Goal: Task Accomplishment & Management: Manage account settings

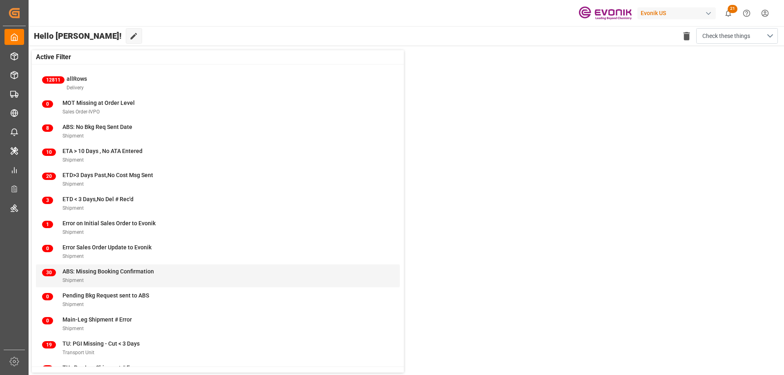
scroll to position [31, 0]
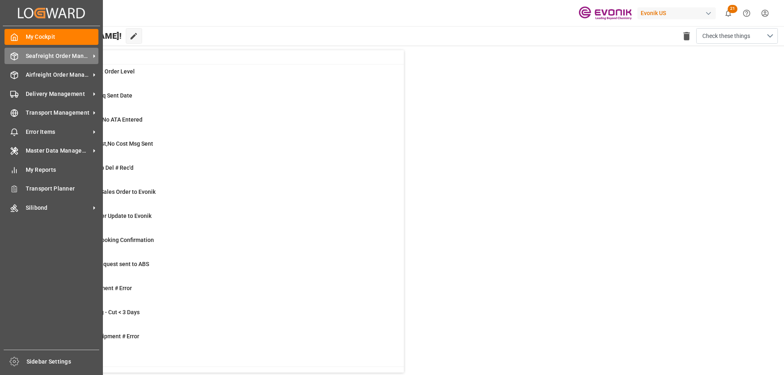
click at [57, 56] on span "Seafreight Order Management" at bounding box center [58, 56] width 65 height 9
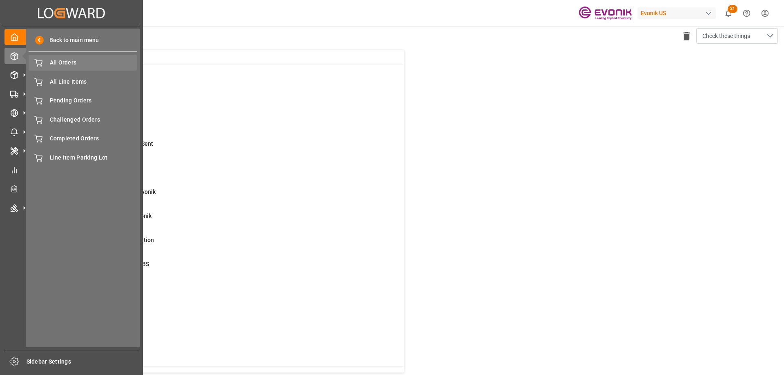
click at [68, 63] on span "All Orders" at bounding box center [94, 62] width 88 height 9
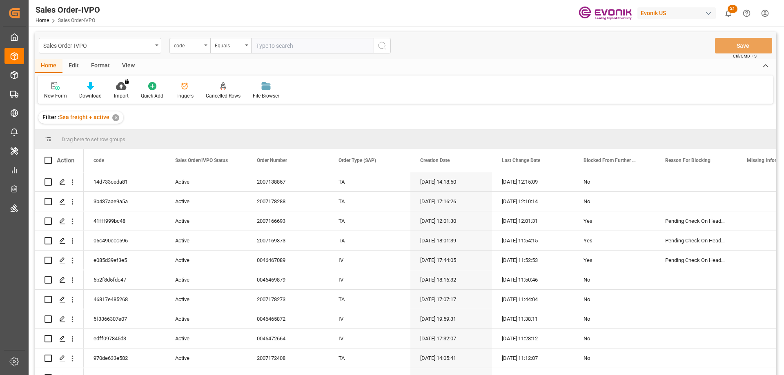
click at [202, 48] on div "code" at bounding box center [190, 46] width 41 height 16
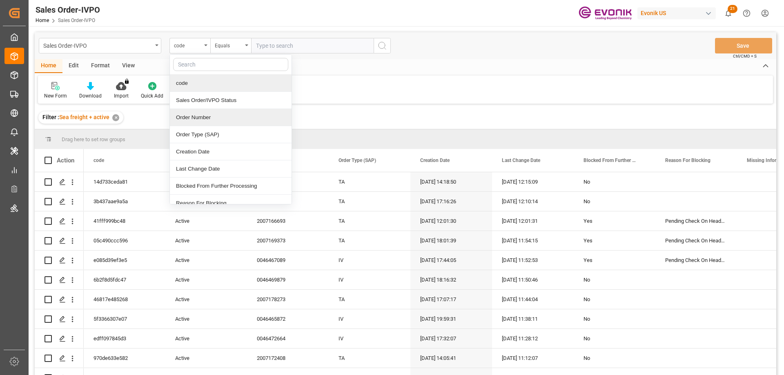
click at [206, 116] on div "Order Number" at bounding box center [231, 117] width 122 height 17
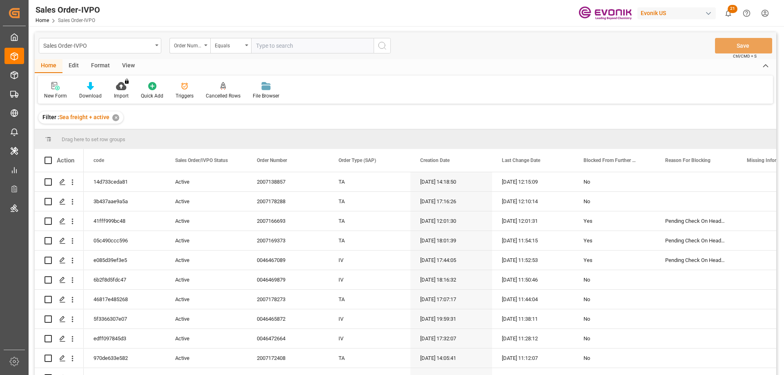
click at [268, 50] on input "text" at bounding box center [312, 46] width 123 height 16
paste input "2007079971"
type input "2007079971"
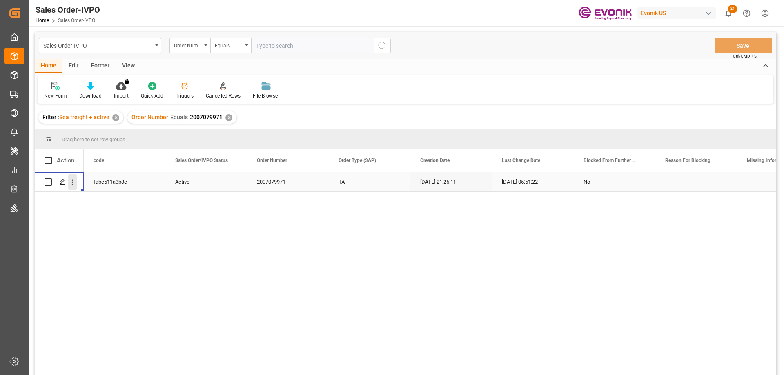
click at [72, 180] on icon "open menu" at bounding box center [73, 183] width 2 height 6
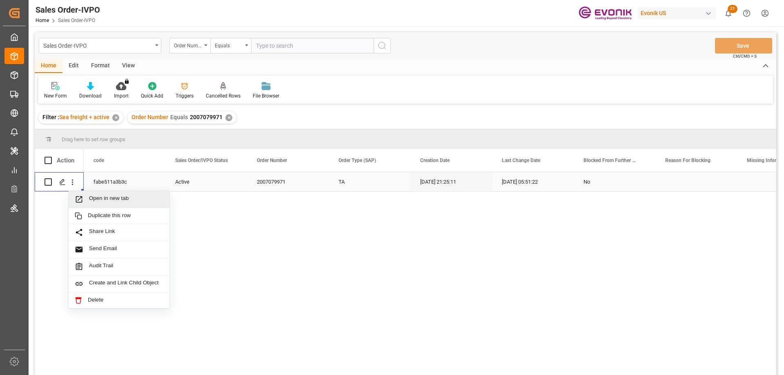
click at [96, 196] on span "Open in new tab" at bounding box center [126, 199] width 74 height 9
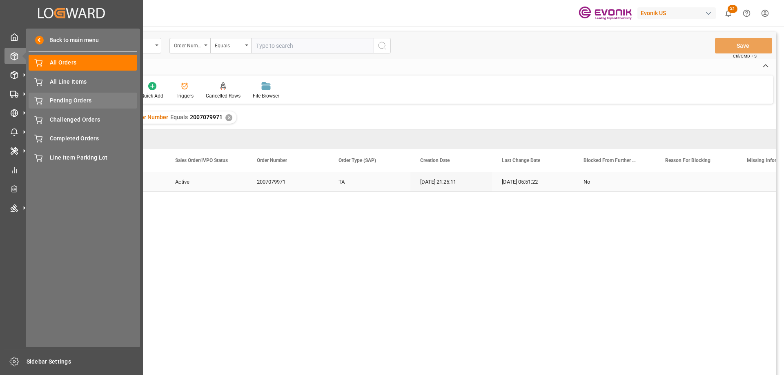
click at [67, 105] on span "Pending Orders" at bounding box center [94, 100] width 88 height 9
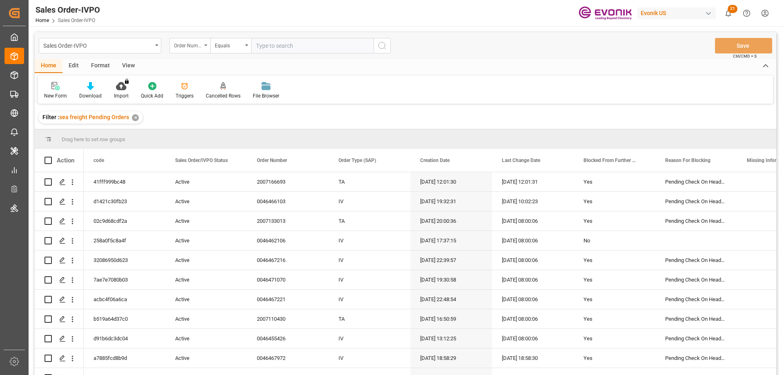
click at [195, 43] on div "Order Number" at bounding box center [188, 44] width 28 height 9
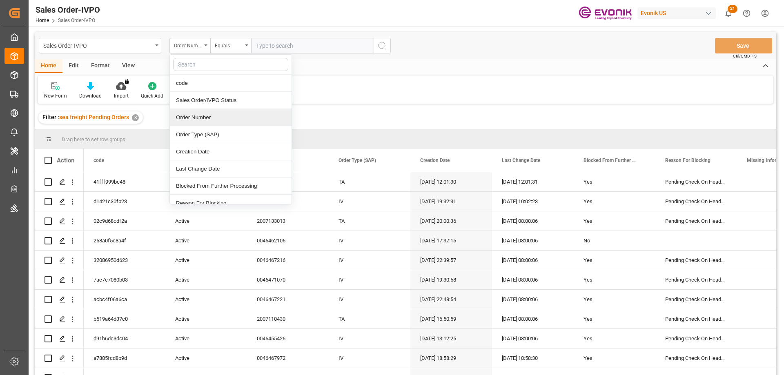
drag, startPoint x: 210, startPoint y: 117, endPoint x: 339, endPoint y: 94, distance: 131.6
click at [339, 94] on div "New Form Download Import You don't have permission for this feature. Contact ad…" at bounding box center [405, 90] width 735 height 28
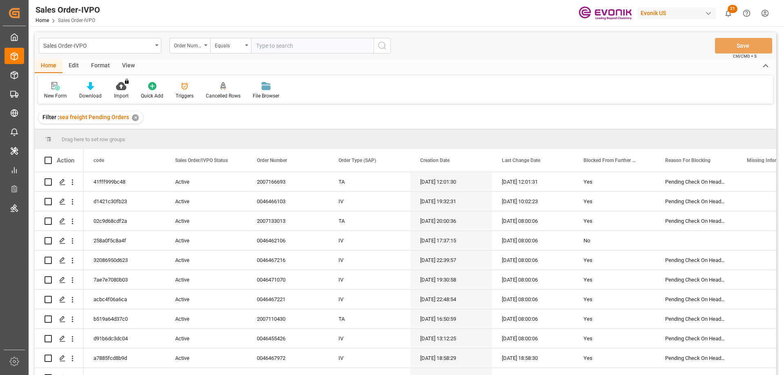
click at [194, 54] on div "Sales Order-IVPO Order Number Equals Save Ctrl/CMD + S" at bounding box center [406, 45] width 742 height 27
click at [194, 50] on div "Order Number" at bounding box center [190, 46] width 41 height 16
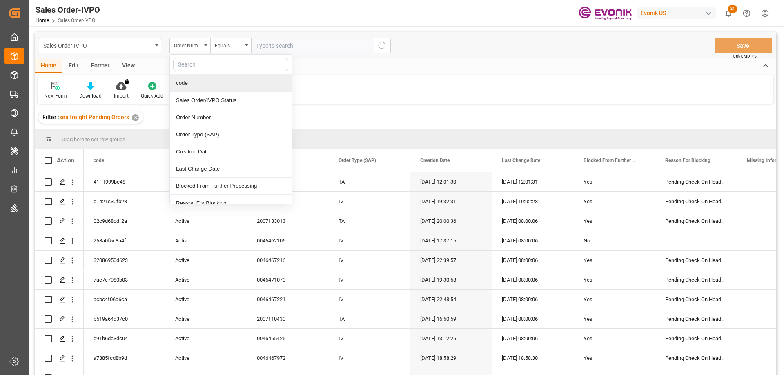
click at [386, 99] on div "New Form Download Import You don't have permission for this feature. Contact ad…" at bounding box center [405, 90] width 735 height 28
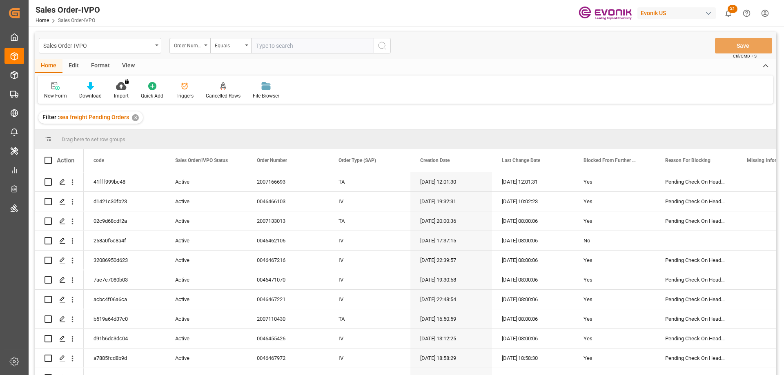
drag, startPoint x: 208, startPoint y: 153, endPoint x: 342, endPoint y: 103, distance: 142.7
click at [342, 103] on div "New Form Download Import You don't have permission for this feature. Contact ad…" at bounding box center [405, 90] width 735 height 28
click at [130, 66] on div "View" at bounding box center [128, 66] width 25 height 14
click at [94, 88] on icon at bounding box center [93, 86] width 8 height 8
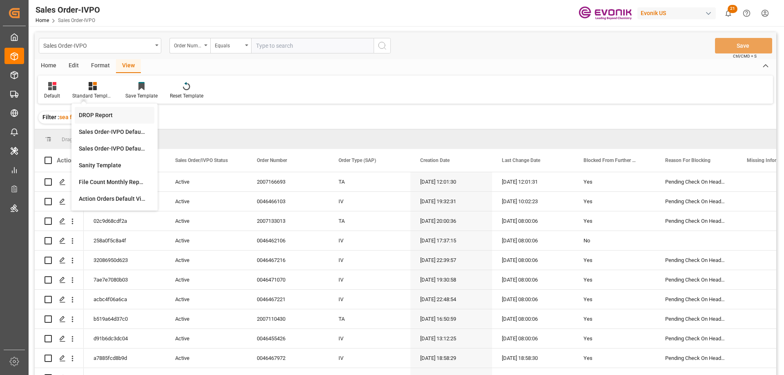
click at [101, 115] on div "DROP Report" at bounding box center [114, 115] width 71 height 9
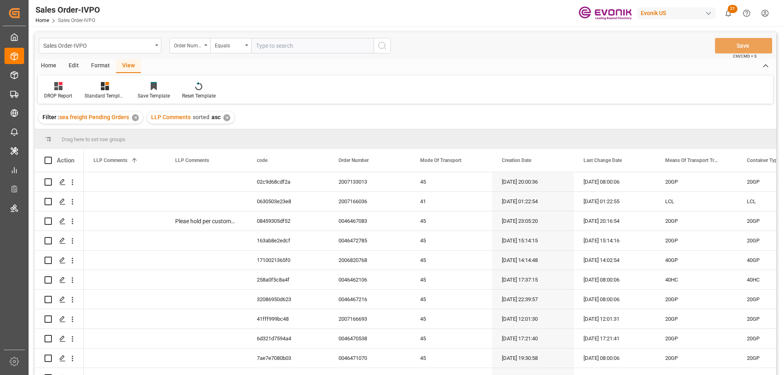
click at [41, 65] on div "Home" at bounding box center [49, 66] width 28 height 14
click at [91, 96] on div "Download" at bounding box center [90, 95] width 22 height 7
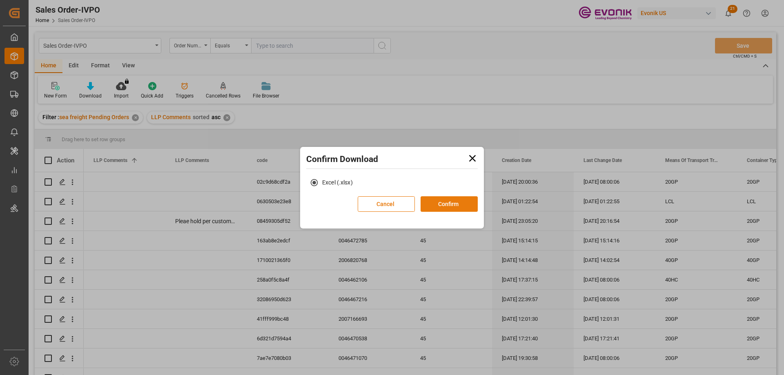
click at [453, 208] on button "Confirm" at bounding box center [449, 204] width 57 height 16
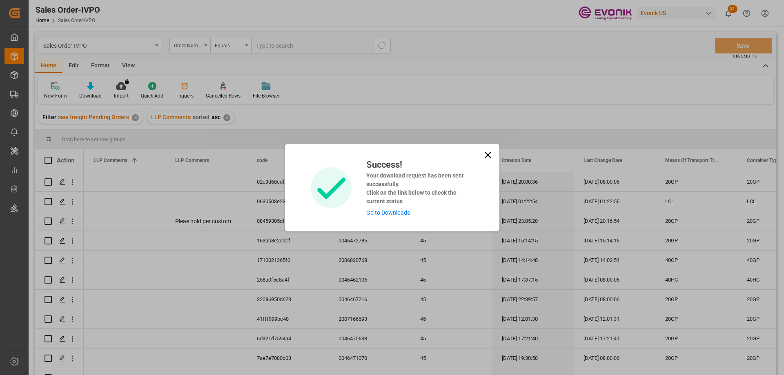
click at [382, 215] on link "Go to Downloads" at bounding box center [388, 213] width 44 height 7
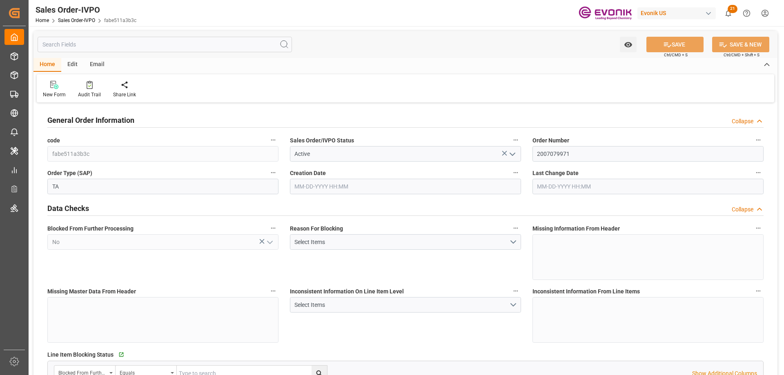
type input "BEANR"
type input "0"
type input "1"
type input "2"
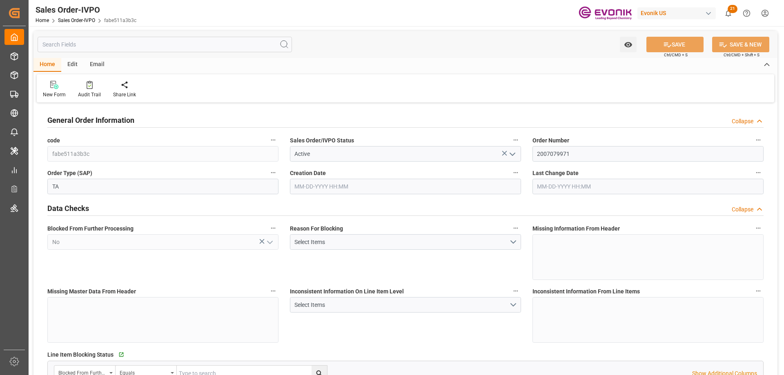
type input "19435.784"
type input "62.7342"
type input "19000"
type input "60"
type input "07-07-2025 21:25"
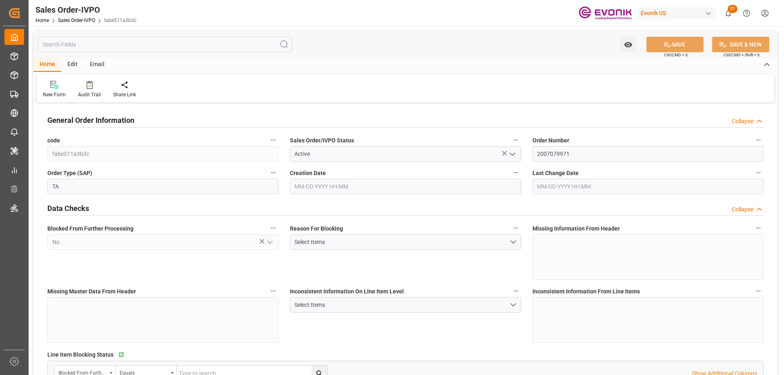
type input "07-08-2025 05:51"
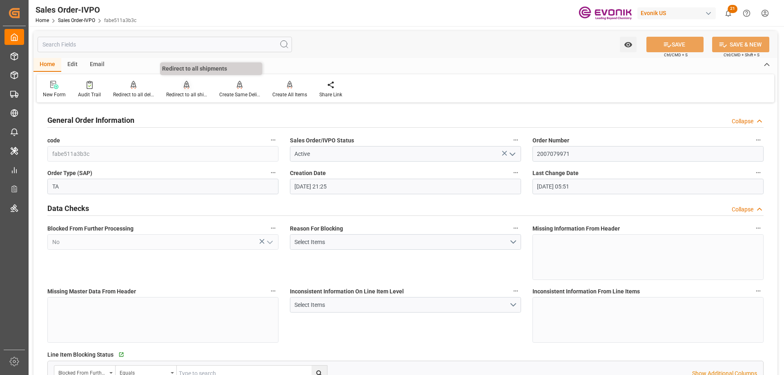
click at [190, 91] on div "Redirect to all shipments" at bounding box center [186, 94] width 41 height 7
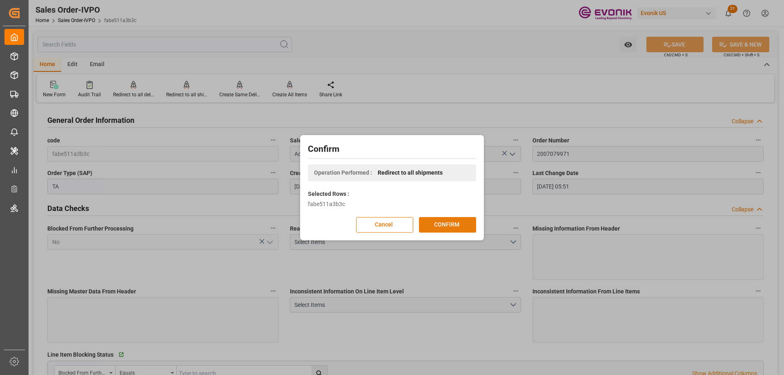
click at [429, 221] on button "CONFIRM" at bounding box center [447, 225] width 57 height 16
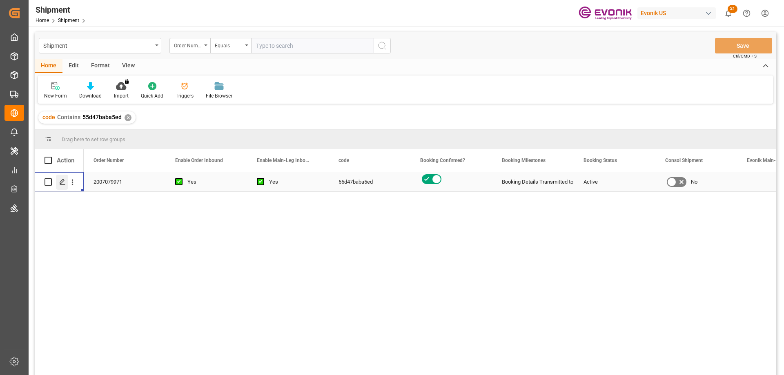
click at [60, 185] on icon "Press SPACE to select this row." at bounding box center [62, 182] width 7 height 7
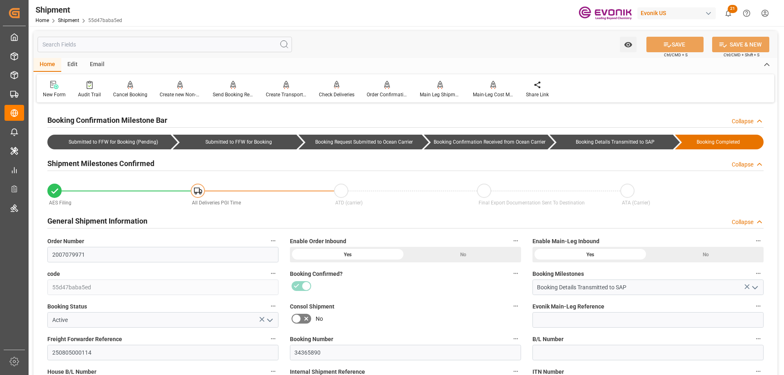
type input "09-21-2025 00:00"
type input "10-06-2025 00:00"
type input "09-12-2025 17:00"
type input "09-17-2025 17:00"
type input "09-09-2025 00:00"
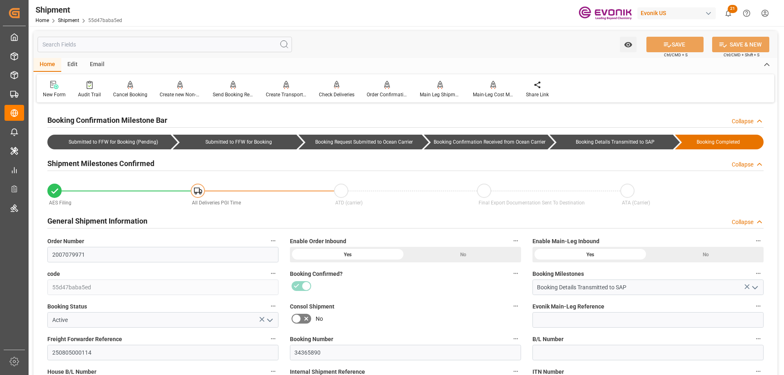
type input "09-12-2025 17:00"
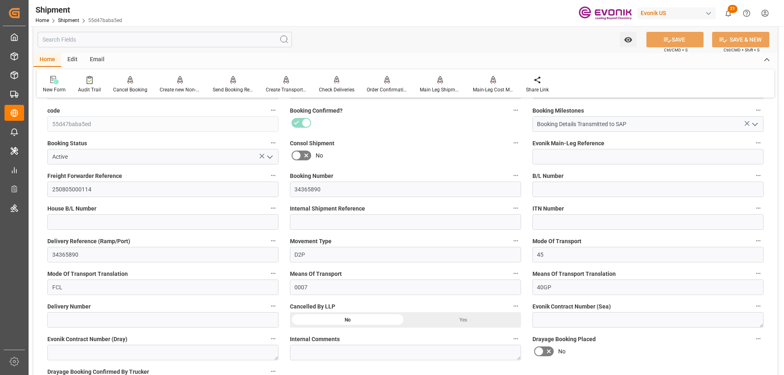
scroll to position [368, 0]
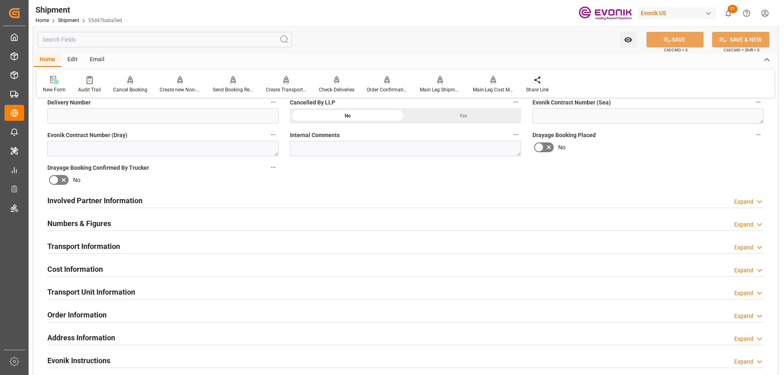
click at [176, 206] on div "Involved Partner Information Expand" at bounding box center [405, 200] width 717 height 16
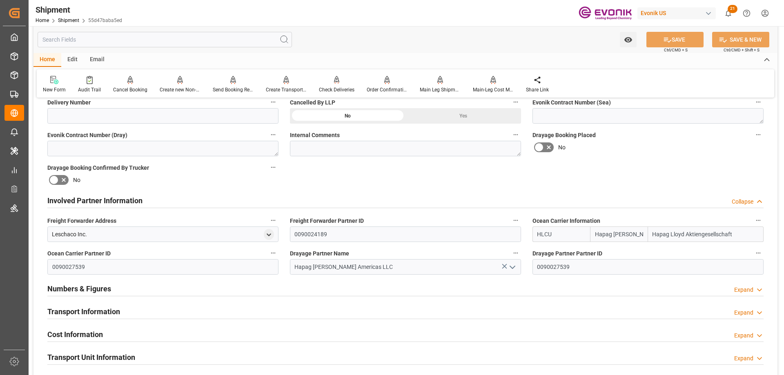
click at [107, 310] on h2 "Transport Information" at bounding box center [83, 311] width 73 height 11
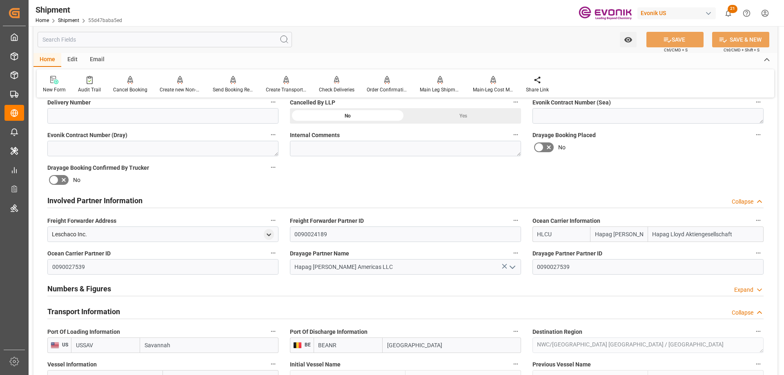
scroll to position [531, 0]
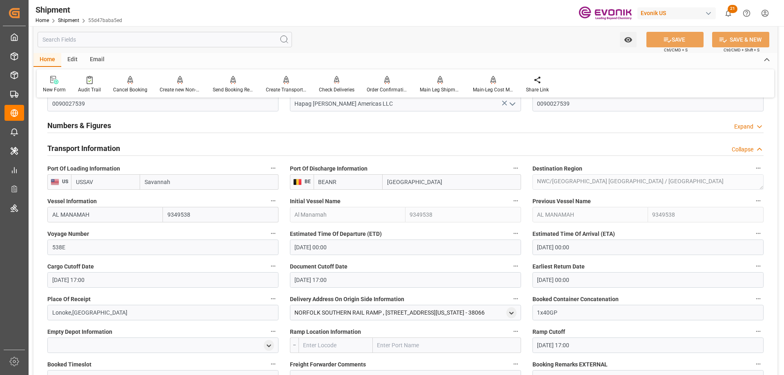
click at [170, 40] on input "text" at bounding box center [165, 40] width 255 height 16
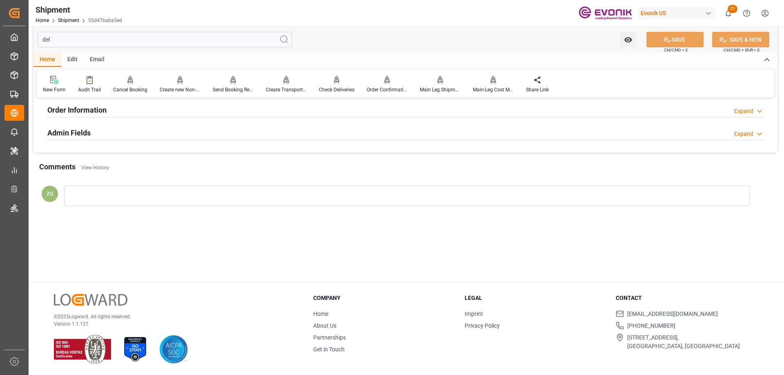
scroll to position [0, 0]
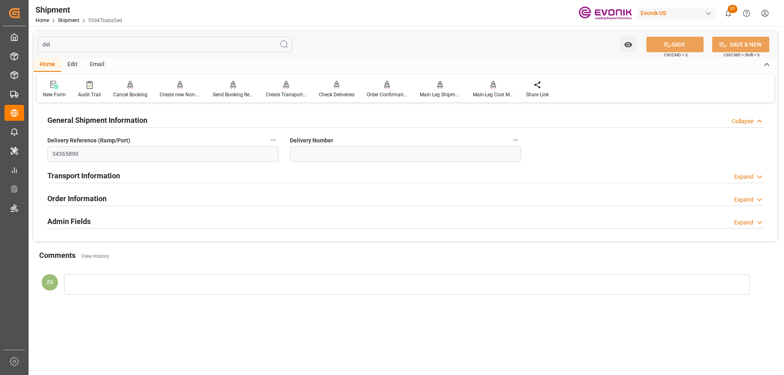
type input "del"
click at [519, 144] on button "Delivery Number" at bounding box center [516, 140] width 11 height 11
click at [518, 141] on icon at bounding box center [521, 140] width 9 height 9
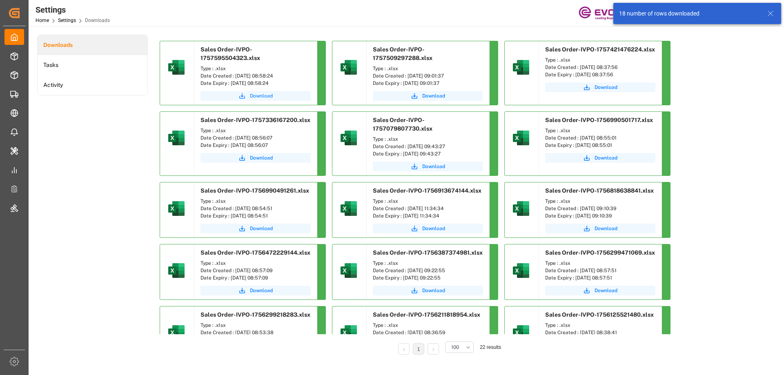
click at [266, 97] on span "Download" at bounding box center [261, 95] width 23 height 7
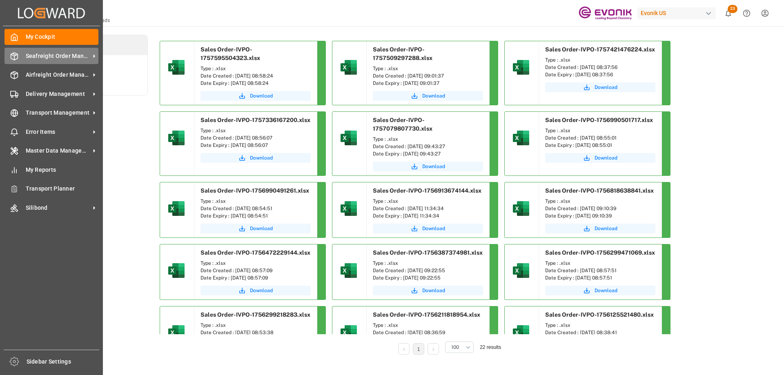
click at [57, 57] on span "Seafreight Order Management" at bounding box center [58, 56] width 65 height 9
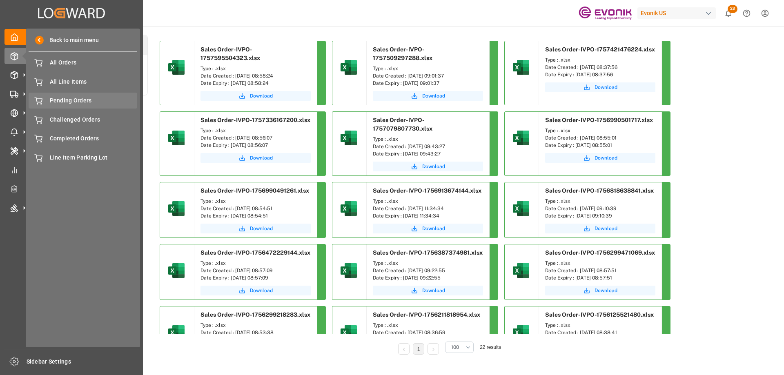
click at [67, 103] on span "Pending Orders" at bounding box center [94, 100] width 88 height 9
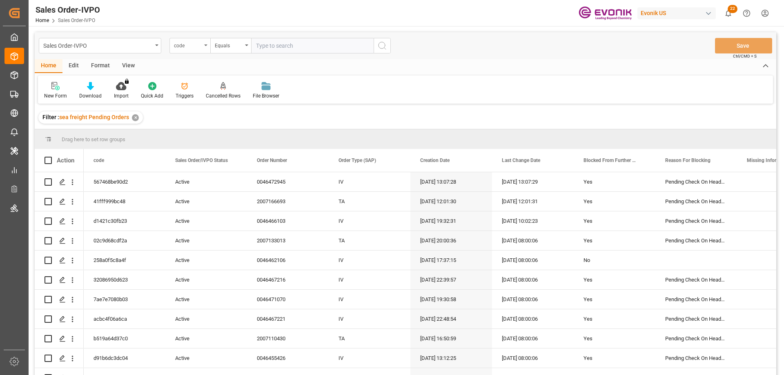
click at [182, 51] on div "code" at bounding box center [190, 46] width 41 height 16
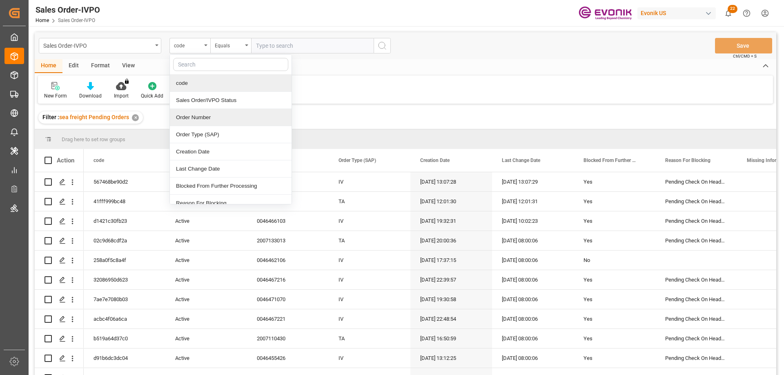
click at [194, 112] on div "Order Number" at bounding box center [231, 117] width 122 height 17
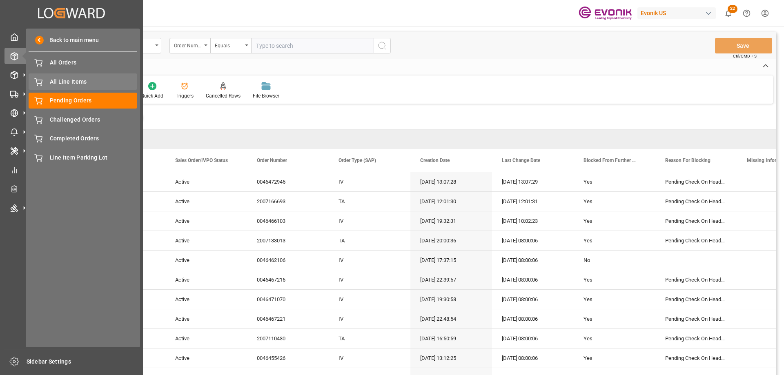
click at [56, 78] on span "All Line Items" at bounding box center [94, 82] width 88 height 9
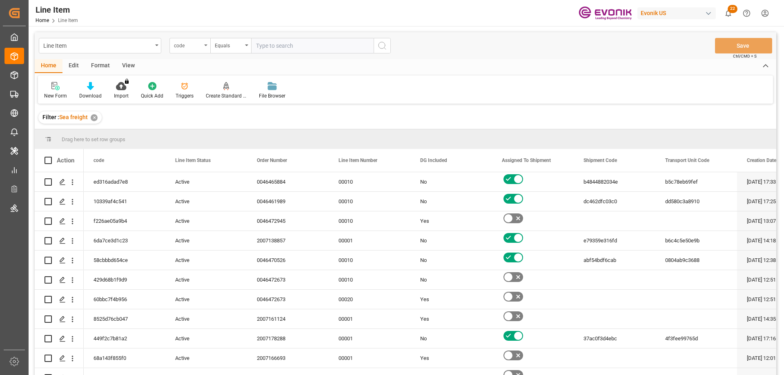
click at [206, 47] on div "code" at bounding box center [190, 46] width 41 height 16
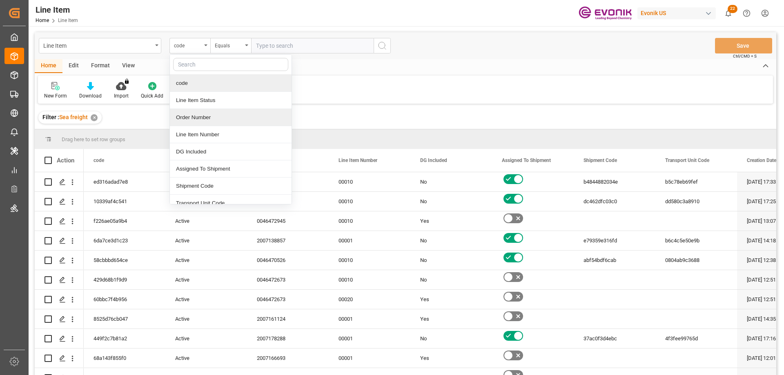
click at [202, 114] on div "Order Number" at bounding box center [231, 117] width 122 height 17
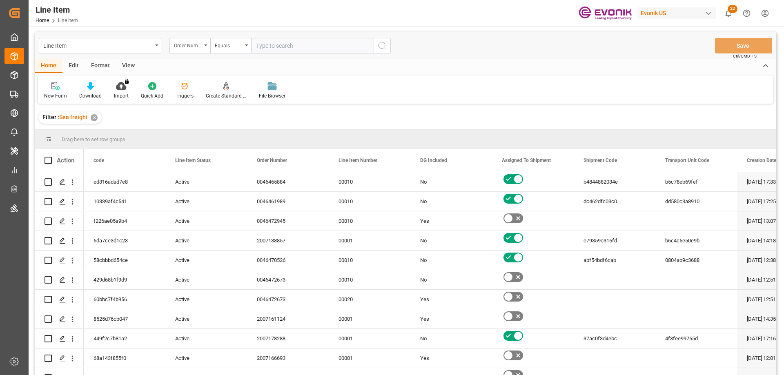
click at [134, 70] on div "View" at bounding box center [128, 66] width 25 height 14
click at [89, 89] on icon at bounding box center [93, 86] width 8 height 8
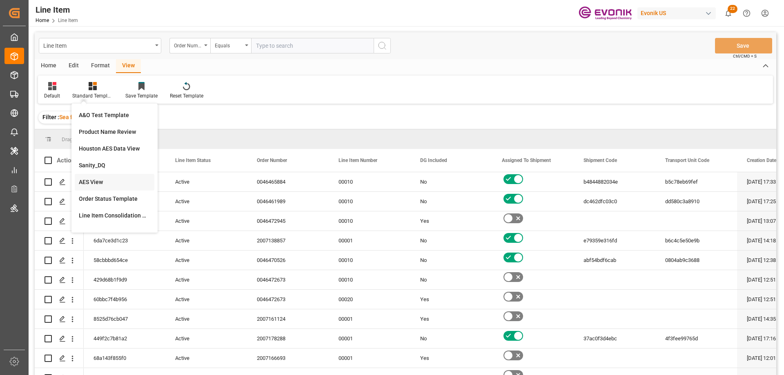
click at [103, 180] on div "AES View" at bounding box center [114, 182] width 71 height 9
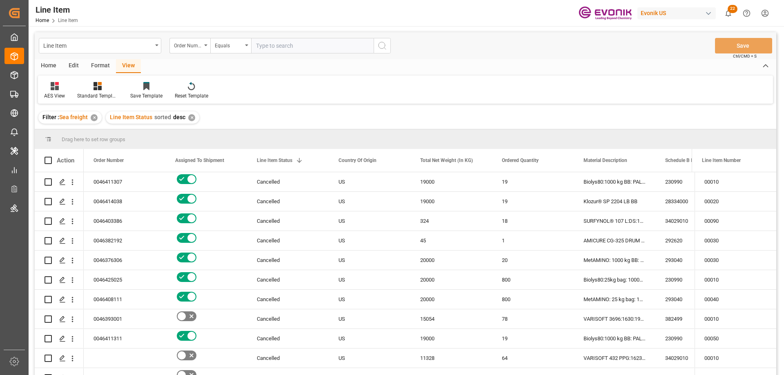
click at [284, 48] on input "text" at bounding box center [312, 46] width 123 height 16
paste input "2007051173"
type input "2007051173"
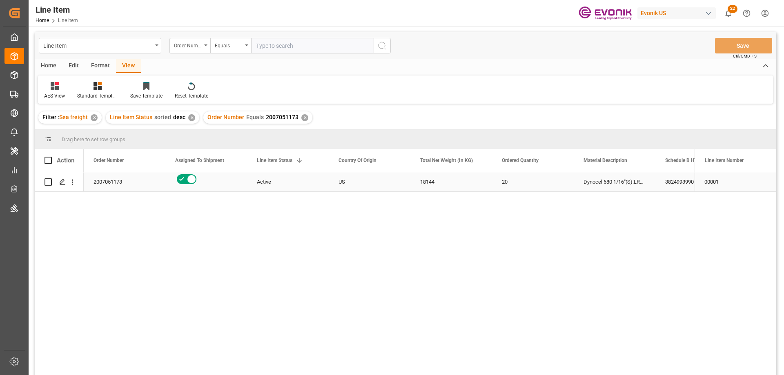
click at [153, 180] on div "2007051173" at bounding box center [125, 181] width 82 height 19
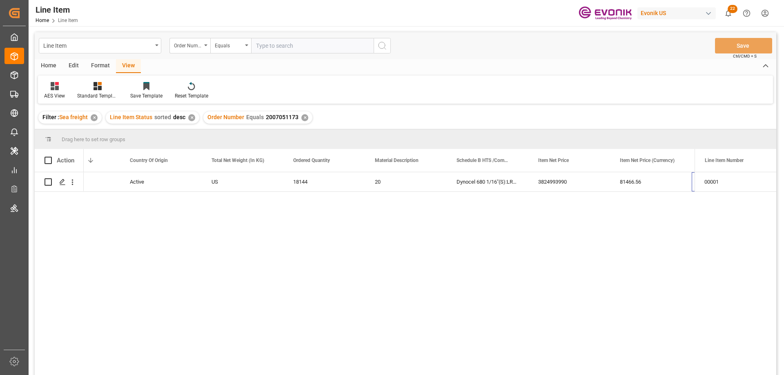
scroll to position [0, 209]
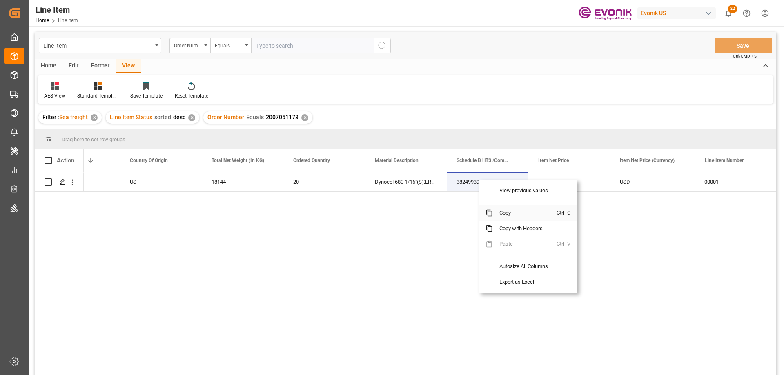
click at [506, 217] on span "Copy" at bounding box center [525, 213] width 64 height 16
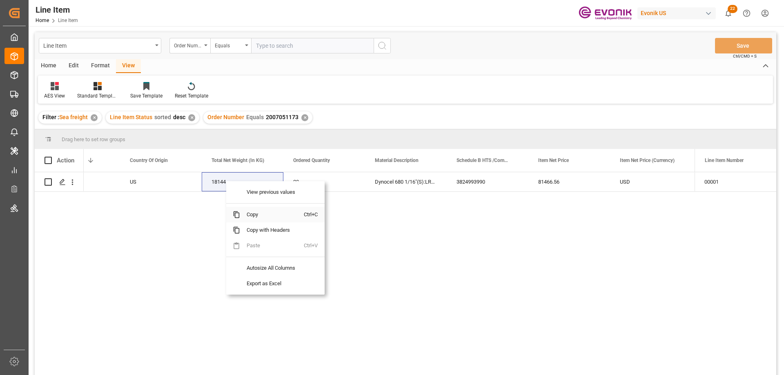
click at [258, 218] on span "Copy" at bounding box center [272, 215] width 64 height 16
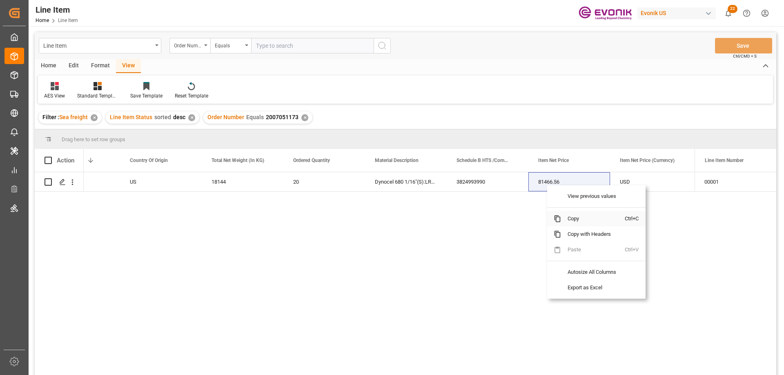
click at [566, 221] on span "Copy" at bounding box center [593, 219] width 64 height 16
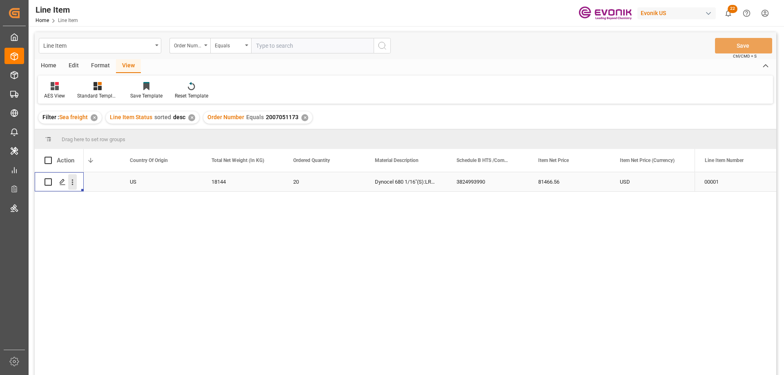
click at [71, 181] on icon "open menu" at bounding box center [72, 182] width 9 height 9
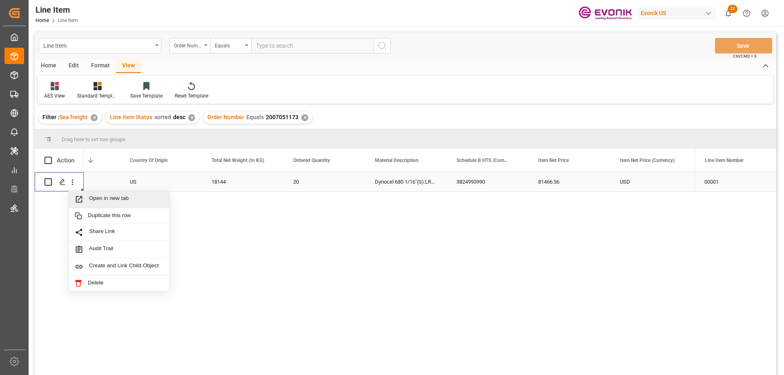
click at [98, 200] on span "Open in new tab" at bounding box center [126, 199] width 74 height 9
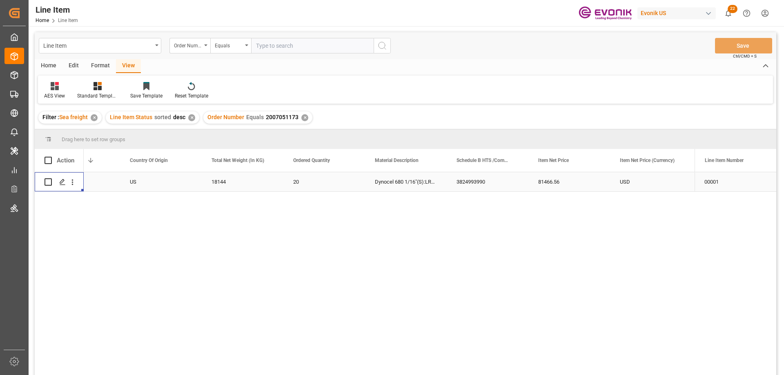
click at [267, 44] on input "text" at bounding box center [312, 46] width 123 height 16
paste input "0046467971"
click at [287, 46] on input "0046467971" at bounding box center [312, 46] width 123 height 16
click at [285, 44] on input "0046467971" at bounding box center [312, 46] width 123 height 16
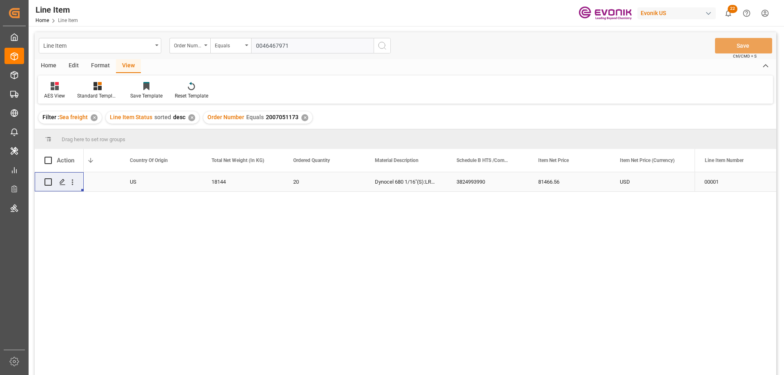
paste input "71356"
type input "0046471356"
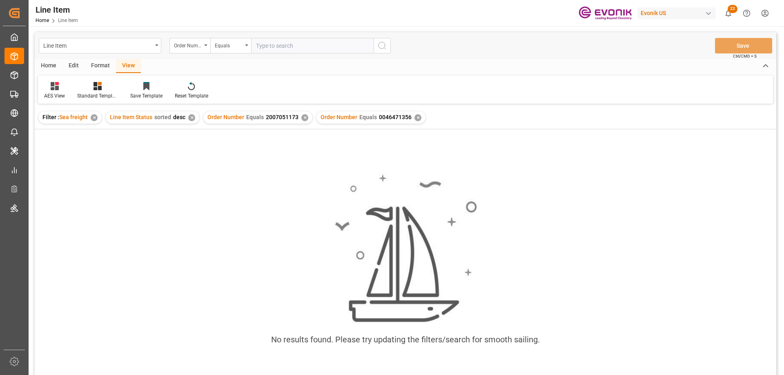
click at [304, 118] on div "✕" at bounding box center [304, 117] width 7 height 7
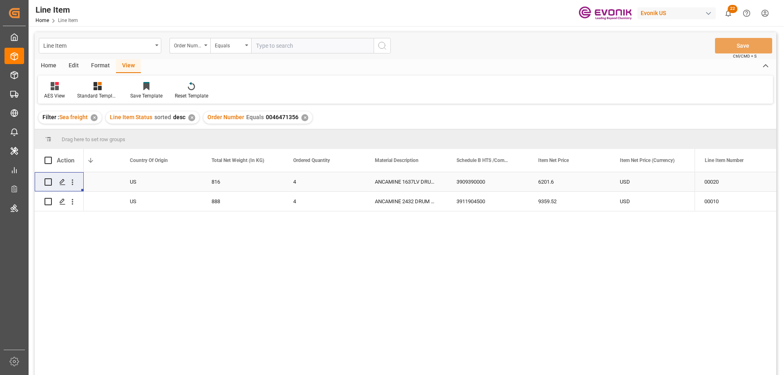
click at [135, 186] on div "US" at bounding box center [161, 181] width 82 height 19
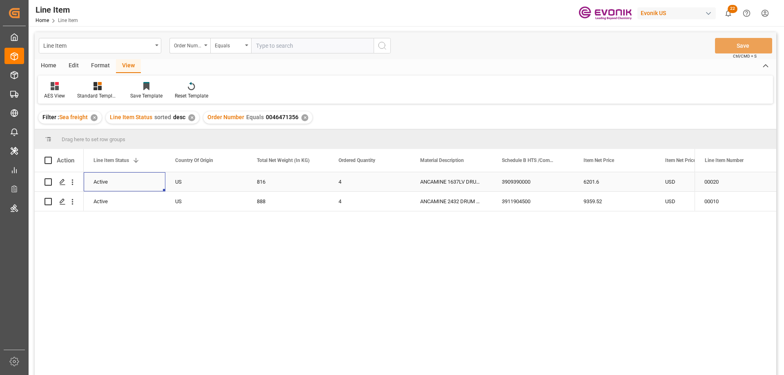
click at [679, 175] on div "USD" at bounding box center [697, 181] width 82 height 19
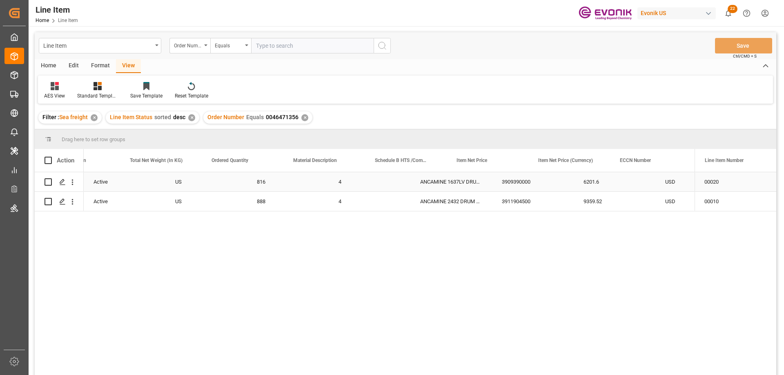
scroll to position [0, 290]
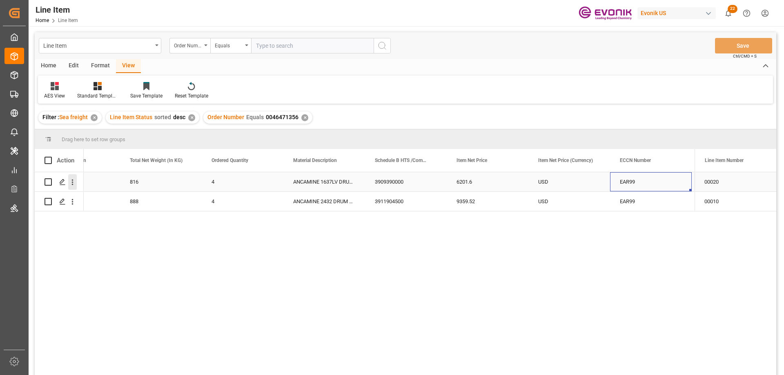
click at [71, 179] on icon "open menu" at bounding box center [72, 182] width 9 height 9
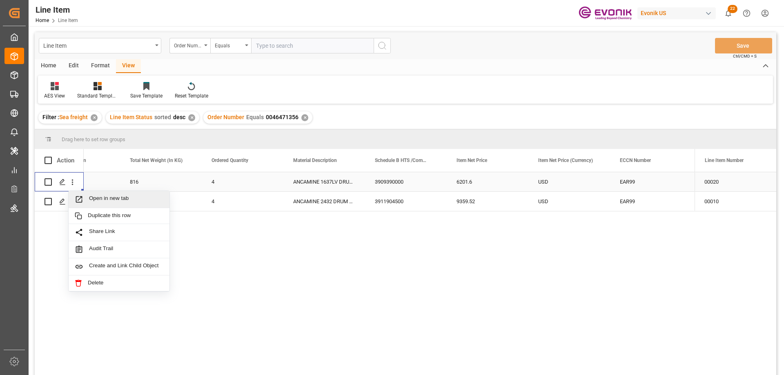
click at [118, 200] on span "Open in new tab" at bounding box center [126, 199] width 74 height 9
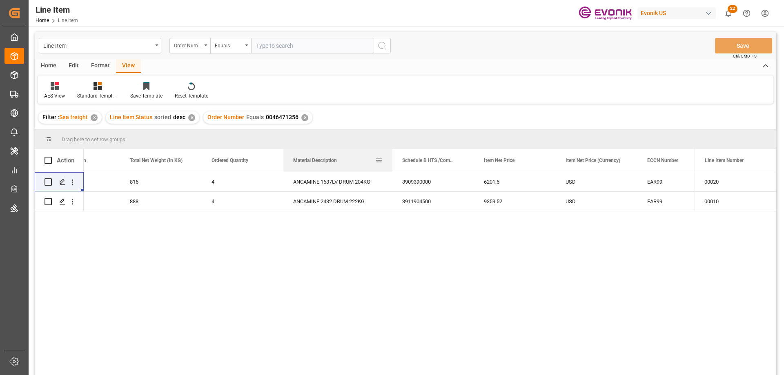
drag, startPoint x: 365, startPoint y: 159, endPoint x: 392, endPoint y: 163, distance: 27.8
click at [392, 163] on div at bounding box center [392, 160] width 3 height 23
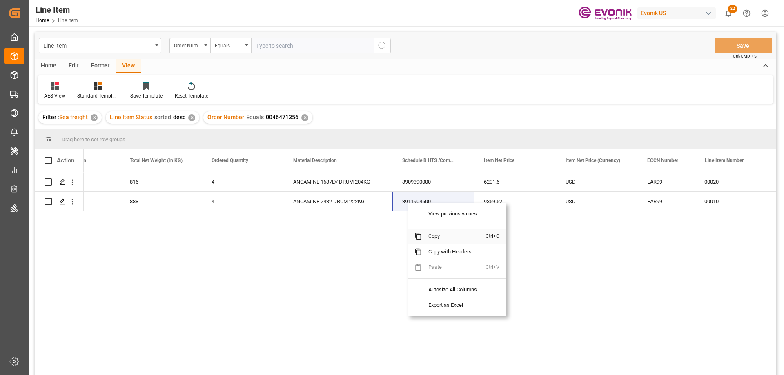
click at [438, 239] on span "Copy" at bounding box center [454, 237] width 64 height 16
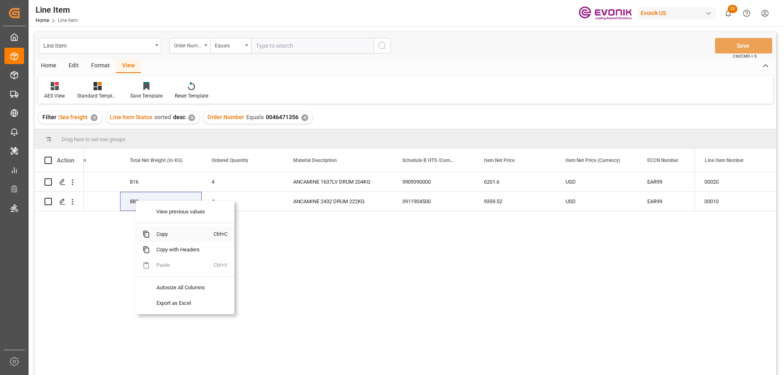
click at [161, 232] on span "Copy" at bounding box center [182, 235] width 64 height 16
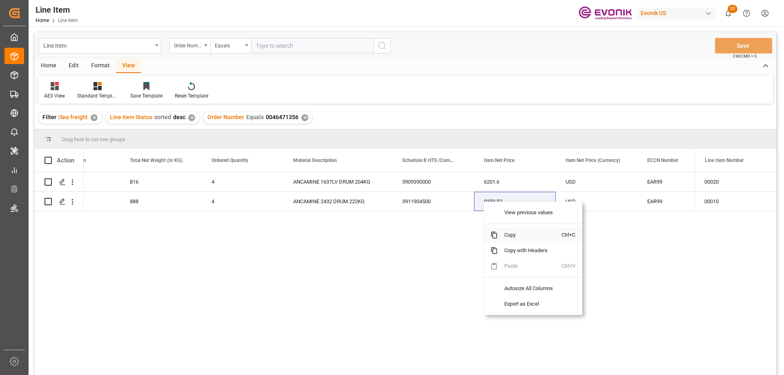
click at [504, 231] on span "Copy" at bounding box center [530, 236] width 64 height 16
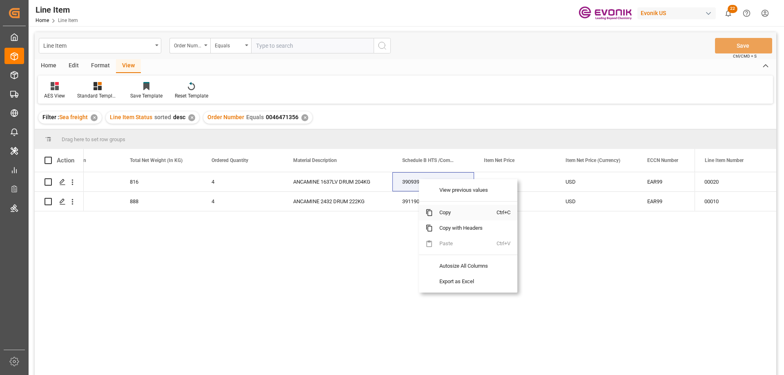
click at [437, 214] on span "Copy" at bounding box center [465, 213] width 64 height 16
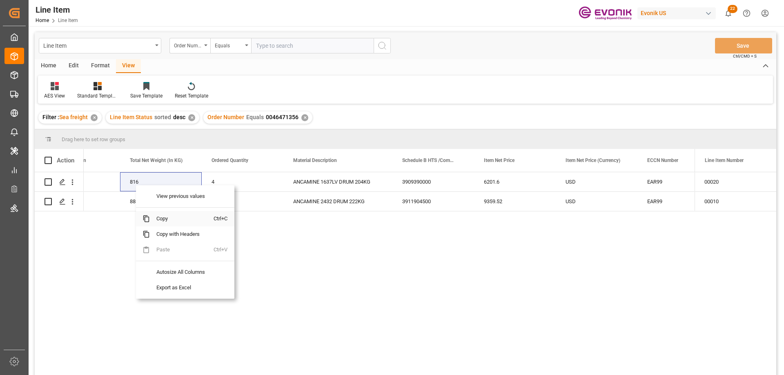
click at [159, 221] on span "Copy" at bounding box center [182, 219] width 64 height 16
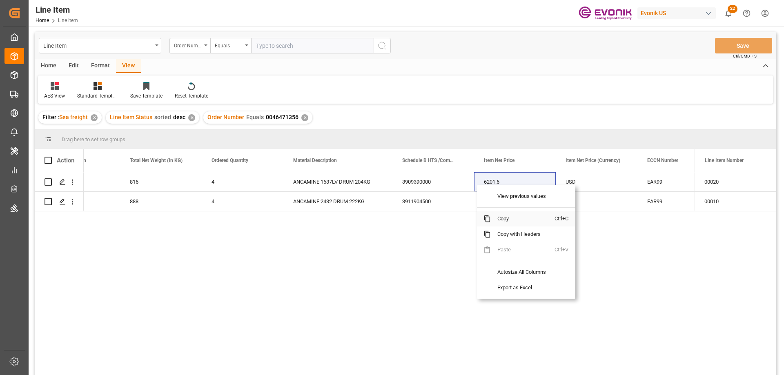
click at [514, 217] on span "Copy" at bounding box center [523, 219] width 64 height 16
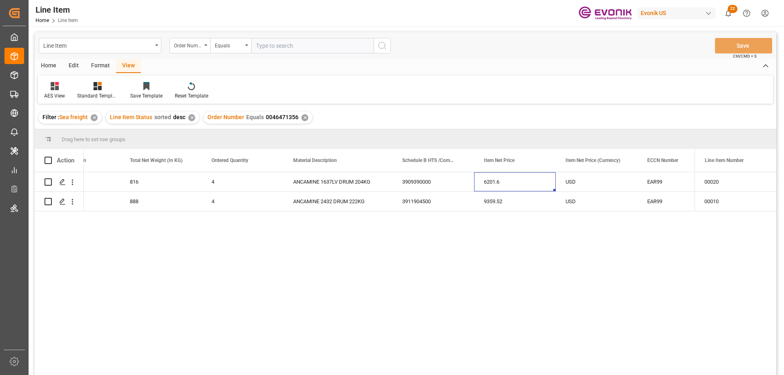
click at [265, 49] on input "text" at bounding box center [312, 46] width 123 height 16
paste input "2007161332"
type input "2007161332"
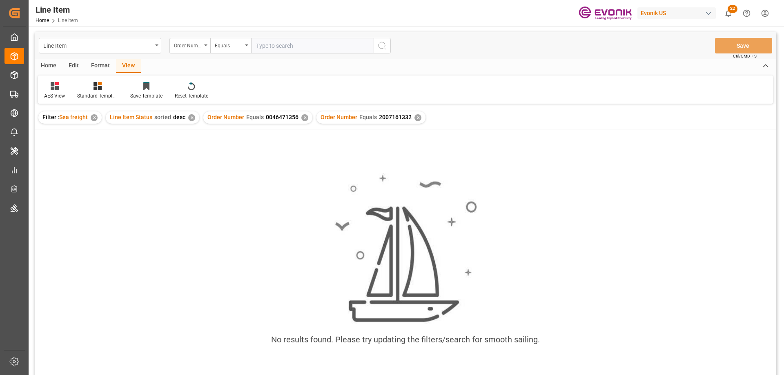
click at [301, 116] on div "✕" at bounding box center [304, 117] width 7 height 7
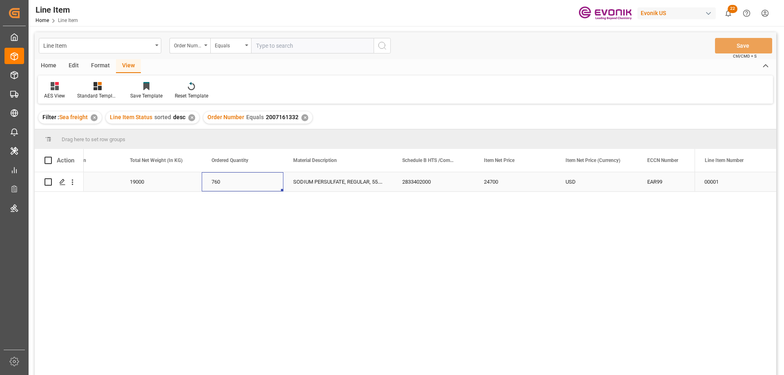
click at [218, 180] on div "760" at bounding box center [243, 181] width 82 height 19
click at [110, 183] on div "US" at bounding box center [79, 181] width 82 height 19
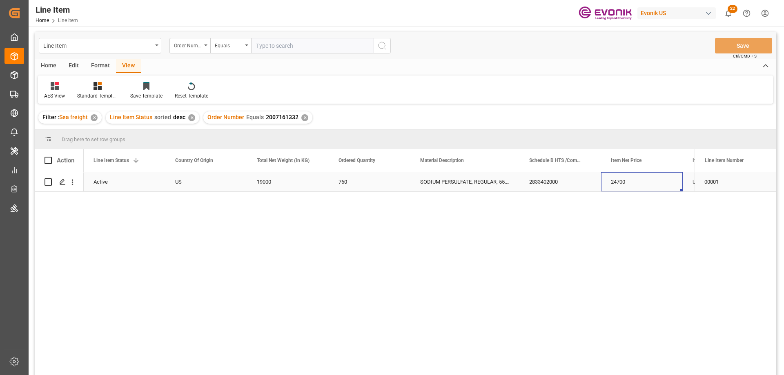
click at [633, 176] on div "24700" at bounding box center [642, 181] width 82 height 19
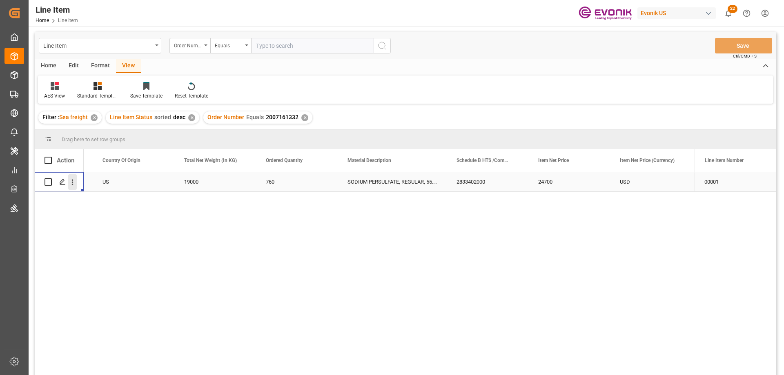
click at [69, 183] on icon "open menu" at bounding box center [72, 182] width 9 height 9
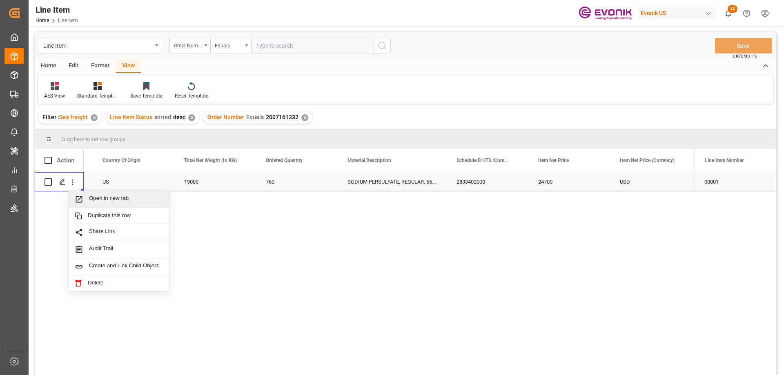
click at [94, 203] on span "Open in new tab" at bounding box center [126, 199] width 74 height 9
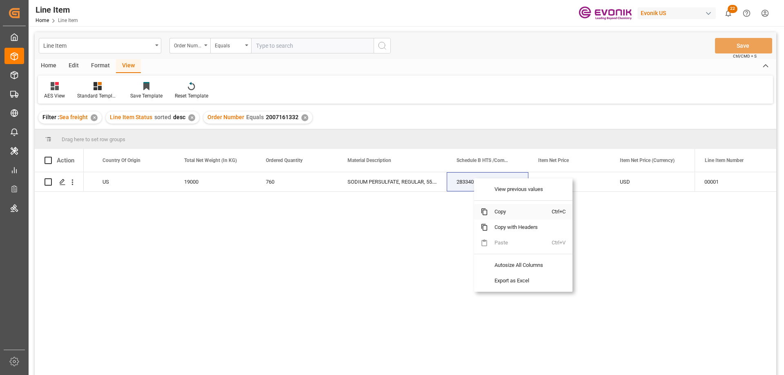
click at [504, 207] on span "Copy" at bounding box center [520, 212] width 64 height 16
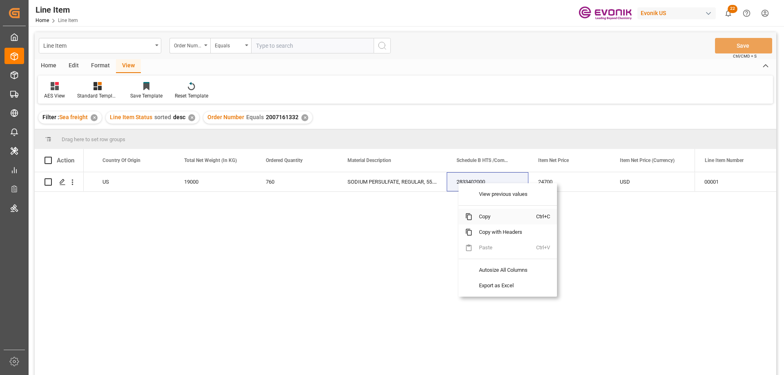
click at [481, 212] on span "Copy" at bounding box center [505, 217] width 64 height 16
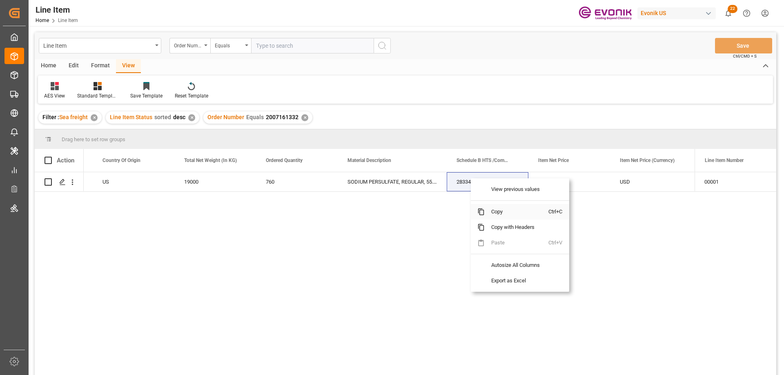
click at [492, 210] on span "Copy" at bounding box center [517, 212] width 64 height 16
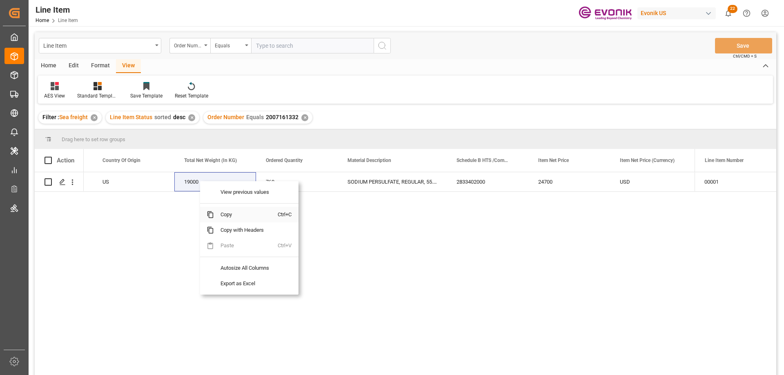
click at [228, 220] on span "Copy" at bounding box center [246, 215] width 64 height 16
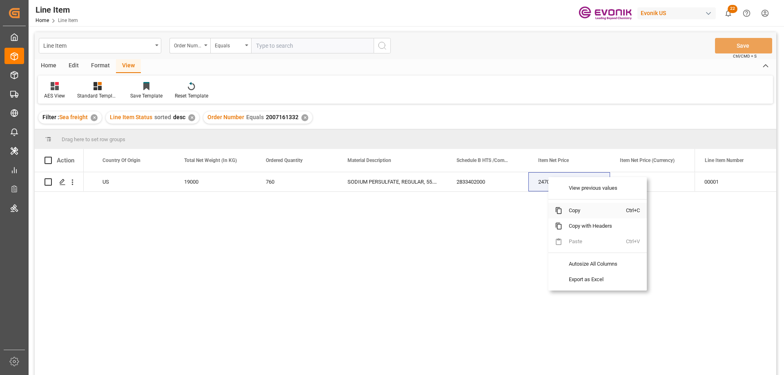
click at [573, 210] on span "Copy" at bounding box center [595, 211] width 64 height 16
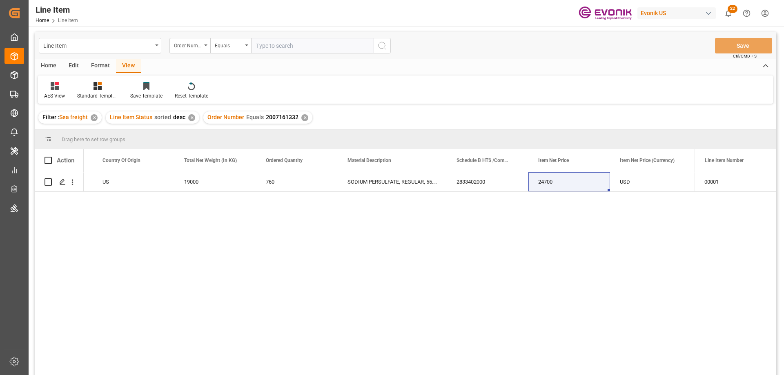
click at [286, 48] on input "text" at bounding box center [312, 46] width 123 height 16
paste input "0046464514"
type input "0046464514"
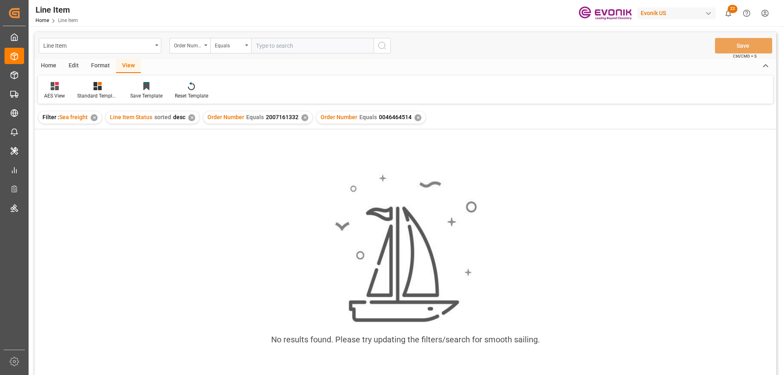
click at [303, 117] on div "✕" at bounding box center [304, 117] width 7 height 7
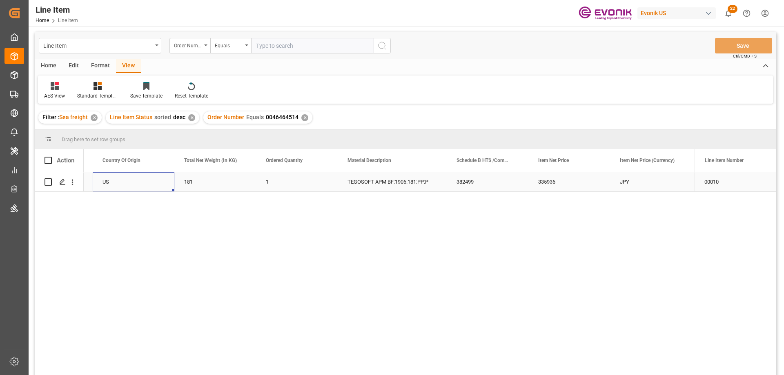
click at [116, 181] on div "US" at bounding box center [134, 181] width 82 height 19
click at [622, 183] on div "335936" at bounding box center [642, 181] width 82 height 19
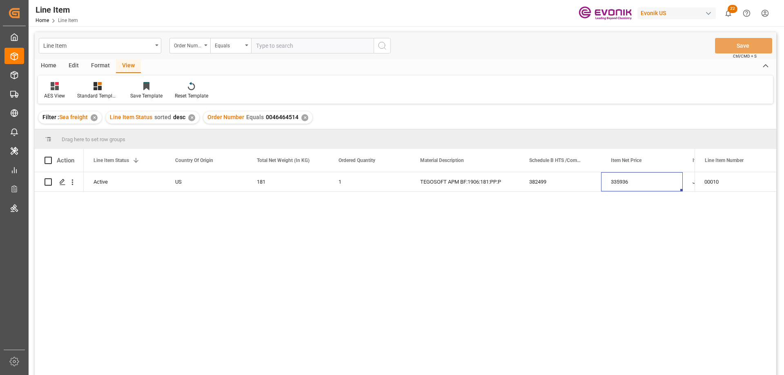
scroll to position [0, 236]
click at [295, 43] on input "text" at bounding box center [312, 46] width 123 height 16
paste input "0046472231"
type input "0046472231"
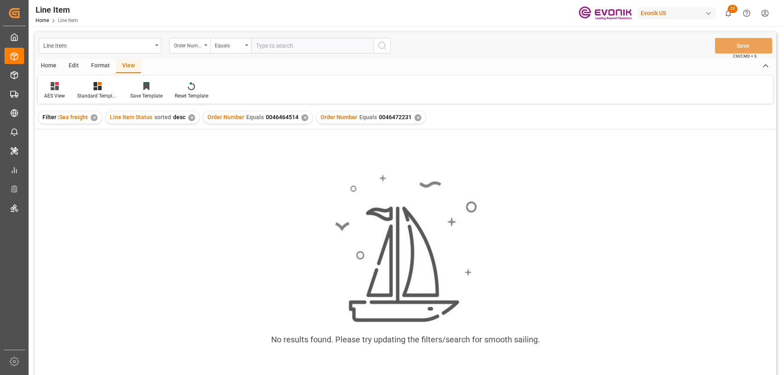
click at [303, 116] on div "✕" at bounding box center [304, 117] width 7 height 7
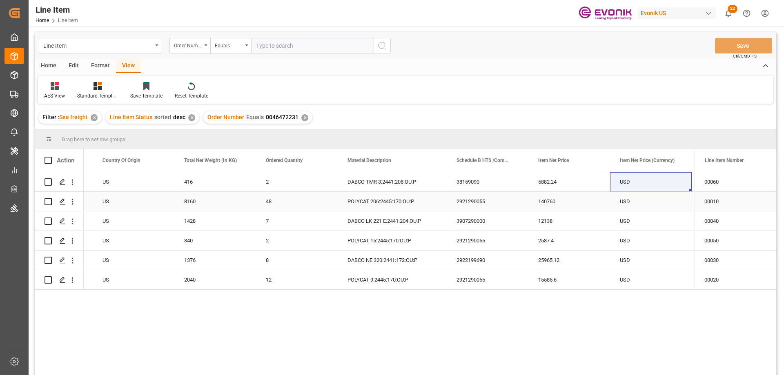
click at [138, 199] on div "US" at bounding box center [134, 201] width 82 height 19
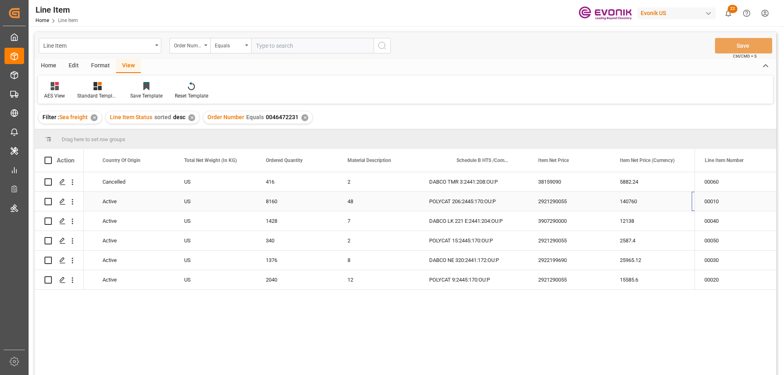
scroll to position [0, 236]
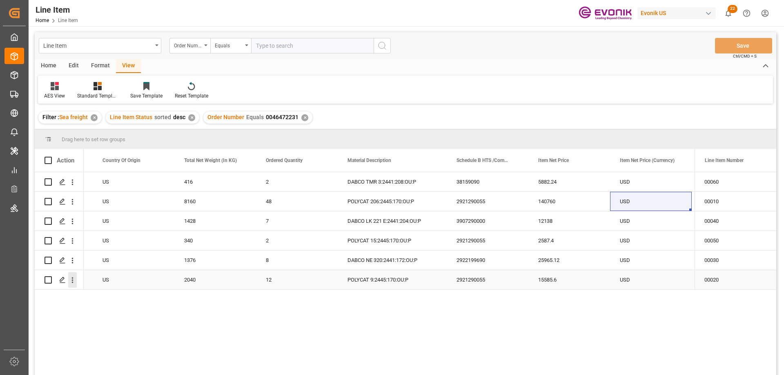
click at [74, 277] on icon "open menu" at bounding box center [72, 280] width 9 height 9
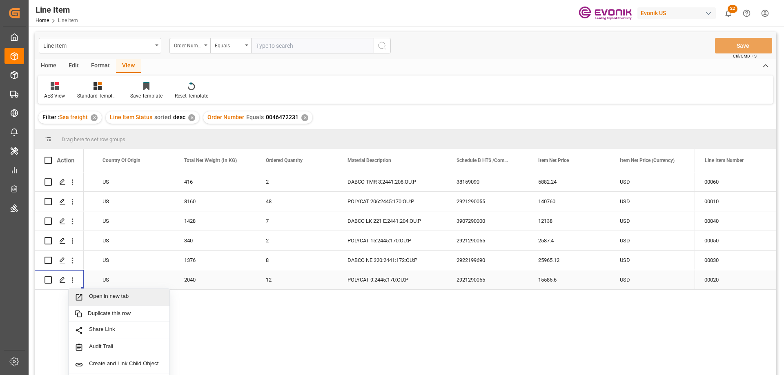
click at [97, 292] on div "Open in new tab" at bounding box center [119, 297] width 101 height 17
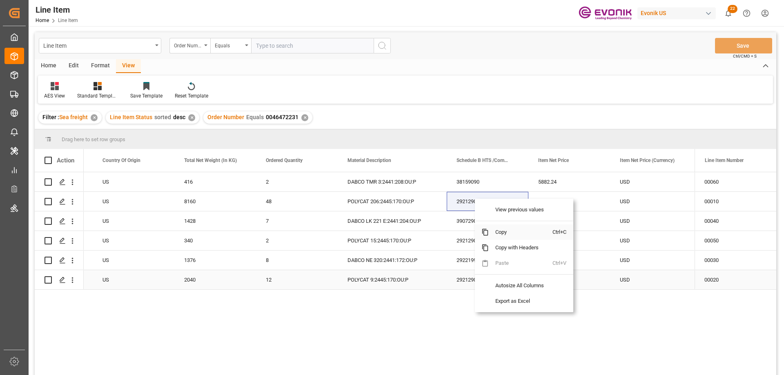
click at [502, 230] on span "Copy" at bounding box center [521, 233] width 64 height 16
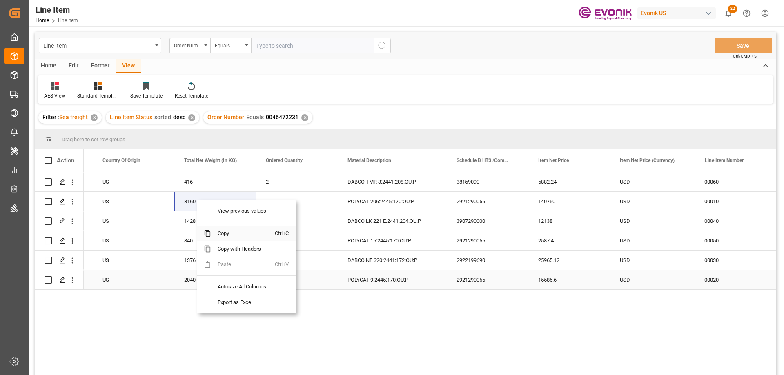
click at [226, 231] on span "Copy" at bounding box center [243, 234] width 64 height 16
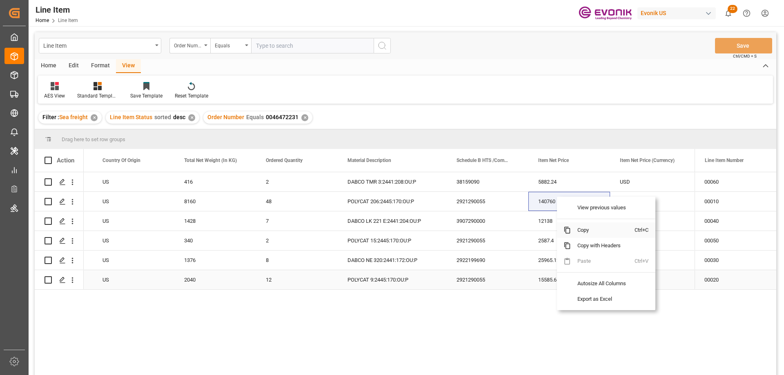
click at [586, 228] on span "Copy" at bounding box center [603, 231] width 64 height 16
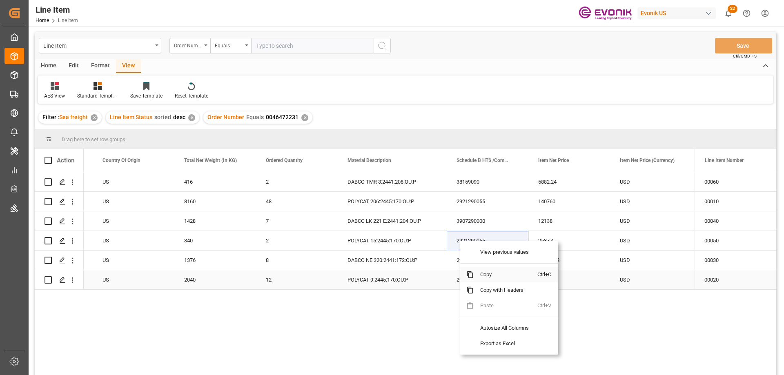
click at [487, 279] on span "Copy" at bounding box center [506, 275] width 64 height 16
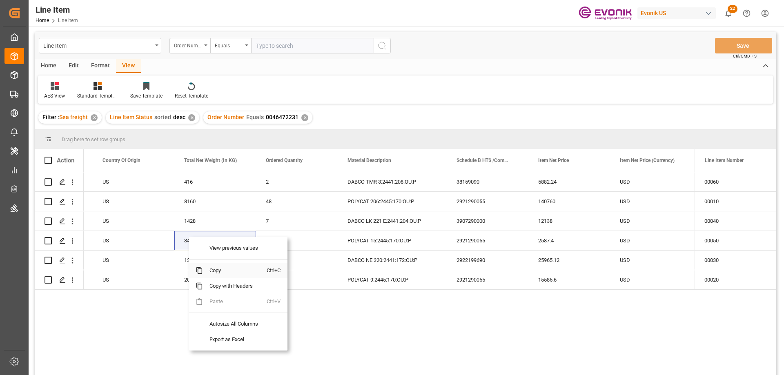
click at [214, 271] on span "Copy" at bounding box center [235, 271] width 64 height 16
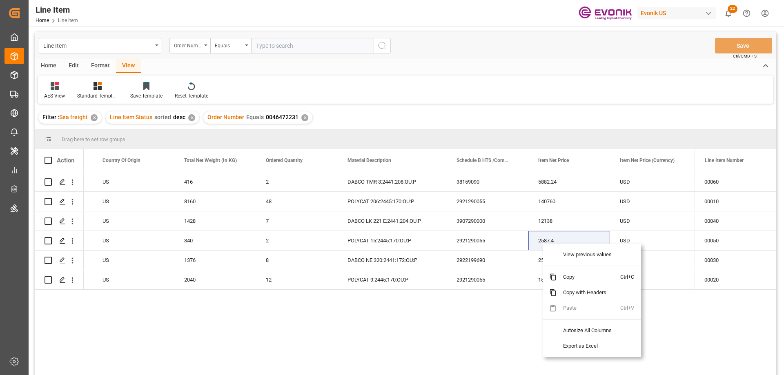
click at [574, 273] on span "Copy" at bounding box center [589, 278] width 64 height 16
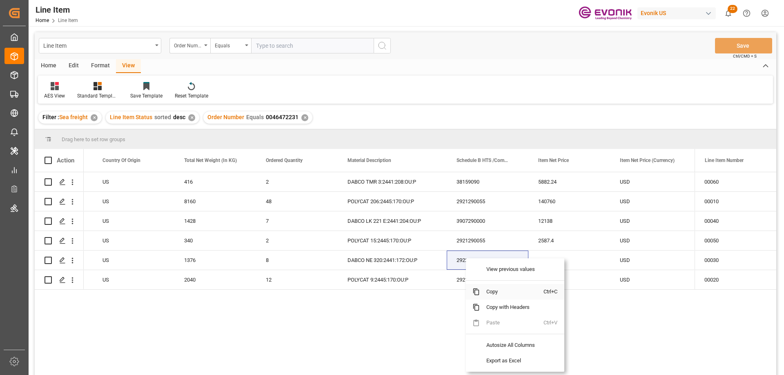
click at [491, 289] on span "Copy" at bounding box center [512, 292] width 64 height 16
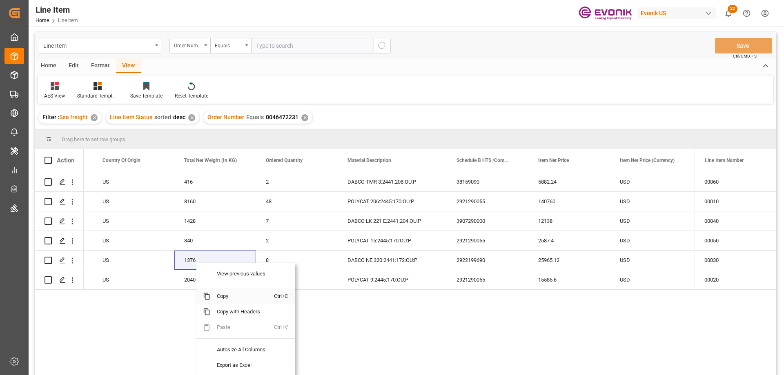
click at [231, 298] on span "Copy" at bounding box center [242, 297] width 64 height 16
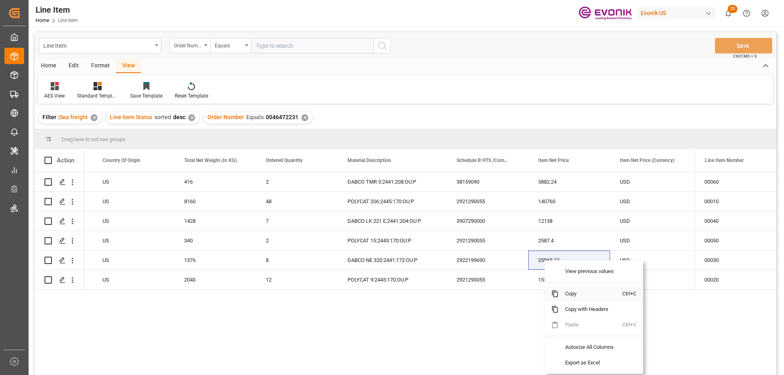
click at [572, 293] on span "Copy" at bounding box center [591, 294] width 64 height 16
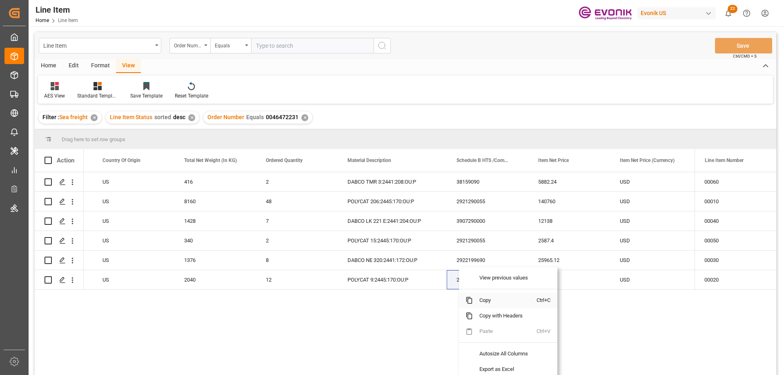
click at [485, 301] on span "Copy" at bounding box center [505, 301] width 64 height 16
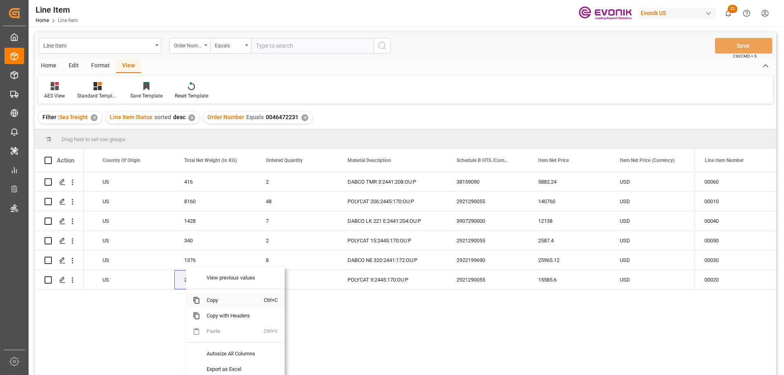
click at [210, 301] on span "Copy" at bounding box center [232, 301] width 64 height 16
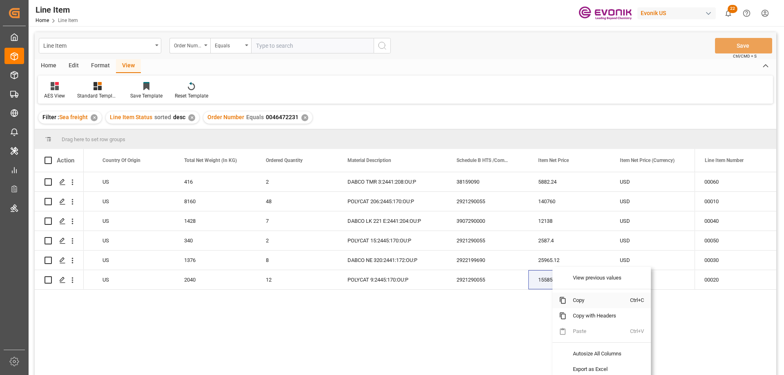
click at [578, 297] on span "Copy" at bounding box center [599, 301] width 64 height 16
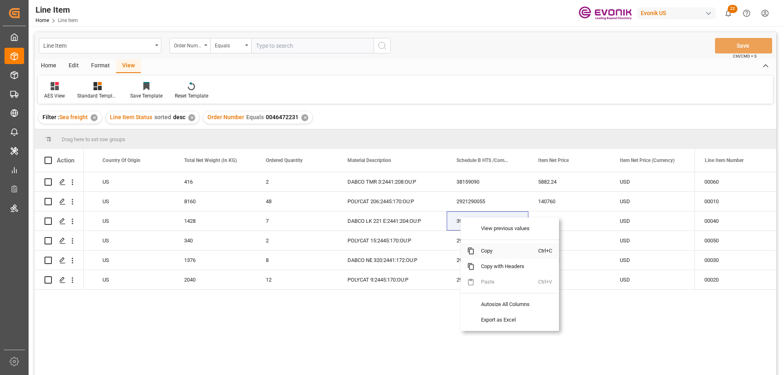
click at [489, 252] on span "Copy" at bounding box center [507, 251] width 64 height 16
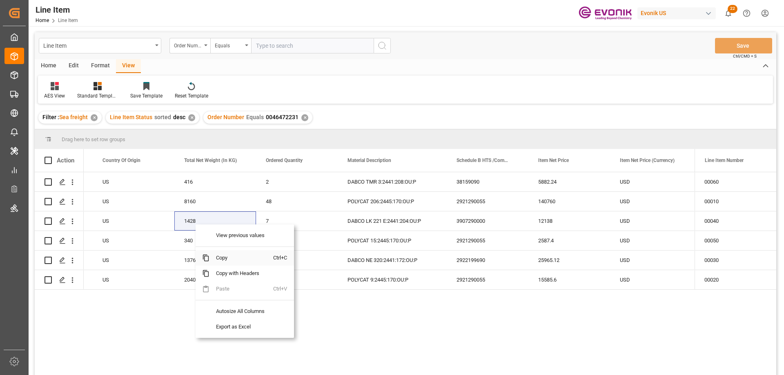
click at [228, 258] on span "Copy" at bounding box center [242, 258] width 64 height 16
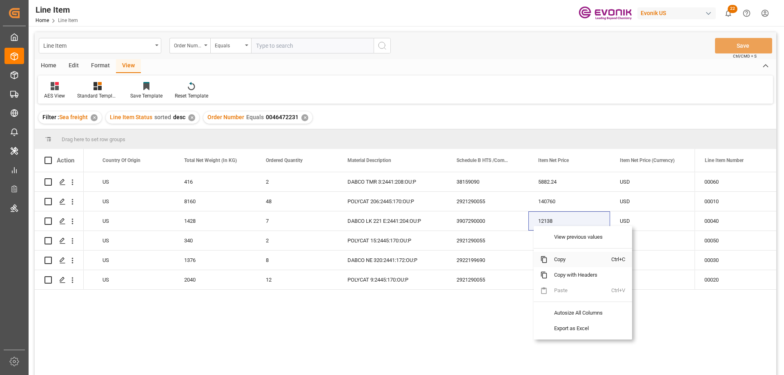
click at [558, 256] on span "Copy" at bounding box center [580, 260] width 64 height 16
click at [293, 45] on input "text" at bounding box center [312, 46] width 123 height 16
paste input "0046470693"
type input "0046470693"
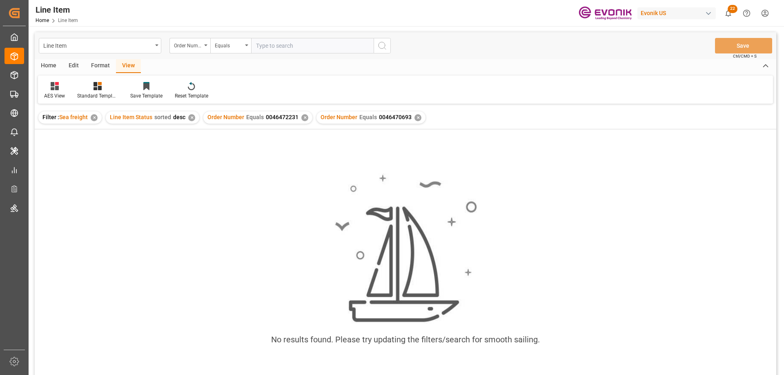
click at [303, 118] on div "✕" at bounding box center [304, 117] width 7 height 7
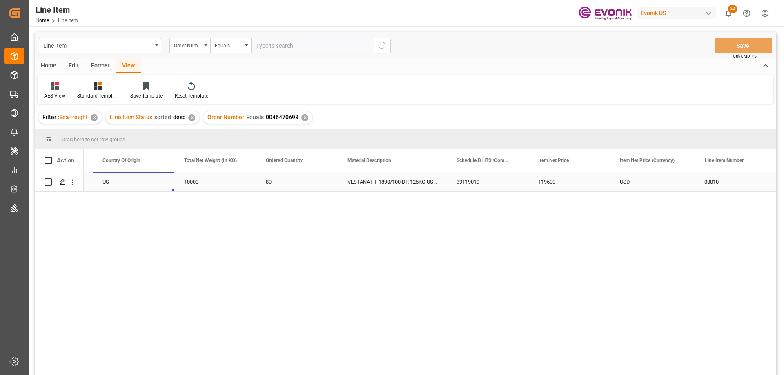
click at [104, 182] on div "US" at bounding box center [134, 181] width 82 height 19
click at [642, 186] on div "119500" at bounding box center [642, 181] width 82 height 19
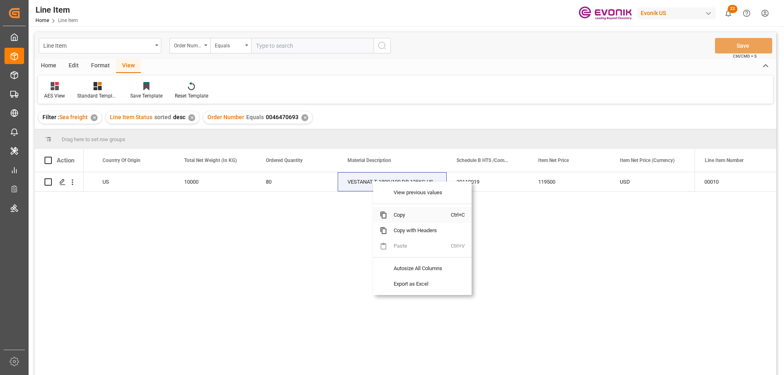
click at [401, 215] on span "Copy" at bounding box center [419, 216] width 64 height 16
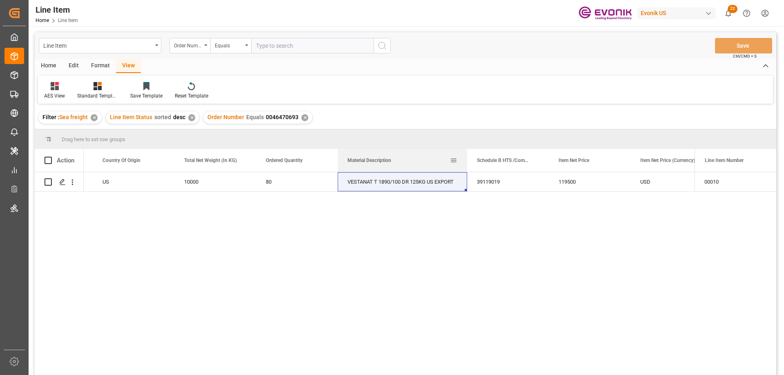
drag, startPoint x: 447, startPoint y: 154, endPoint x: 467, endPoint y: 157, distance: 20.6
click at [467, 157] on div at bounding box center [467, 160] width 3 height 23
click at [74, 183] on icon "open menu" at bounding box center [72, 182] width 9 height 9
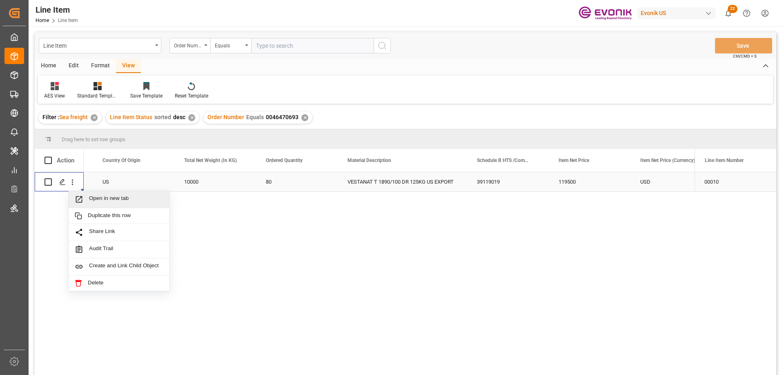
click at [113, 203] on span "Open in new tab" at bounding box center [126, 199] width 74 height 9
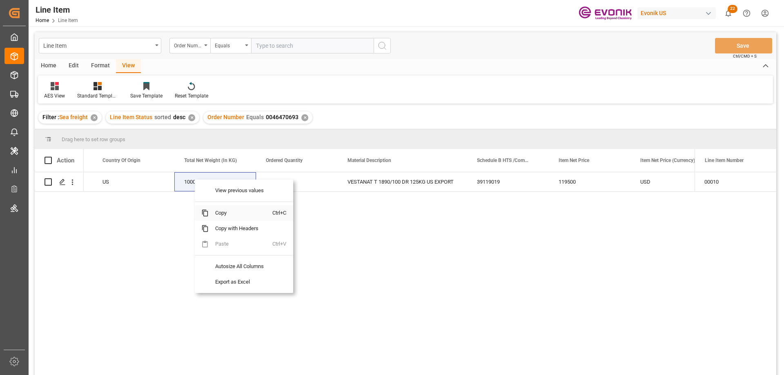
click at [227, 210] on span "Copy" at bounding box center [241, 213] width 64 height 16
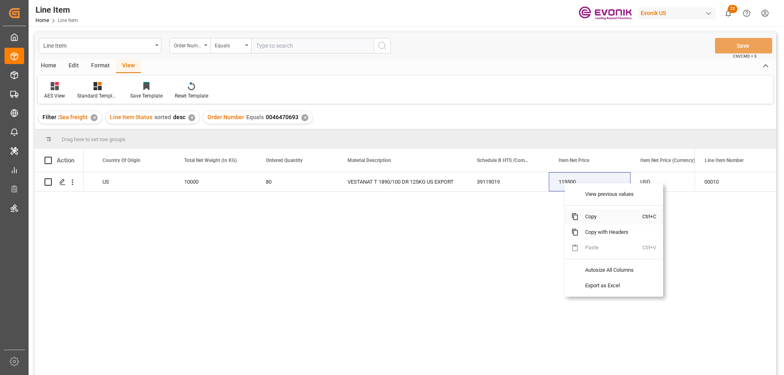
click at [596, 219] on span "Copy" at bounding box center [611, 217] width 64 height 16
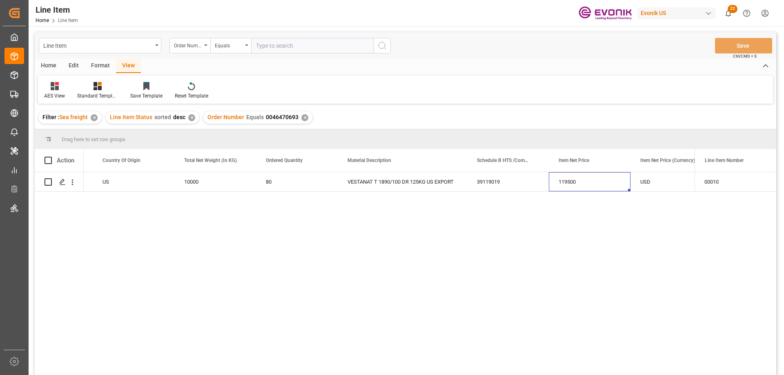
click at [297, 51] on input "text" at bounding box center [312, 46] width 123 height 16
paste input "0046470694"
type input "0046470694"
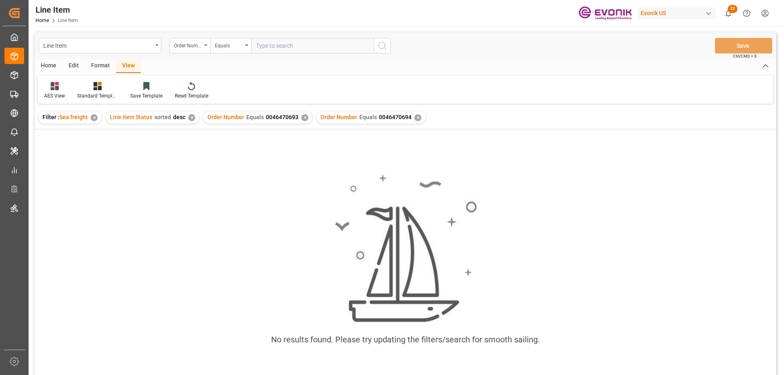
click at [304, 117] on div "✕" at bounding box center [304, 117] width 7 height 7
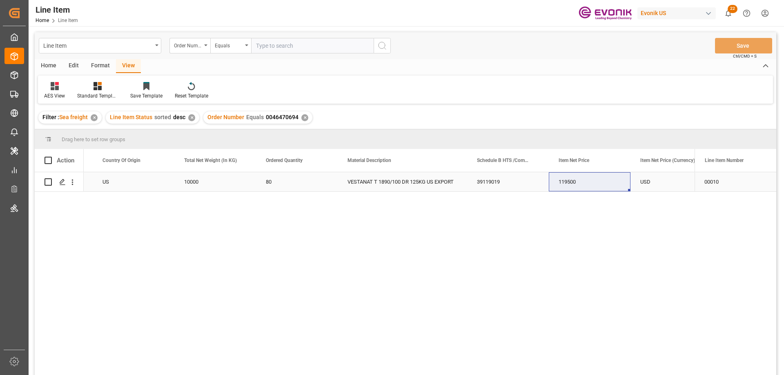
click at [108, 186] on div "US" at bounding box center [134, 181] width 82 height 19
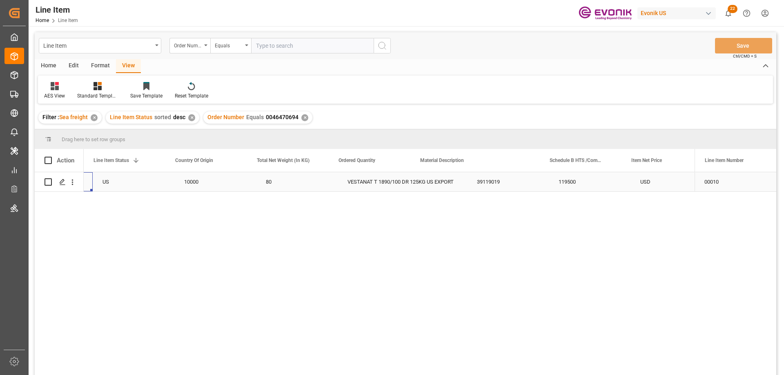
scroll to position [0, 163]
click at [636, 184] on div "119500" at bounding box center [663, 181] width 82 height 19
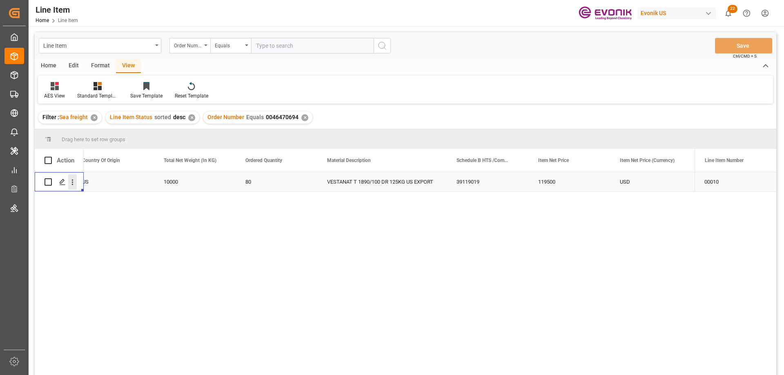
click at [72, 177] on button "open menu" at bounding box center [72, 182] width 9 height 16
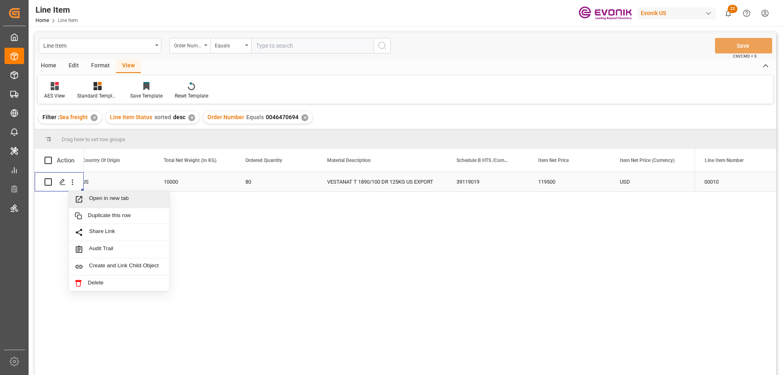
click at [102, 197] on span "Open in new tab" at bounding box center [126, 199] width 74 height 9
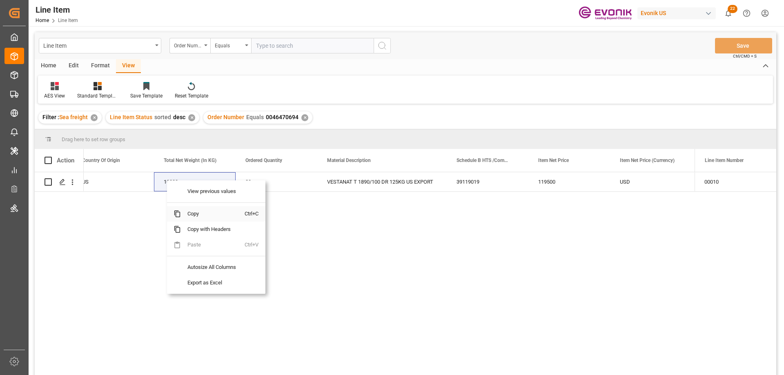
click at [194, 213] on span "Copy" at bounding box center [213, 214] width 64 height 16
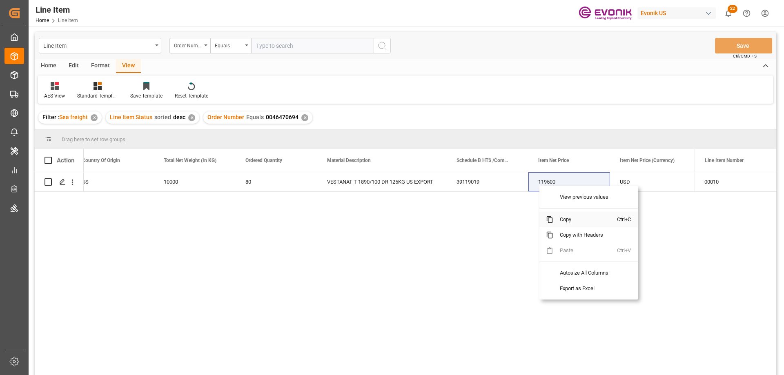
click at [564, 219] on span "Copy" at bounding box center [586, 220] width 64 height 16
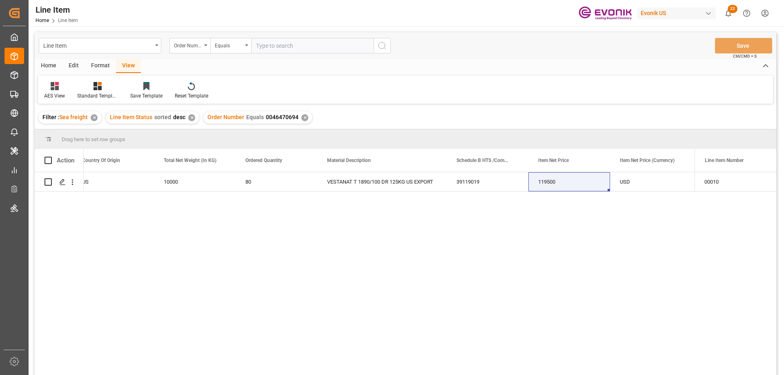
click at [275, 42] on input "text" at bounding box center [312, 46] width 123 height 16
paste input "0046470695"
type input "0046470695"
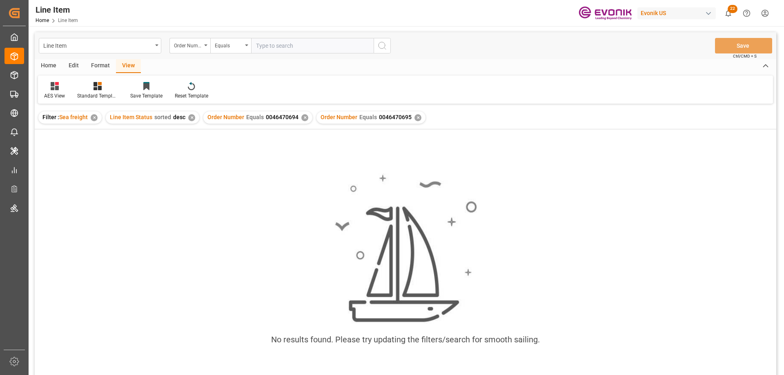
click at [302, 119] on div "✕" at bounding box center [304, 117] width 7 height 7
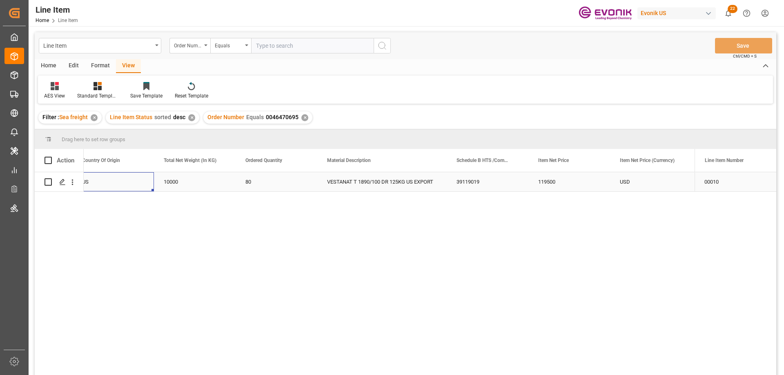
click at [118, 183] on div "US" at bounding box center [113, 181] width 82 height 19
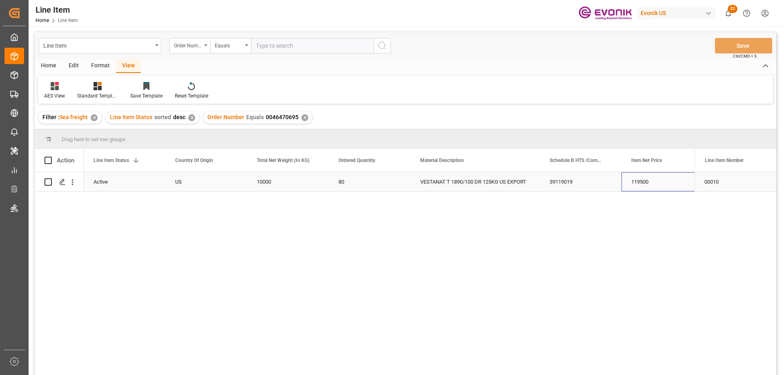
click at [646, 181] on div "119500" at bounding box center [663, 181] width 82 height 19
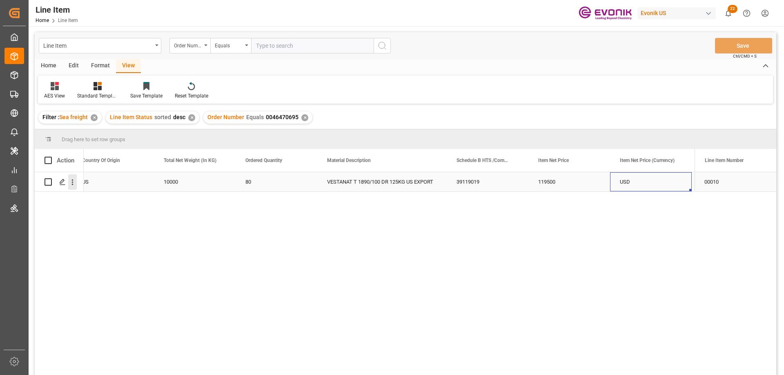
click at [74, 181] on icon "open menu" at bounding box center [72, 182] width 9 height 9
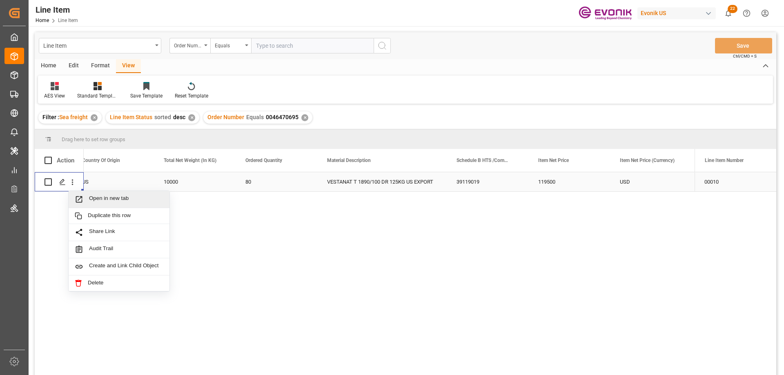
click at [97, 198] on span "Open in new tab" at bounding box center [126, 199] width 74 height 9
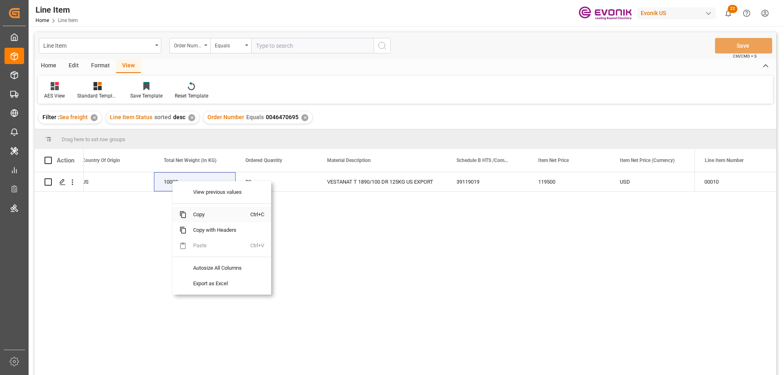
click at [212, 214] on span "Copy" at bounding box center [219, 215] width 64 height 16
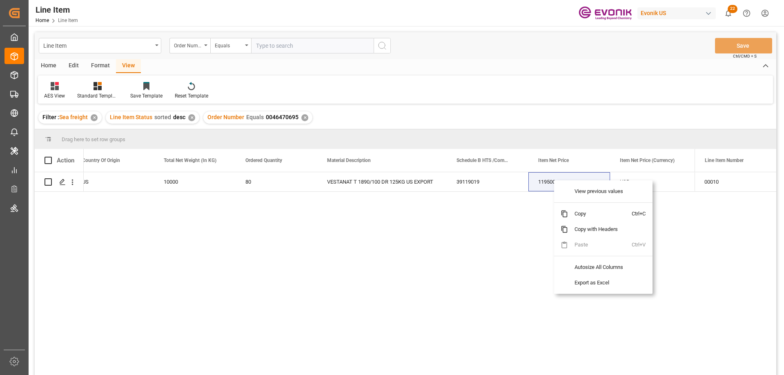
click at [592, 210] on span "Copy" at bounding box center [600, 214] width 64 height 16
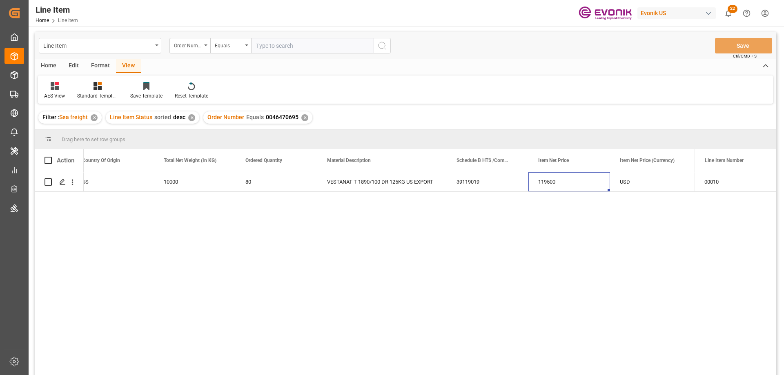
click at [288, 33] on div "Line Item Order Number Equals Save Ctrl/CMD + S" at bounding box center [406, 45] width 742 height 27
click at [286, 44] on input "text" at bounding box center [312, 46] width 123 height 16
paste input "0046455645"
type input "0046455645"
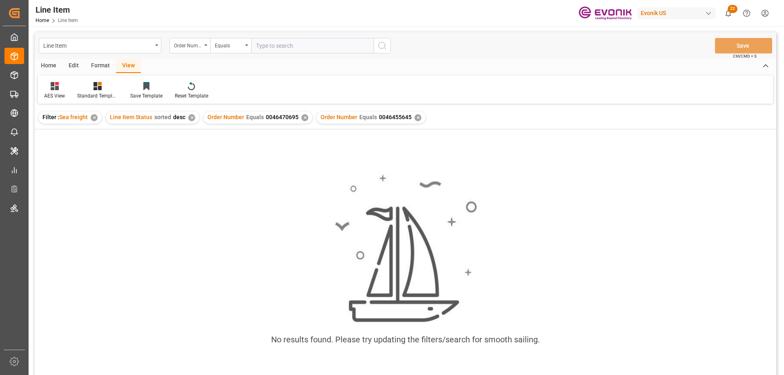
click at [302, 121] on div "Order Number Equals 0046470695 ✕" at bounding box center [257, 118] width 109 height 12
click at [302, 121] on div "✕" at bounding box center [304, 117] width 7 height 7
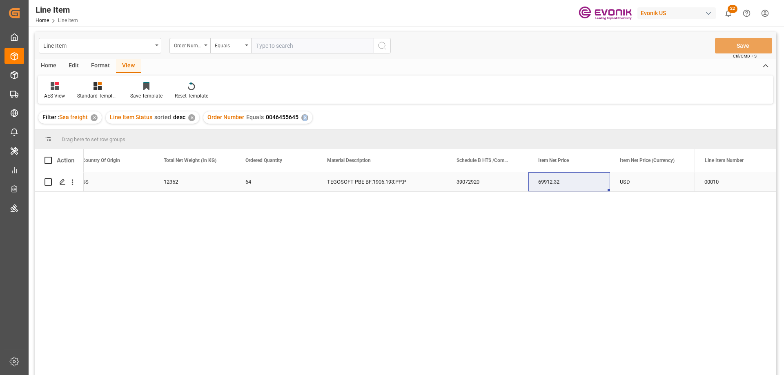
click at [98, 188] on div "US" at bounding box center [113, 181] width 82 height 19
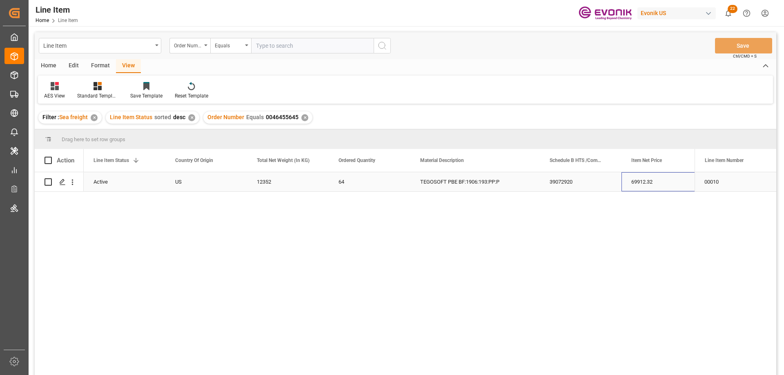
click at [658, 185] on div "69912.32" at bounding box center [663, 181] width 82 height 19
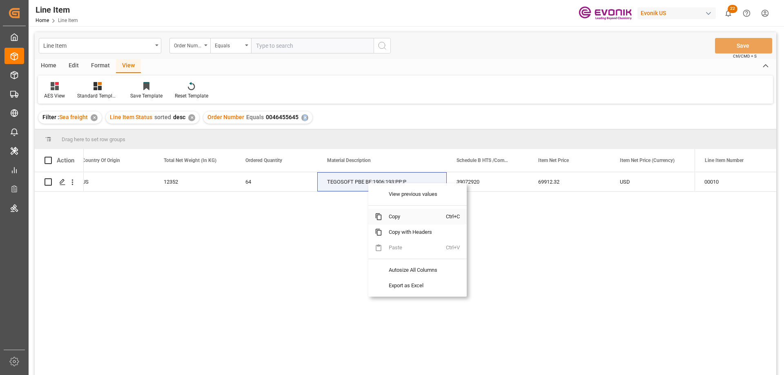
click at [397, 215] on span "Copy" at bounding box center [414, 217] width 64 height 16
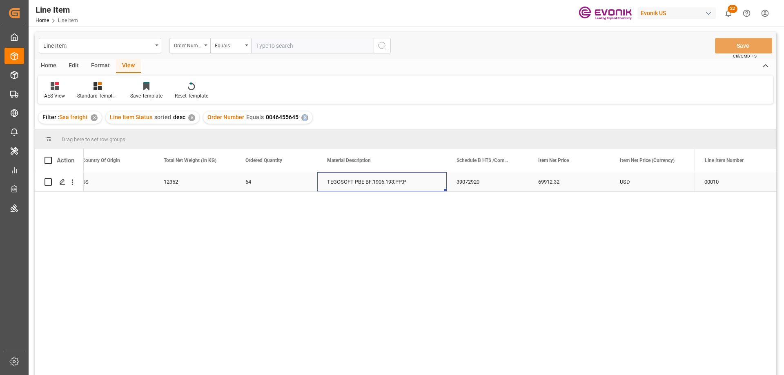
click at [77, 179] on div "Press SPACE to select this row." at bounding box center [72, 182] width 21 height 16
click at [74, 179] on icon "open menu" at bounding box center [72, 182] width 9 height 9
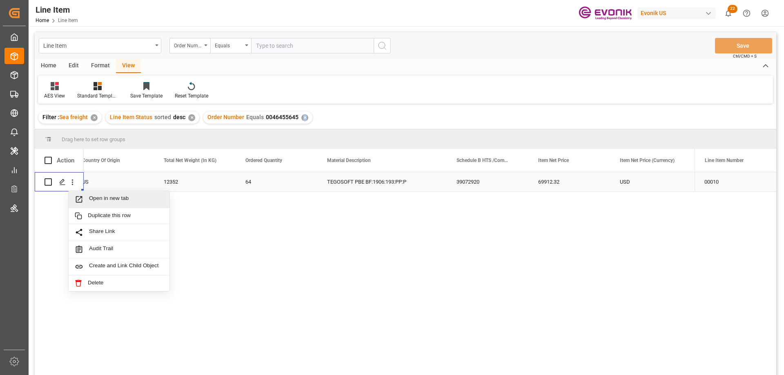
click at [98, 194] on div "Open in new tab" at bounding box center [119, 199] width 101 height 17
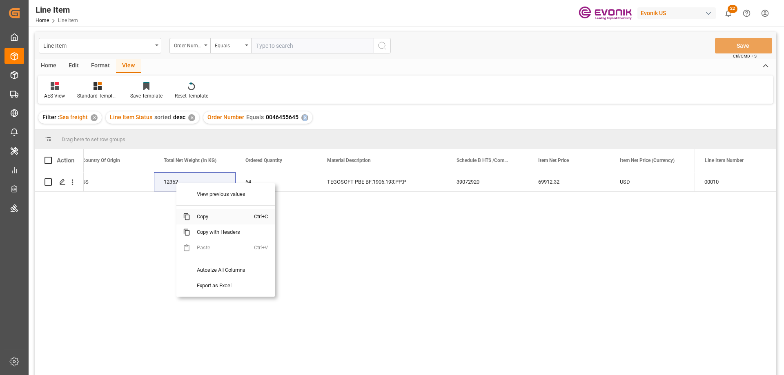
click at [205, 220] on span "Copy" at bounding box center [222, 217] width 64 height 16
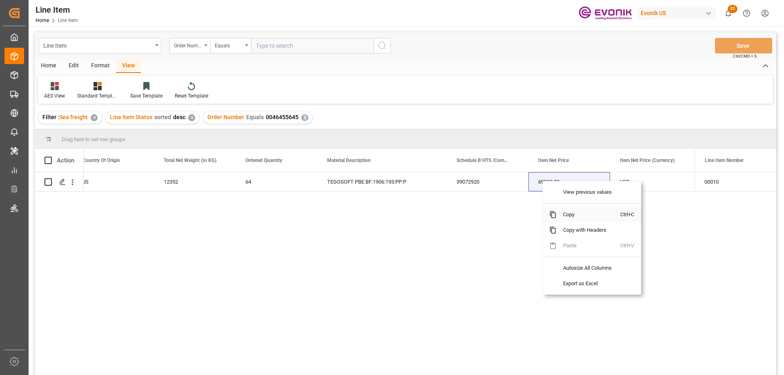
click at [576, 215] on span "Copy" at bounding box center [589, 215] width 64 height 16
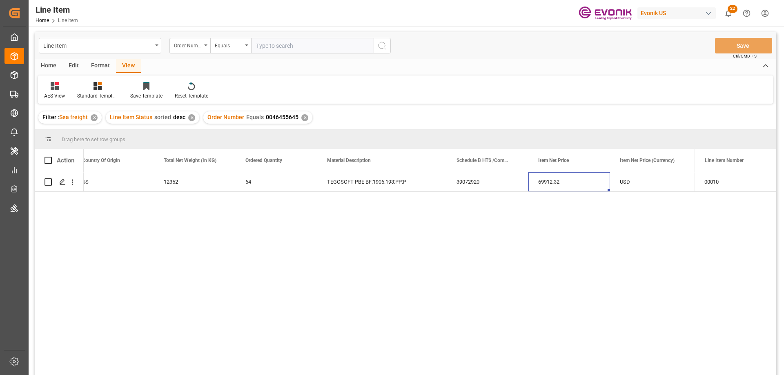
click at [271, 44] on input "text" at bounding box center [312, 46] width 123 height 16
paste input "0046455646"
type input "0046455646"
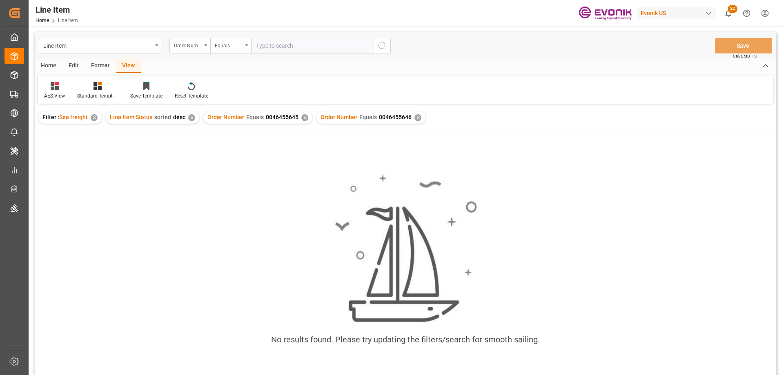
click at [303, 116] on div "✕" at bounding box center [304, 117] width 7 height 7
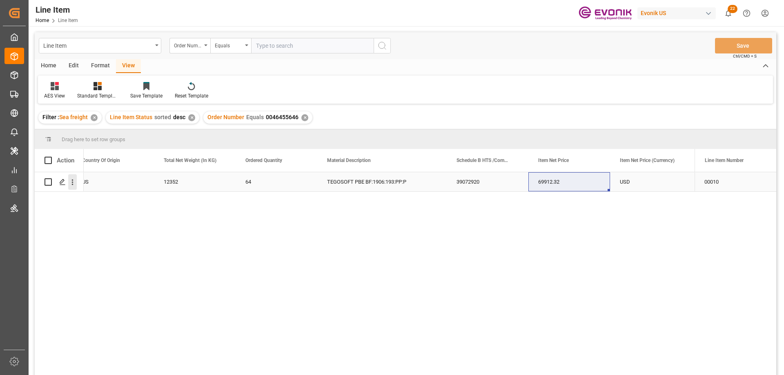
click at [73, 181] on icon "open menu" at bounding box center [72, 182] width 9 height 9
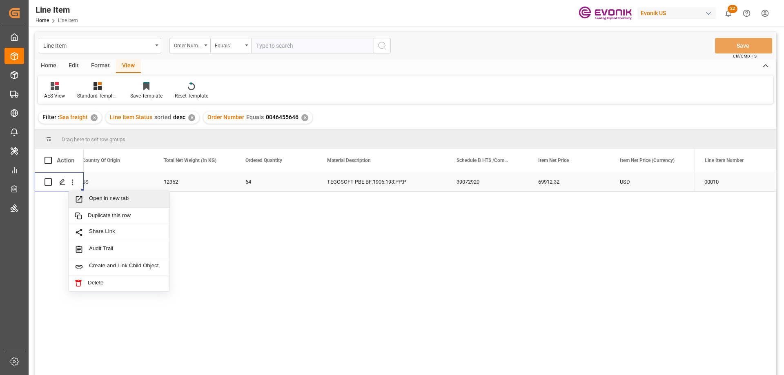
click at [97, 196] on span "Open in new tab" at bounding box center [126, 199] width 74 height 9
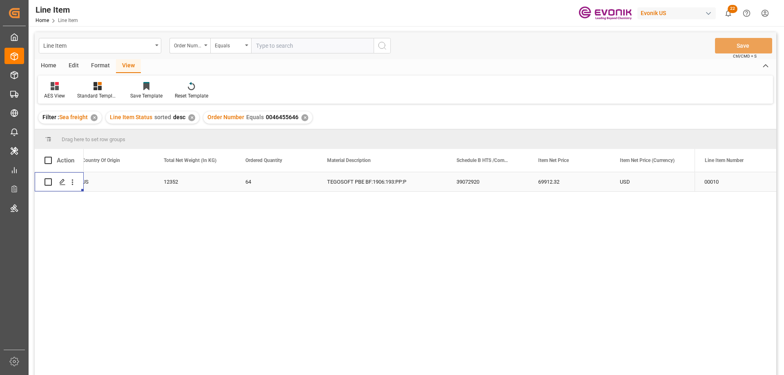
click at [127, 179] on div "US" at bounding box center [113, 181] width 82 height 19
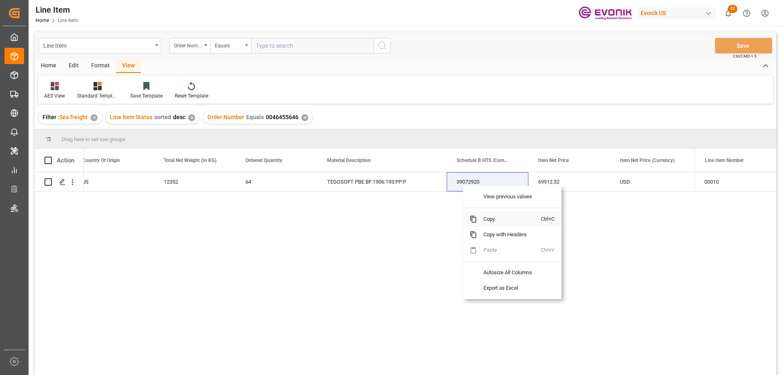
click at [495, 217] on span "Copy" at bounding box center [509, 220] width 64 height 16
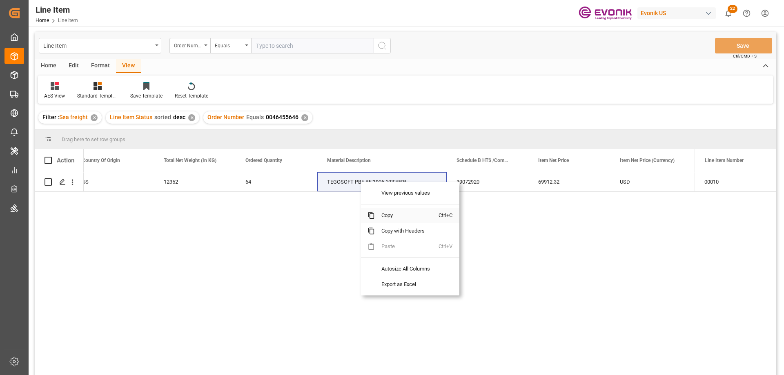
click at [389, 212] on span "Copy" at bounding box center [407, 216] width 64 height 16
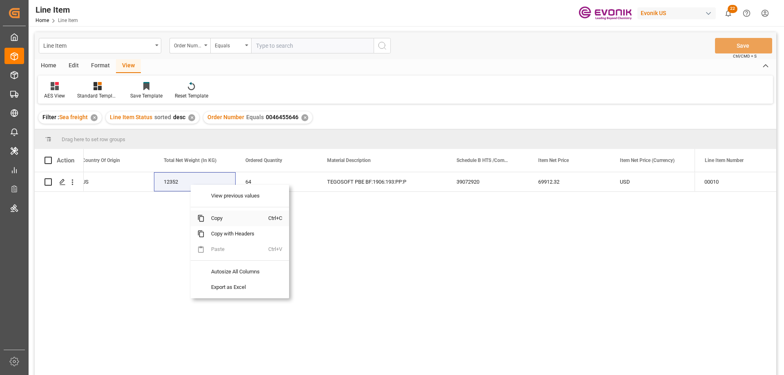
click at [214, 217] on span "Copy" at bounding box center [237, 219] width 64 height 16
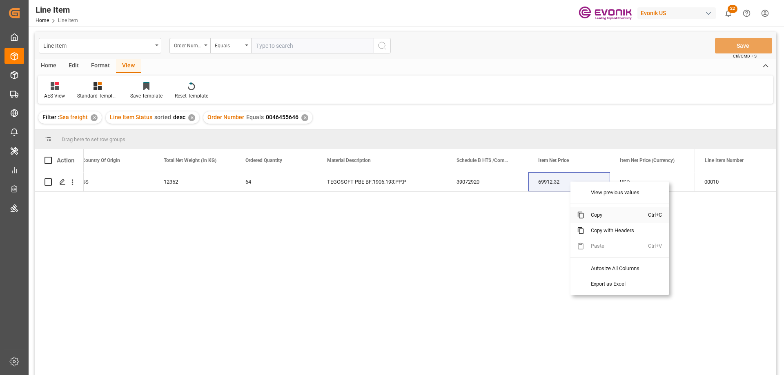
click at [601, 216] on span "Copy" at bounding box center [617, 216] width 64 height 16
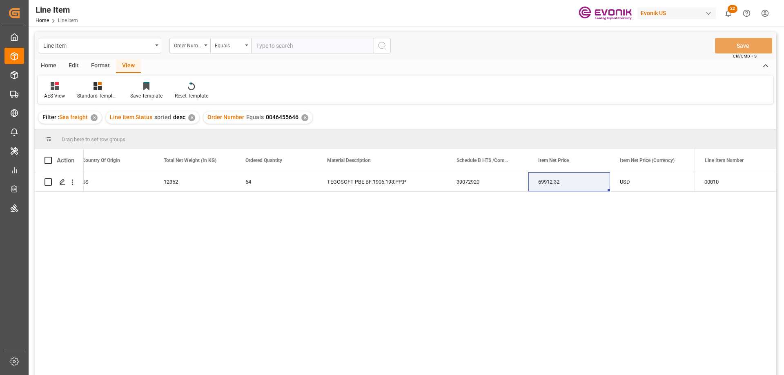
click at [283, 40] on input "text" at bounding box center [312, 46] width 123 height 16
paste input "2007098405"
type input "2007098405"
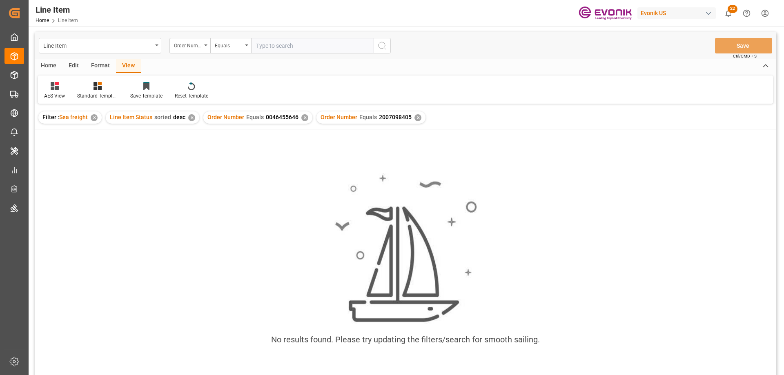
click at [301, 119] on div "✕" at bounding box center [304, 117] width 7 height 7
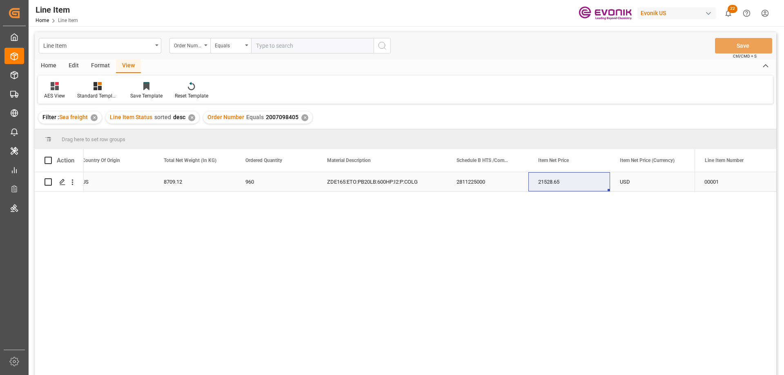
click at [106, 183] on div "US" at bounding box center [113, 181] width 82 height 19
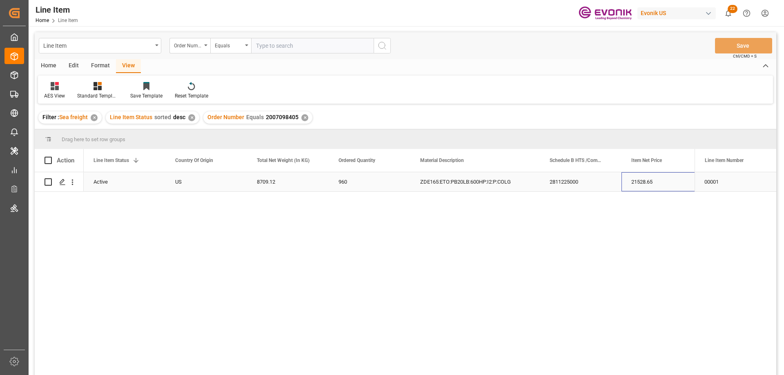
click at [655, 188] on div "21528.65" at bounding box center [663, 181] width 82 height 19
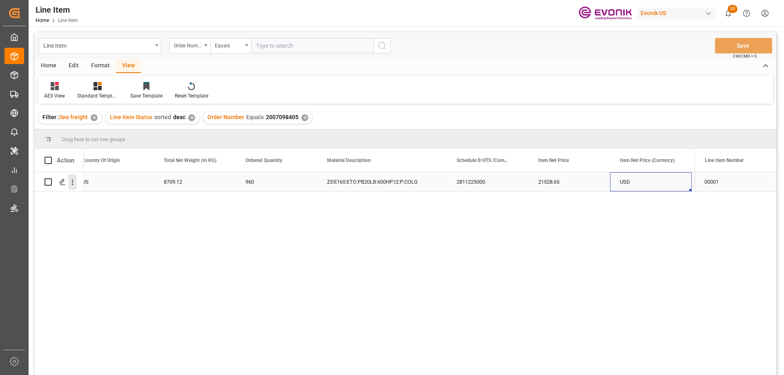
click at [71, 182] on icon "open menu" at bounding box center [72, 182] width 9 height 9
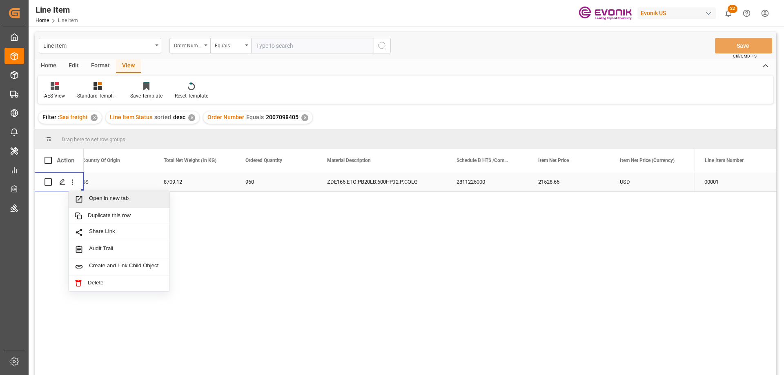
click at [100, 195] on span "Open in new tab" at bounding box center [126, 199] width 74 height 9
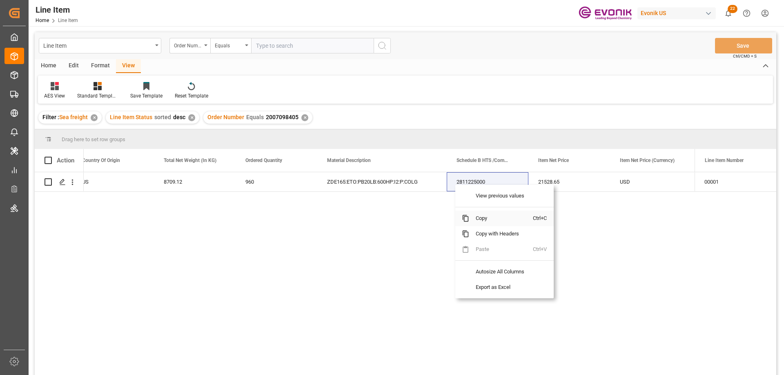
click at [486, 217] on span "Copy" at bounding box center [501, 219] width 64 height 16
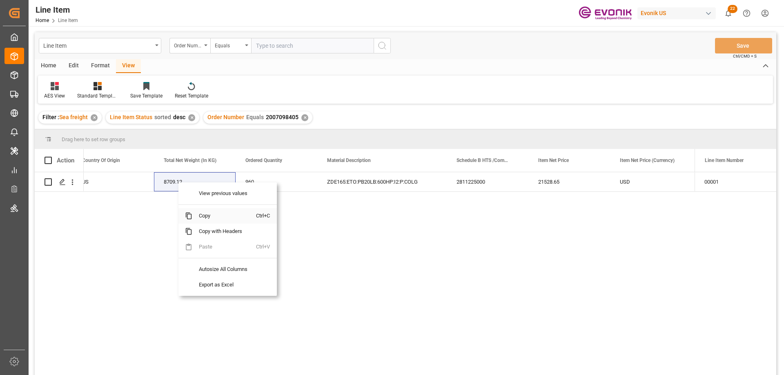
click at [200, 215] on span "Copy" at bounding box center [224, 216] width 64 height 16
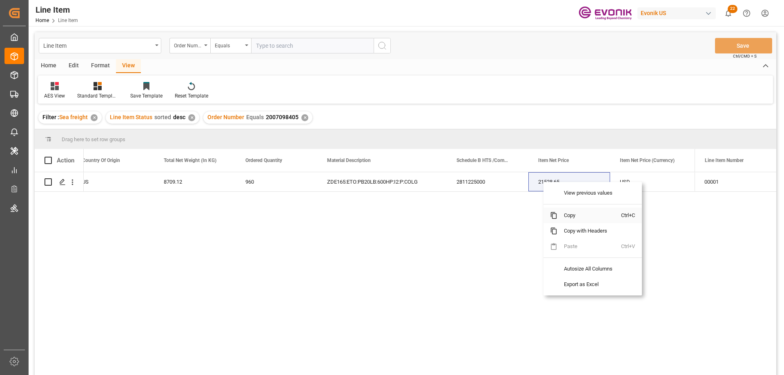
click at [571, 214] on span "Copy" at bounding box center [590, 216] width 64 height 16
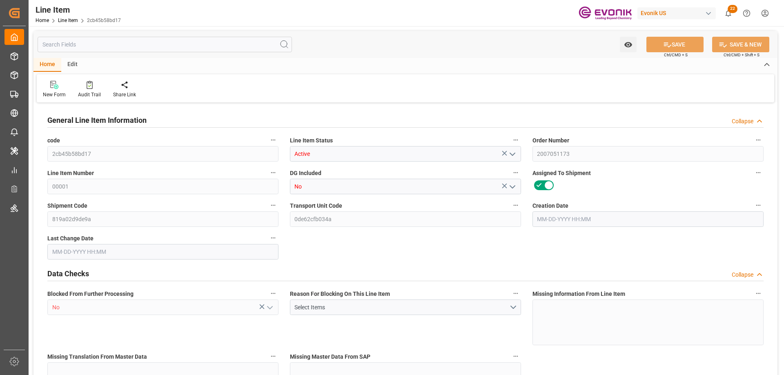
type input "20"
type input "18189.36"
type input "18144"
type input "38.0704"
type input "20"
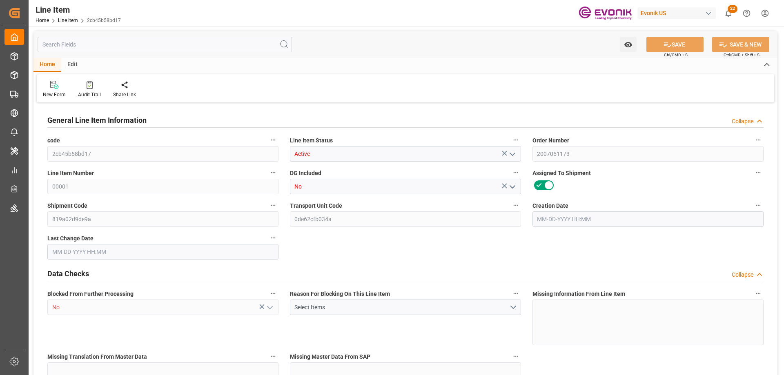
type input "81466.56"
type input "20"
type input "18144"
type input "18189.36"
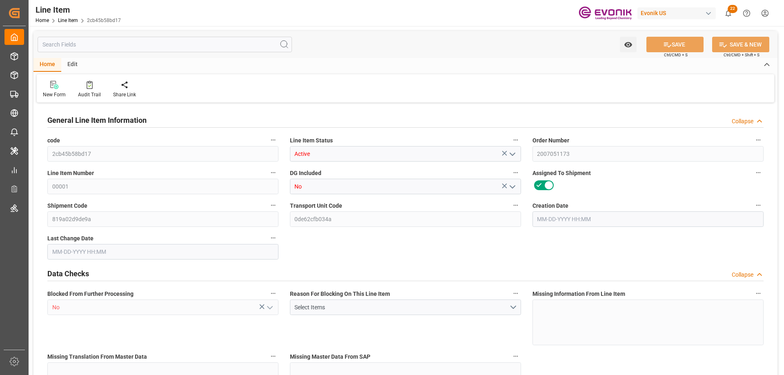
type input "18687.36"
type input "18144"
type input "38.0704"
type input "38070.42"
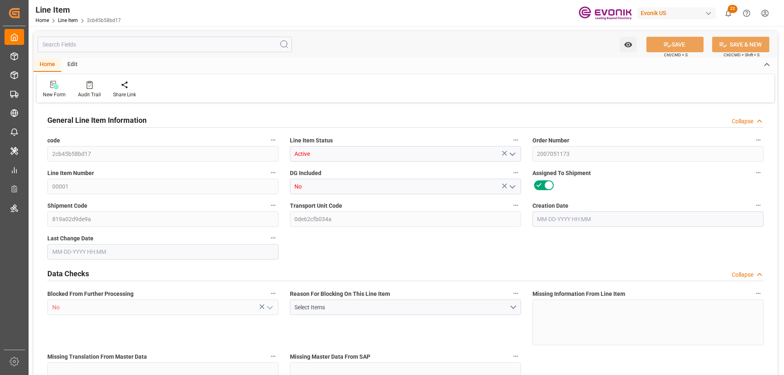
type input "20"
type input "18189.36"
type input "18144"
type input "38.0704"
type input "06-17-2025 22:00"
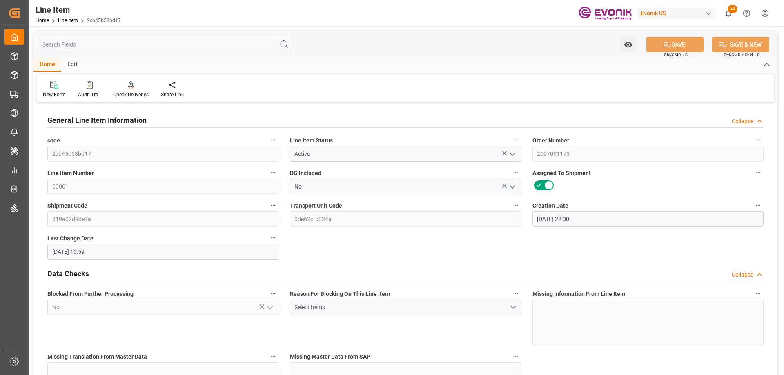
type input "09-08-2025 10:59"
type input "09-24-2025"
type input "07-21-2025"
type input "07-07-2025"
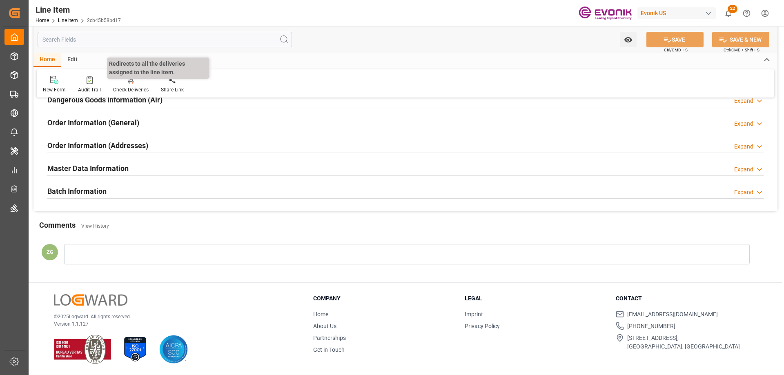
scroll to position [894, 0]
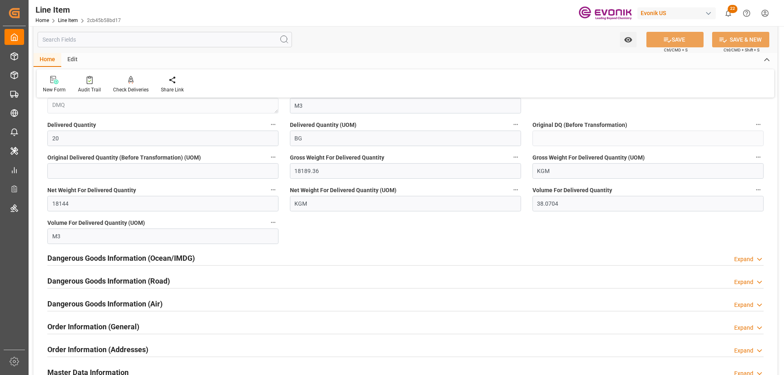
click at [83, 37] on input "text" at bounding box center [165, 40] width 255 height 16
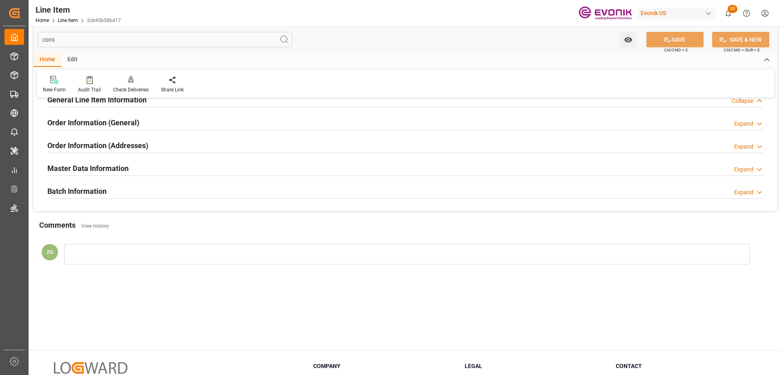
scroll to position [0, 0]
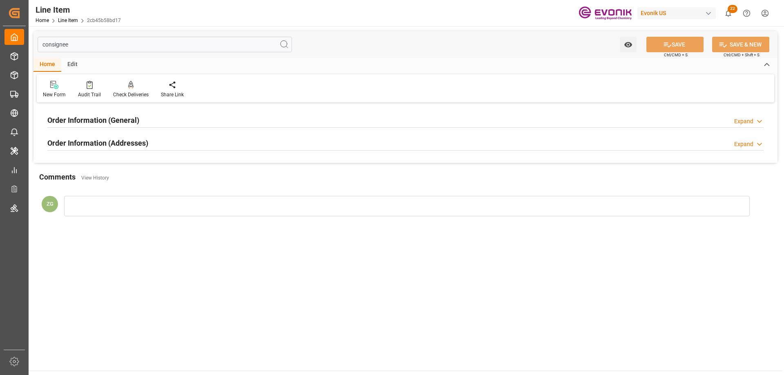
type input "consignee"
click at [96, 146] on h2 "Order Information (Addresses)" at bounding box center [97, 143] width 101 height 11
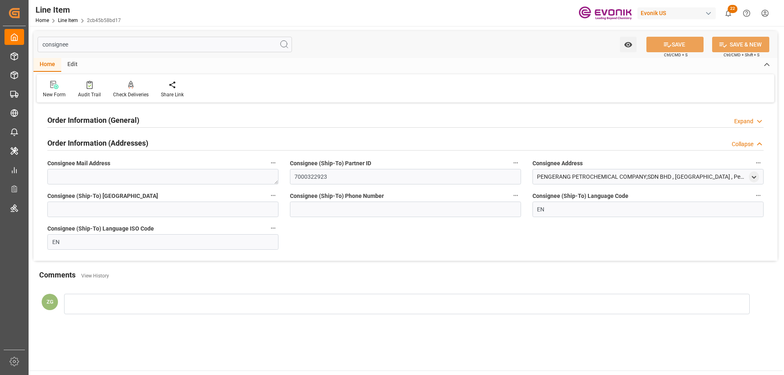
click at [96, 121] on h2 "Order Information (General)" at bounding box center [93, 120] width 92 height 11
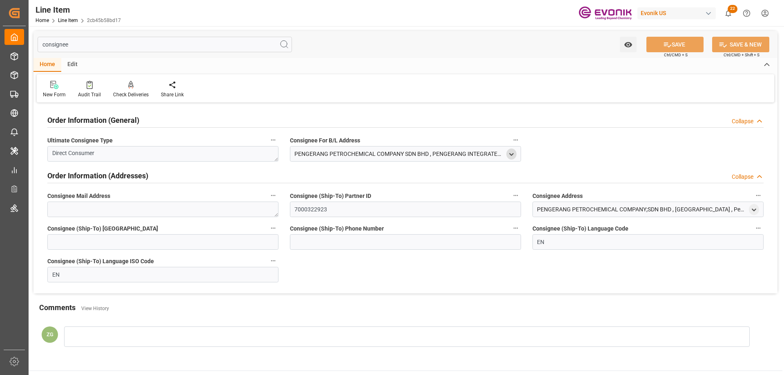
click at [511, 153] on icon "open menu" at bounding box center [511, 154] width 7 height 7
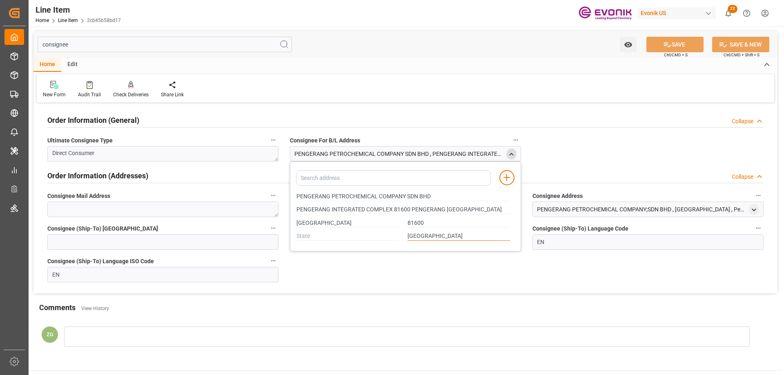
click at [429, 236] on input "MALAYSIA" at bounding box center [459, 236] width 103 height 9
drag, startPoint x: 297, startPoint y: 195, endPoint x: 329, endPoint y: 196, distance: 31.9
click at [329, 196] on input "PENGERANG PETROCHEMICAL COMPANY SDN BHD" at bounding box center [404, 196] width 214 height 9
click at [224, 347] on div at bounding box center [407, 337] width 686 height 20
click at [270, 310] on div "Comments View History" at bounding box center [405, 309] width 733 height 14
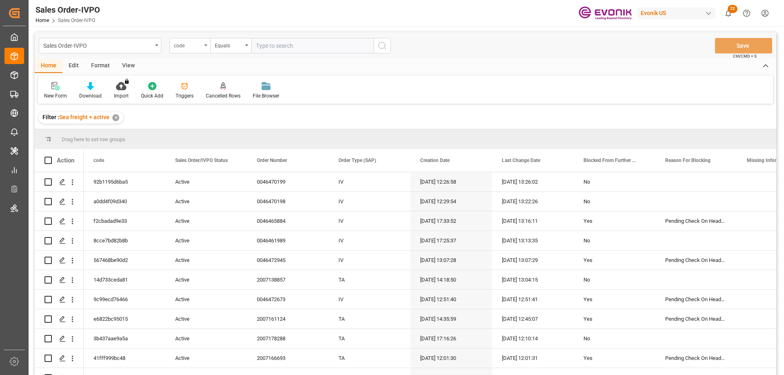
click at [185, 42] on div "code" at bounding box center [188, 44] width 28 height 9
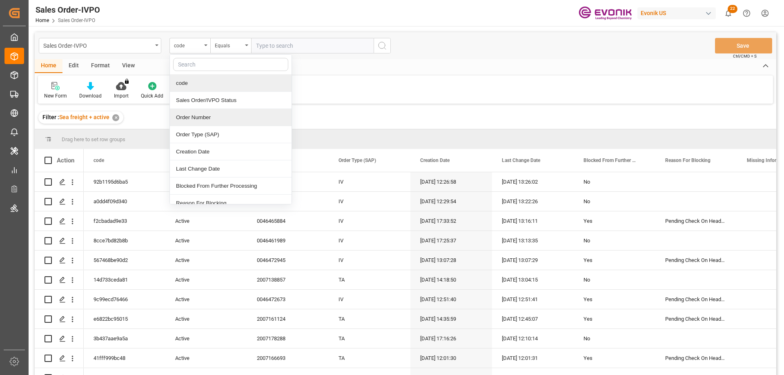
click at [201, 121] on div "Order Number" at bounding box center [231, 117] width 122 height 17
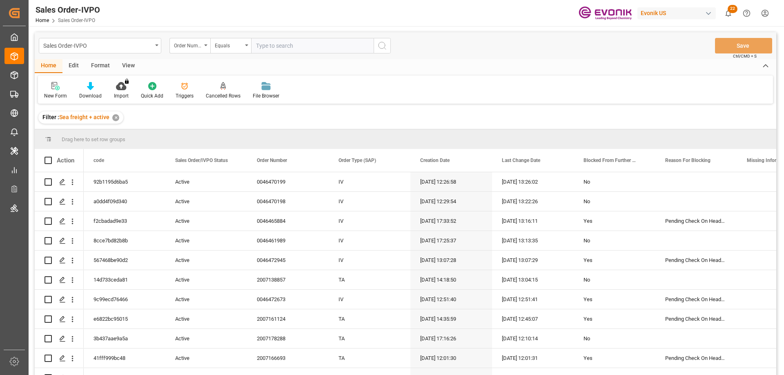
click at [283, 44] on input "text" at bounding box center [312, 46] width 123 height 16
paste input "0046467971"
type input "0046467971"
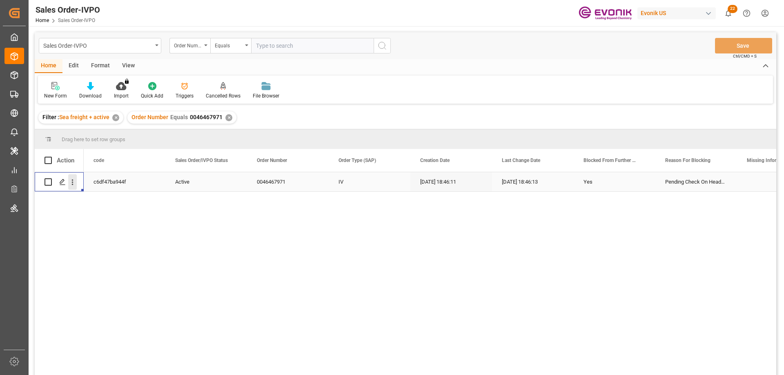
click at [74, 179] on icon "open menu" at bounding box center [72, 182] width 9 height 9
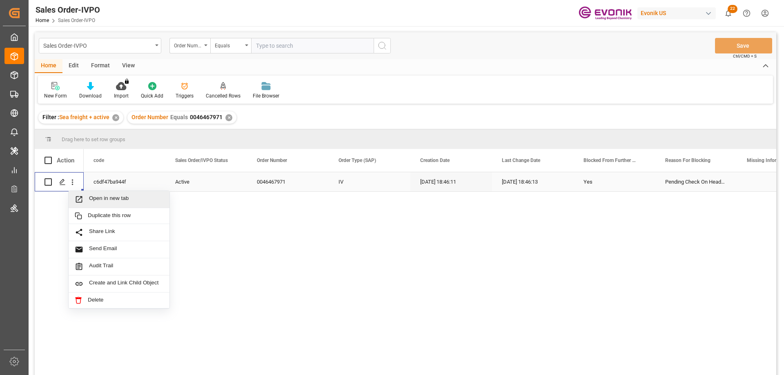
click at [104, 200] on span "Open in new tab" at bounding box center [126, 199] width 74 height 9
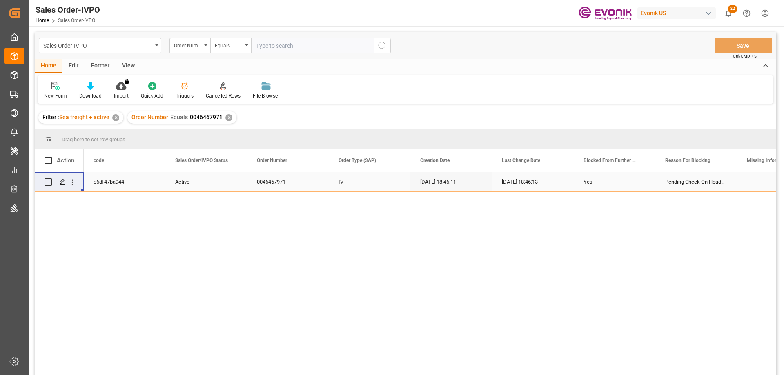
paste input "0046467972"
click at [316, 44] on input "text" at bounding box center [312, 46] width 123 height 16
type input "0046467972"
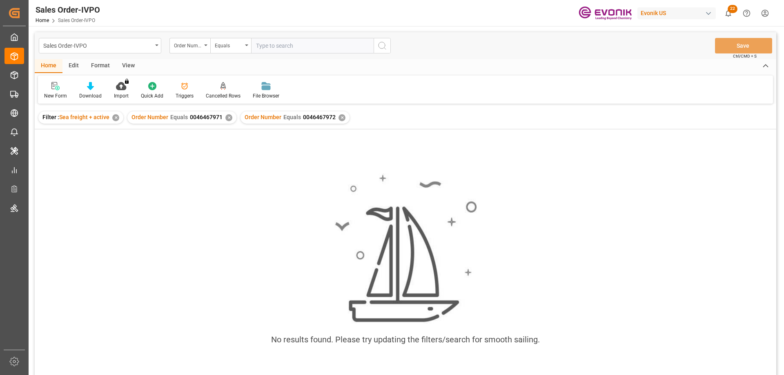
click at [229, 118] on div "✕" at bounding box center [229, 117] width 7 height 7
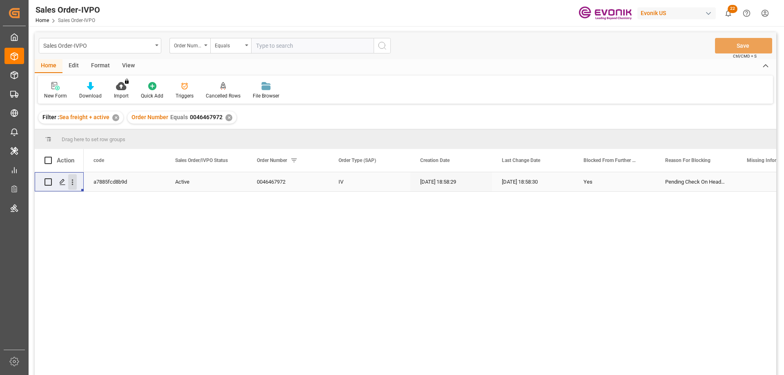
click at [75, 180] on icon "open menu" at bounding box center [72, 182] width 9 height 9
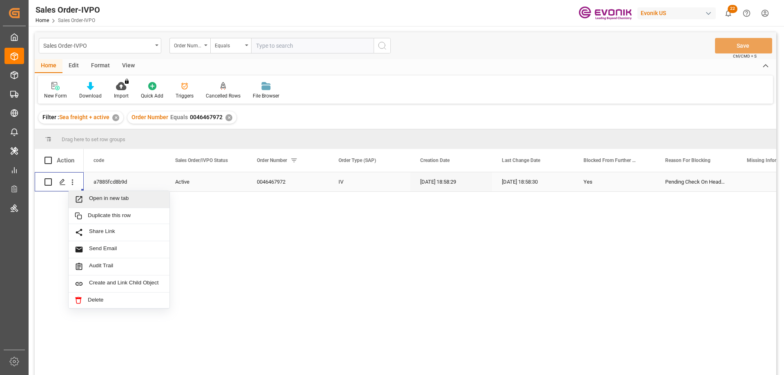
click at [113, 196] on span "Open in new tab" at bounding box center [126, 199] width 74 height 9
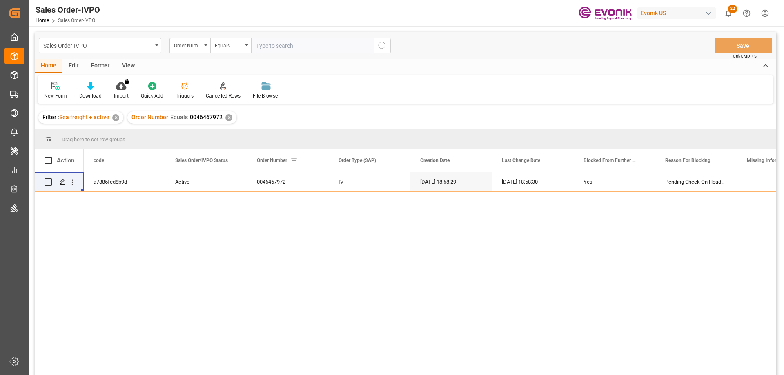
click at [296, 38] on input "text" at bounding box center [312, 46] width 123 height 16
paste input "0046459719"
type input "0046459719"
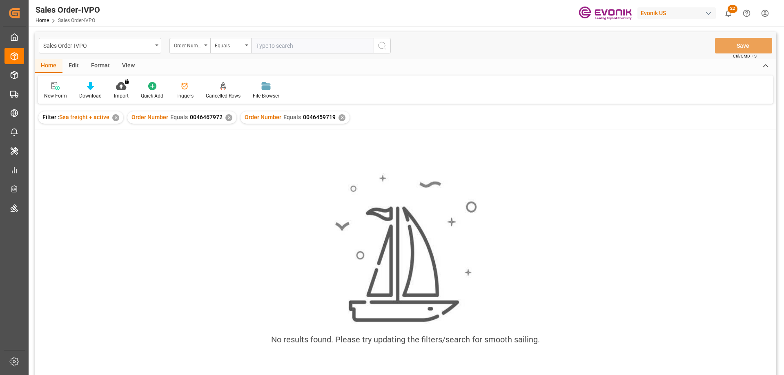
click at [228, 116] on div "✕" at bounding box center [229, 117] width 7 height 7
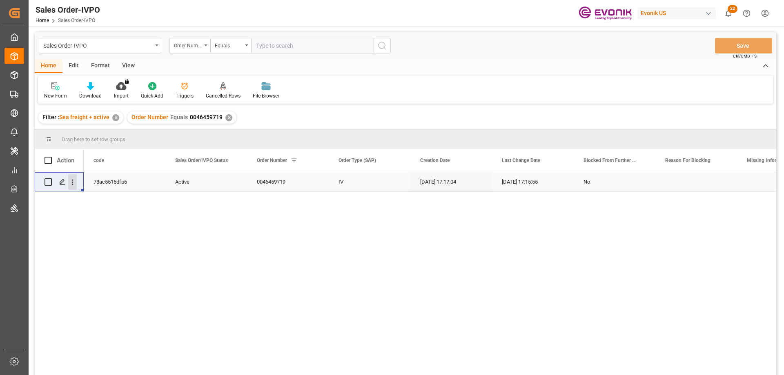
click at [71, 179] on icon "open menu" at bounding box center [72, 182] width 9 height 9
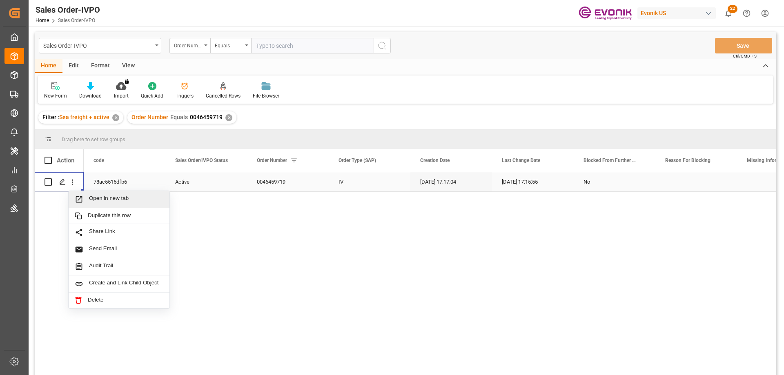
click at [107, 198] on span "Open in new tab" at bounding box center [126, 199] width 74 height 9
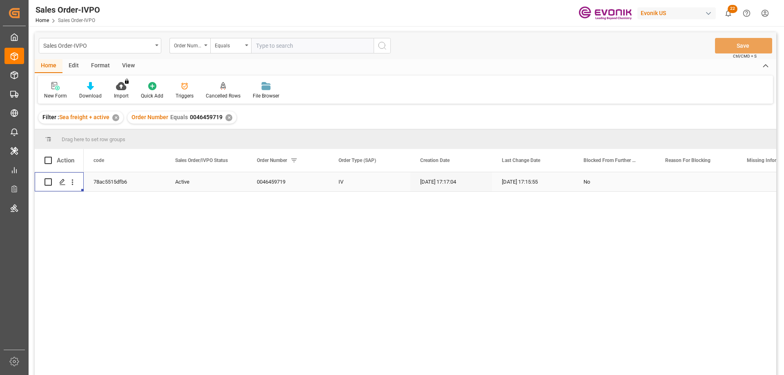
click at [290, 47] on input "text" at bounding box center [312, 46] width 123 height 16
paste input "0046446935"
type input "0046446935"
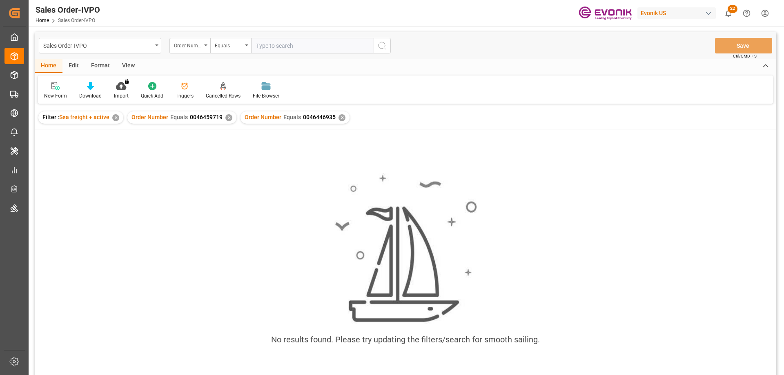
click at [228, 120] on div "✕" at bounding box center [229, 117] width 7 height 7
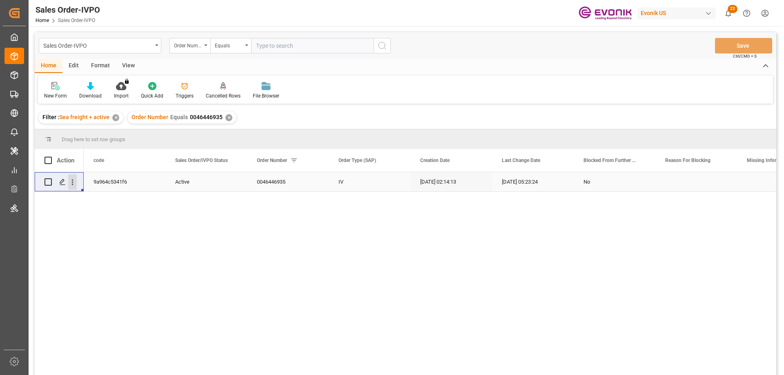
click at [75, 182] on icon "open menu" at bounding box center [72, 182] width 9 height 9
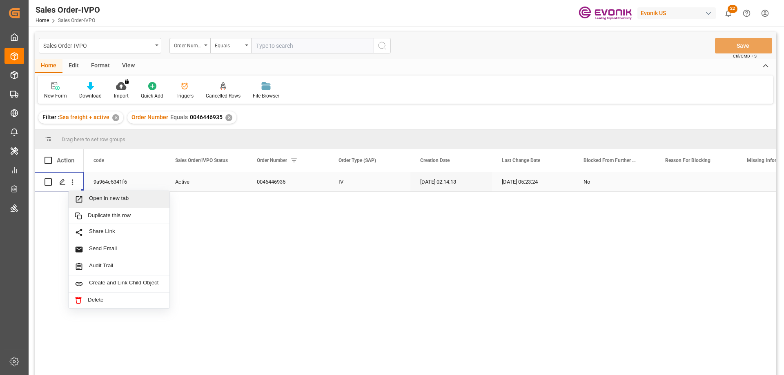
click at [96, 196] on span "Open in new tab" at bounding box center [126, 199] width 74 height 9
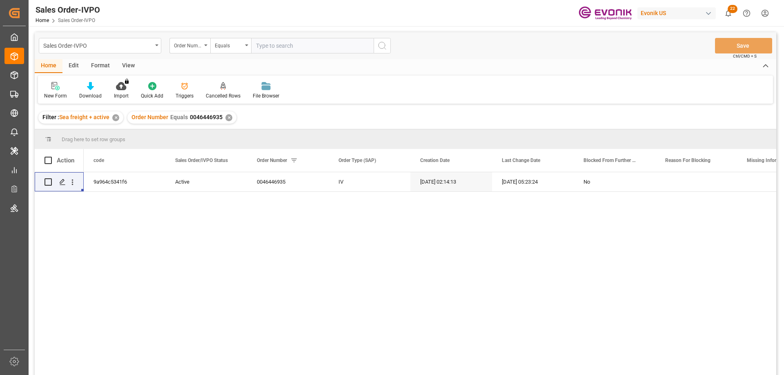
click at [302, 47] on input "text" at bounding box center [312, 46] width 123 height 16
paste input "0046465884"
type input "0046465884"
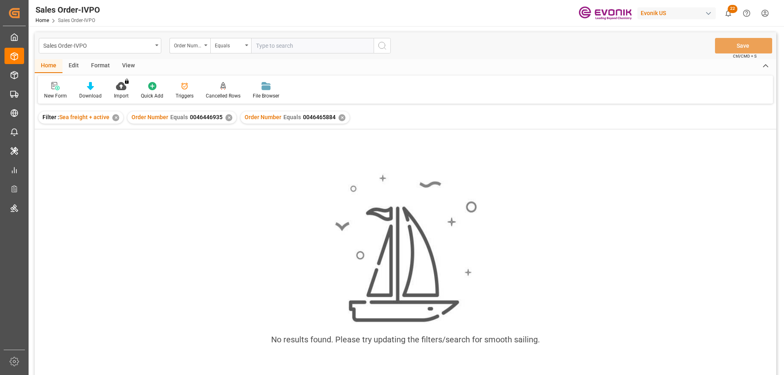
click at [228, 119] on div "✕" at bounding box center [229, 117] width 7 height 7
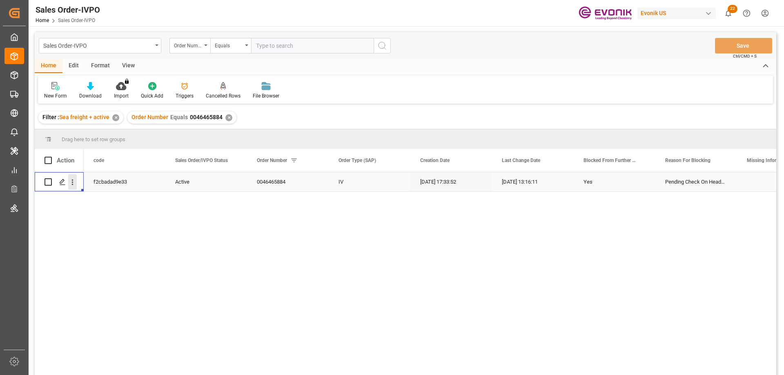
click at [72, 181] on icon "open menu" at bounding box center [73, 183] width 2 height 6
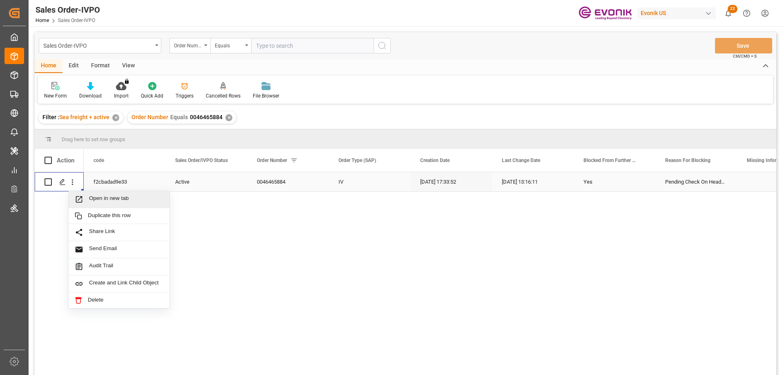
click at [94, 199] on span "Open in new tab" at bounding box center [126, 199] width 74 height 9
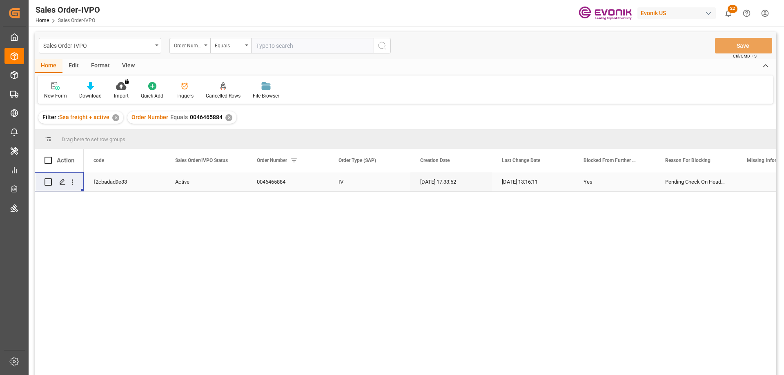
click at [319, 41] on input "text" at bounding box center [312, 46] width 123 height 16
paste input "0046467215"
type input "0046467215"
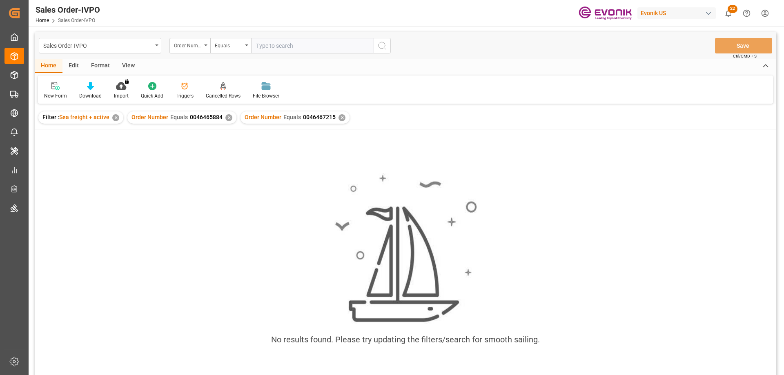
click at [226, 120] on div "✕" at bounding box center [229, 117] width 7 height 7
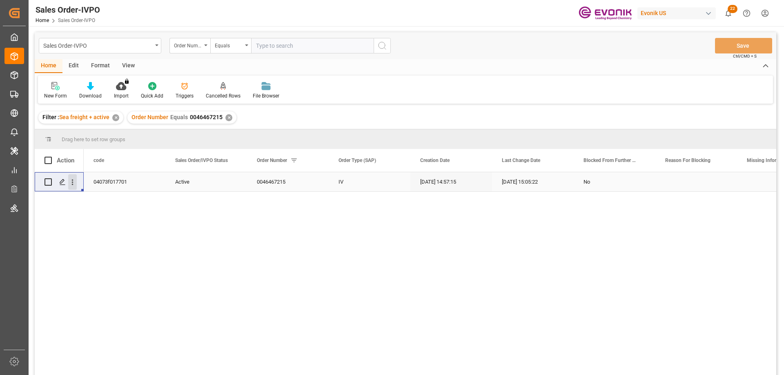
click at [71, 183] on icon "open menu" at bounding box center [72, 182] width 9 height 9
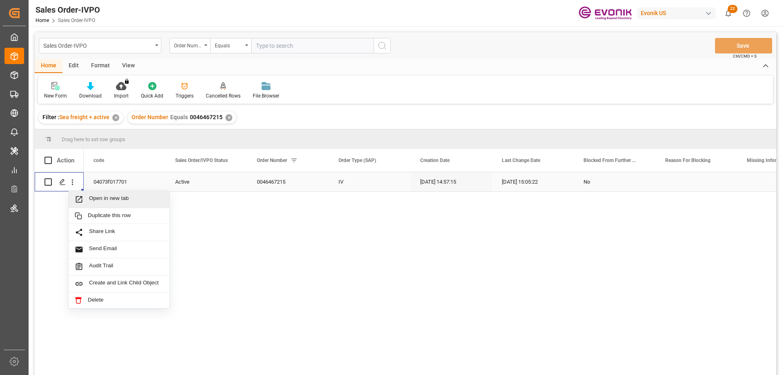
click at [93, 199] on span "Open in new tab" at bounding box center [126, 199] width 74 height 9
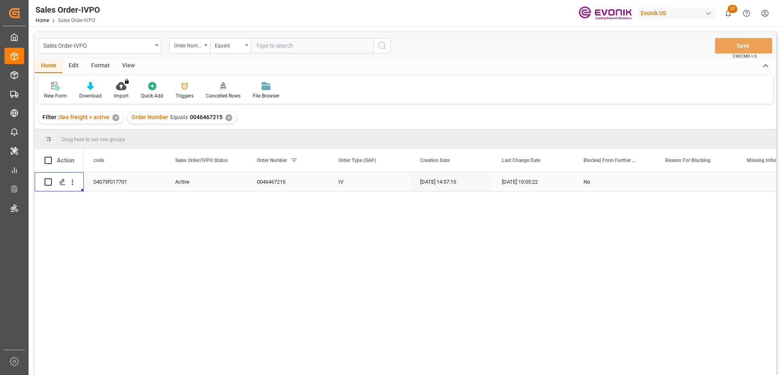
click at [310, 43] on input "text" at bounding box center [312, 46] width 123 height 16
paste input "0046466981"
type input "0046466981"
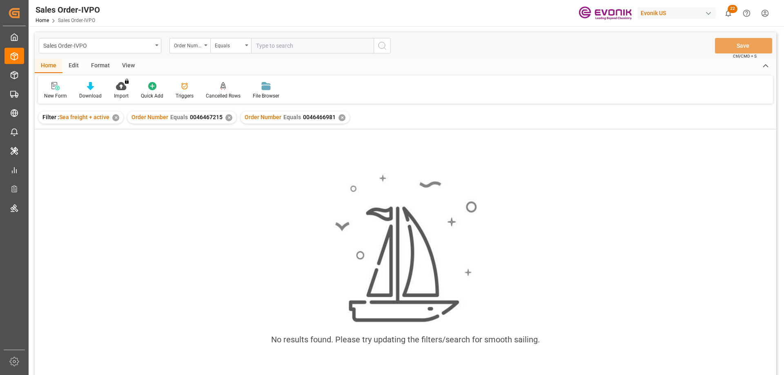
click at [227, 114] on div "✕" at bounding box center [229, 117] width 7 height 7
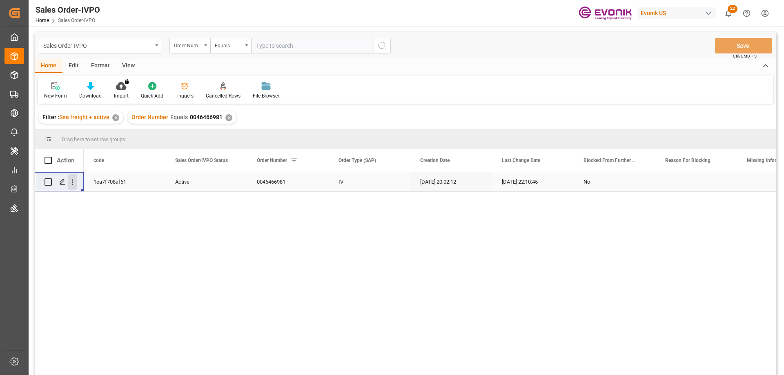
click at [74, 182] on icon "open menu" at bounding box center [72, 182] width 9 height 9
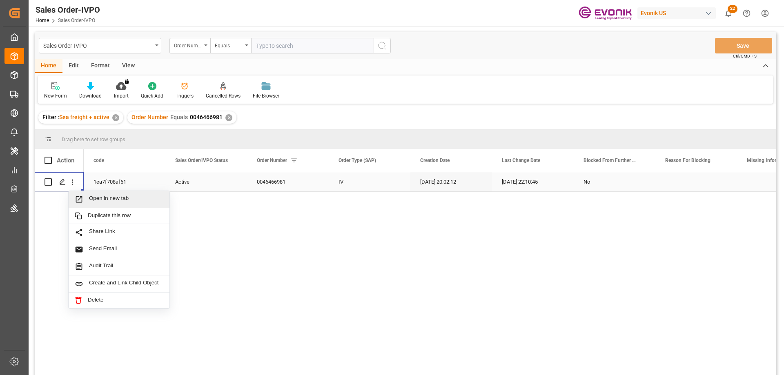
click at [115, 200] on span "Open in new tab" at bounding box center [126, 199] width 74 height 9
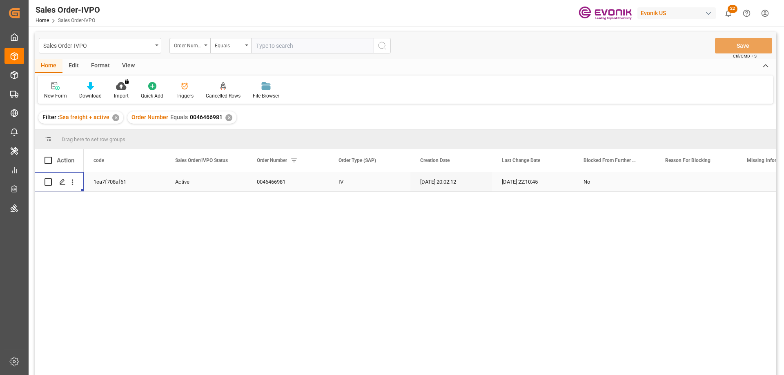
click at [291, 46] on input "text" at bounding box center [312, 46] width 123 height 16
paste input "2007079971"
type input "2007079971"
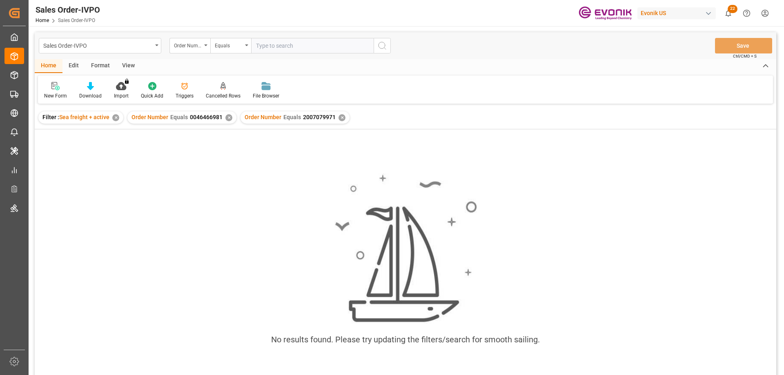
click at [230, 118] on div "✕" at bounding box center [229, 117] width 7 height 7
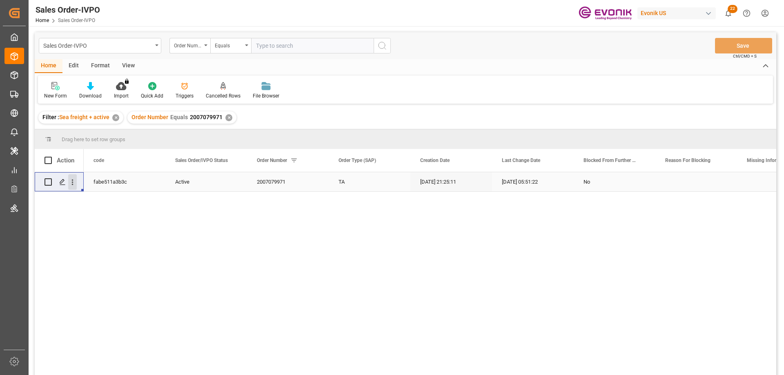
click at [74, 181] on icon "open menu" at bounding box center [72, 182] width 9 height 9
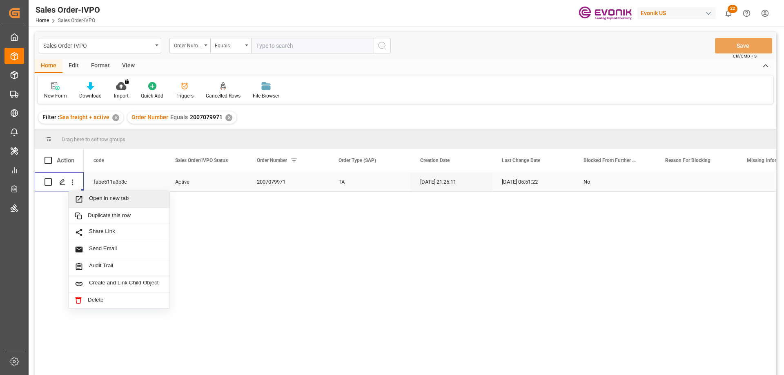
click at [106, 199] on span "Open in new tab" at bounding box center [126, 199] width 74 height 9
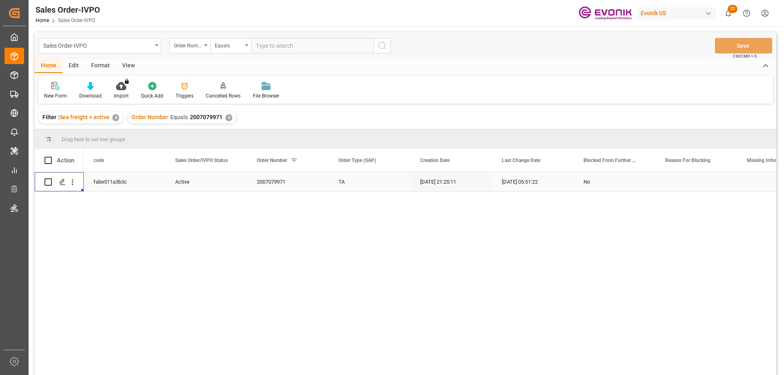
click at [282, 46] on input "text" at bounding box center [312, 46] width 123 height 16
paste input "2007135633"
type input "2007135633"
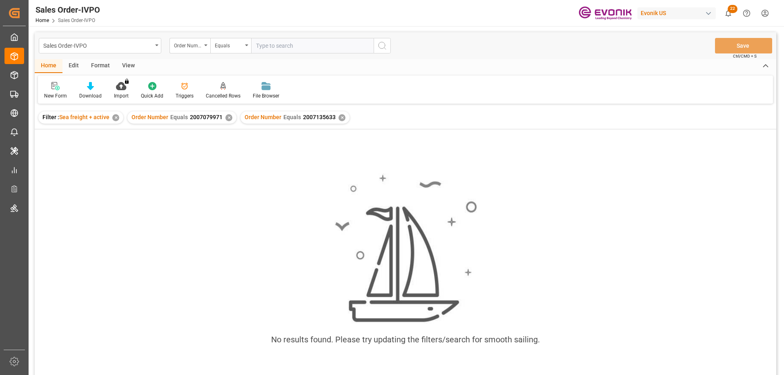
click at [226, 118] on div "✕" at bounding box center [229, 117] width 7 height 7
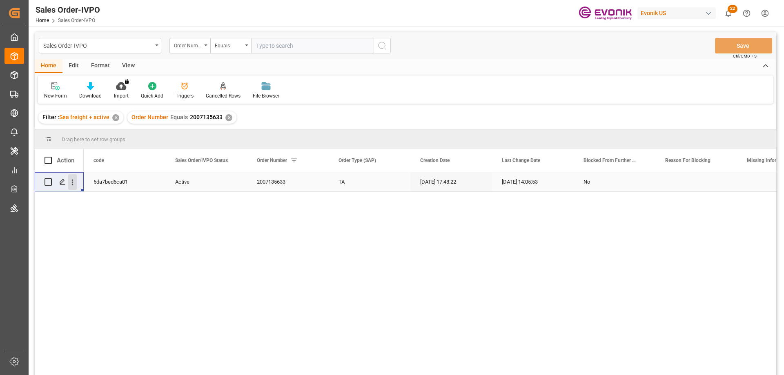
click at [72, 182] on icon "open menu" at bounding box center [72, 182] width 9 height 9
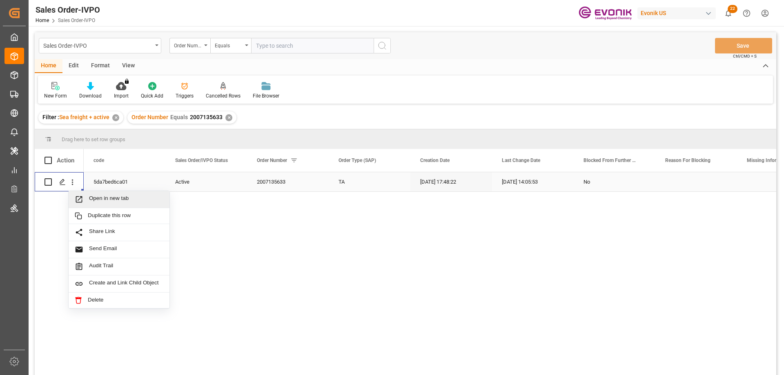
click at [107, 200] on span "Open in new tab" at bounding box center [126, 199] width 74 height 9
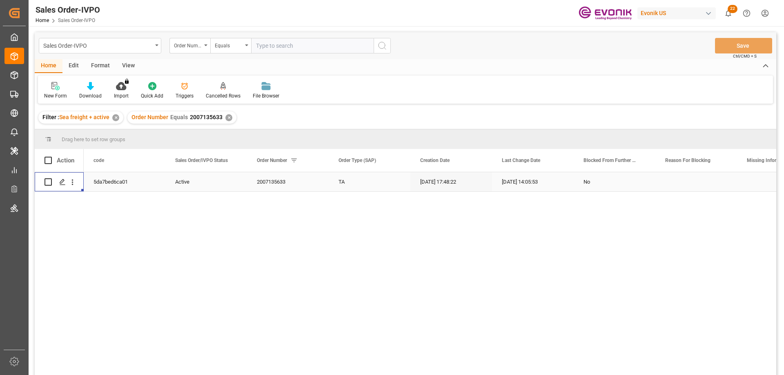
click at [268, 49] on input "text" at bounding box center [312, 46] width 123 height 16
paste input "2007097223"
type input "2007097223"
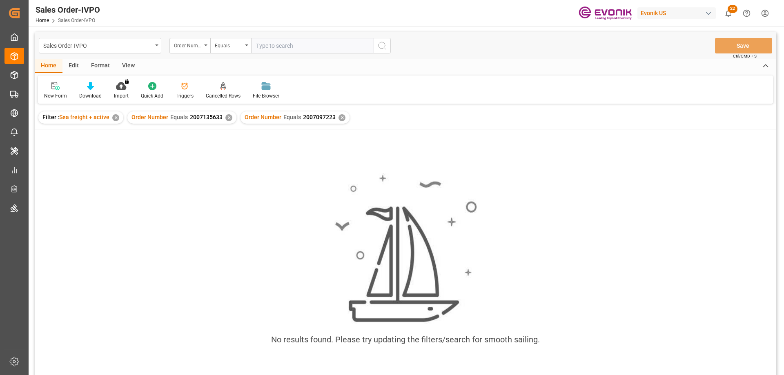
click at [228, 120] on div "✕" at bounding box center [229, 117] width 7 height 7
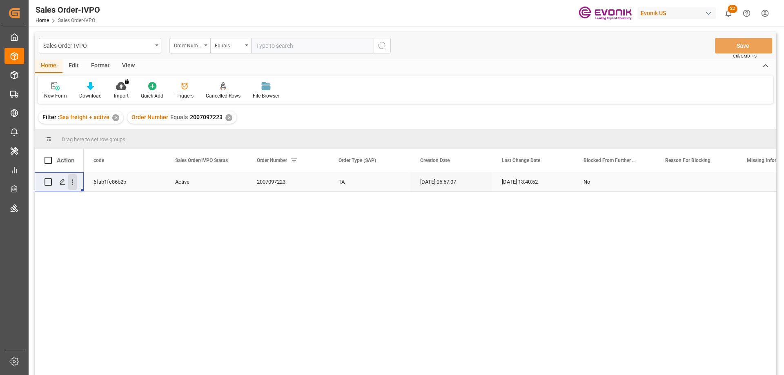
click at [73, 184] on icon "open menu" at bounding box center [72, 182] width 9 height 9
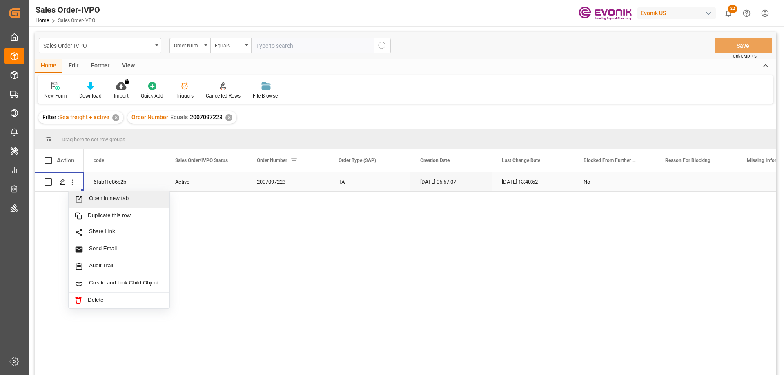
click at [95, 198] on span "Open in new tab" at bounding box center [126, 199] width 74 height 9
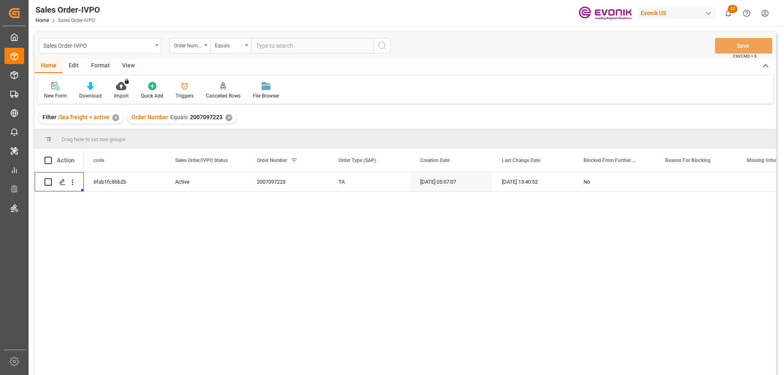
click at [340, 47] on input "text" at bounding box center [312, 46] width 123 height 16
paste input "46466981"
type input "0046466981"
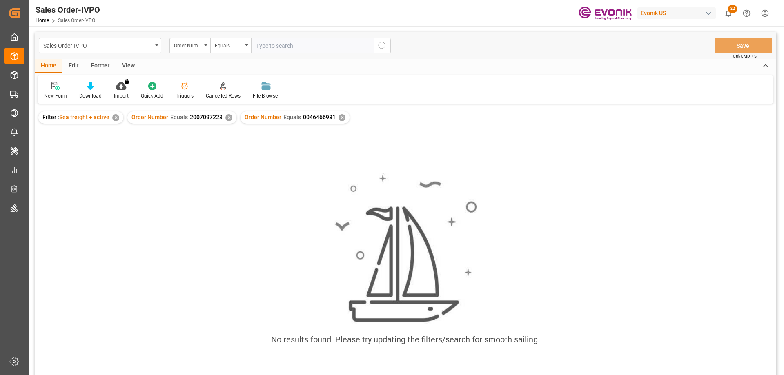
click at [227, 117] on div "✕" at bounding box center [229, 117] width 7 height 7
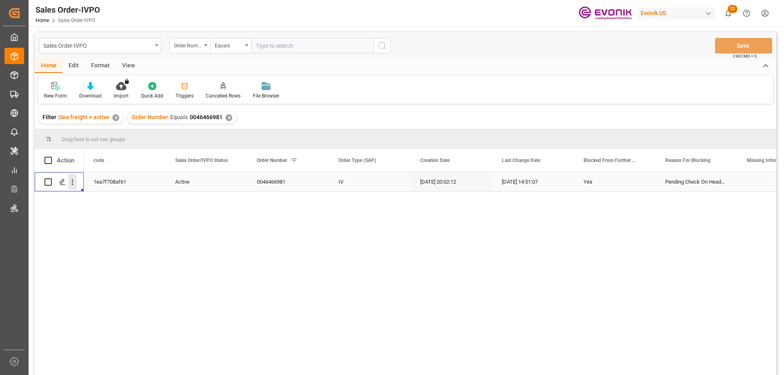
click at [70, 183] on icon "open menu" at bounding box center [72, 182] width 9 height 9
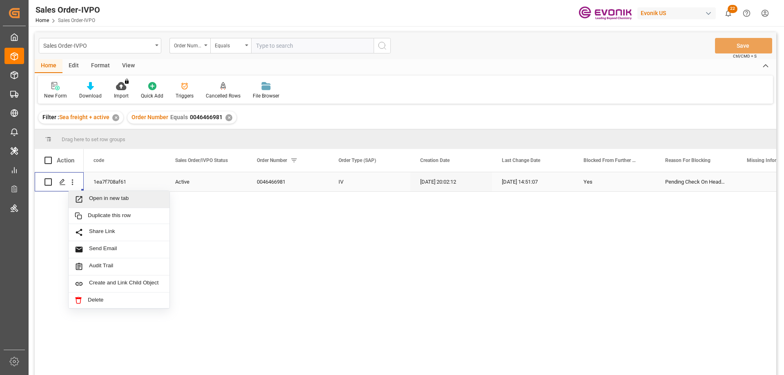
click at [92, 197] on span "Open in new tab" at bounding box center [126, 199] width 74 height 9
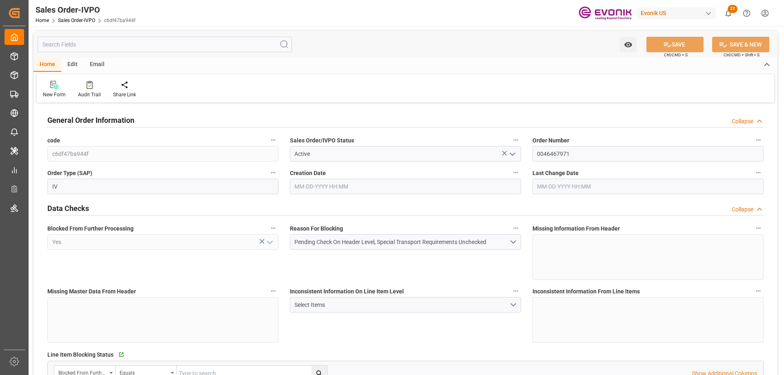
type input "CNHOP"
type input "0"
type input "1"
type input "17563.6"
type input "[DATE] 18:46"
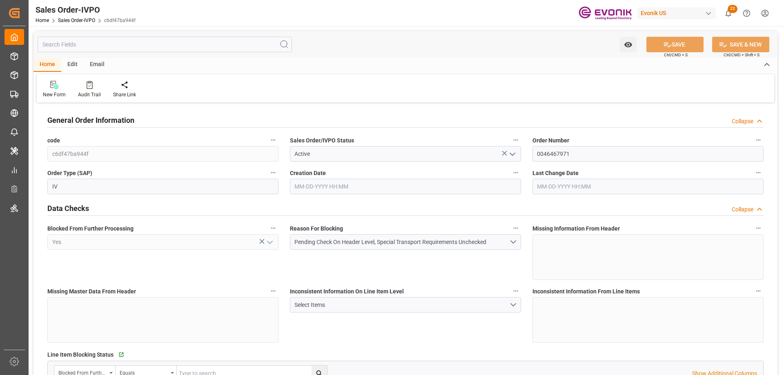
type input "[DATE] 18:46"
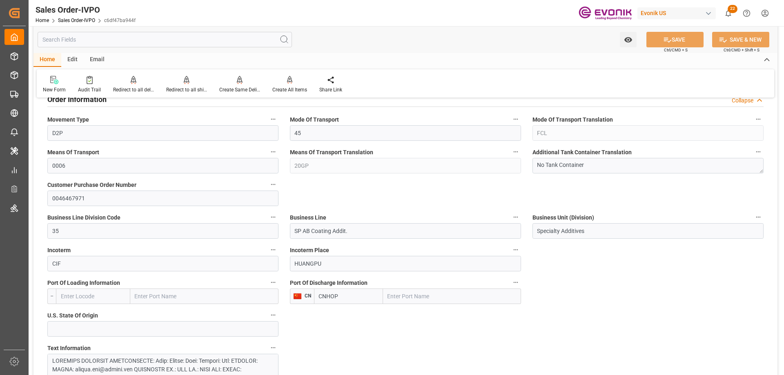
scroll to position [531, 0]
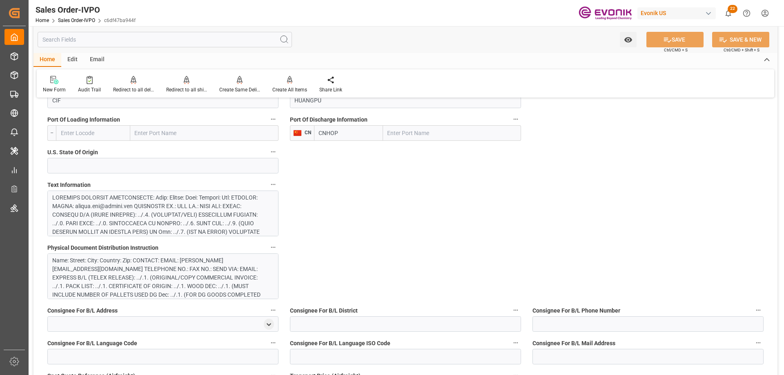
click at [402, 130] on input "text" at bounding box center [452, 133] width 138 height 16
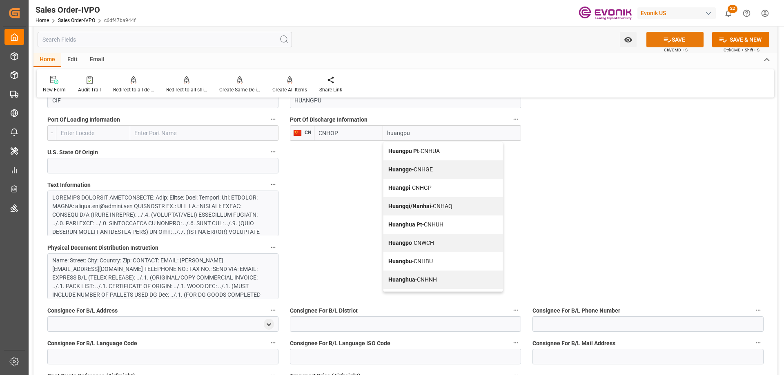
type input "huangpu"
click at [670, 36] on icon at bounding box center [667, 40] width 9 height 9
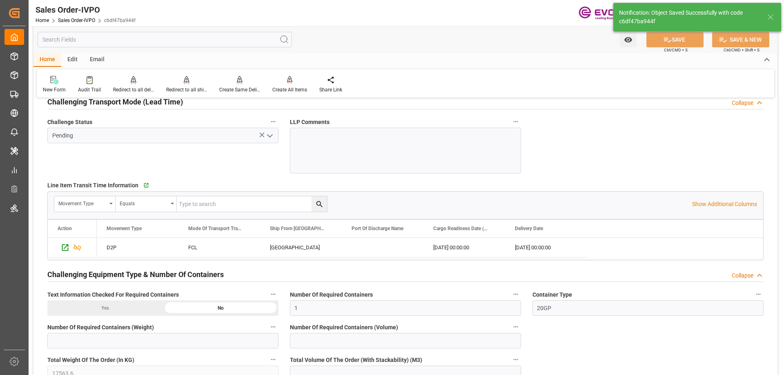
type input "2"
type input "1"
type input "22.9921"
type input "17000"
type input "30"
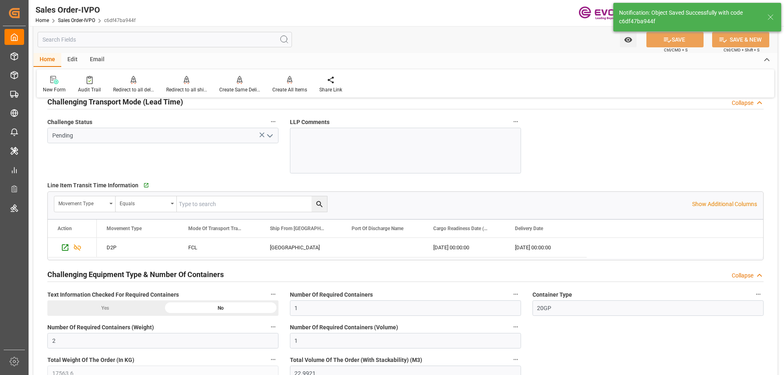
type input "[DATE] 13:35"
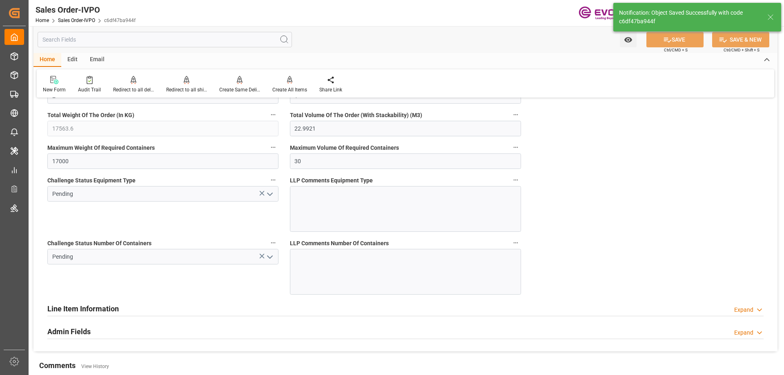
scroll to position [1675, 0]
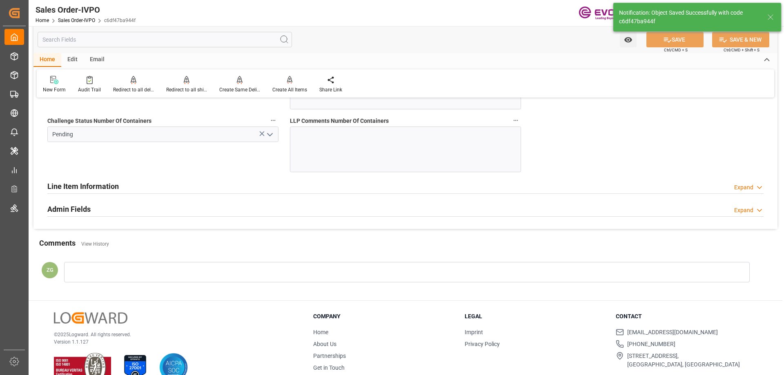
click at [83, 185] on h2 "Line Item Information" at bounding box center [82, 186] width 71 height 11
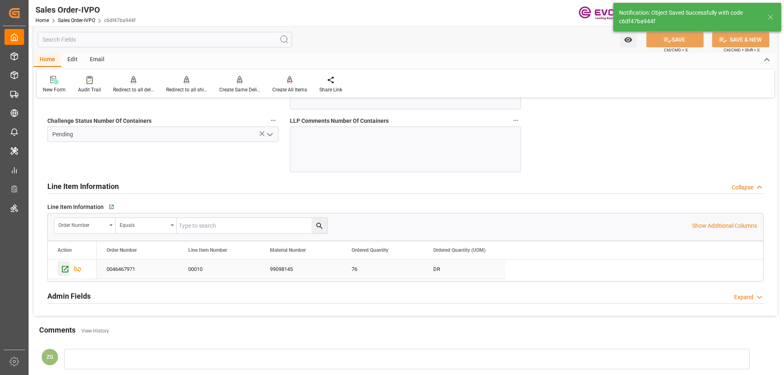
click at [67, 266] on icon "Press SPACE to select this row." at bounding box center [65, 269] width 7 height 7
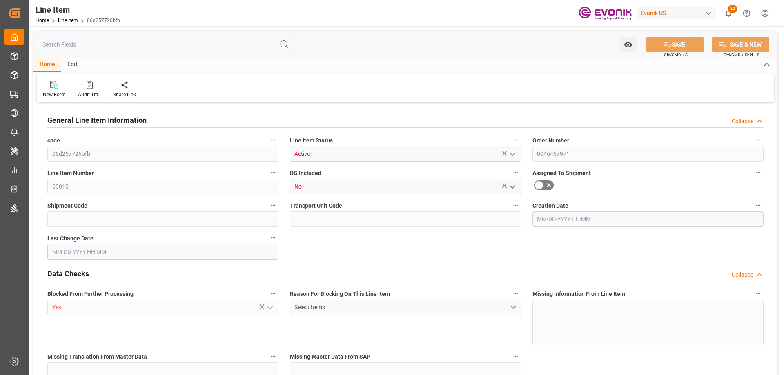
type input "19"
type input "17183.6"
type input "15960"
type input "22.9921"
type input "76"
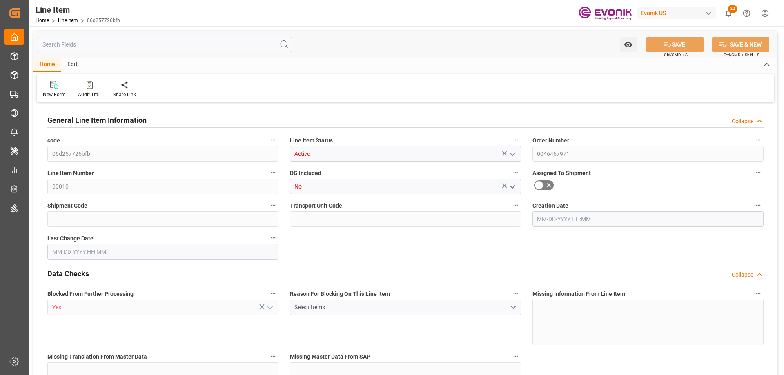
type input "87939.6"
type input "76"
type input "17183.6"
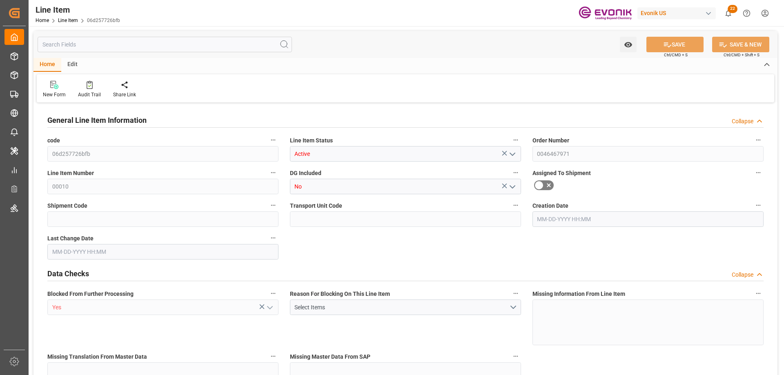
type input "17563.6"
type input "15960"
type input "22.9921"
type input "22992.052"
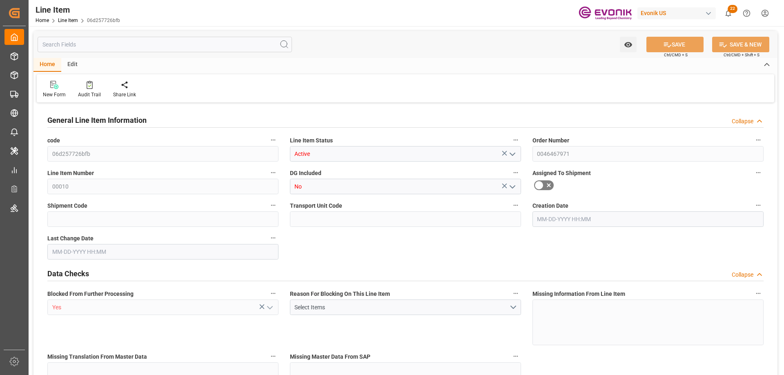
type input "0"
type input "09-10-2025 18:46"
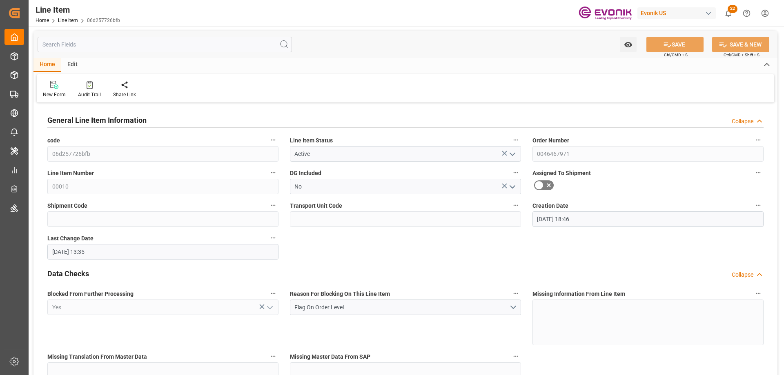
type input "09-11-2025 13:35"
type input "11-20-2025"
type input "[DATE]"
click at [142, 43] on input "text" at bounding box center [165, 45] width 255 height 16
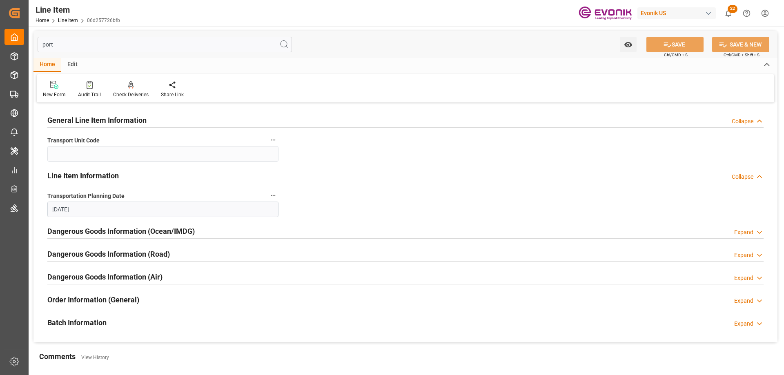
type input "port"
click at [80, 328] on h2 "Batch Information" at bounding box center [76, 322] width 59 height 11
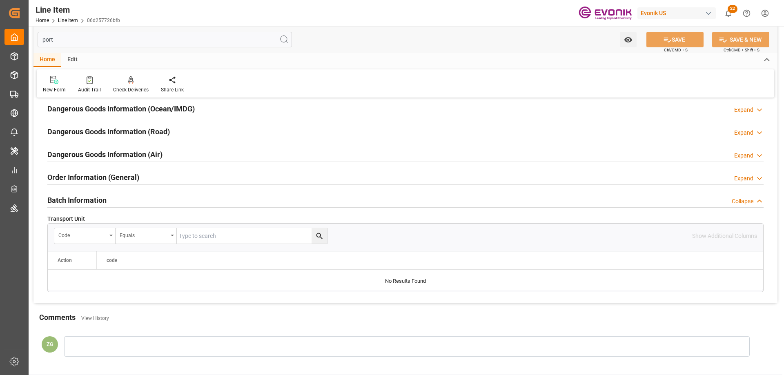
click at [105, 109] on h2 "Dangerous Goods Information (Ocean/IMDG)" at bounding box center [120, 108] width 147 height 11
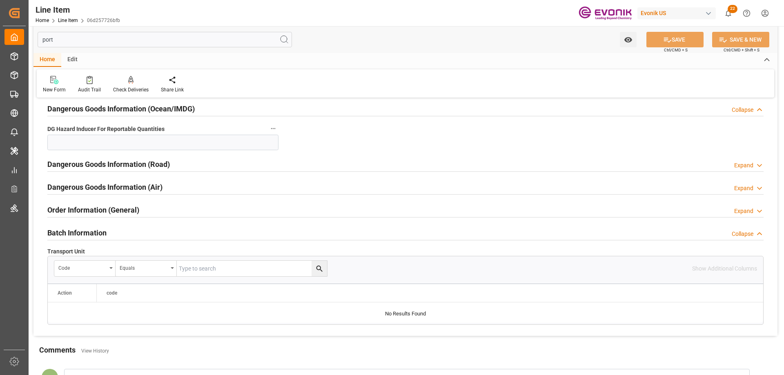
click at [104, 208] on h2 "Order Information (General)" at bounding box center [93, 210] width 92 height 11
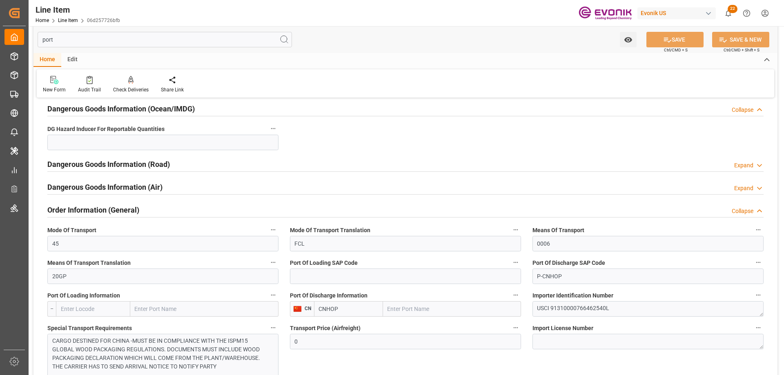
scroll to position [204, 0]
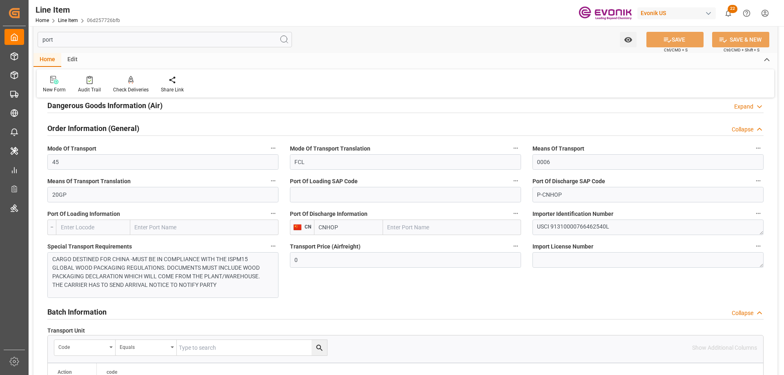
click at [422, 227] on input "text" at bounding box center [452, 228] width 138 height 16
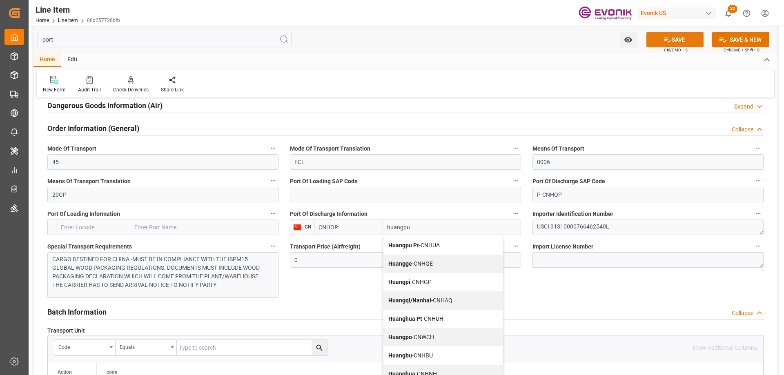
type input "huangpu"
click at [679, 40] on button "SAVE" at bounding box center [675, 40] width 57 height 16
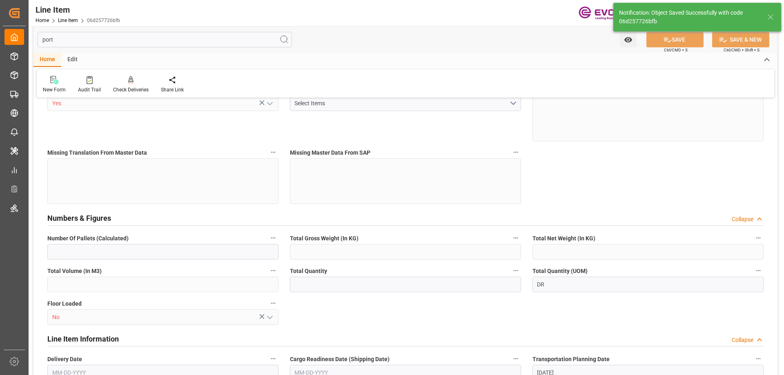
type input "19"
type input "17183.6"
type input "15960"
type input "22.9921"
type input "76"
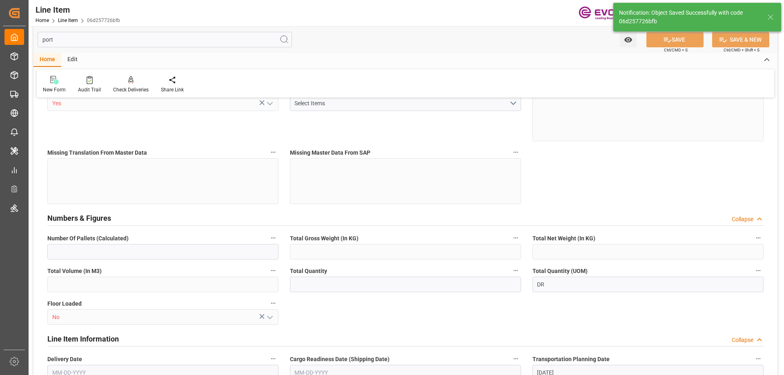
type input "87939.6"
type input "76"
type input "17183.6"
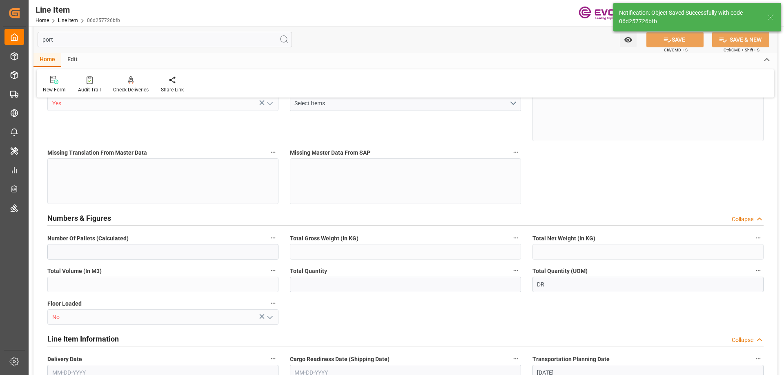
type input "17563.6"
type input "15960"
type input "22.9921"
type input "22992.052"
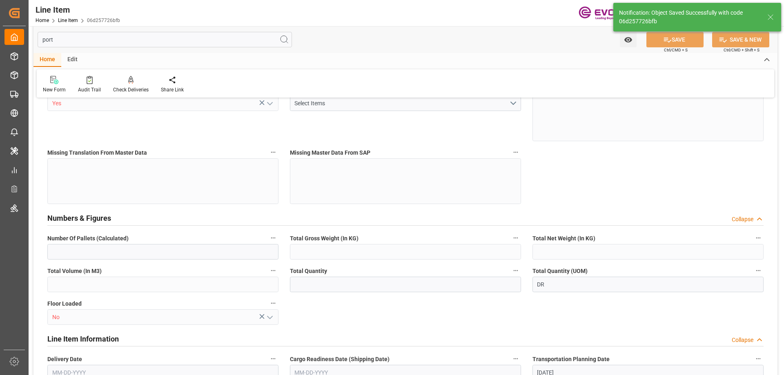
type input "0"
type input "09-10-2025 18:46"
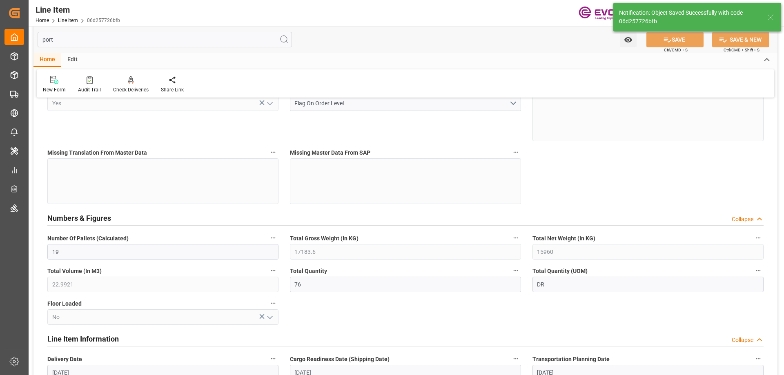
type input "09-11-2025 13:36"
type input "11-20-2025"
type input "09-25-2025"
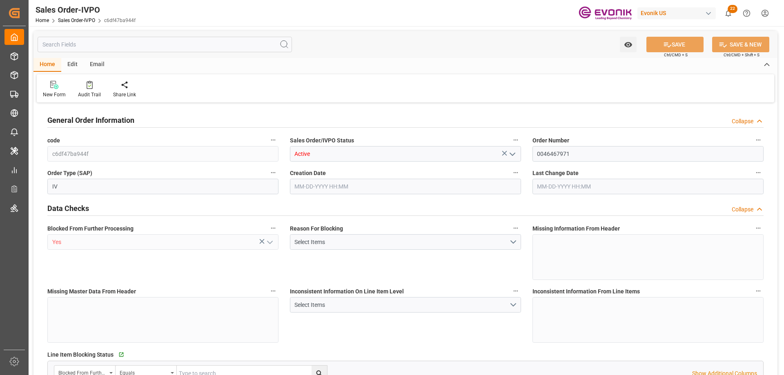
type input "CNHOP"
type input "0"
type input "1"
type input "2"
type input "1"
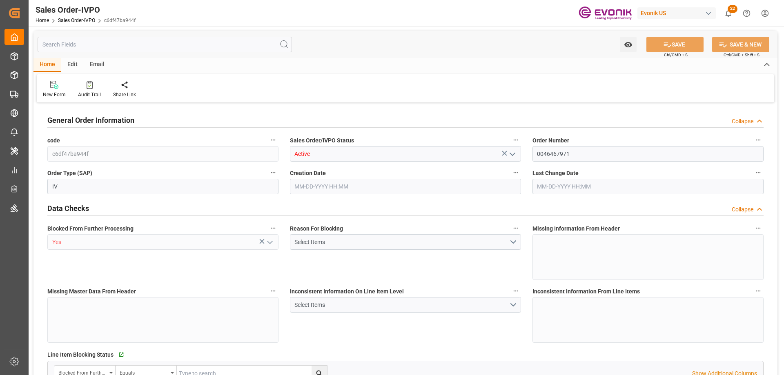
type input "17563.6"
type input "22.9921"
type input "17000"
type input "30"
type input "[DATE] 18:46"
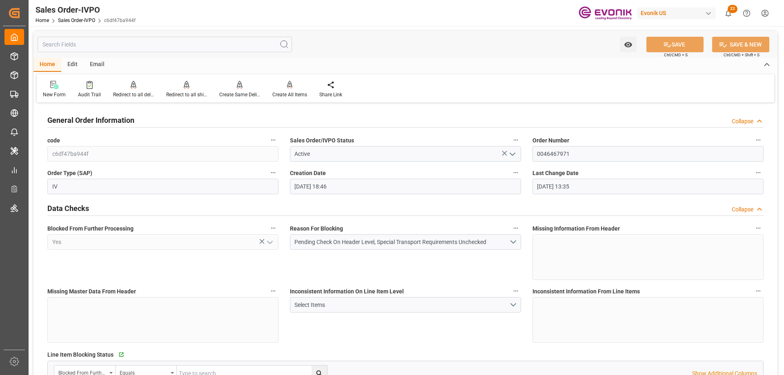
type input "[DATE] 13:35"
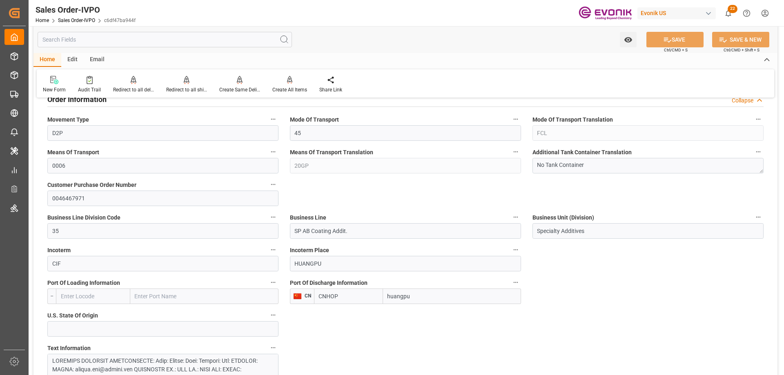
scroll to position [409, 0]
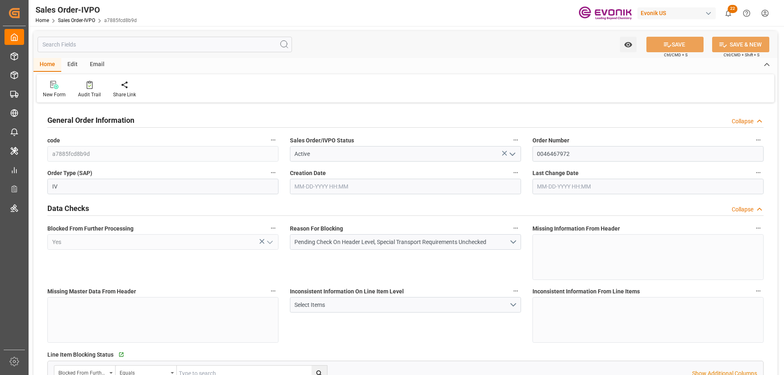
type input "CNHOP"
type input "0"
type input "1"
type input "17563.6"
type input "[DATE] 18:58"
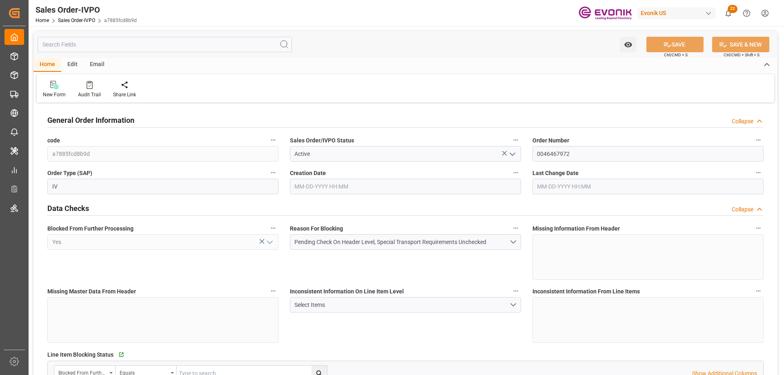
type input "[DATE] 18:58"
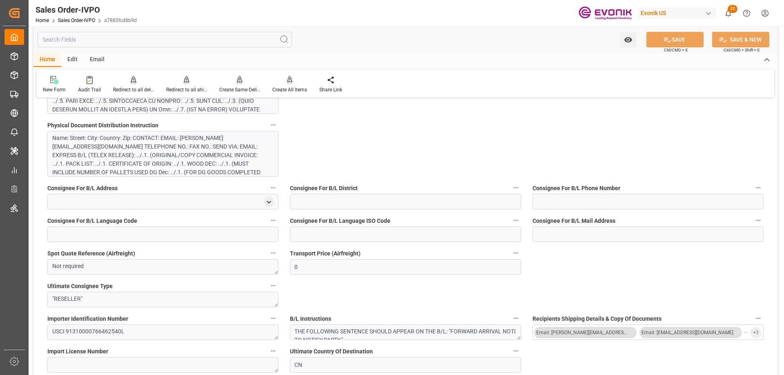
scroll to position [409, 0]
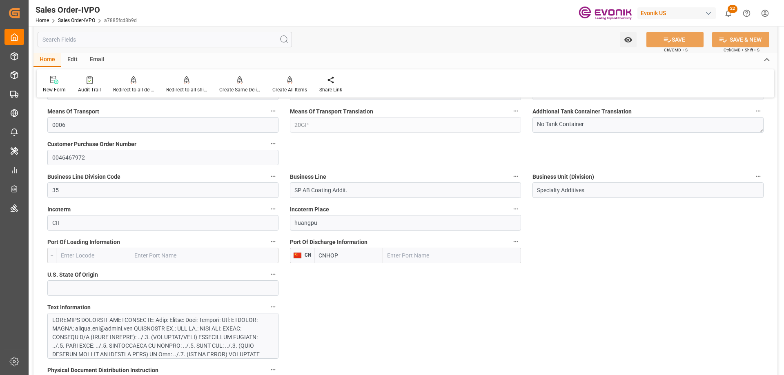
click at [412, 254] on input "text" at bounding box center [452, 256] width 138 height 16
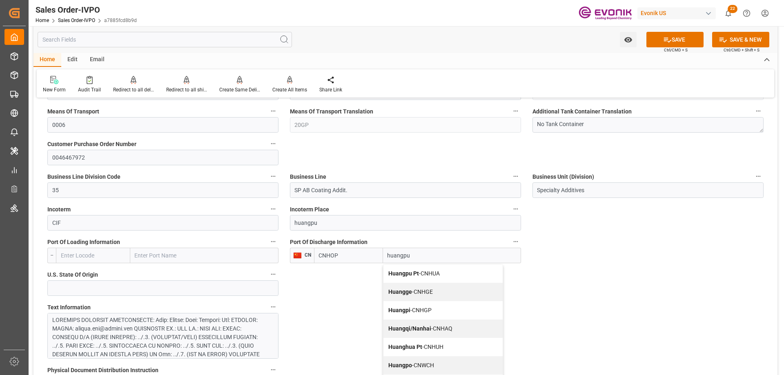
type input "huangpu"
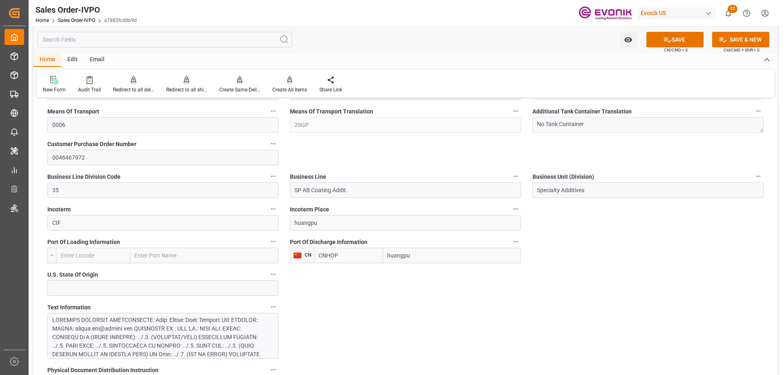
scroll to position [447, 0]
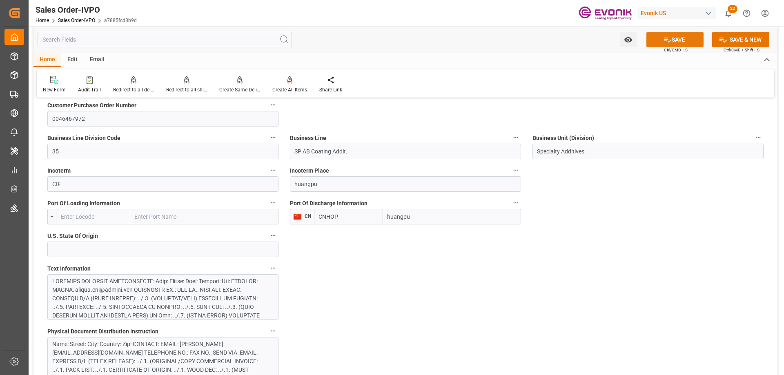
click at [668, 40] on icon at bounding box center [667, 40] width 9 height 9
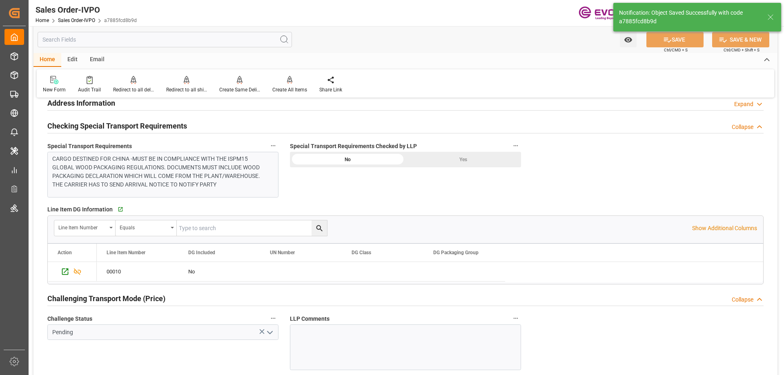
type input "2"
type input "1"
type input "22.9921"
type input "17000"
type input "30"
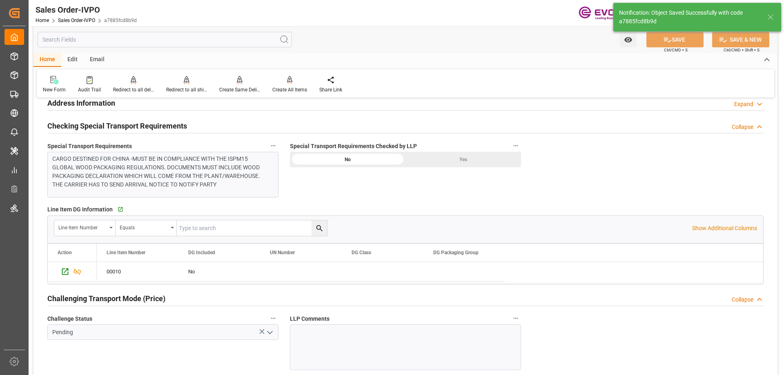
type input "[DATE] 13:36"
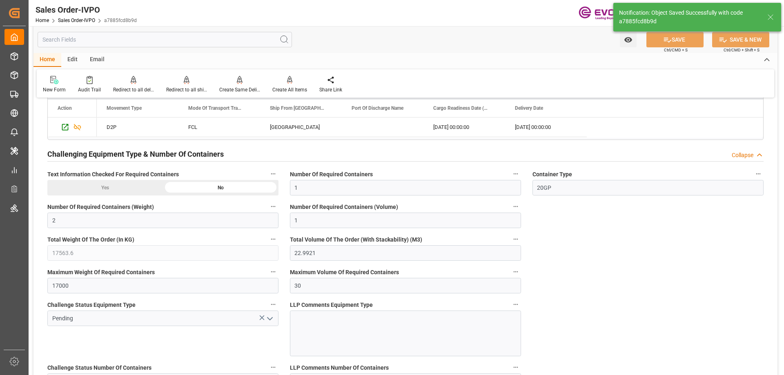
scroll to position [1550, 0]
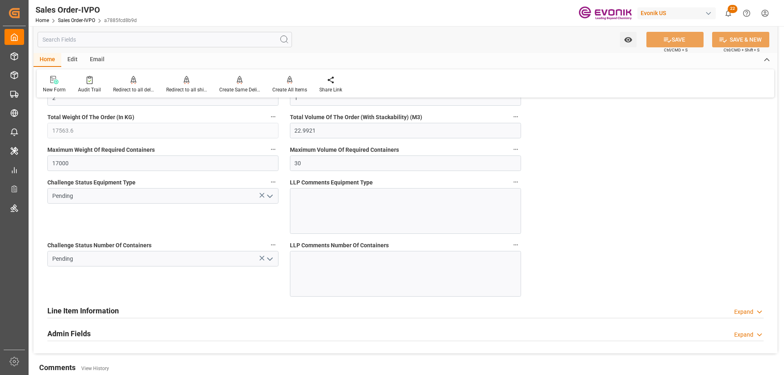
click at [106, 308] on h2 "Line Item Information" at bounding box center [82, 311] width 71 height 11
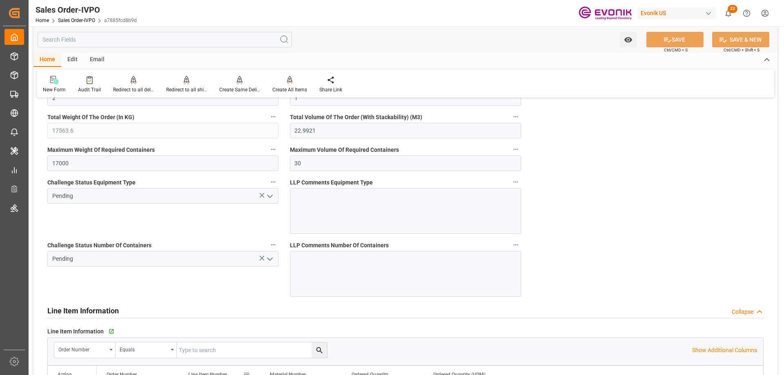
scroll to position [1673, 0]
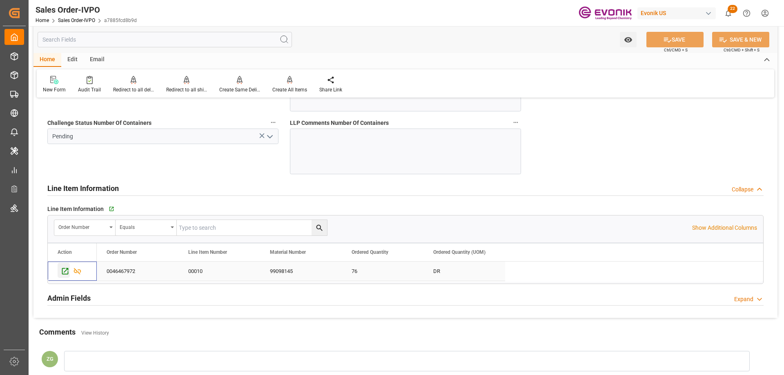
click at [64, 269] on icon "Press SPACE to select this row." at bounding box center [65, 271] width 9 height 9
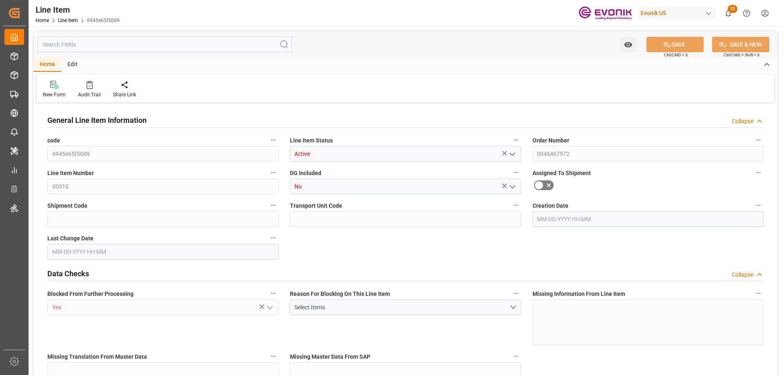
type input "19"
type input "17183.6"
type input "15960"
type input "22.9921"
type input "76"
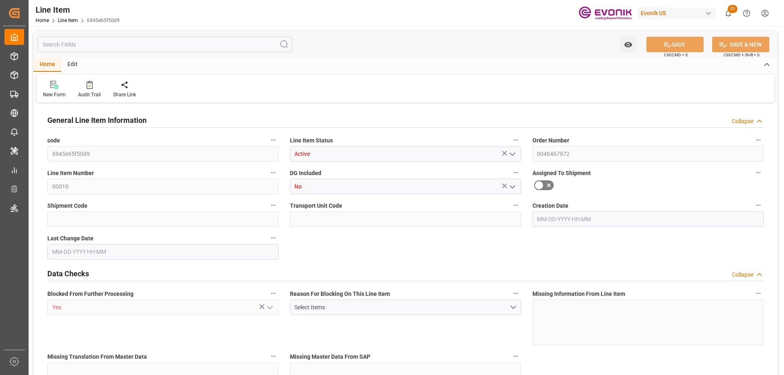
type input "87939.6"
type input "76"
type input "17183.6"
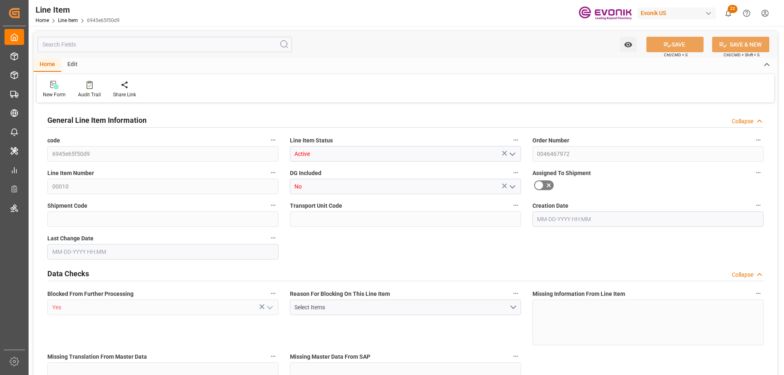
type input "17563.6"
type input "15960"
type input "22.9921"
type input "22992.052"
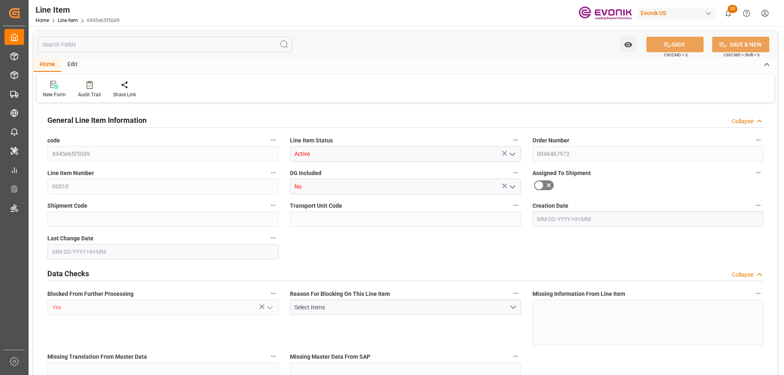
type input "0"
type input "[DATE] 18:58"
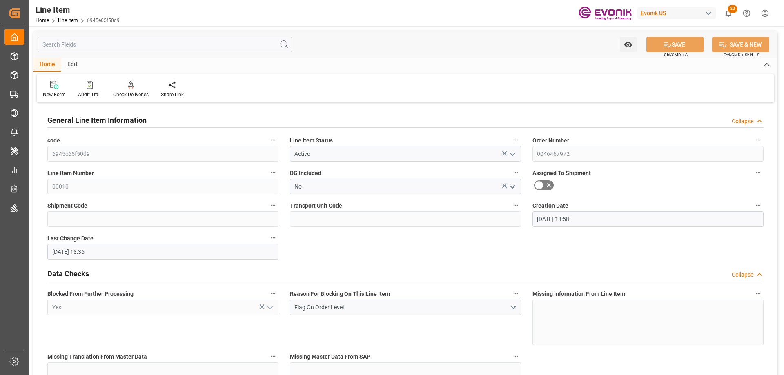
type input "[DATE] 13:36"
type input "[DATE]"
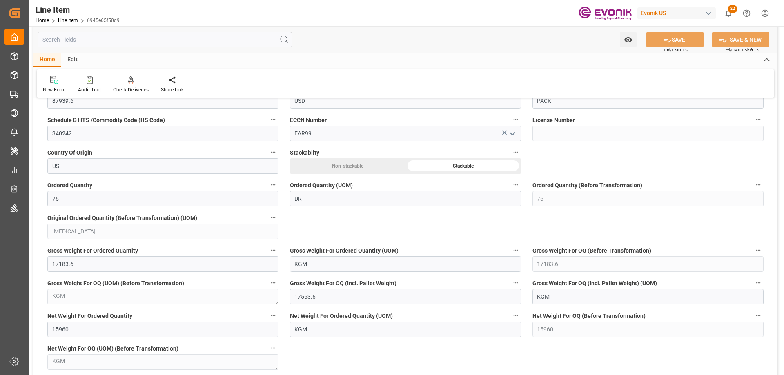
scroll to position [694, 0]
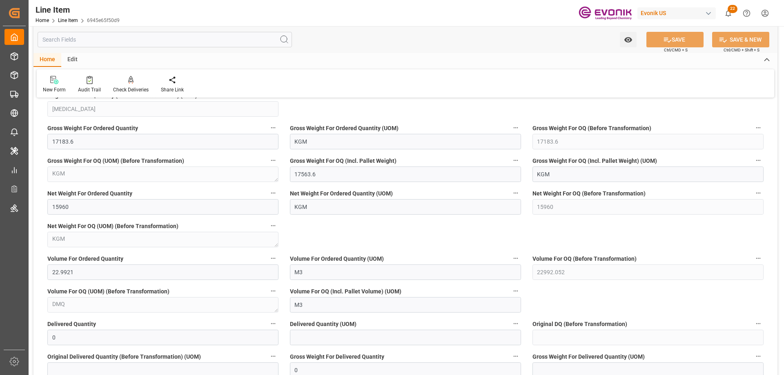
click at [109, 45] on input "text" at bounding box center [165, 40] width 255 height 16
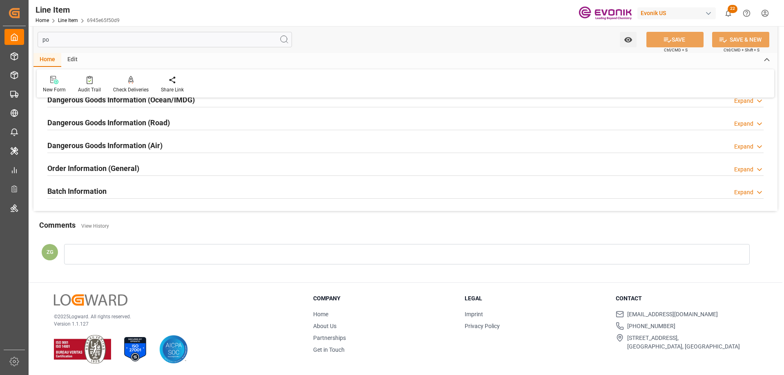
scroll to position [100, 0]
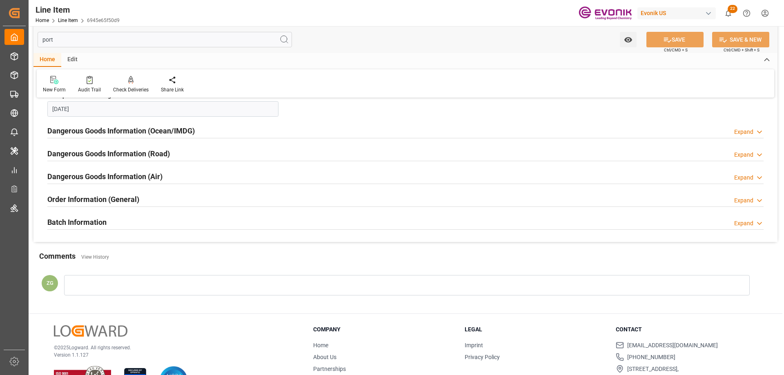
type input "port"
click at [98, 213] on div "Batch Information Expand" at bounding box center [406, 222] width 728 height 23
click at [103, 198] on h2 "Order Information (General)" at bounding box center [93, 199] width 92 height 11
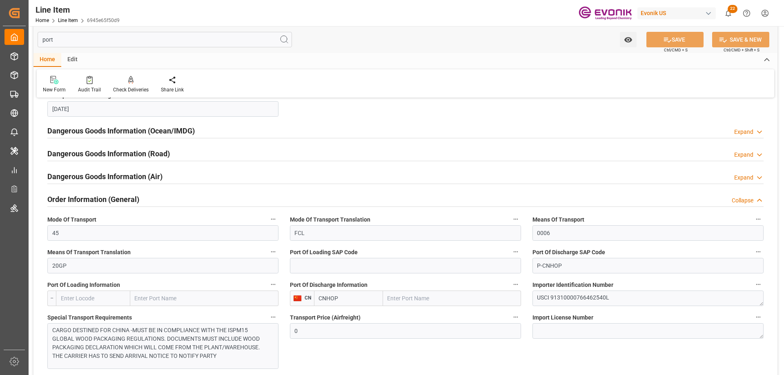
click at [426, 304] on input "text" at bounding box center [452, 299] width 138 height 16
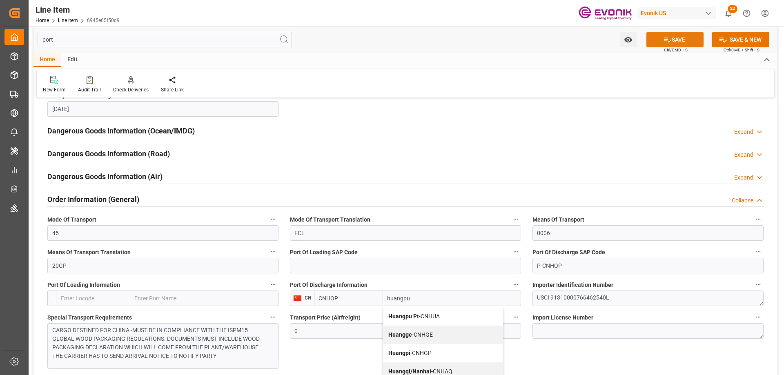
type input "huangpu"
click at [668, 40] on icon at bounding box center [667, 40] width 9 height 9
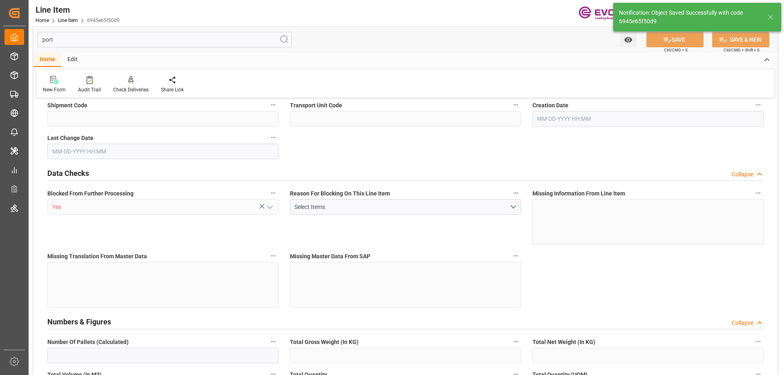
type input "19"
type input "17183.6"
type input "15960"
type input "22.9921"
type input "76"
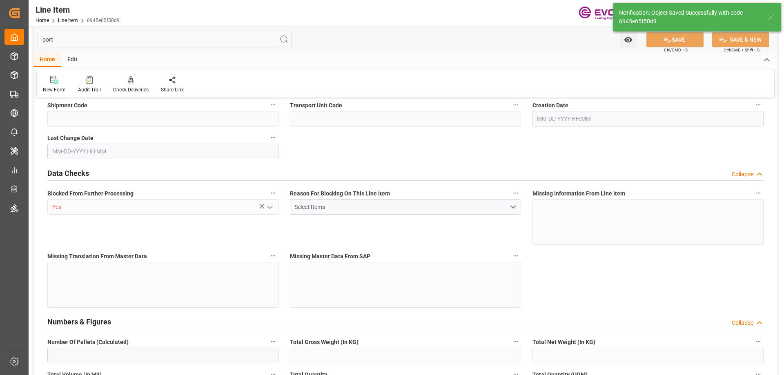
type input "87939.6"
type input "76"
type input "17183.6"
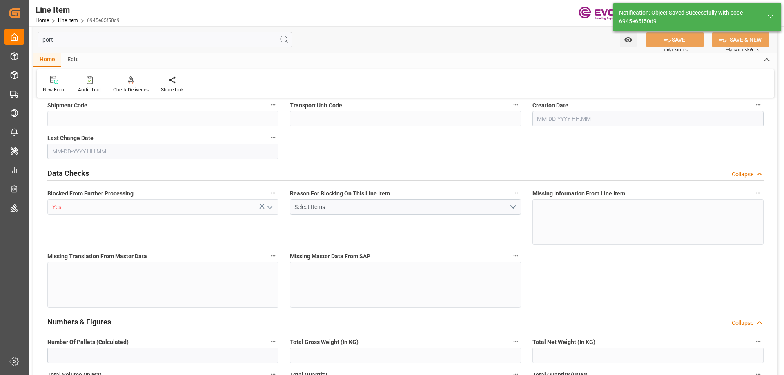
type input "17563.6"
type input "15960"
type input "22.9921"
type input "22992.052"
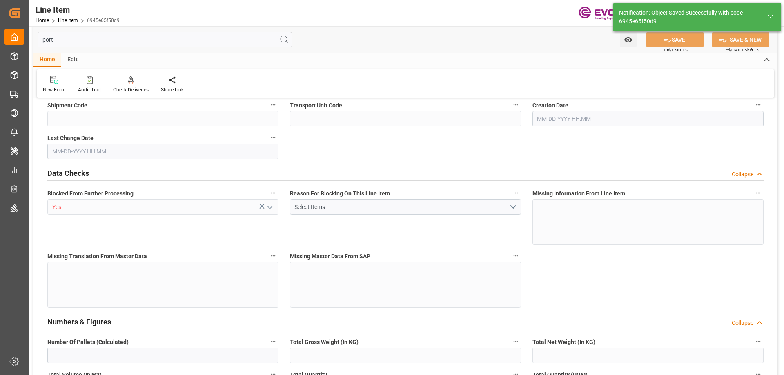
type input "0"
type input "[DATE] 18:58"
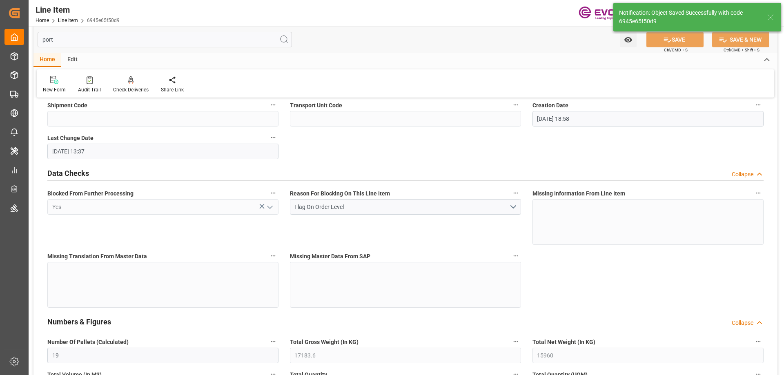
type input "09-11-2025 13:37"
type input "11-20-2025"
type input "09-25-2025"
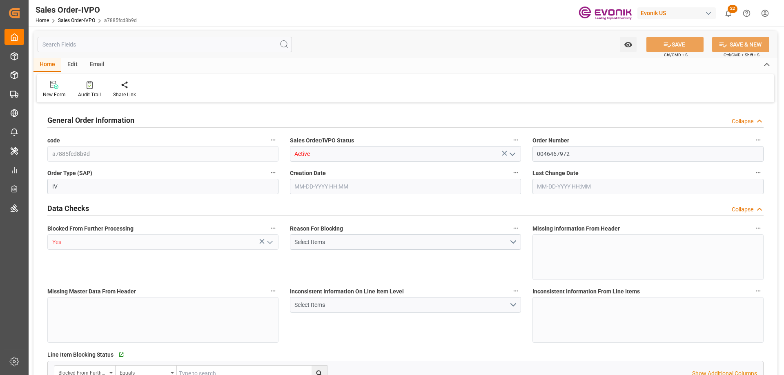
type input "CNHOP"
type input "0"
type input "1"
type input "2"
type input "1"
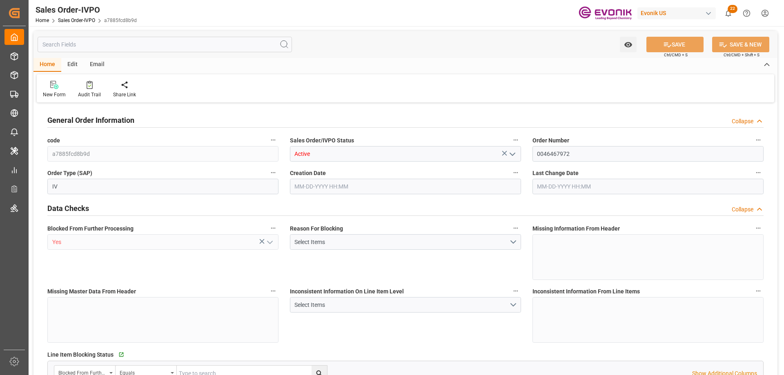
type input "17563.6"
type input "22.9921"
type input "17000"
type input "30"
type input "[DATE] 18:58"
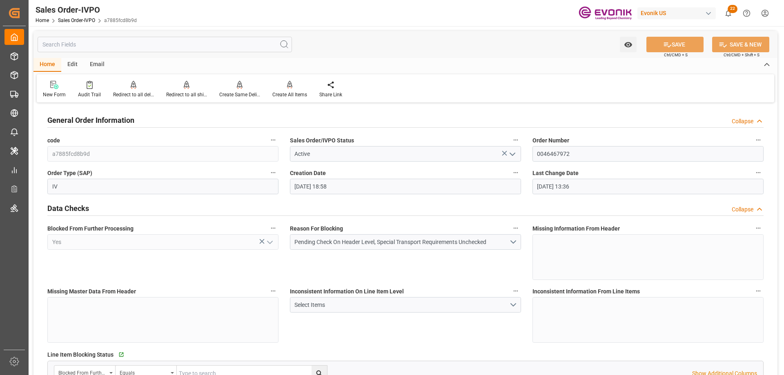
type input "[DATE] 13:36"
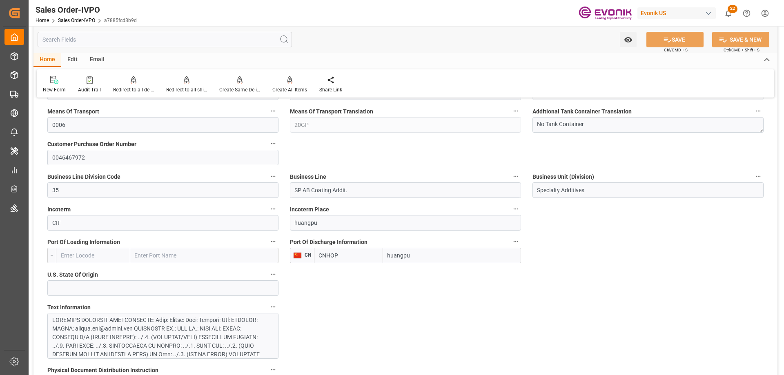
scroll to position [449, 0]
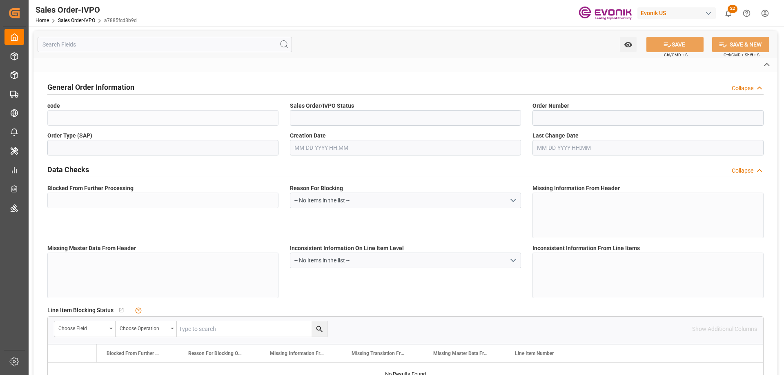
type input "a7885fcd8b9d"
type input "Active"
type input "0046467972"
type input "IV"
type input "Yes"
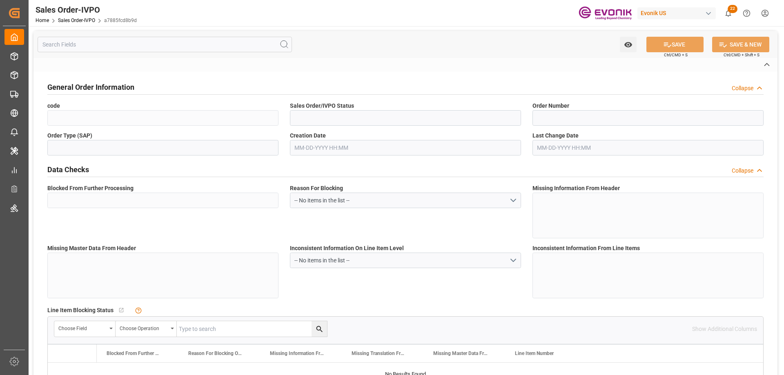
type input "D2P"
type input "45"
type input "FCL"
type input "0006"
type input "20GP"
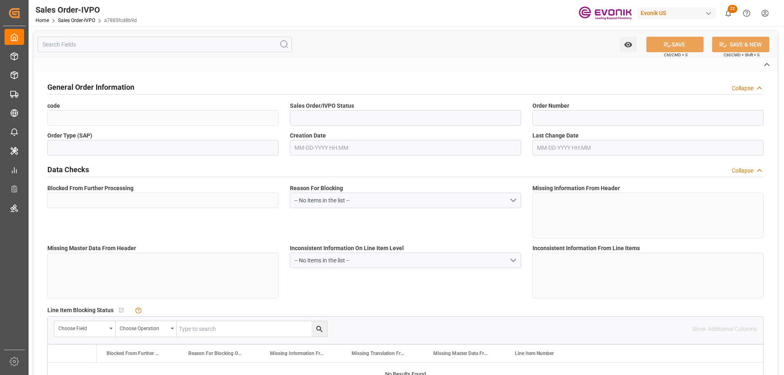
type textarea "No Tank Container"
type input "0046467972"
type input "35"
type input "SP AB Coating Addit."
type input "Specialty Additives"
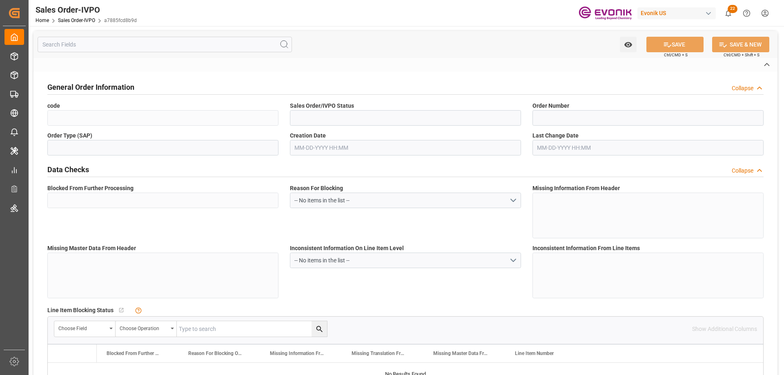
type input "CIF"
type input "huangpu"
type textarea "Not required"
type textarea ""RESELLER""
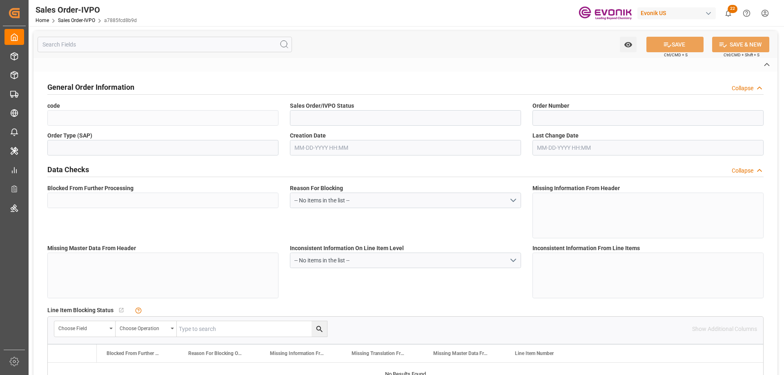
type textarea "USCI 91310000766462540L"
type textarea "THE FOLLOWING SENTENCE SHOULD APPEAR ON THE B/L: "FORWARD ARRIVAL NOTI TO NOTIF…"
type input "CN"
type input "Pending"
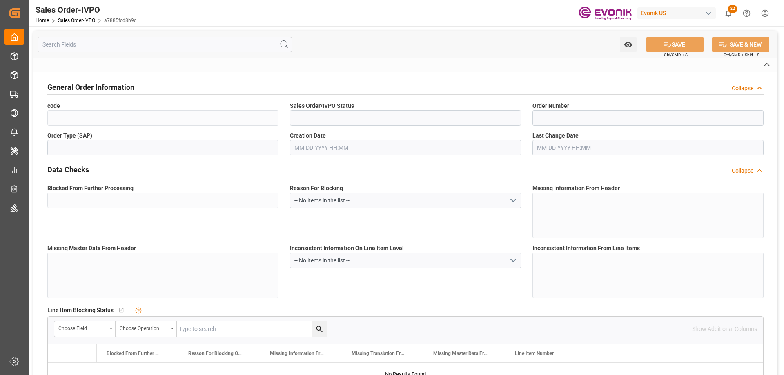
type input "20GP"
type input "Pending"
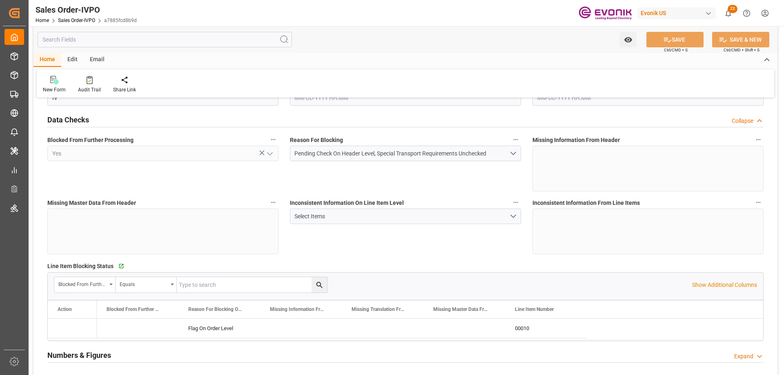
type input "CNHOP"
type input "0"
type input "1"
type input "2"
type input "1"
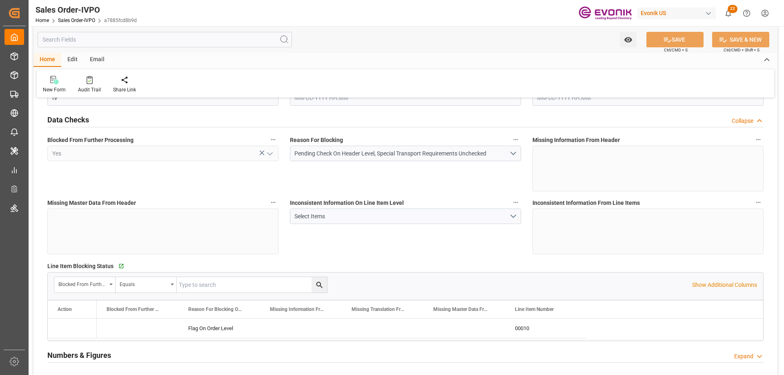
type input "17563.6"
type input "22.9921"
type input "17000"
type input "30"
type input "09-10-2025 18:58"
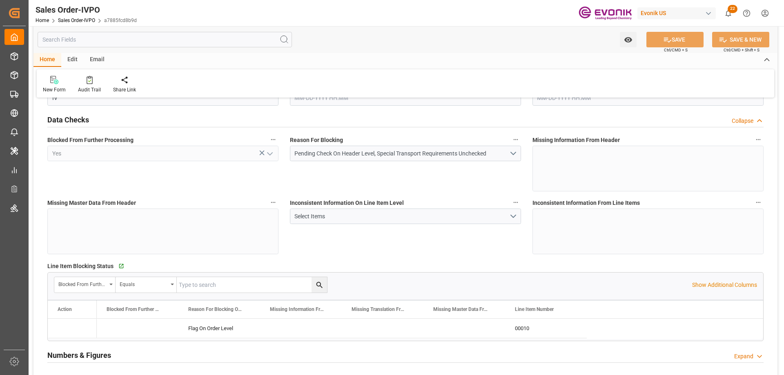
type input "09-11-2025 13:36"
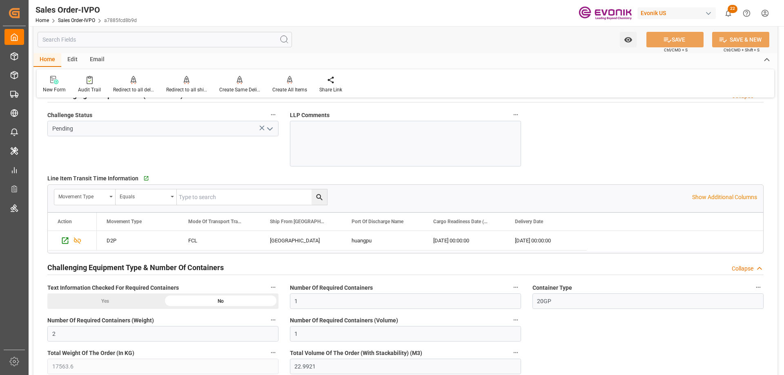
scroll to position [1355, 0]
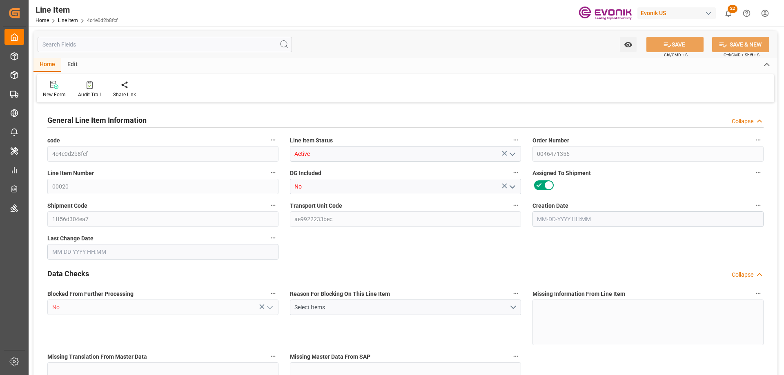
type input "1"
type input "883.2"
type input "816"
type input "1.1501"
type input "4"
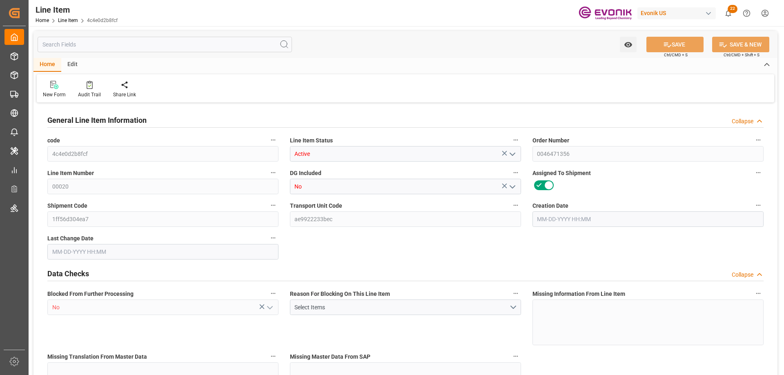
type input "6201.6"
type input "4"
type input "883.2"
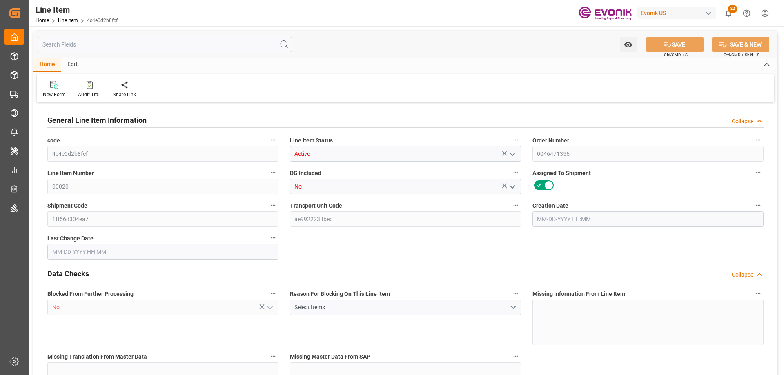
type input "903.2"
type input "816"
type input "1.1501"
type input "1150.148"
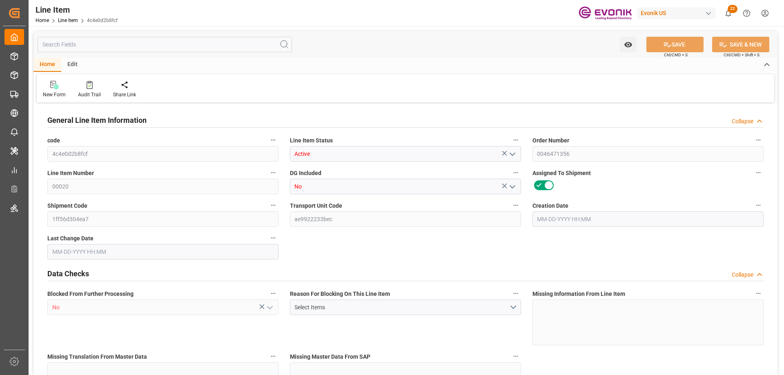
type input "4"
type input "883.2"
type input "816"
type input "1.1501"
click at [146, 47] on input "text" at bounding box center [165, 45] width 255 height 16
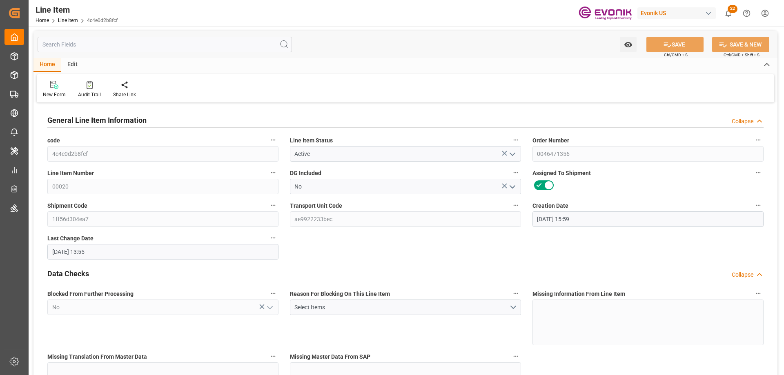
type input "[DATE] 15:59"
type input "[DATE] 13:55"
type input "[DATE]"
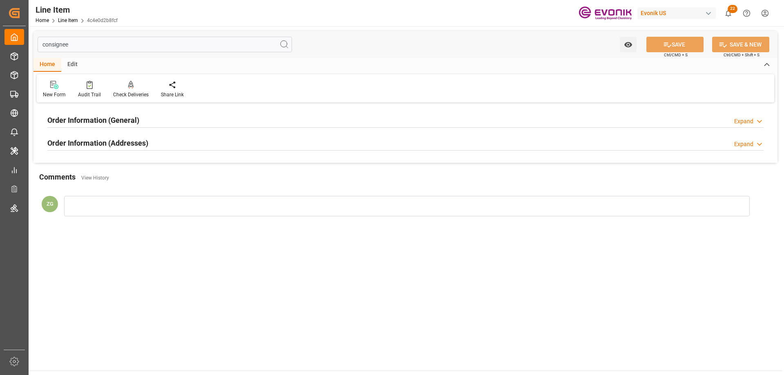
type input "consignee"
click at [87, 141] on h2 "Order Information (Addresses)" at bounding box center [97, 143] width 101 height 11
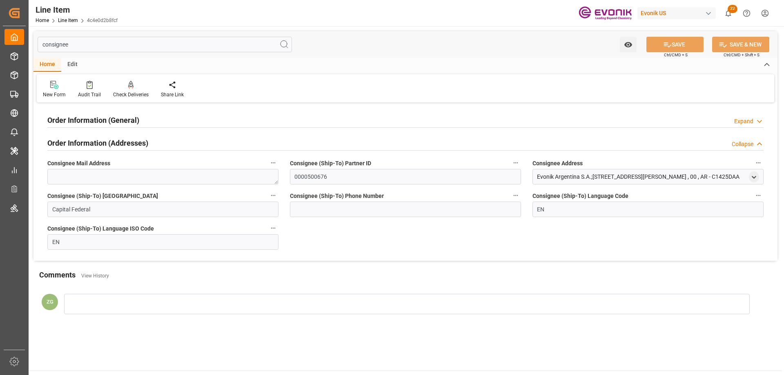
click at [88, 118] on h2 "Order Information (General)" at bounding box center [93, 120] width 92 height 11
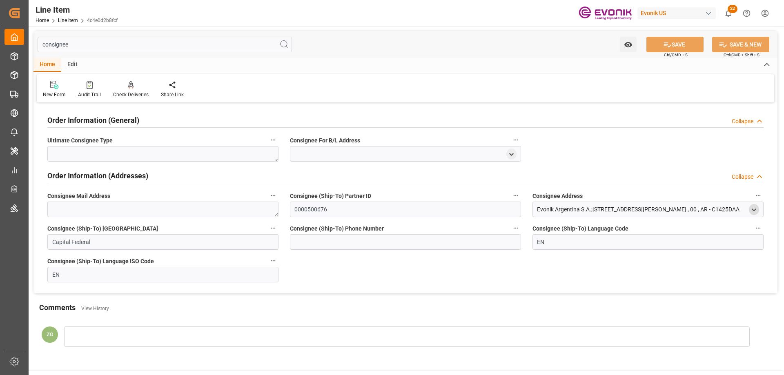
click at [751, 209] on icon "open menu" at bounding box center [754, 210] width 7 height 7
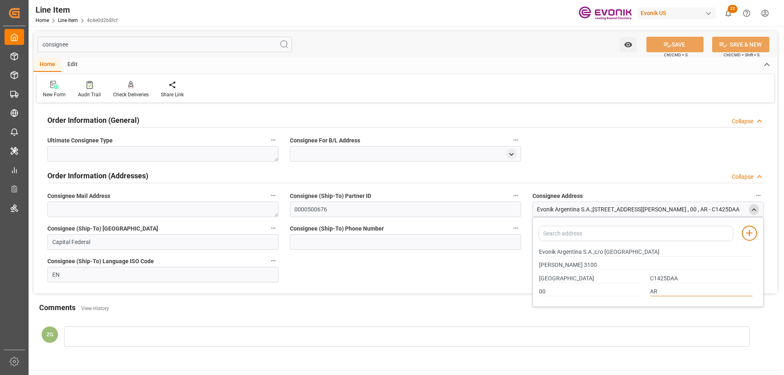
drag, startPoint x: 656, startPoint y: 290, endPoint x: 650, endPoint y: 290, distance: 7.0
click at [650, 290] on div "AR" at bounding box center [701, 292] width 111 height 13
drag, startPoint x: 539, startPoint y: 251, endPoint x: 571, endPoint y: 252, distance: 31.9
click at [571, 252] on div "Evonik Argentina S.A.;c/o [GEOGRAPHIC_DATA]" at bounding box center [646, 252] width 222 height 13
drag, startPoint x: 539, startPoint y: 251, endPoint x: 556, endPoint y: 252, distance: 16.8
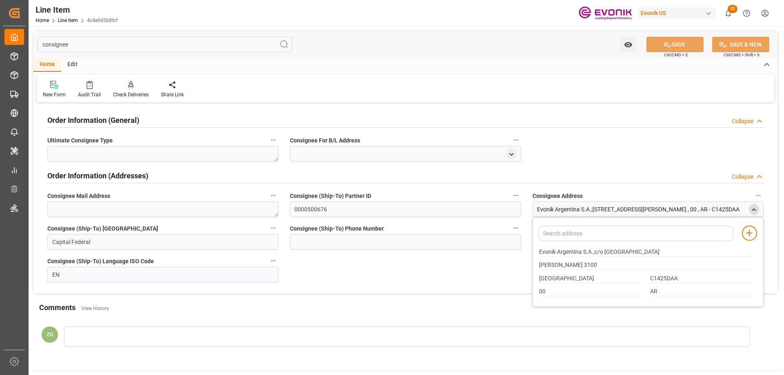
click at [556, 252] on div "Evonik Argentina S.A.;c/o [GEOGRAPHIC_DATA]" at bounding box center [646, 252] width 222 height 13
drag, startPoint x: 540, startPoint y: 252, endPoint x: 581, endPoint y: 252, distance: 41.3
click at [581, 252] on input "Evonik Argentina S.A.;c/o [GEOGRAPHIC_DATA]" at bounding box center [646, 252] width 214 height 9
click at [752, 208] on icon "close menu" at bounding box center [754, 210] width 7 height 7
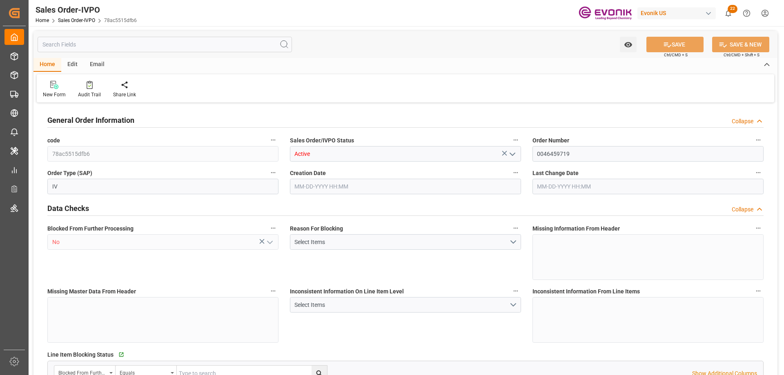
type input "NLRTM"
type input "0"
type input "1"
type input "2"
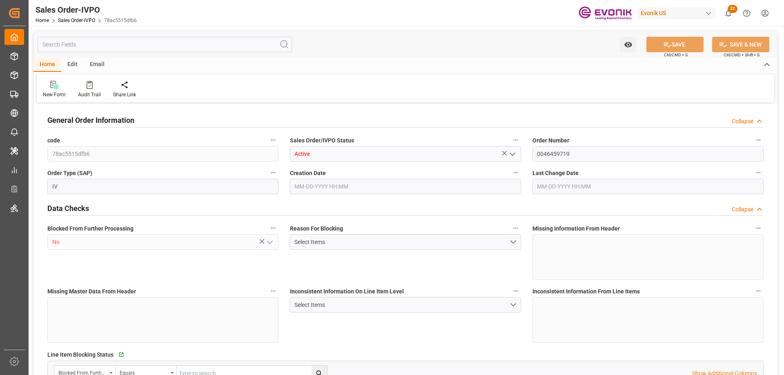
type input "12670.8"
type input "33.408"
type input "17000"
type input "30"
type input "06-23-2025 17:17"
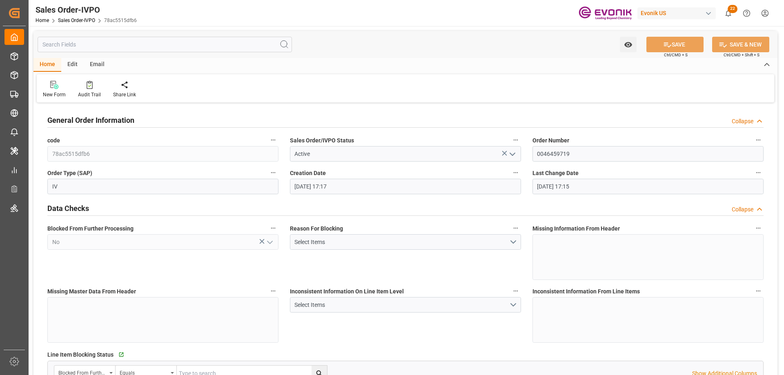
type input "09-03-2025 17:15"
click at [181, 90] on div "Redirect to all shipments" at bounding box center [186, 89] width 53 height 18
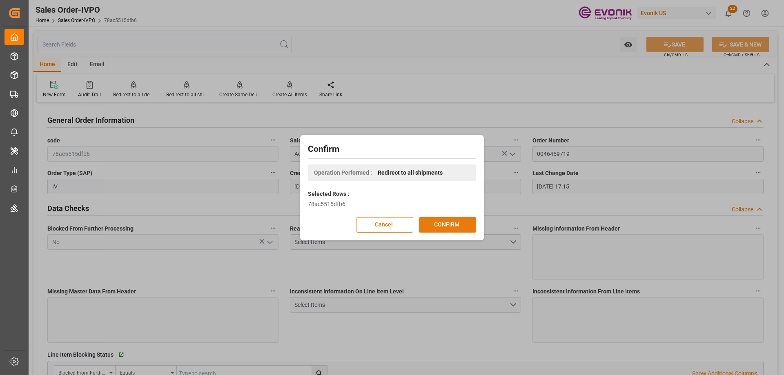
click at [442, 220] on button "CONFIRM" at bounding box center [447, 225] width 57 height 16
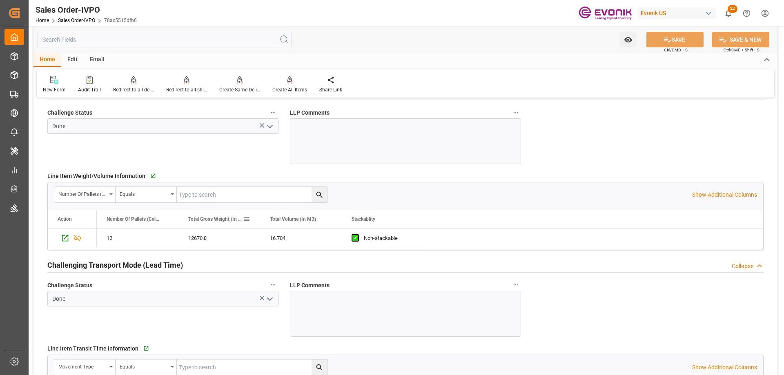
scroll to position [1266, 0]
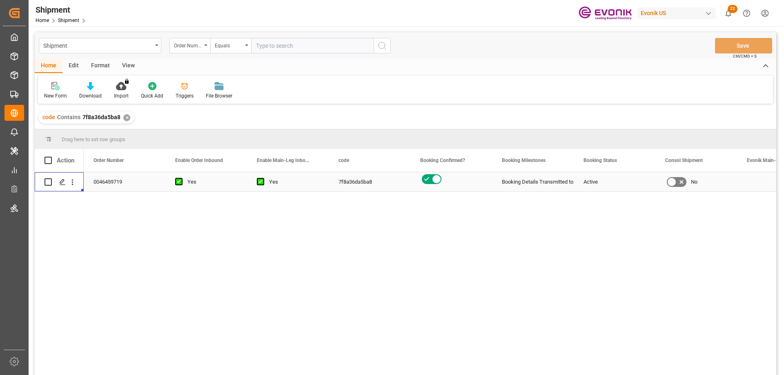
click at [62, 185] on icon "Press SPACE to select this row." at bounding box center [62, 182] width 7 height 7
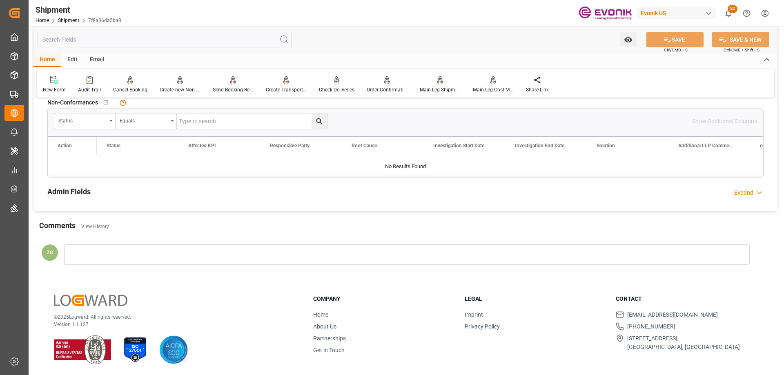
scroll to position [616, 0]
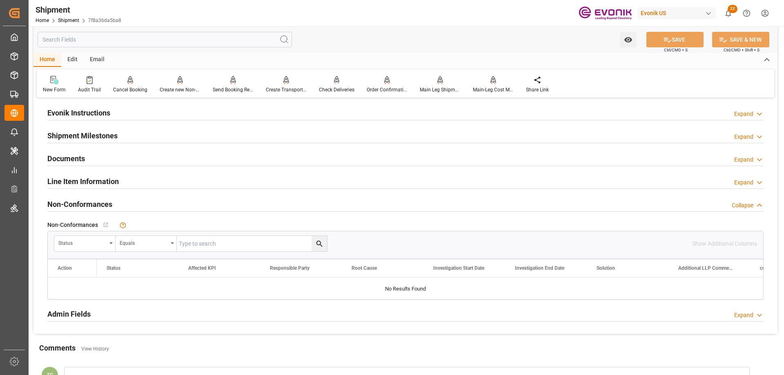
click at [78, 180] on h2 "Line Item Information" at bounding box center [82, 181] width 71 height 11
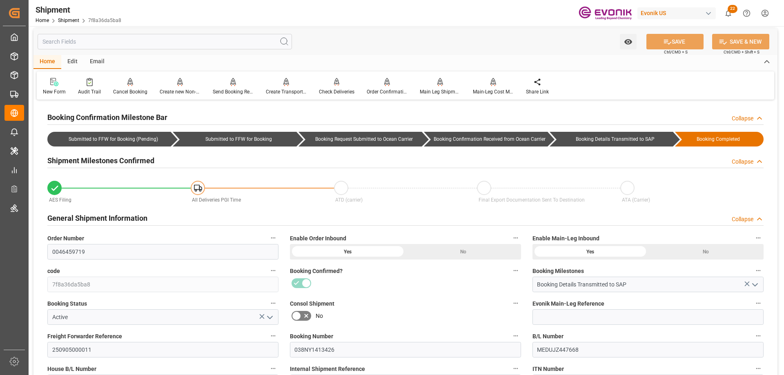
scroll to position [0, 0]
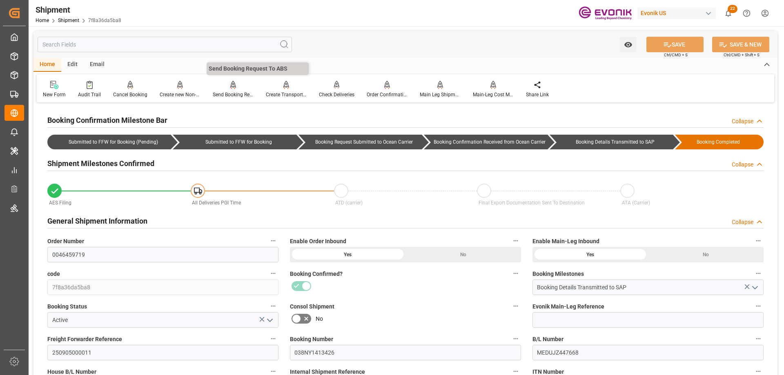
click at [230, 86] on icon at bounding box center [233, 85] width 6 height 8
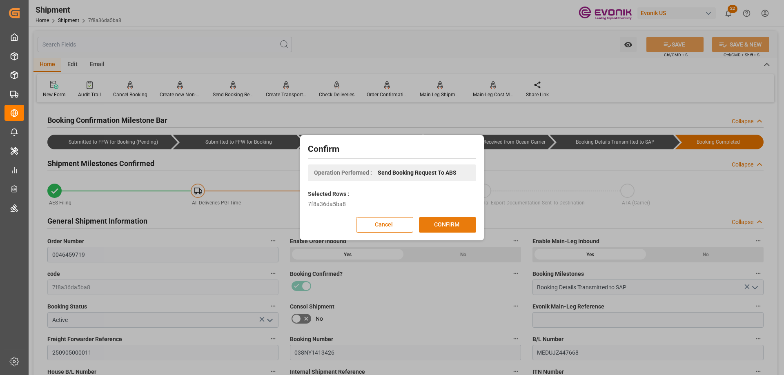
click at [427, 226] on button "CONFIRM" at bounding box center [447, 225] width 57 height 16
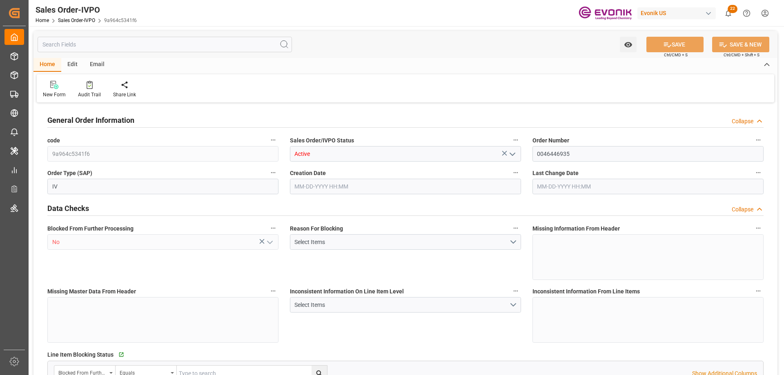
type input "CNHUN"
type input "0"
type input "1"
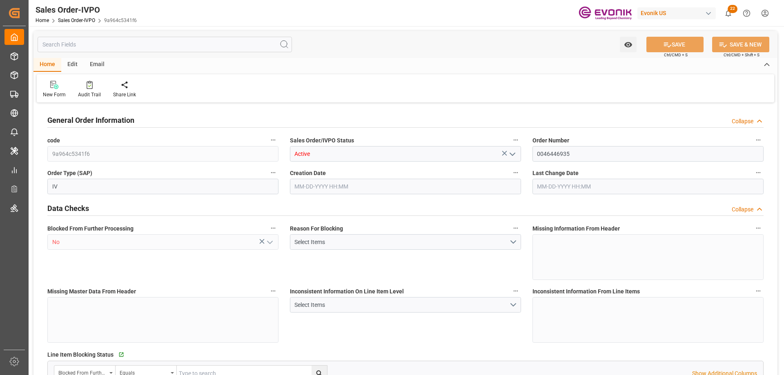
type input "16140"
type input "26.4204"
type input "17000"
type input "30"
type input "06-25-2025 02:14"
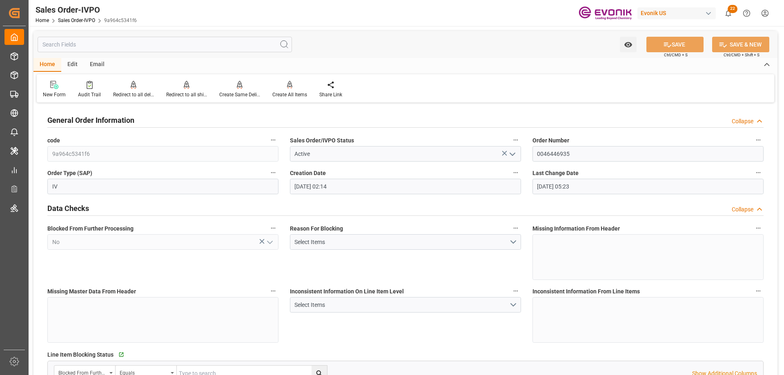
type input "[DATE] 05:23"
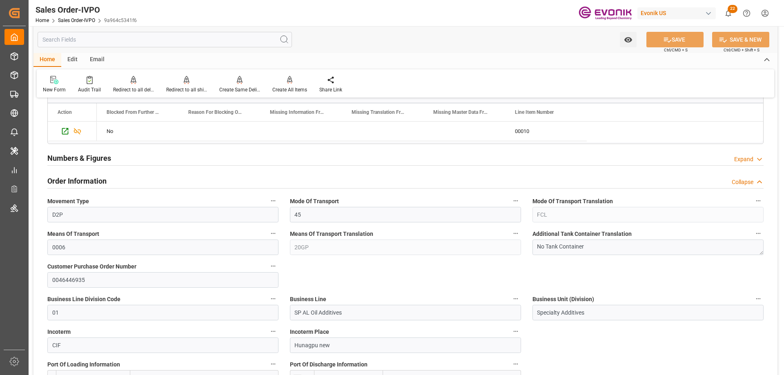
scroll to position [245, 0]
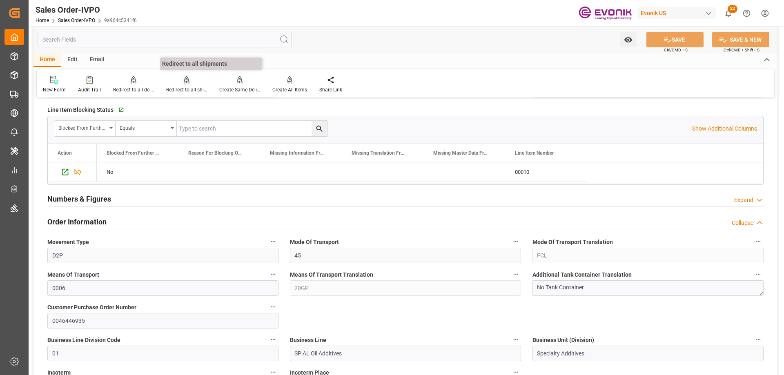
click at [184, 79] on icon at bounding box center [187, 80] width 6 height 8
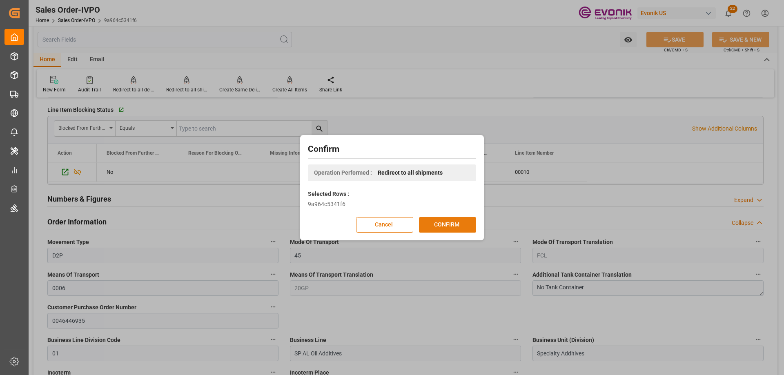
click at [424, 222] on button "CONFIRM" at bounding box center [447, 225] width 57 height 16
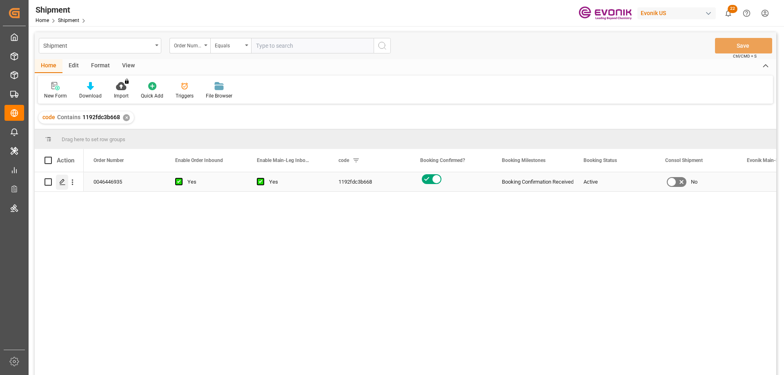
click at [60, 183] on icon "Press SPACE to select this row." at bounding box center [62, 182] width 7 height 7
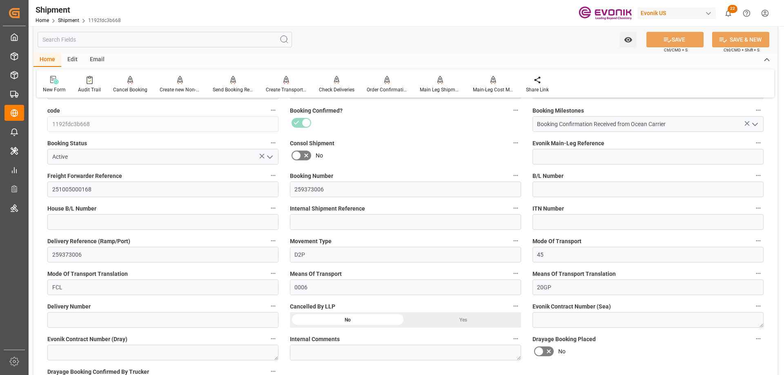
scroll to position [327, 0]
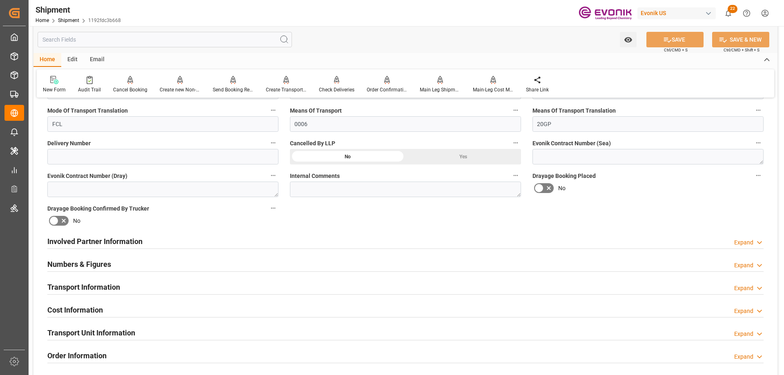
click at [97, 242] on h2 "Involved Partner Information" at bounding box center [94, 241] width 95 height 11
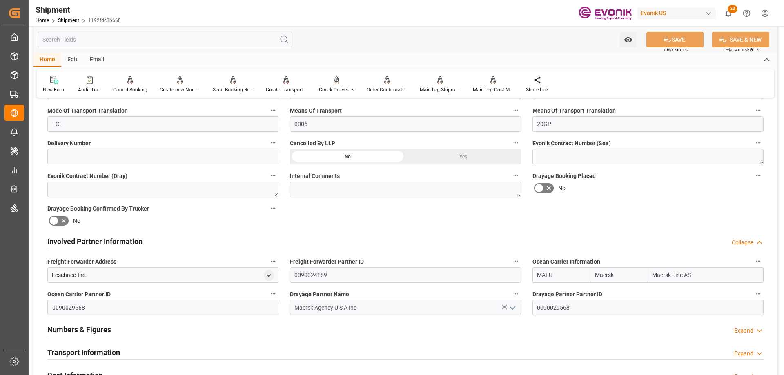
scroll to position [409, 0]
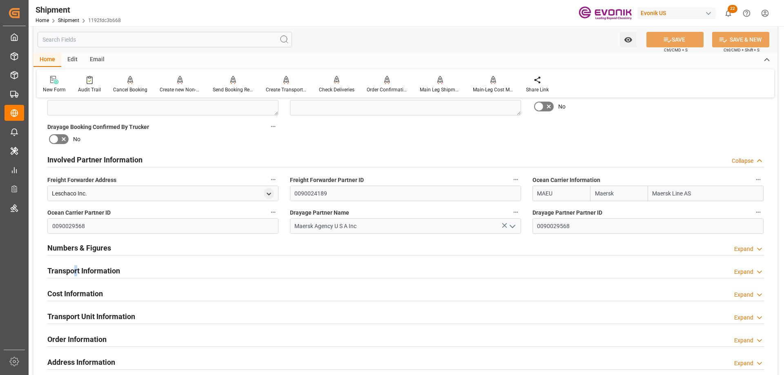
click at [76, 269] on h2 "Transport Information" at bounding box center [83, 271] width 73 height 11
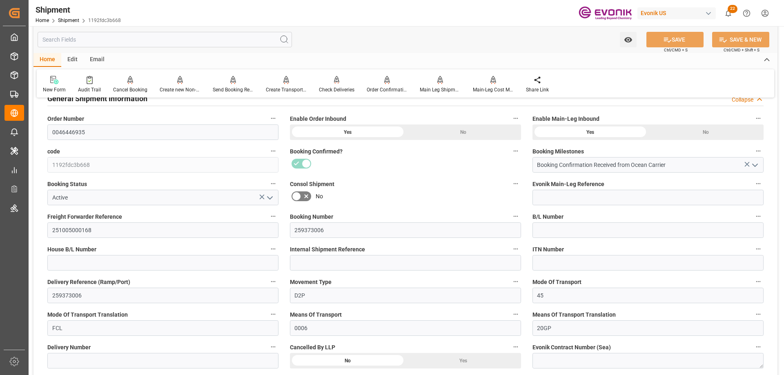
scroll to position [82, 0]
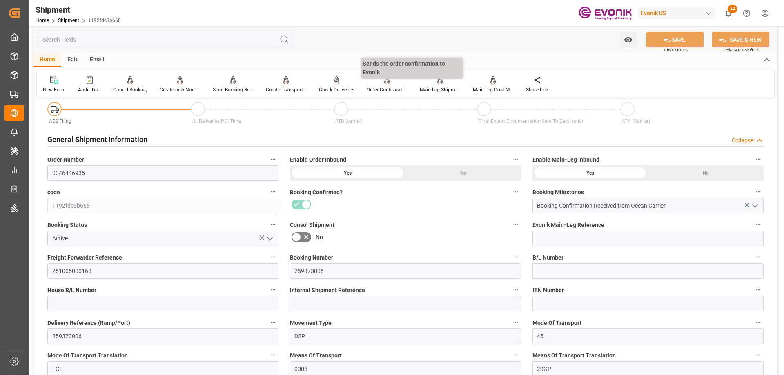
click at [386, 84] on icon at bounding box center [387, 80] width 6 height 8
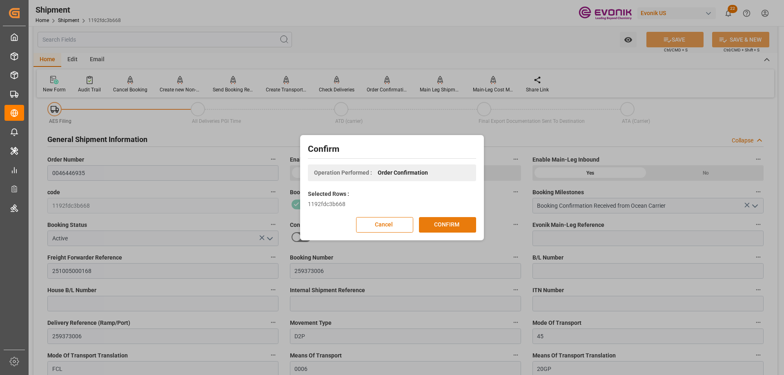
click at [464, 224] on button "CONFIRM" at bounding box center [447, 225] width 57 height 16
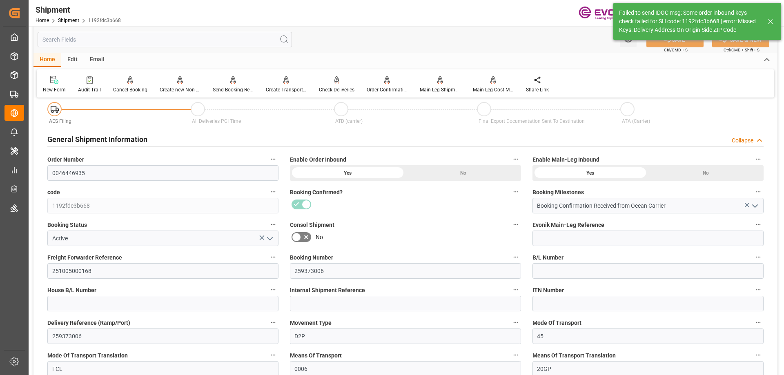
click at [136, 35] on input "text" at bounding box center [165, 40] width 255 height 16
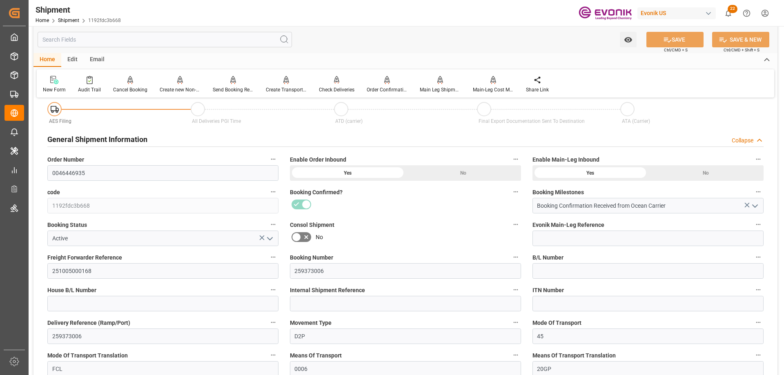
type input "z"
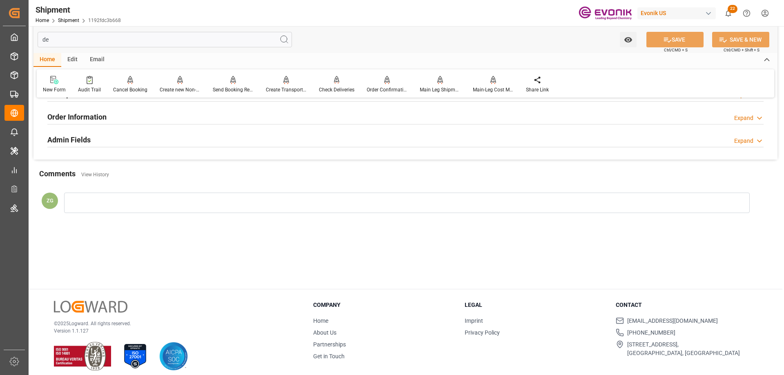
type input "del"
type input "12-10-2025"
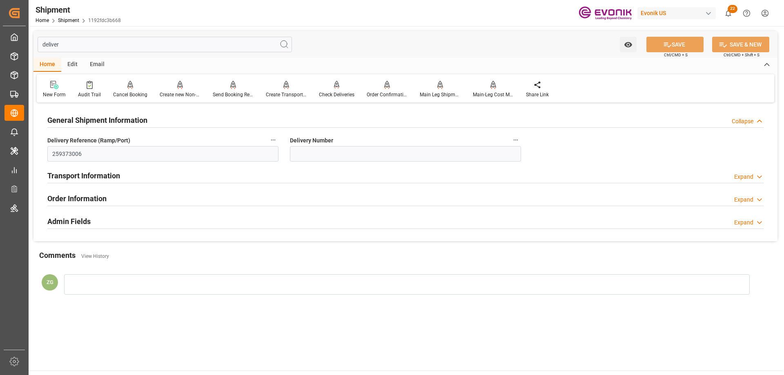
type input "deliver"
click at [76, 214] on div "Admin Fields" at bounding box center [68, 221] width 43 height 16
click at [74, 199] on h2 "Order Information" at bounding box center [76, 198] width 59 height 11
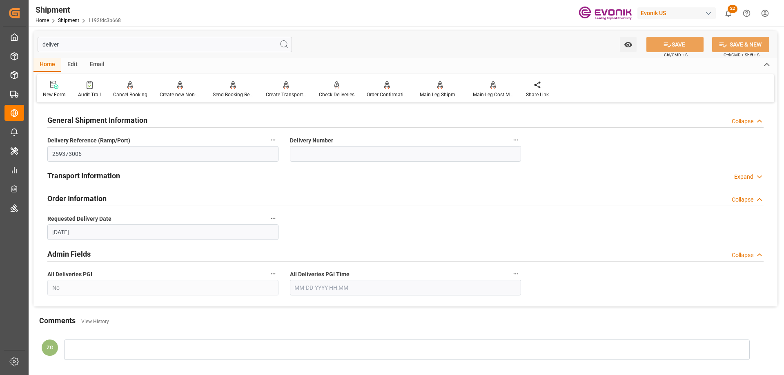
click at [80, 176] on h2 "Transport Information" at bounding box center [83, 175] width 73 height 11
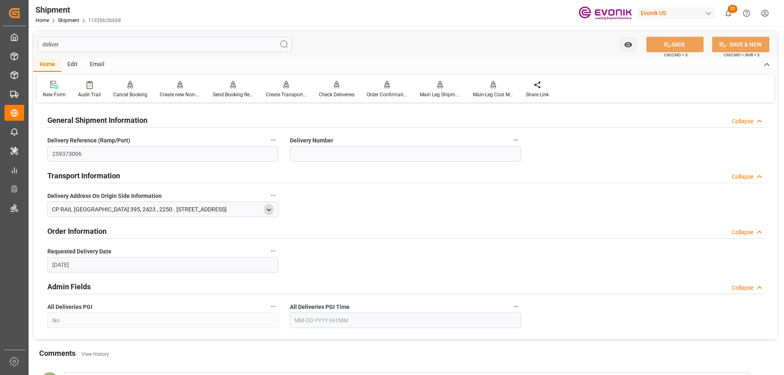
click at [266, 208] on icon "open menu" at bounding box center [269, 210] width 7 height 7
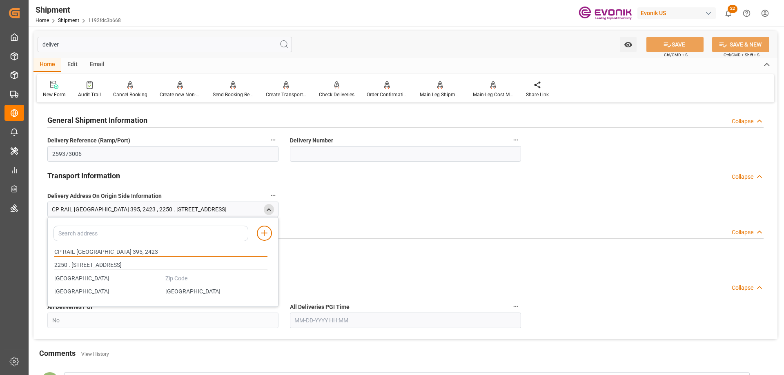
drag, startPoint x: 54, startPoint y: 252, endPoint x: 105, endPoint y: 255, distance: 50.7
click at [105, 255] on input "CP RAIL MONTREAL 395, 2423" at bounding box center [161, 252] width 214 height 9
drag, startPoint x: 105, startPoint y: 265, endPoint x: 73, endPoint y: 266, distance: 31.9
click at [73, 266] on input "2250 . 43 AVENUE" at bounding box center [161, 265] width 214 height 9
click at [177, 278] on input "text" at bounding box center [216, 279] width 103 height 9
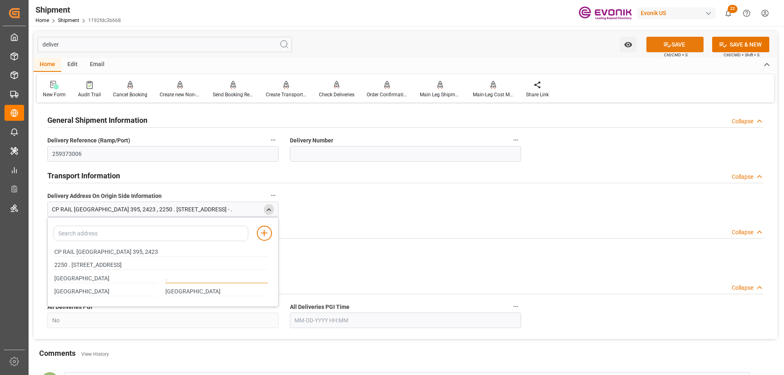
type input "."
click at [673, 40] on button "SAVE" at bounding box center [675, 45] width 57 height 16
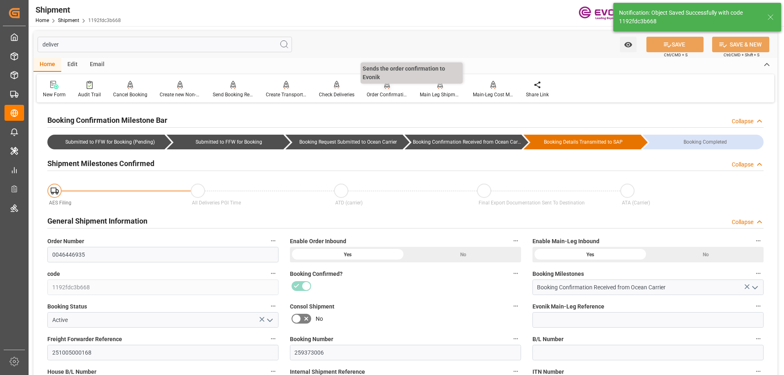
click at [377, 92] on div "Order Confirmation" at bounding box center [387, 94] width 41 height 7
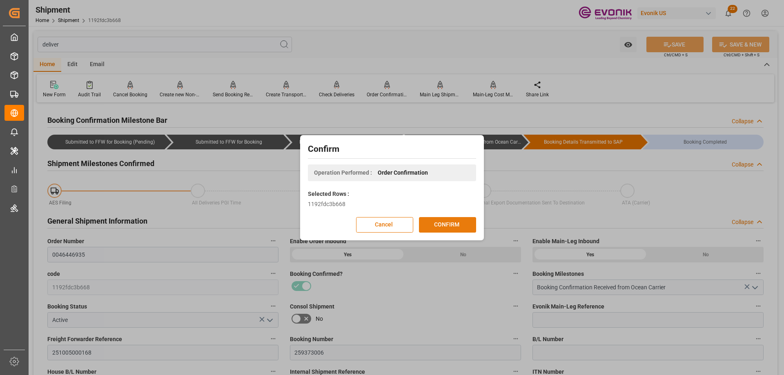
click at [456, 224] on button "CONFIRM" at bounding box center [447, 225] width 57 height 16
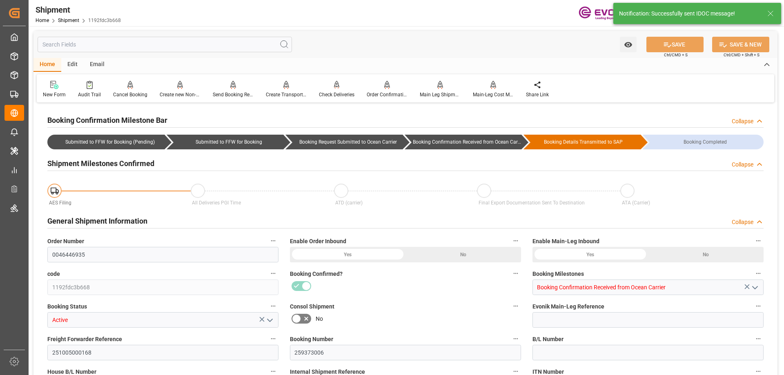
type input "Maersk"
type input "Maersk Line AS"
type input "20"
type input "860"
type input "16140"
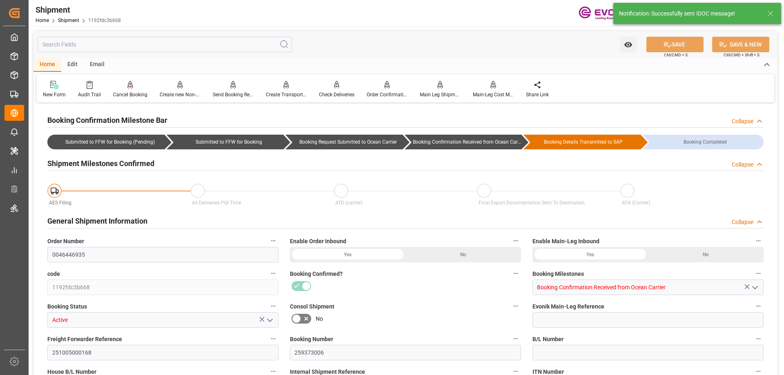
type input "30.6704"
type input "CAVAN"
type input "CNHUN"
type input "9289946"
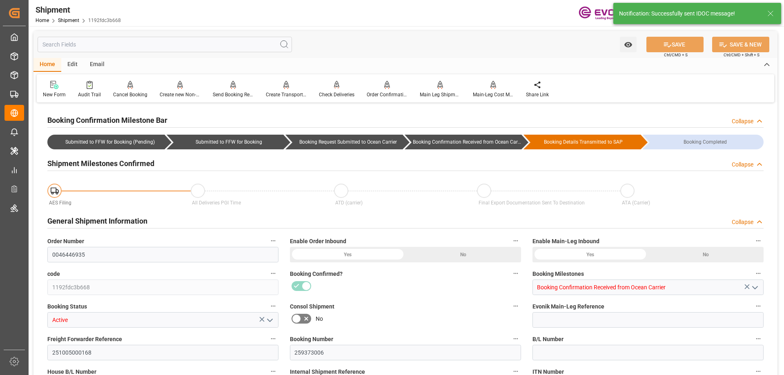
type input "9289946"
type input "3064"
type input "0"
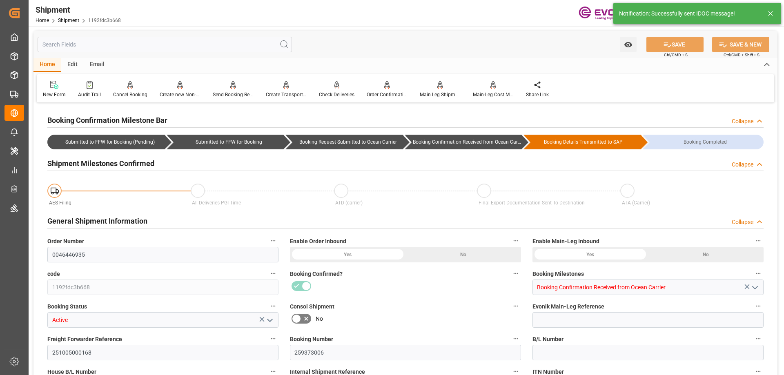
type input "80"
type input "DR"
type input "0"
type input "Maersk"
type input "Maersk Line AS"
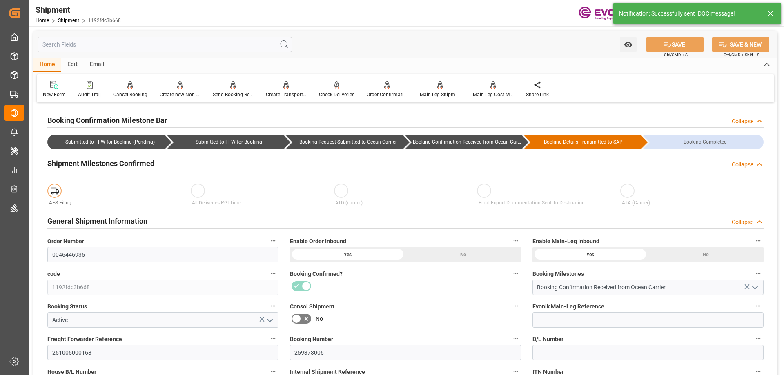
type input "10-29-2025 00:00"
type input "12-01-2025 00:00"
type input "10-18-2025 21:00"
type input "10-22-2025 00:00"
type input "10-14-2025 00:00"
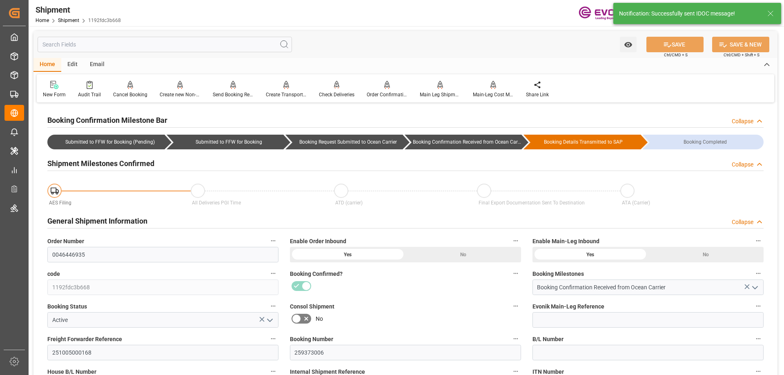
type input "10-18-2025 21:00"
type input "12-10-2025"
type input "09-10-2025 00:00"
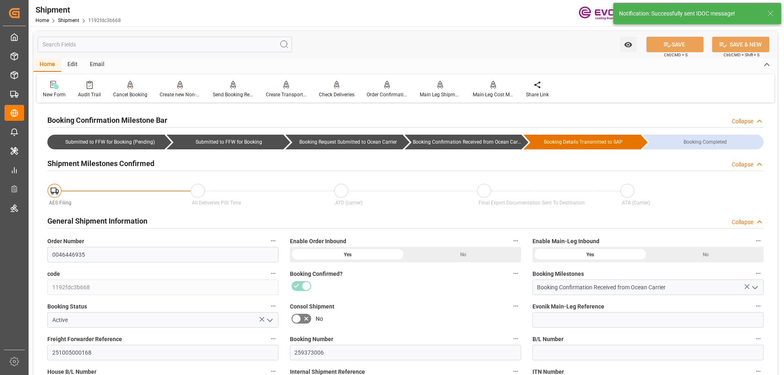
type input "09-10-2025 07:25"
type input "09-10-2025 05:26"
type input "09-11-2025 14:17"
type input "09-10-2025 05:23"
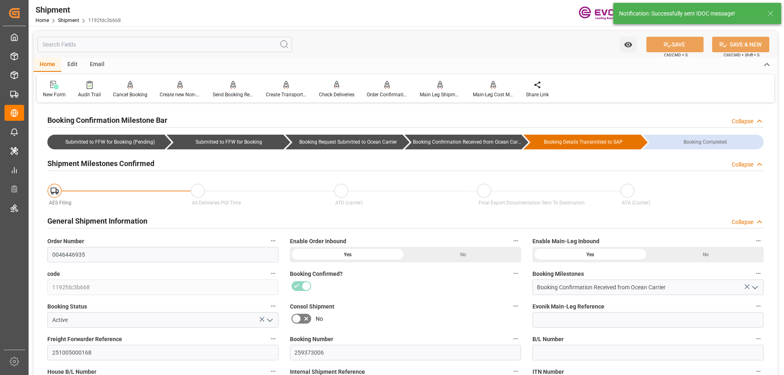
type input "09-11-2025 14:17"
type input "09-11-2025 00:00"
type input "09-10-2025 00:00"
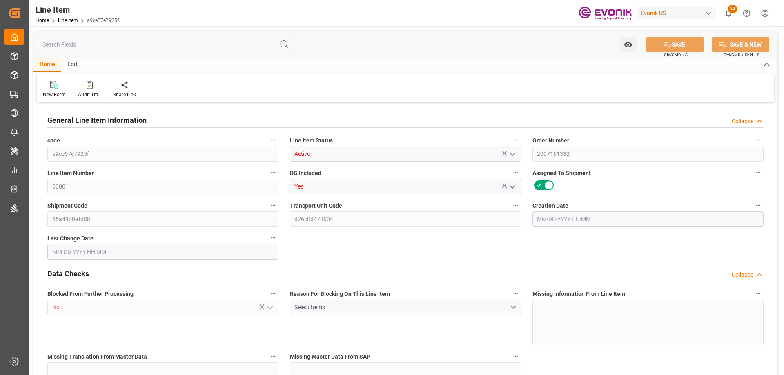
type input "19"
type input "19345.04"
type input "19000"
type input "0"
type input "760"
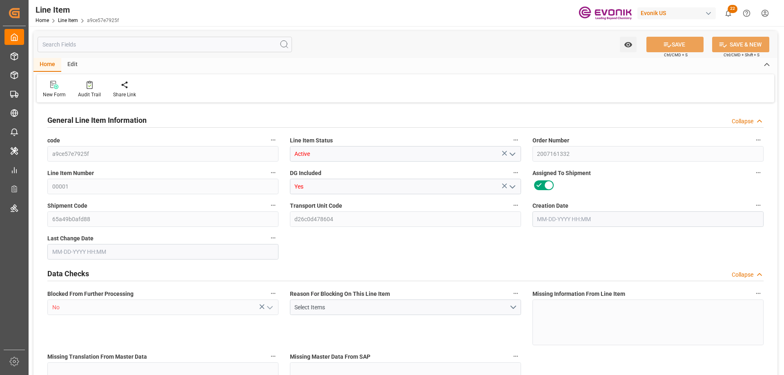
type input "24700"
type input "760"
type input "19345.04"
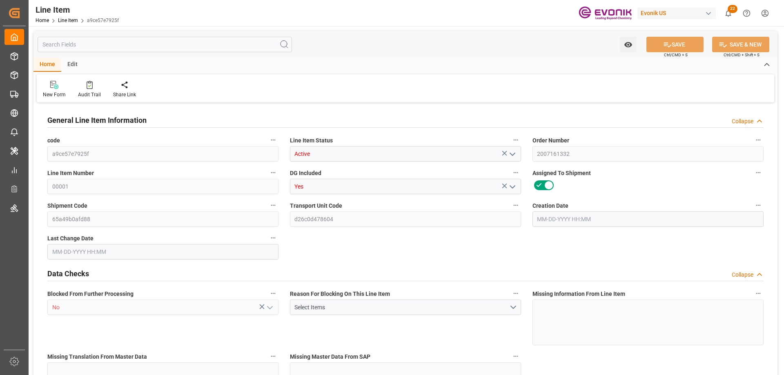
type input "19801.04"
type input "19000"
type input "0"
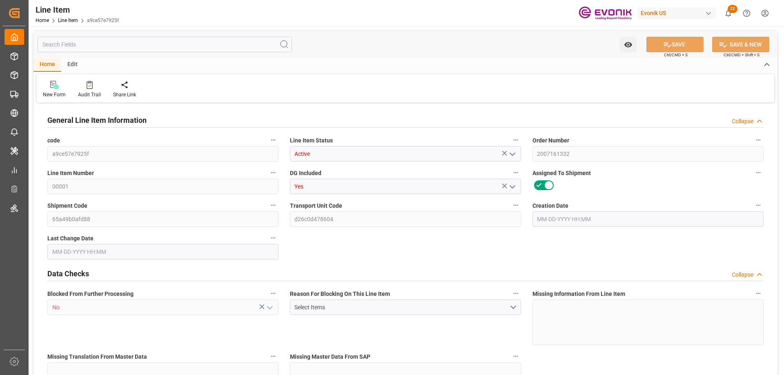
type input "760"
type input "19345.04"
type input "19000"
type input "0"
type input "[DATE] 12:49"
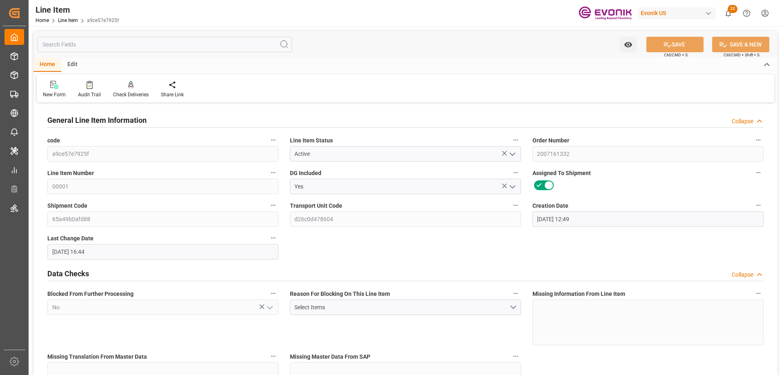
type input "[DATE] 16:44"
type input "[DATE]"
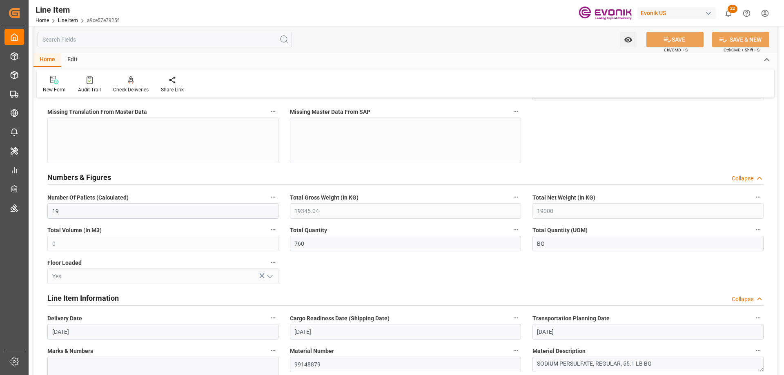
scroll to position [490, 0]
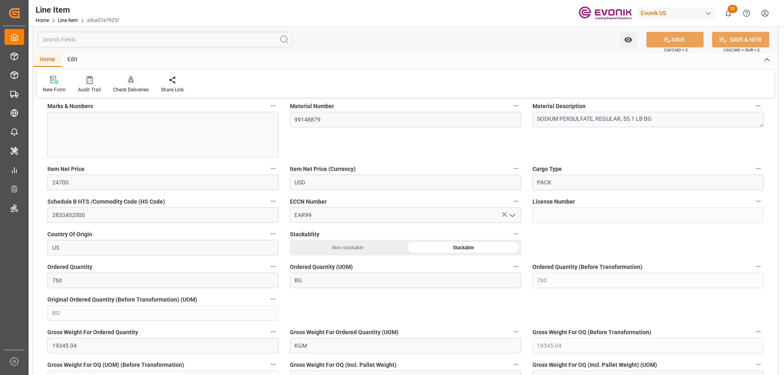
click at [127, 47] on input "text" at bounding box center [165, 40] width 255 height 16
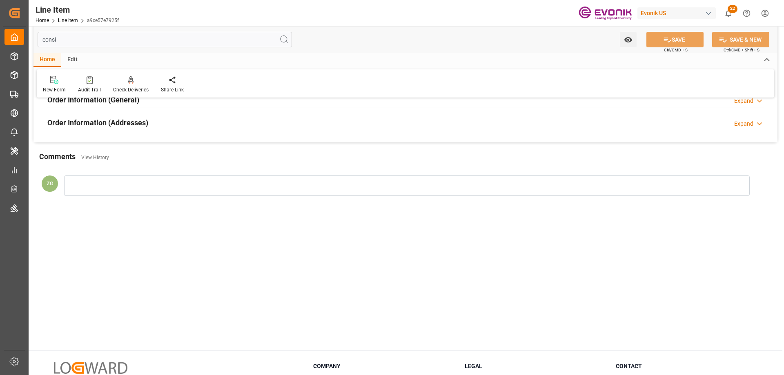
scroll to position [0, 0]
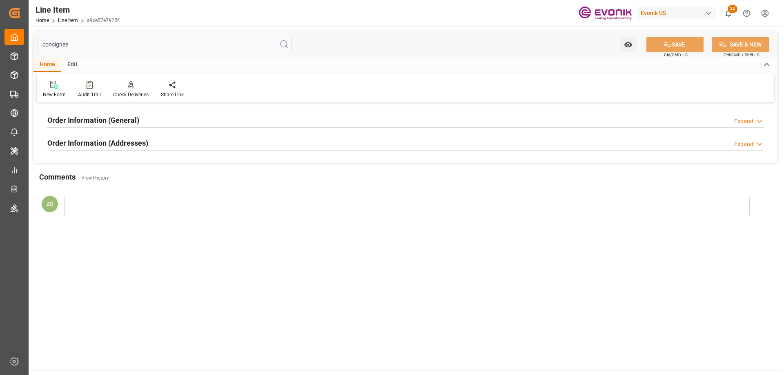
type input "consignee"
click at [114, 137] on div "Order Information (Addresses)" at bounding box center [97, 143] width 101 height 16
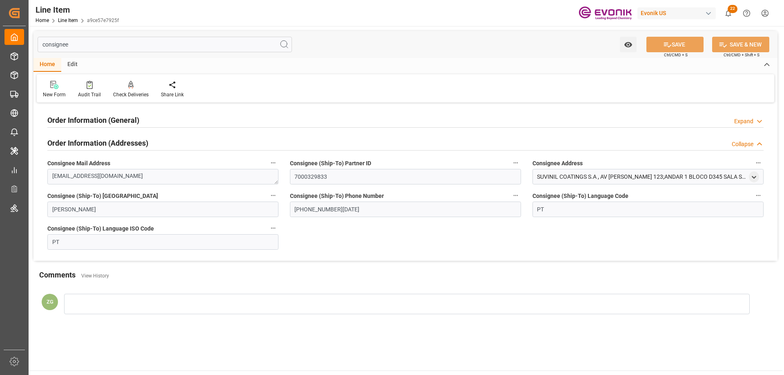
click at [116, 127] on div "Order Information (General)" at bounding box center [93, 120] width 92 height 16
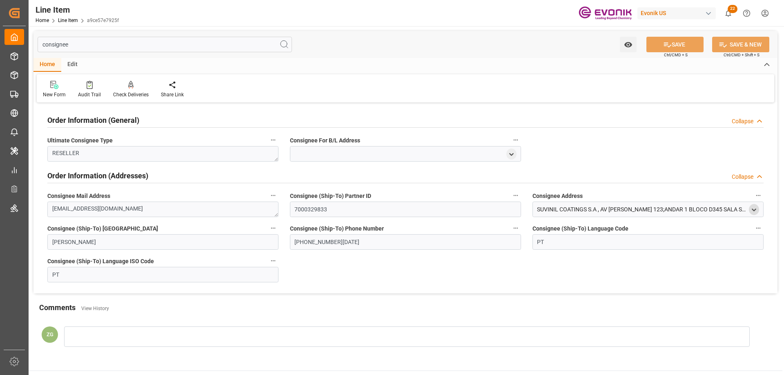
click at [755, 210] on polyline "open menu" at bounding box center [754, 210] width 4 height 2
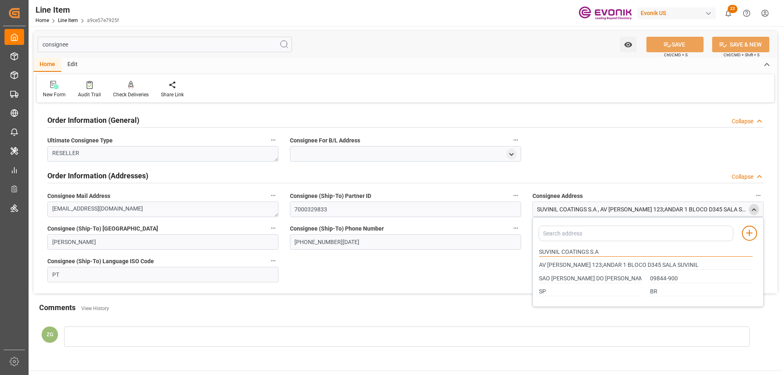
drag, startPoint x: 540, startPoint y: 250, endPoint x: 588, endPoint y: 250, distance: 48.6
click at [588, 250] on input "SUVINIL COATINGS S.A" at bounding box center [646, 252] width 214 height 9
click at [652, 289] on input "BR" at bounding box center [701, 292] width 103 height 9
drag, startPoint x: 610, startPoint y: 251, endPoint x: 592, endPoint y: 251, distance: 18.0
click at [592, 251] on input "SUVINIL COATINGS S.A" at bounding box center [646, 252] width 214 height 9
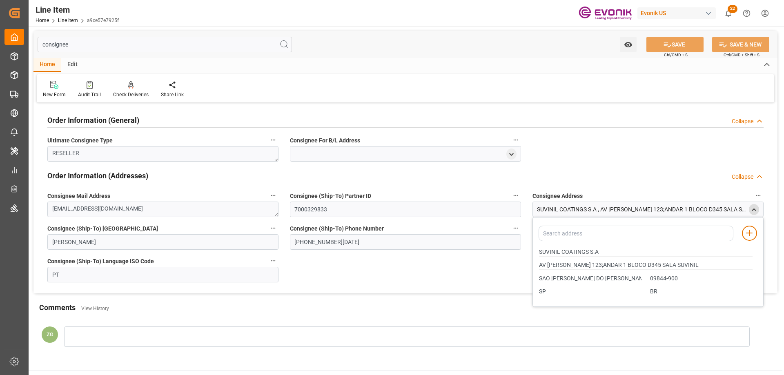
drag, startPoint x: 540, startPoint y: 279, endPoint x: 612, endPoint y: 278, distance: 72.3
click at [612, 278] on input "SAO [PERSON_NAME] DO [PERSON_NAME]" at bounding box center [590, 279] width 103 height 9
click at [660, 278] on input "09844-900" at bounding box center [701, 279] width 103 height 9
drag, startPoint x: 680, startPoint y: 278, endPoint x: 645, endPoint y: 279, distance: 35.1
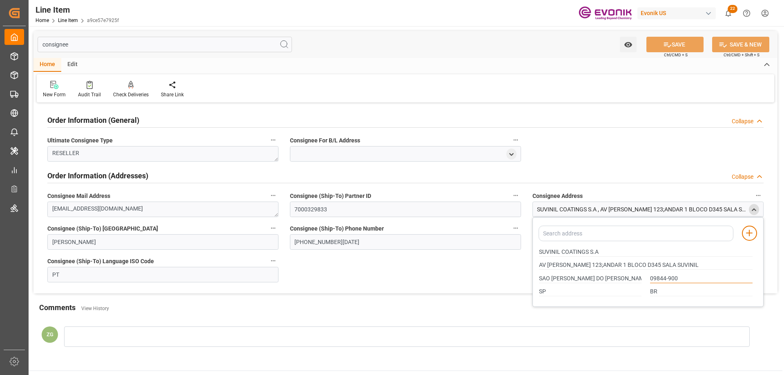
click at [645, 279] on div "[GEOGRAPHIC_DATA][PERSON_NAME][PERSON_NAME] 09844-900" at bounding box center [646, 278] width 222 height 13
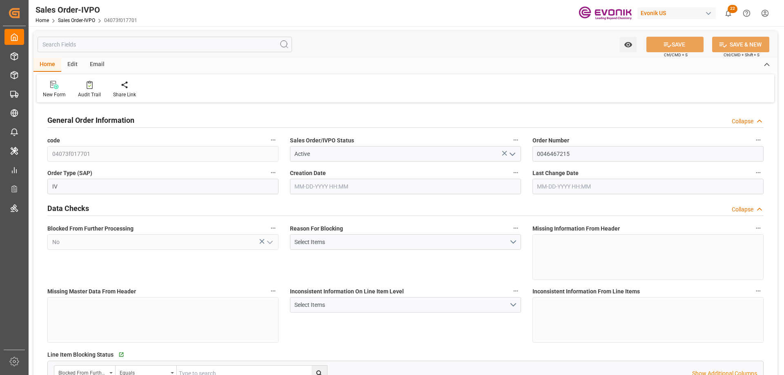
type input "ARBUE"
type input "0"
type input "1"
type input "845.2"
type input "[DATE] 14:57"
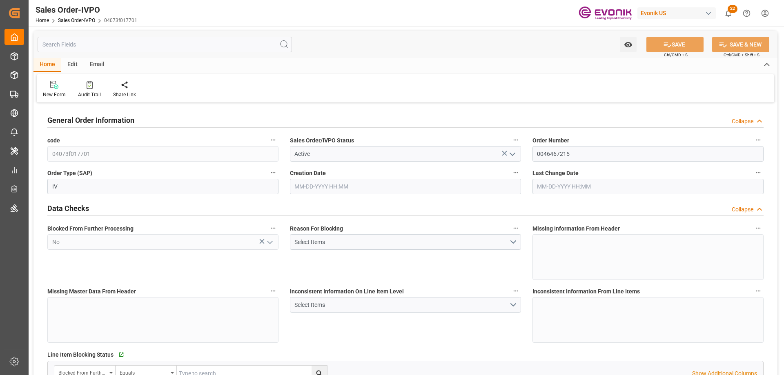
type input "[DATE] 15:05"
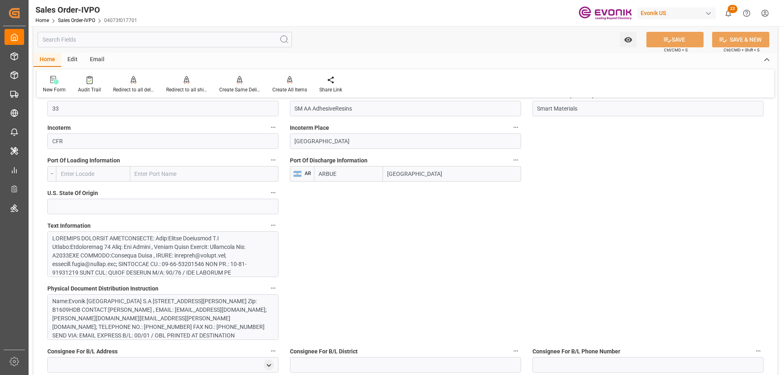
scroll to position [41, 0]
click at [209, 235] on div at bounding box center [159, 301] width 215 height 214
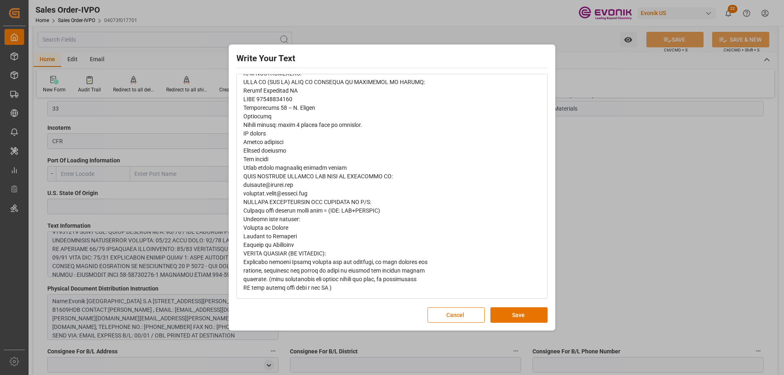
scroll to position [0, 0]
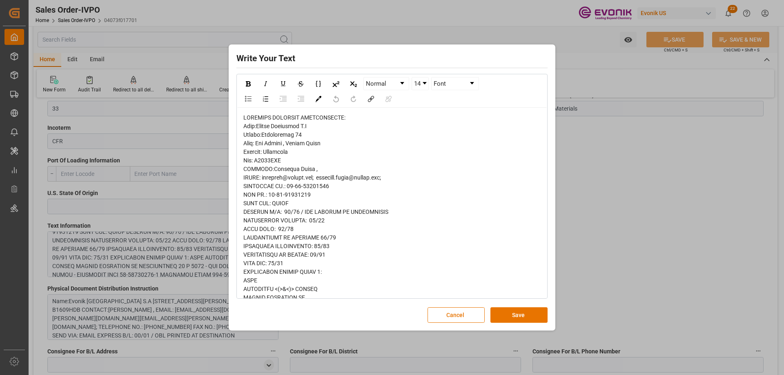
click at [591, 272] on div "Write Your Text Normal 14 Font Cancel Save" at bounding box center [392, 187] width 784 height 375
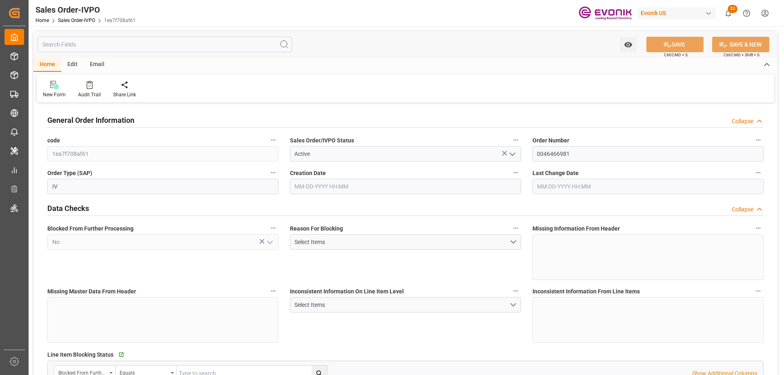
type input "NLRTM"
type input "0"
type input "1"
type input "2"
type input "17252"
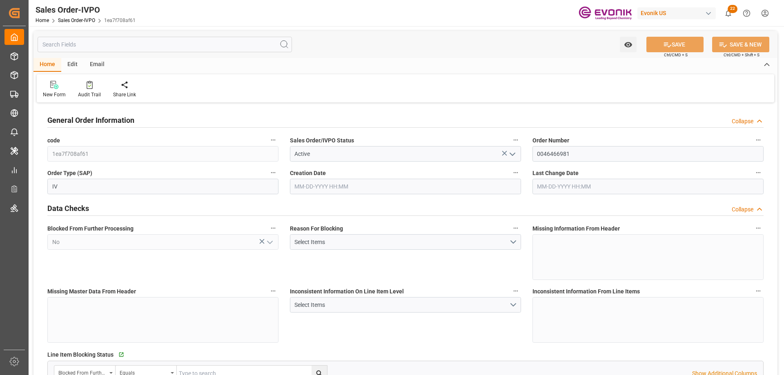
type input "0"
type input "17000"
type input "30"
type input "08-05-2025 20:02"
type input "09-09-2025 22:10"
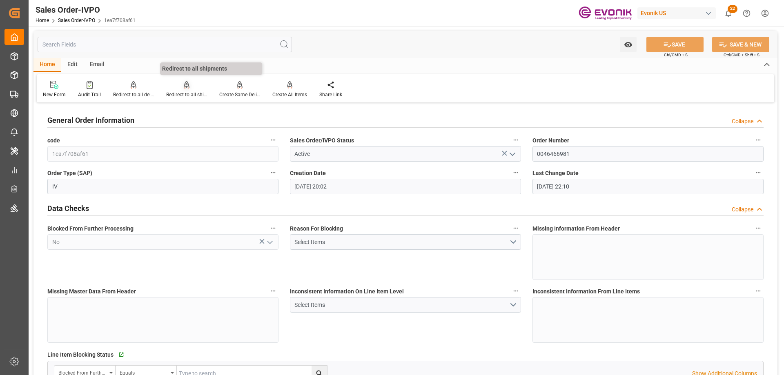
click at [192, 89] on div "Redirect to all shipments" at bounding box center [186, 89] width 53 height 18
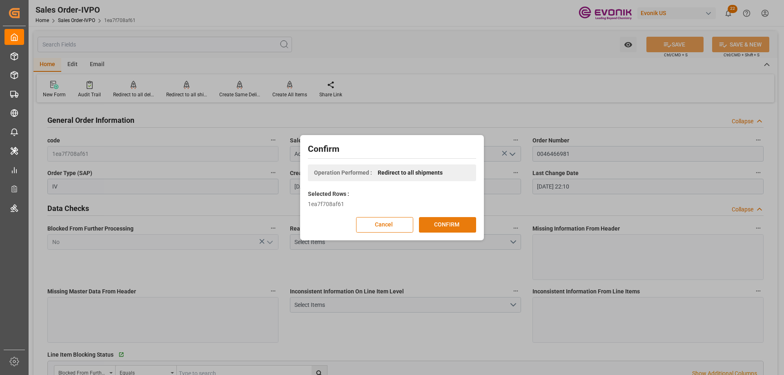
click at [432, 222] on button "CONFIRM" at bounding box center [447, 225] width 57 height 16
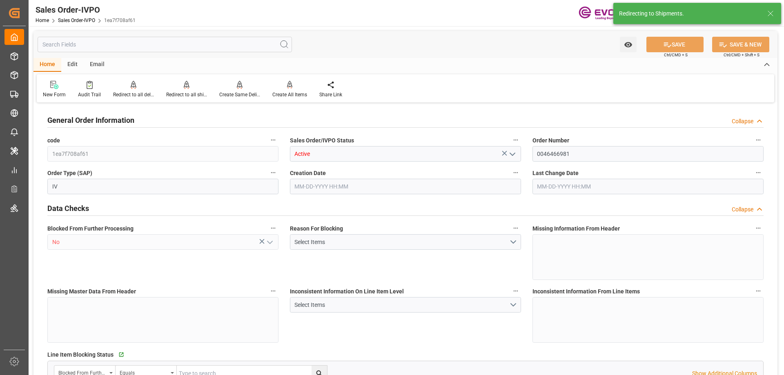
type input "NLRTM"
type input "0"
type input "1"
type input "2"
type input "17252"
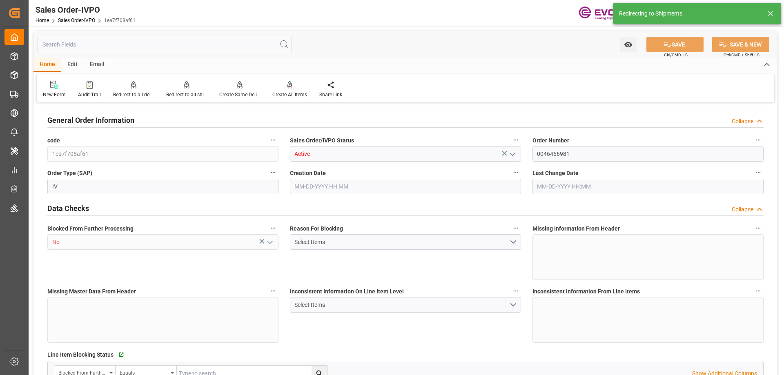
type input "0"
type input "17000"
type input "30"
type input "08-05-2025 20:02"
type input "09-09-2025 22:10"
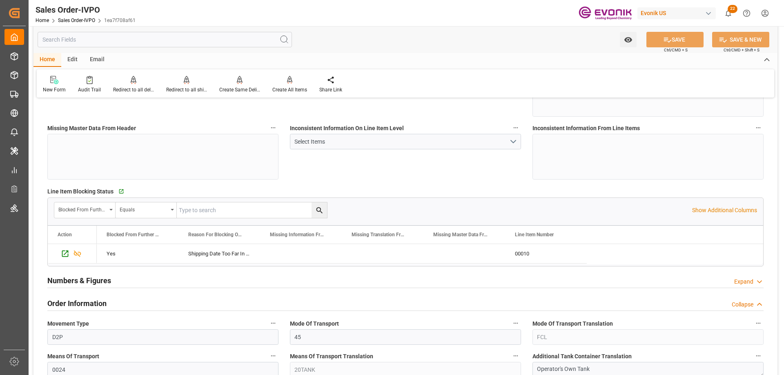
scroll to position [409, 0]
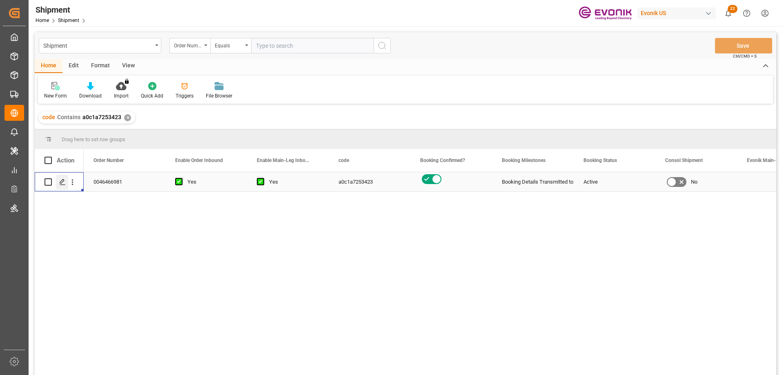
click at [62, 180] on icon "Press SPACE to select this row." at bounding box center [62, 182] width 7 height 7
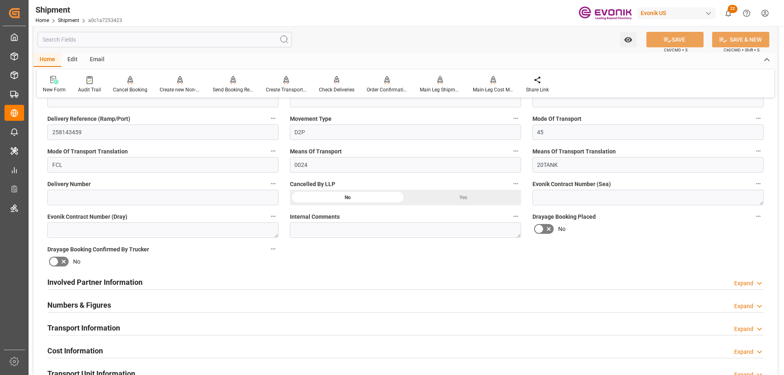
scroll to position [613, 0]
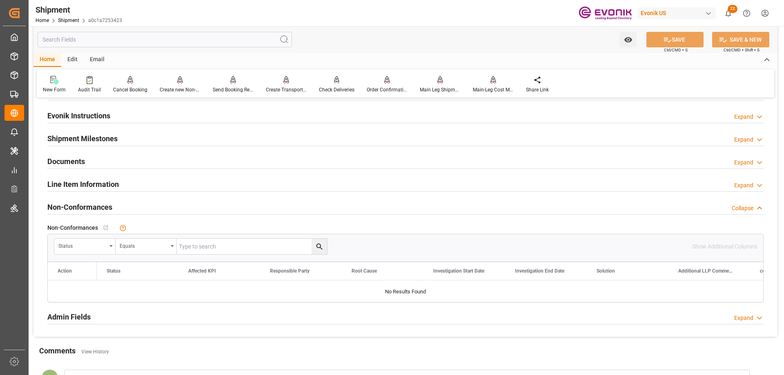
click at [137, 185] on div "Line Item Information Expand" at bounding box center [405, 184] width 717 height 16
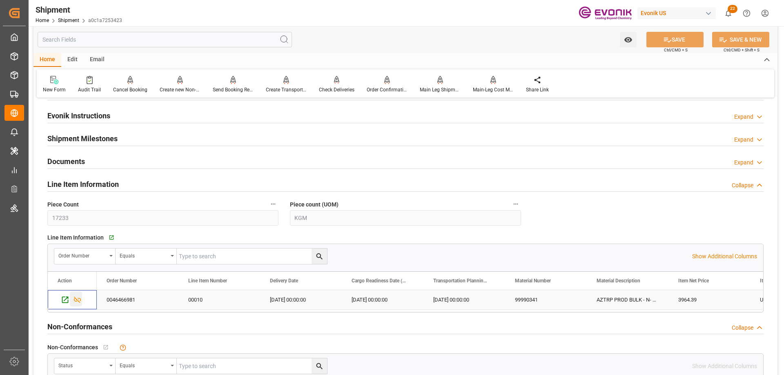
click at [77, 294] on div "Press SPACE to select this row." at bounding box center [76, 299] width 12 height 15
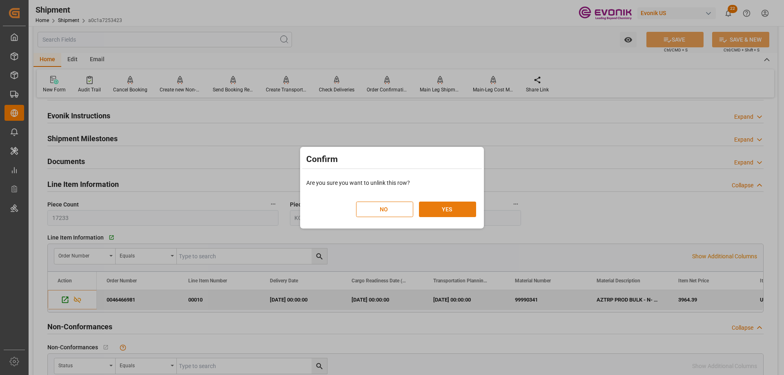
click at [442, 210] on button "YES" at bounding box center [447, 210] width 57 height 16
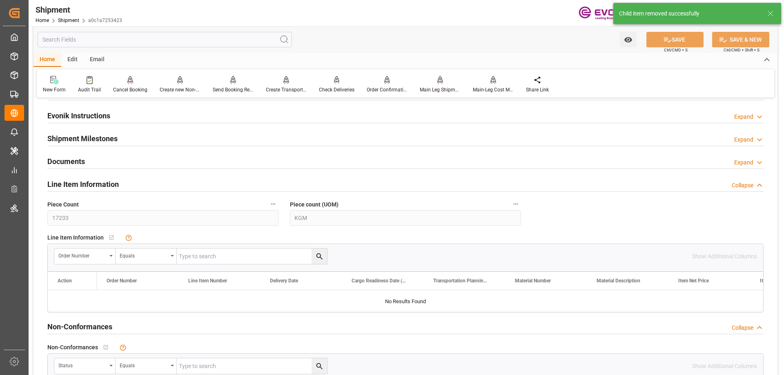
scroll to position [409, 0]
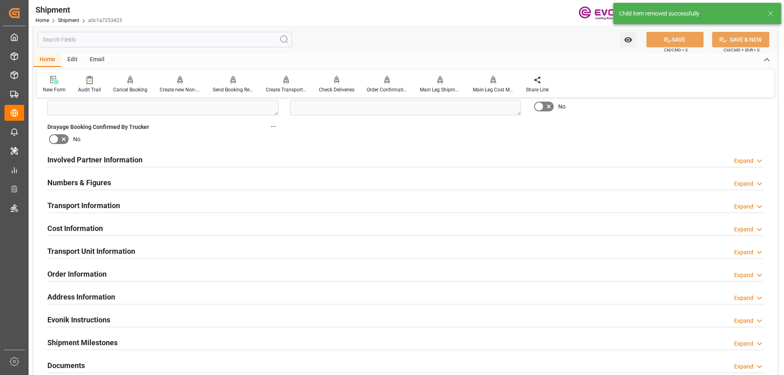
click at [104, 249] on h2 "Transport Unit Information" at bounding box center [91, 251] width 88 height 11
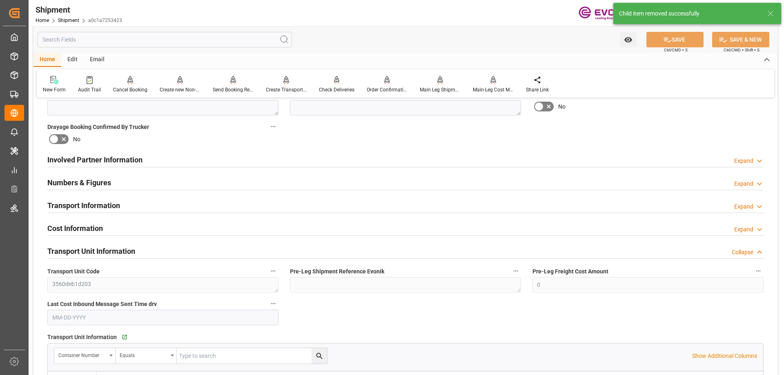
scroll to position [490, 0]
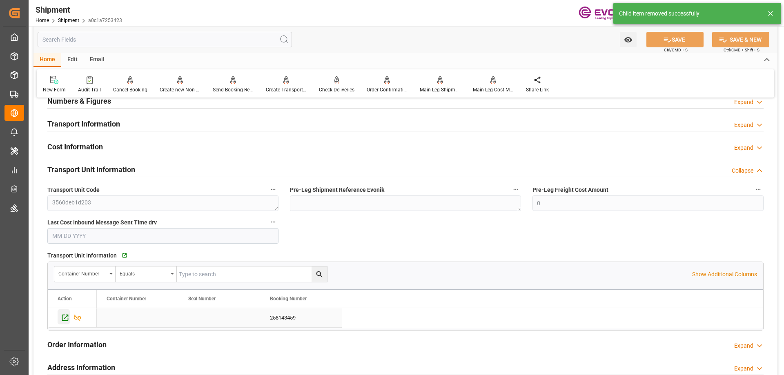
click at [64, 317] on icon "Press SPACE to select this row." at bounding box center [65, 318] width 9 height 9
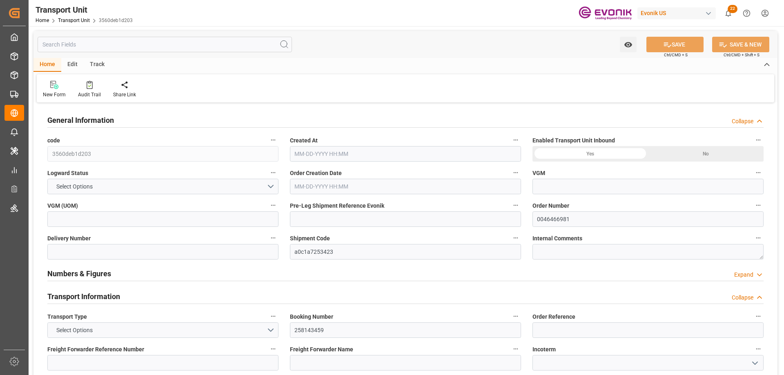
click at [142, 44] on input "text" at bounding box center [165, 45] width 255 height 16
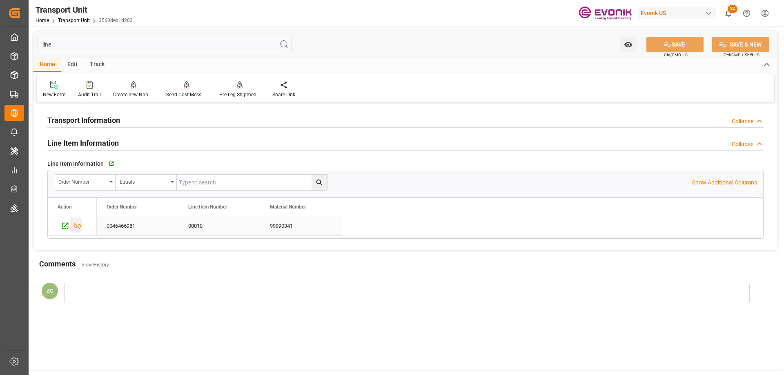
type input "line"
click at [76, 226] on icon "Press SPACE to select this row." at bounding box center [77, 226] width 7 height 7
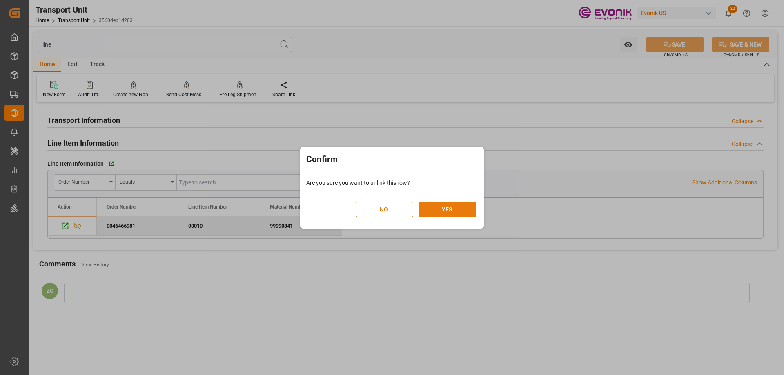
click at [440, 208] on button "YES" at bounding box center [447, 210] width 57 height 16
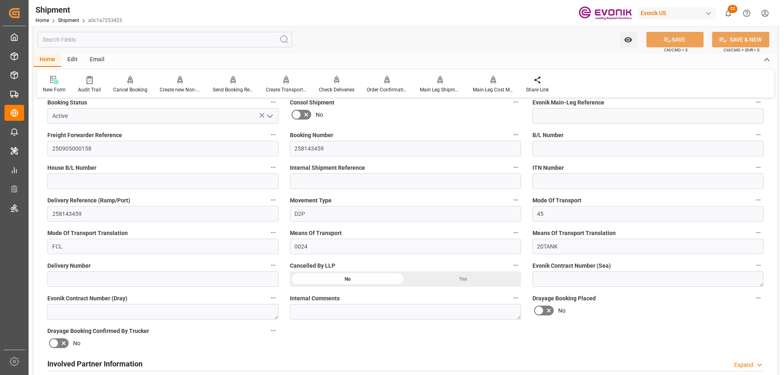
scroll to position [245, 0]
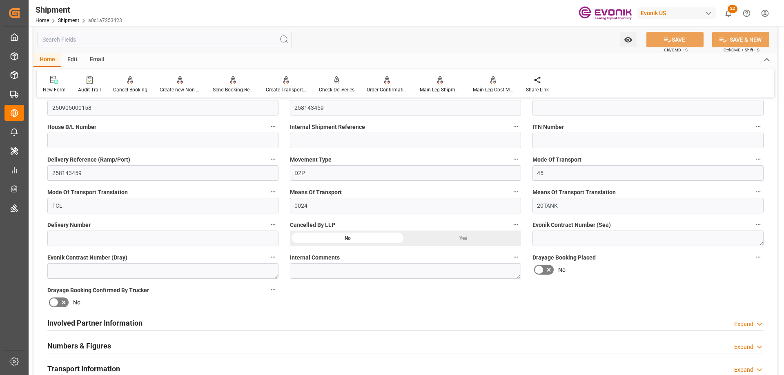
click at [453, 240] on div "Yes" at bounding box center [464, 239] width 116 height 16
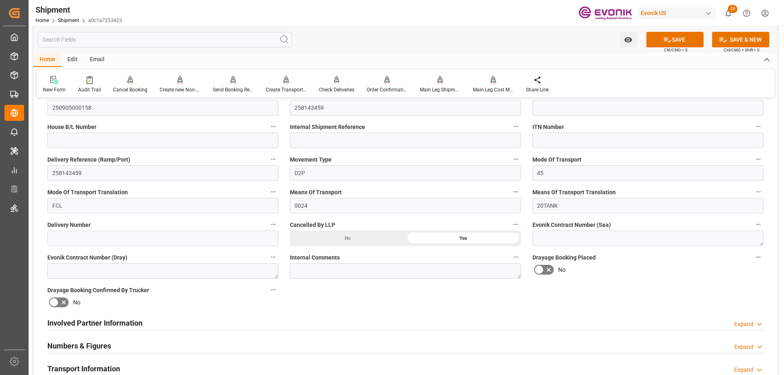
scroll to position [163, 0]
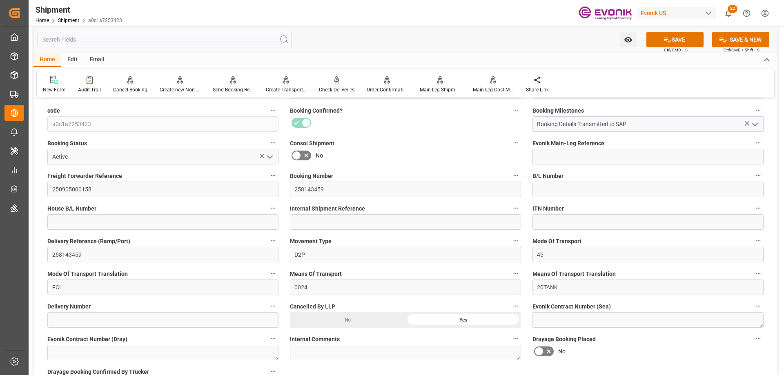
click at [271, 159] on icon "open menu" at bounding box center [270, 157] width 10 height 10
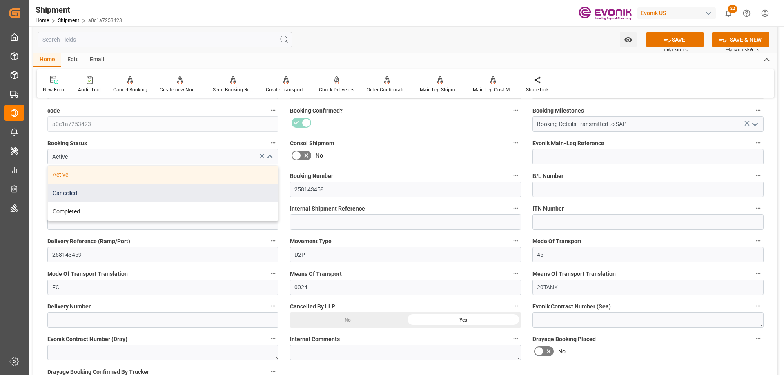
click at [81, 199] on div "Cancelled" at bounding box center [163, 193] width 230 height 18
type input "Cancelled"
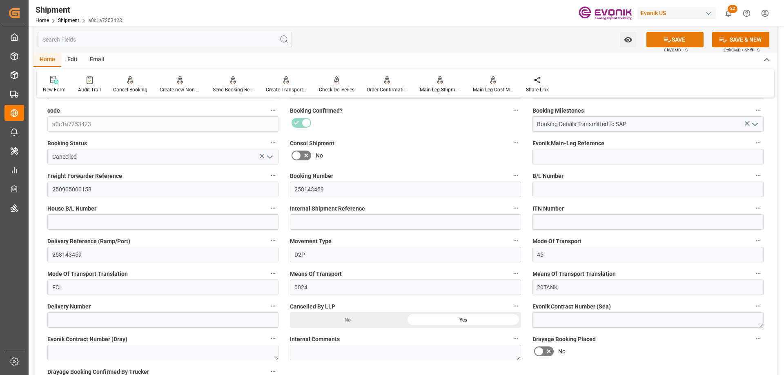
click at [673, 39] on button "SAVE" at bounding box center [675, 40] width 57 height 16
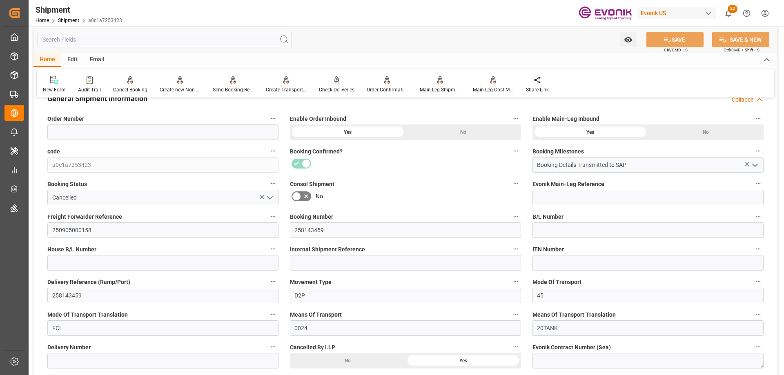
scroll to position [163, 0]
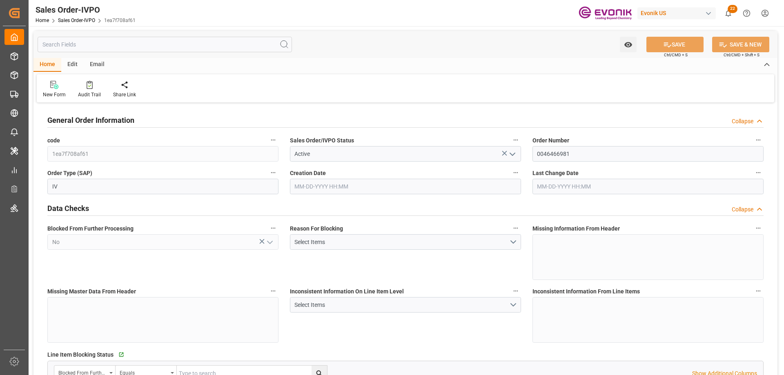
type input "NLRTM"
type input "0"
type input "1"
type input "2"
type input "17252"
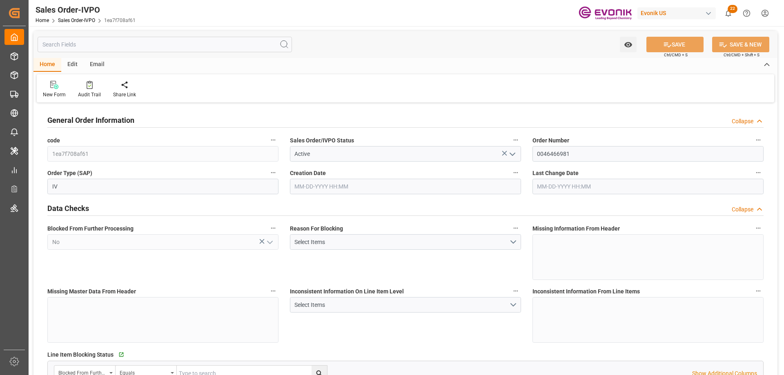
type input "0"
type input "17000"
type input "30"
type input "[DATE] 20:02"
type input "[DATE] 14:49"
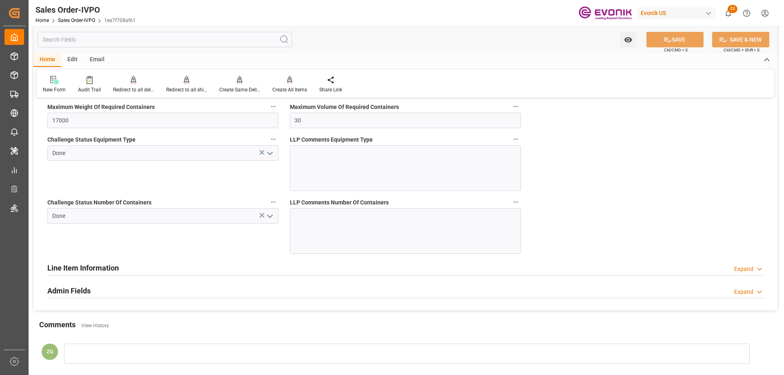
scroll to position [1634, 0]
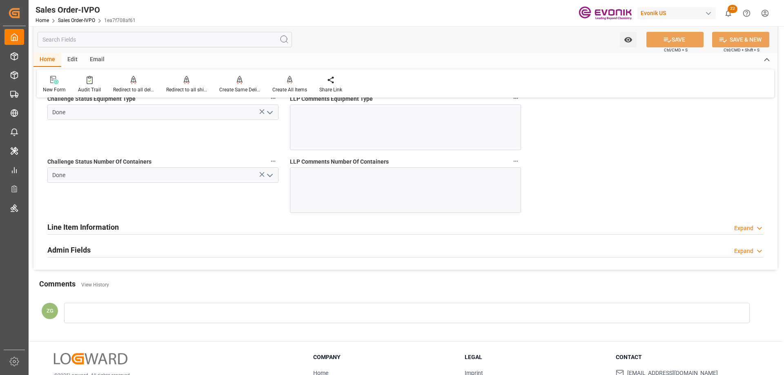
click at [270, 171] on icon "open menu" at bounding box center [270, 176] width 10 height 10
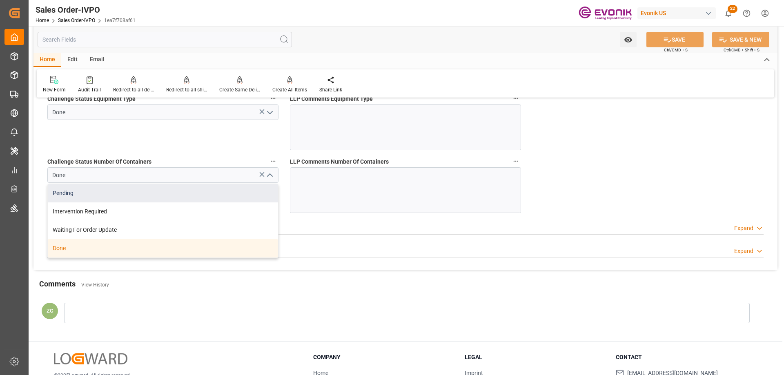
click at [113, 195] on div "Pending" at bounding box center [163, 193] width 230 height 18
type input "Pending"
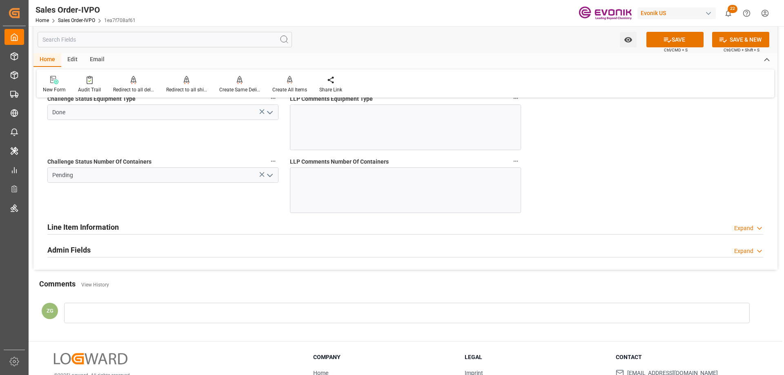
click at [273, 114] on icon "open menu" at bounding box center [270, 113] width 10 height 10
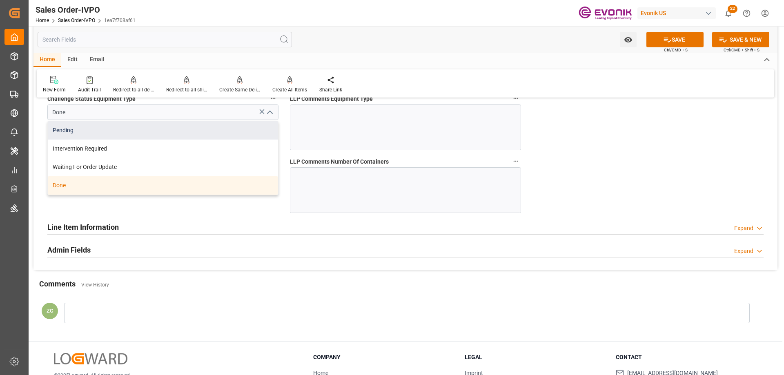
click at [95, 137] on div "Pending" at bounding box center [163, 130] width 230 height 18
type input "Pending"
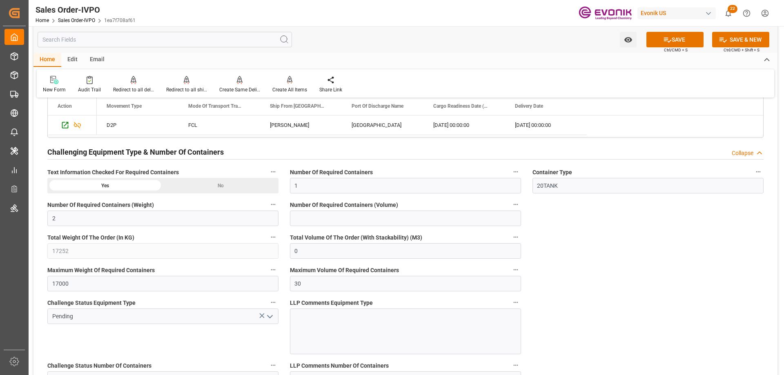
scroll to position [1389, 0]
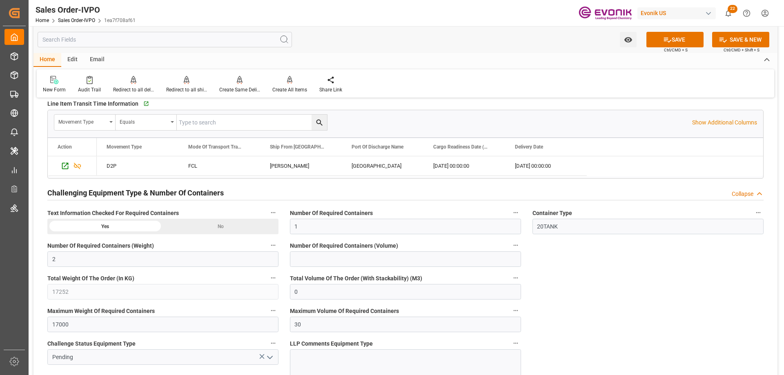
click at [196, 230] on div "No" at bounding box center [221, 227] width 116 height 16
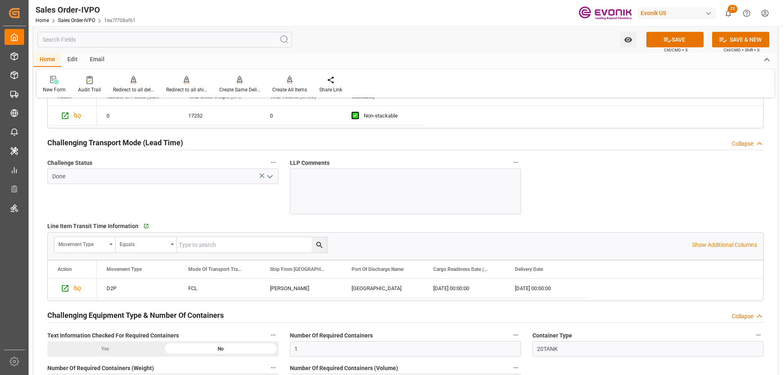
click at [270, 181] on icon "open menu" at bounding box center [270, 177] width 10 height 10
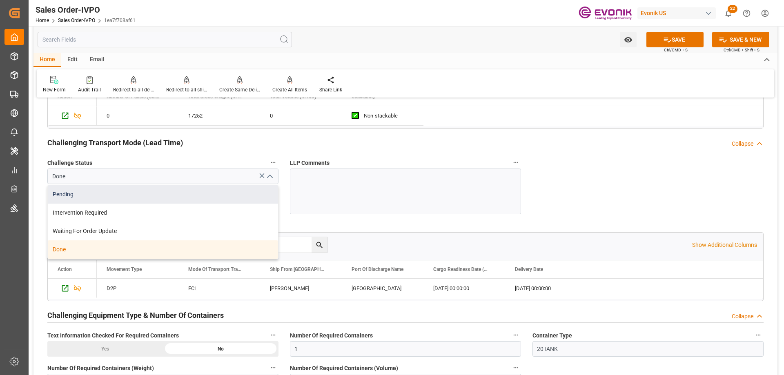
click at [80, 198] on div "Pending" at bounding box center [163, 194] width 230 height 18
type input "Pending"
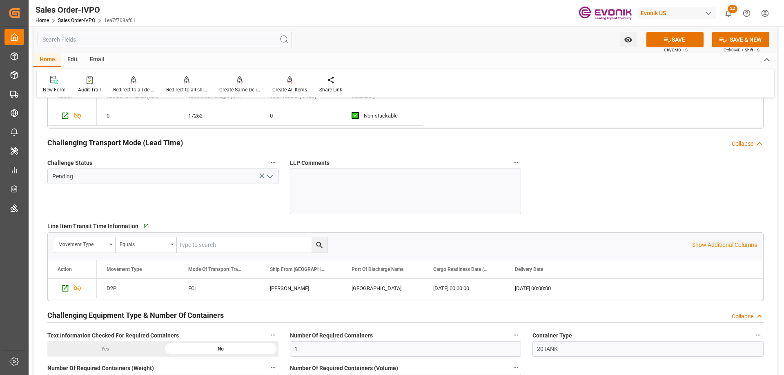
scroll to position [1062, 0]
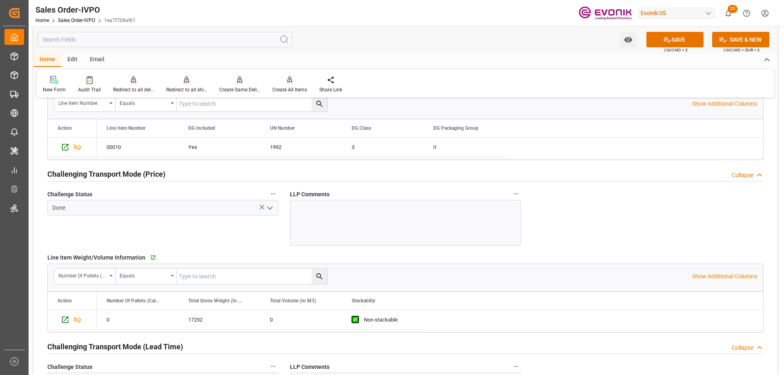
click at [271, 208] on polyline "open menu" at bounding box center [270, 208] width 5 height 2
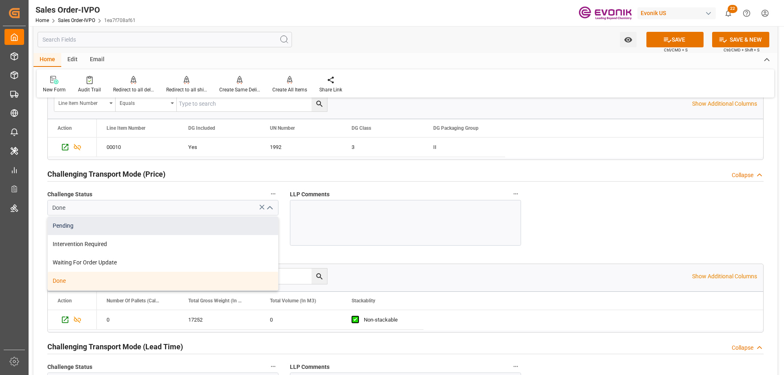
click at [69, 223] on div "Pending" at bounding box center [163, 226] width 230 height 18
type input "Pending"
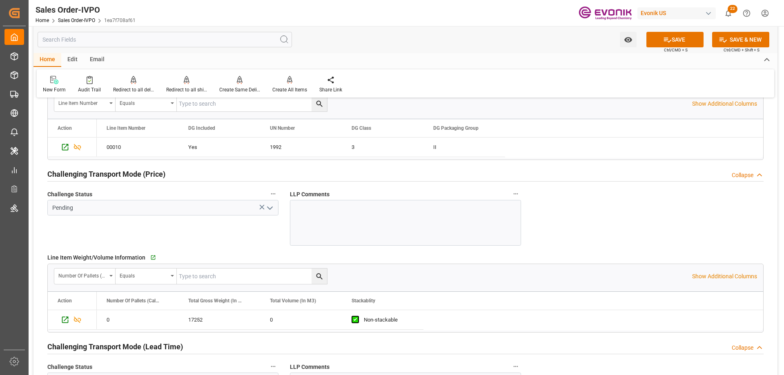
scroll to position [940, 0]
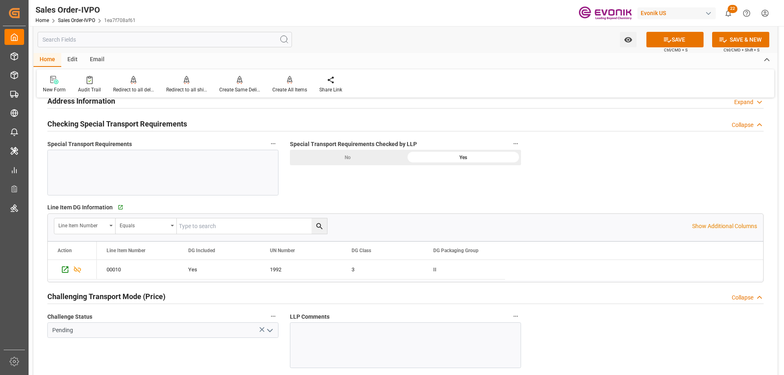
click at [378, 160] on div "No" at bounding box center [348, 158] width 116 height 16
click at [682, 36] on button "SAVE" at bounding box center [675, 40] width 57 height 16
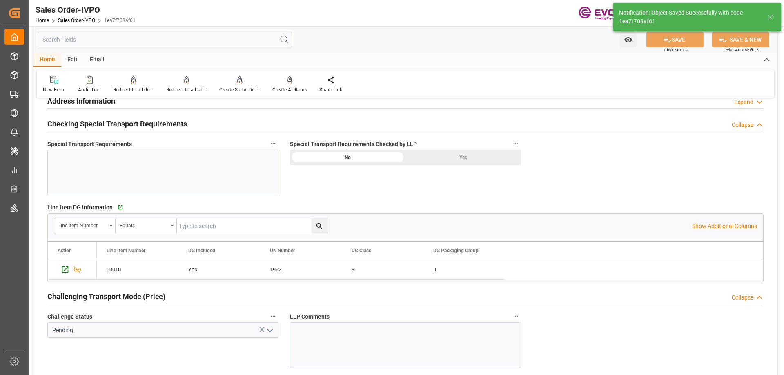
type input "[DATE] 14:51"
type input "Yes"
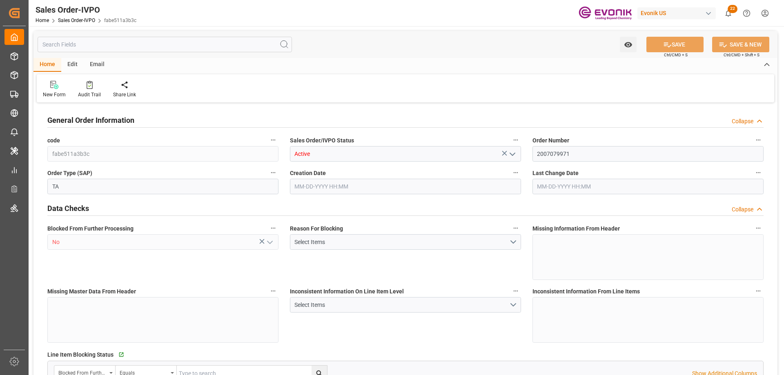
type input "BEANR"
type input "0"
type input "1"
type input "2"
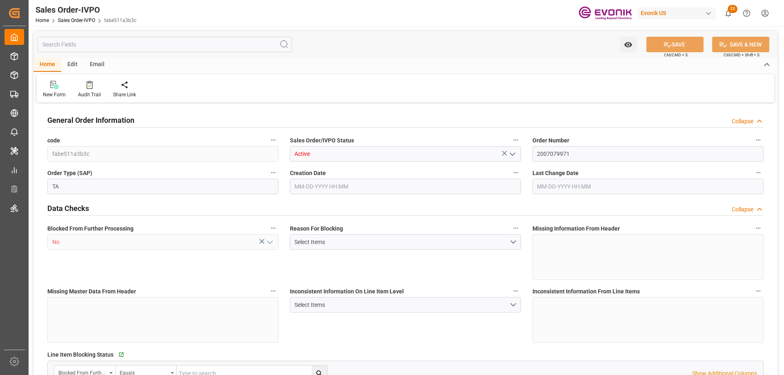
type input "19435.784"
type input "62.7342"
type input "19000"
type input "60"
type input "[DATE] 21:25"
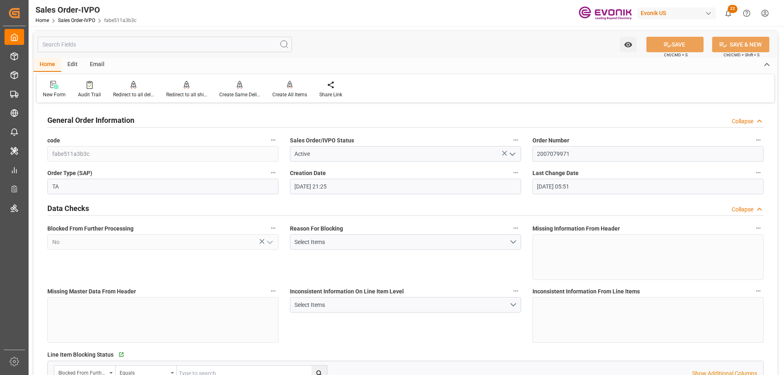
type input "[DATE] 05:51"
click at [190, 93] on div "Redirect to all shipments" at bounding box center [186, 94] width 41 height 7
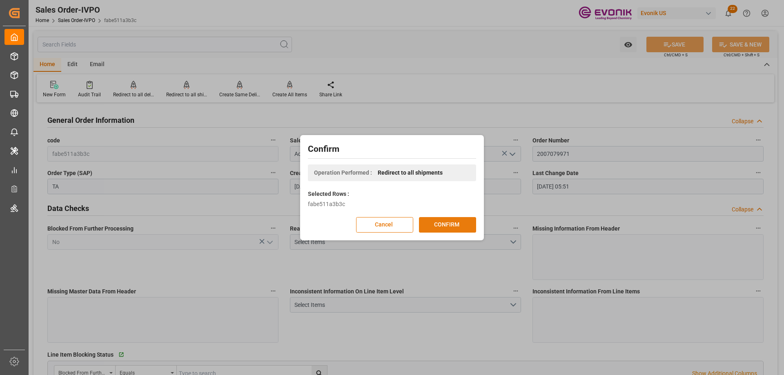
click at [443, 219] on button "CONFIRM" at bounding box center [447, 225] width 57 height 16
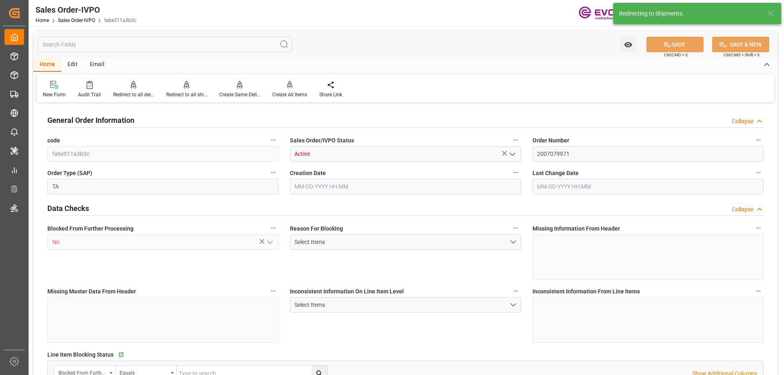
type input "BEANR"
type input "0"
type input "1"
type input "2"
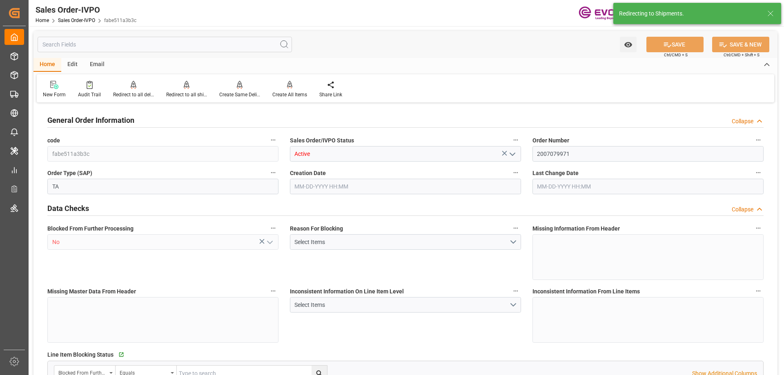
type input "19435.784"
type input "62.7342"
type input "19000"
type input "60"
type input "[DATE] 21:25"
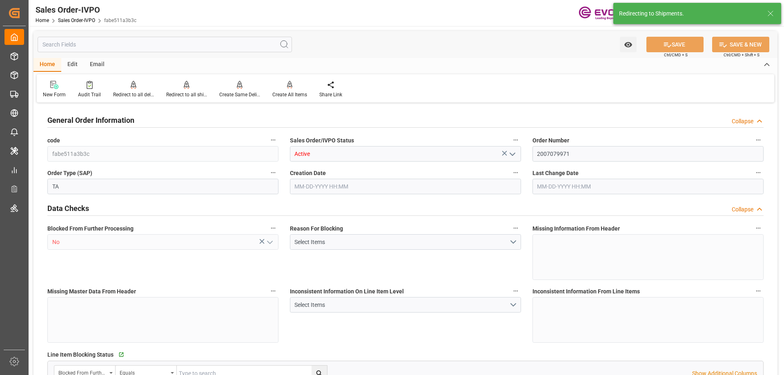
type input "[DATE] 05:51"
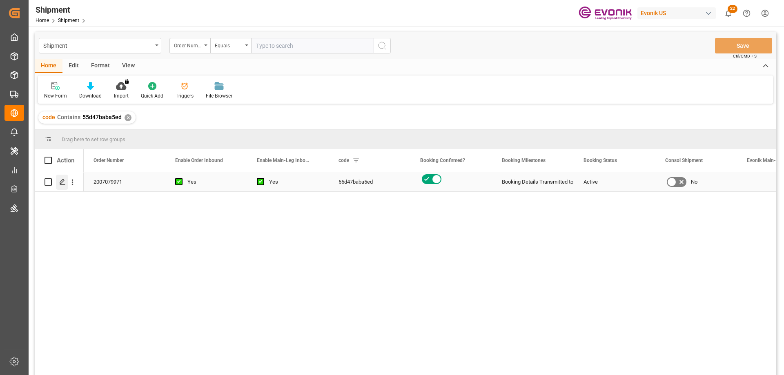
click at [62, 181] on icon "Press SPACE to select this row." at bounding box center [62, 182] width 7 height 7
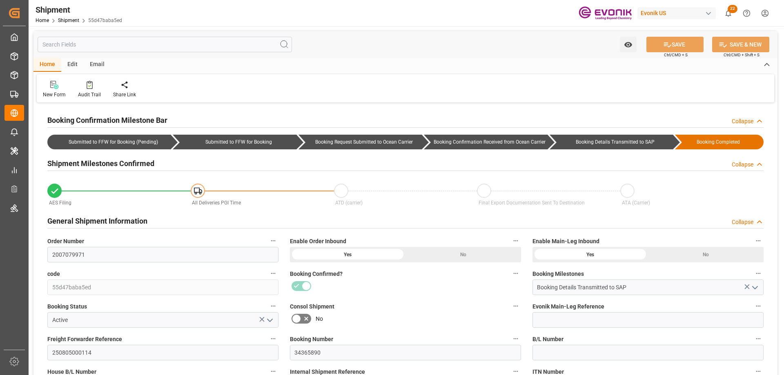
type input "[DATE]"
click at [155, 48] on input "text" at bounding box center [165, 45] width 255 height 16
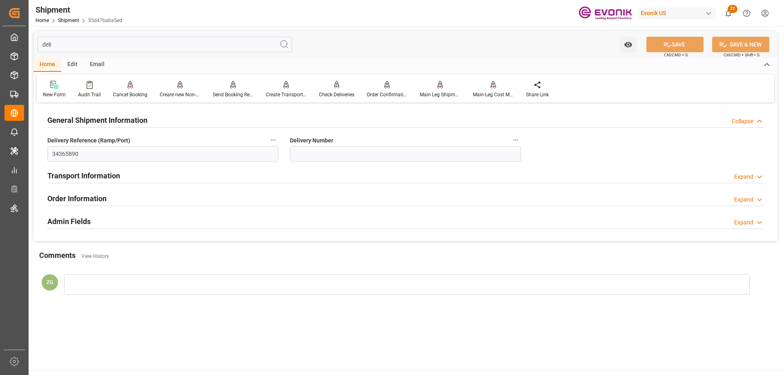
type input "deli"
click at [93, 200] on h2 "Order Information" at bounding box center [76, 198] width 59 height 11
click at [90, 176] on h2 "Transport Information" at bounding box center [83, 175] width 73 height 11
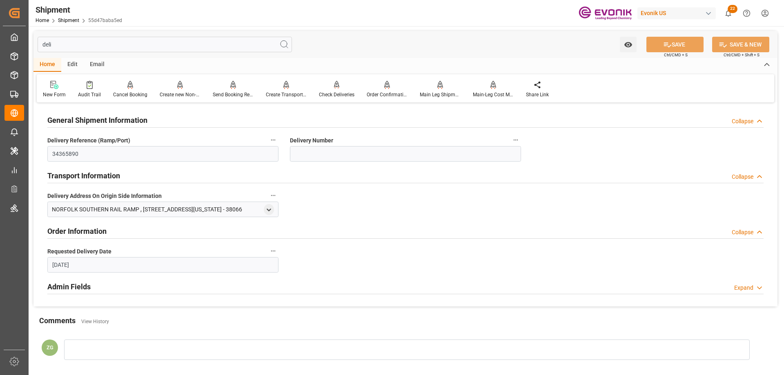
click at [84, 289] on h2 "Admin Fields" at bounding box center [68, 286] width 43 height 11
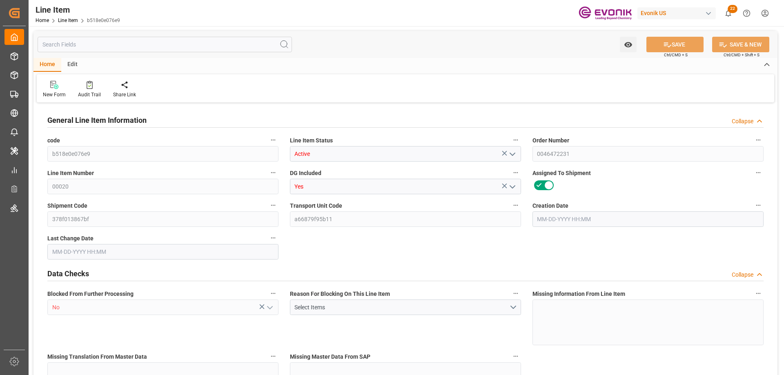
type input "3"
type input "2241.6"
type input "2040"
type input "3.4387"
type input "12"
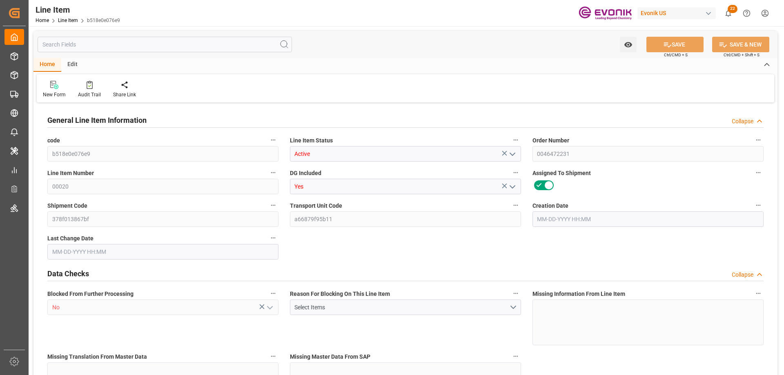
type input "15585.6"
type input "12"
type input "2241.6"
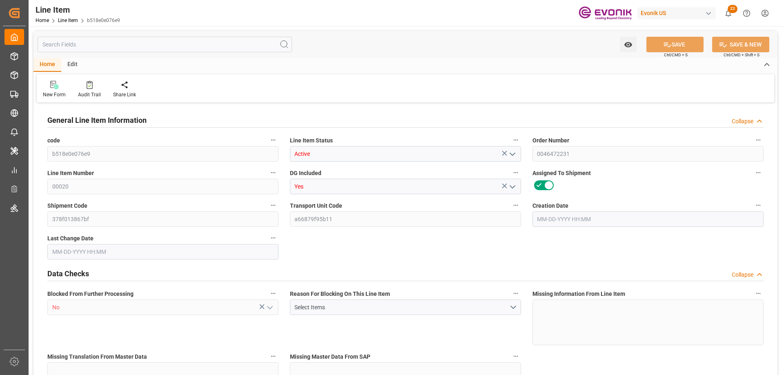
type input "2301.6"
type input "2040"
type input "3.4387"
type input "3438.744"
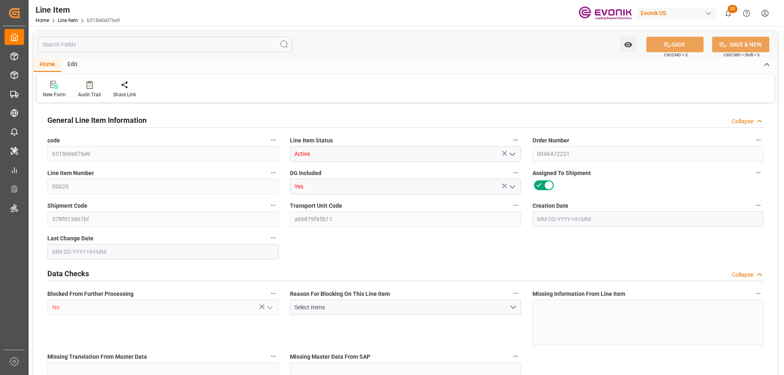
type input "12"
type input "2241.6"
type input "2040"
type input "3.4387"
type input "09-08-2025 14:06"
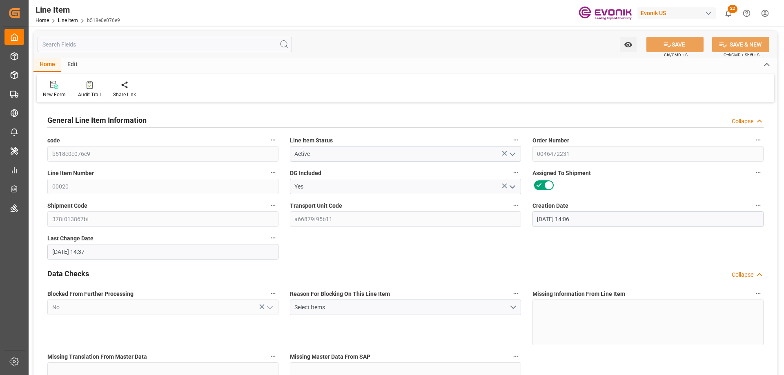
type input "09-11-2025 14:37"
type input "10-07-2025"
type input "09-15-2025"
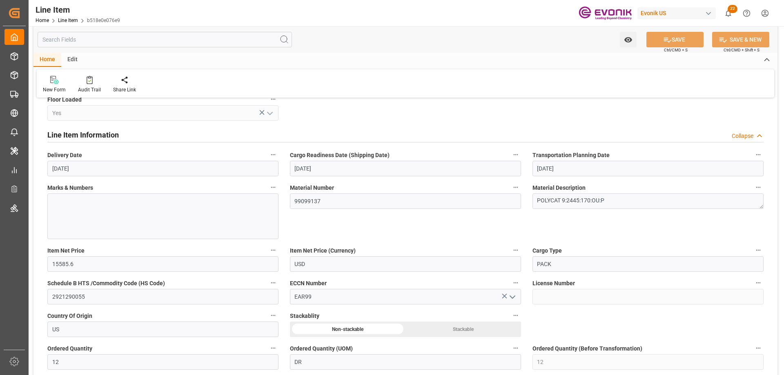
scroll to position [613, 0]
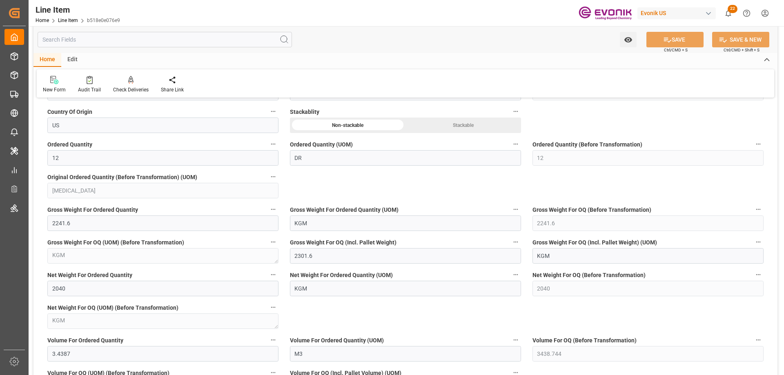
click at [121, 36] on input "text" at bounding box center [165, 40] width 255 height 16
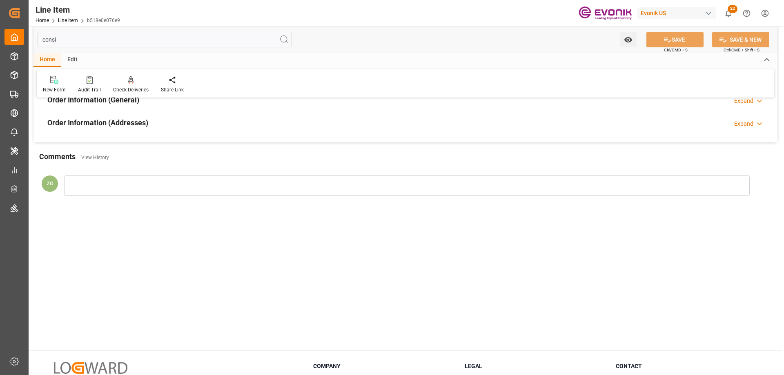
scroll to position [0, 0]
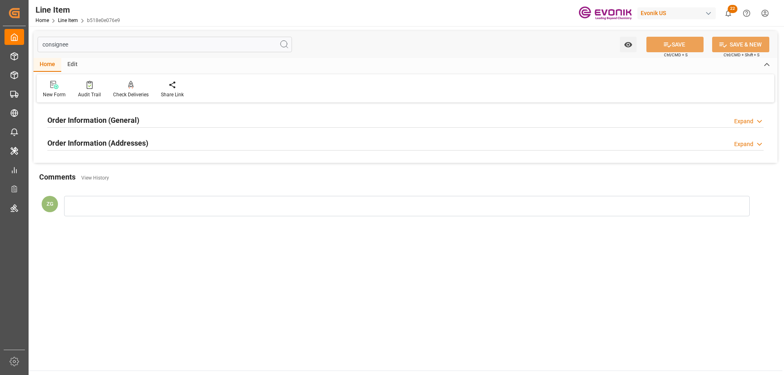
type input "consignee"
drag, startPoint x: 106, startPoint y: 140, endPoint x: 110, endPoint y: 116, distance: 24.0
click at [106, 139] on h2 "Order Information (Addresses)" at bounding box center [97, 143] width 101 height 11
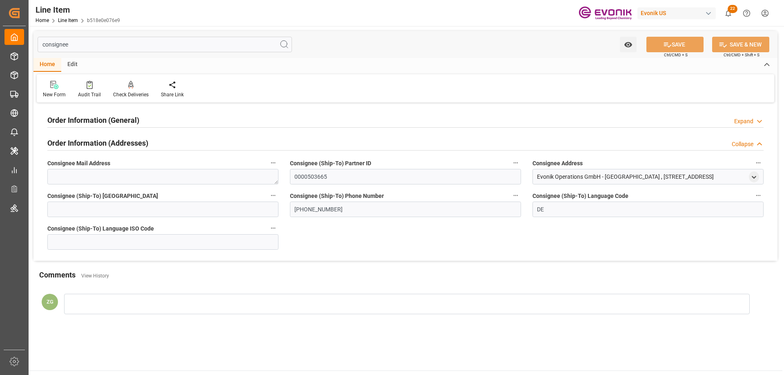
click at [110, 116] on h2 "Order Information (General)" at bounding box center [93, 120] width 92 height 11
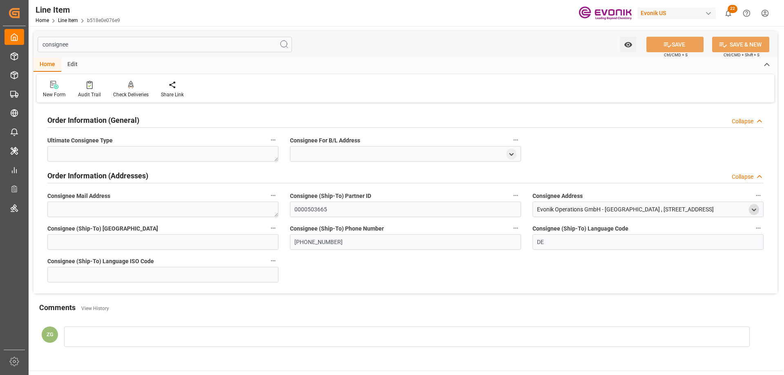
click at [753, 209] on polyline "open menu" at bounding box center [754, 210] width 4 height 2
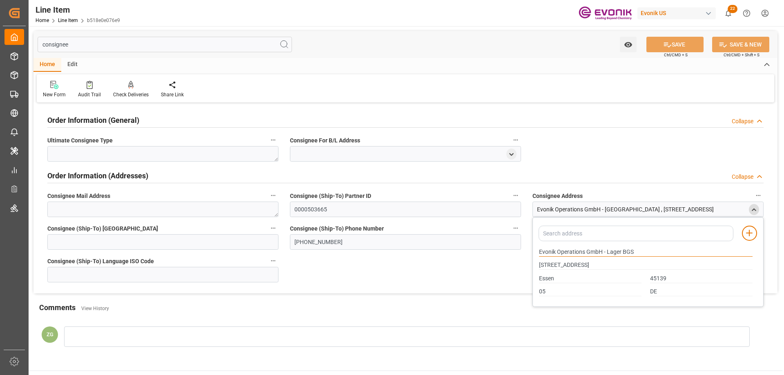
drag, startPoint x: 540, startPoint y: 253, endPoint x: 604, endPoint y: 252, distance: 63.3
click at [604, 252] on input "Evonik Operations GmbH - Lager BGS" at bounding box center [646, 252] width 214 height 9
click at [542, 278] on input "Essen" at bounding box center [590, 279] width 103 height 9
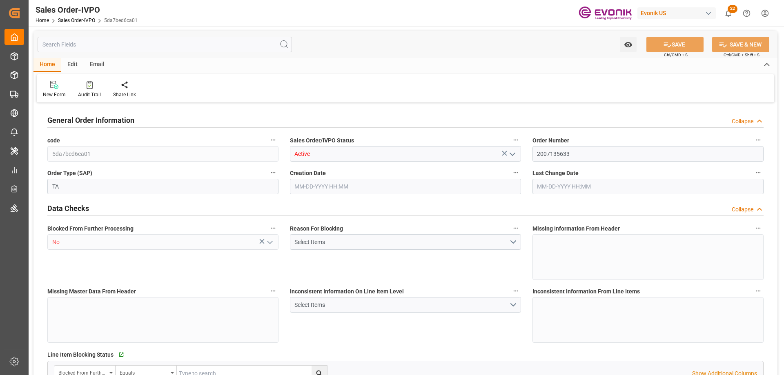
type input "ECPSJ"
type input "0"
type input "1"
type input "2"
type input "1"
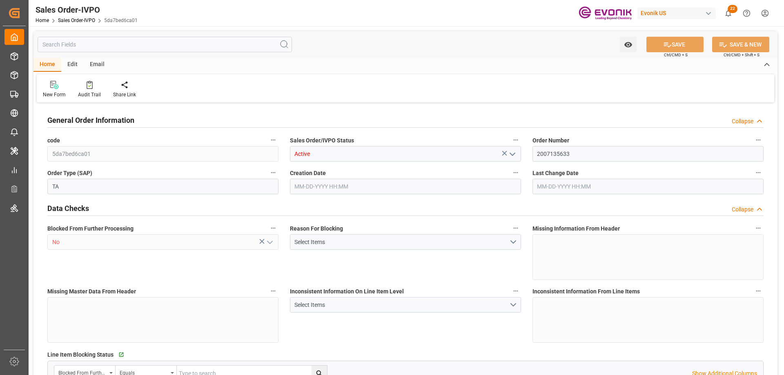
type input "20548"
type input "55.4848"
type input "19000"
type input "60"
type input "[DATE] 17:48"
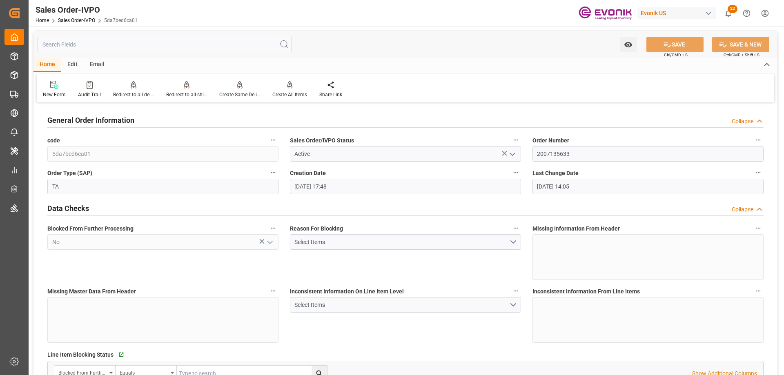
type input "[DATE] 14:05"
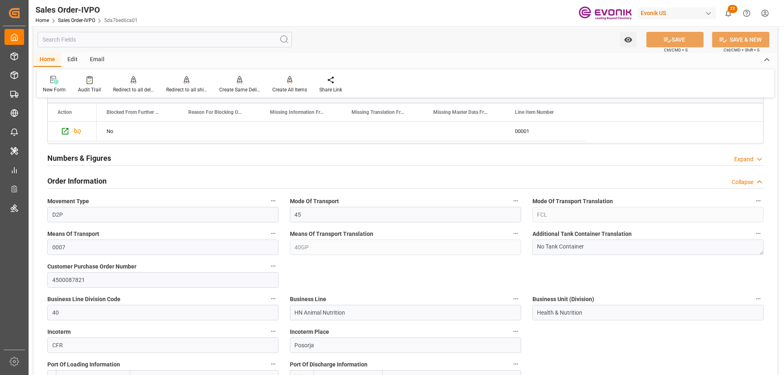
scroll to position [368, 0]
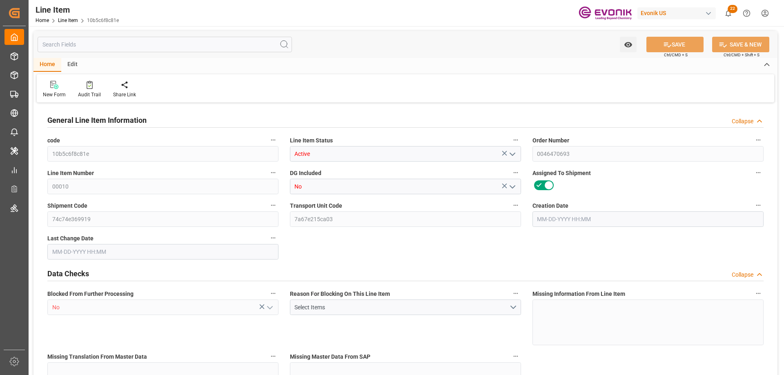
type input "20"
type input "11488"
type input "10000"
type input "24.6402"
type input "80"
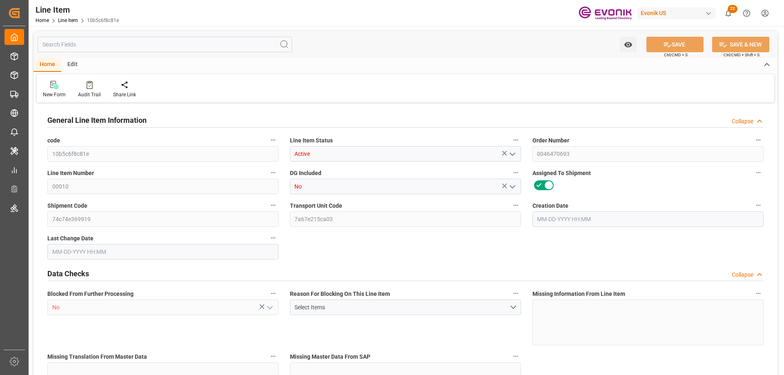
type input "119500"
type input "80"
type input "11488"
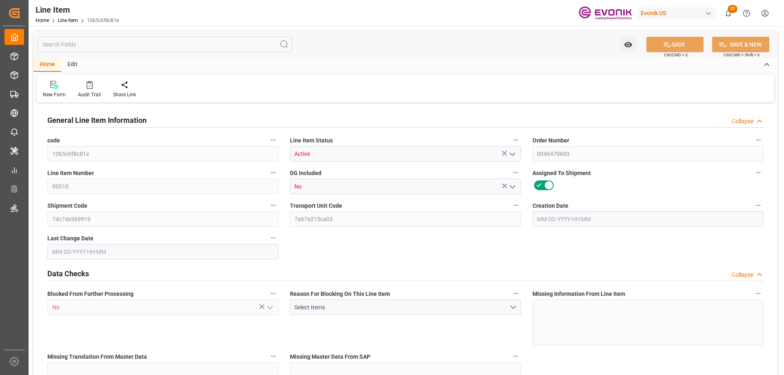
type input "11888"
type input "10000"
type input "24.6402"
type input "24640.24"
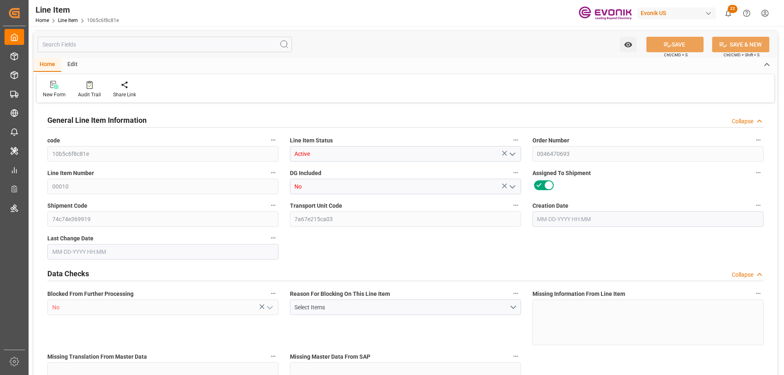
type input "0"
type input "[DATE] 19:22"
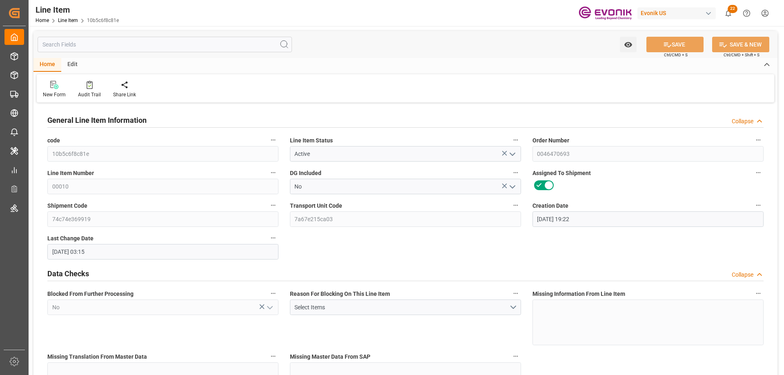
type input "[DATE] 03:15"
type input "[DATE]"
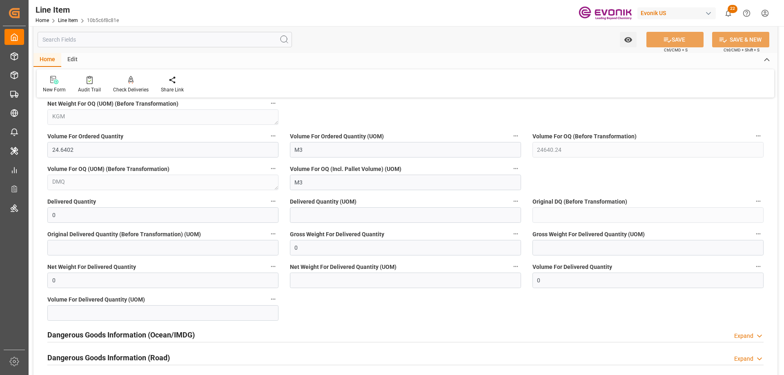
scroll to position [899, 0]
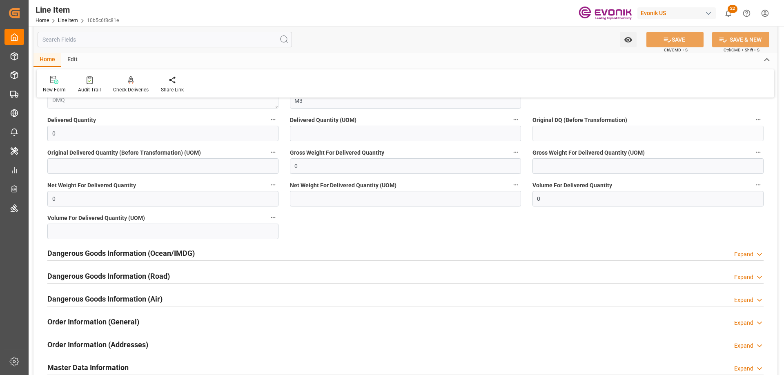
click at [97, 42] on input "text" at bounding box center [165, 40] width 255 height 16
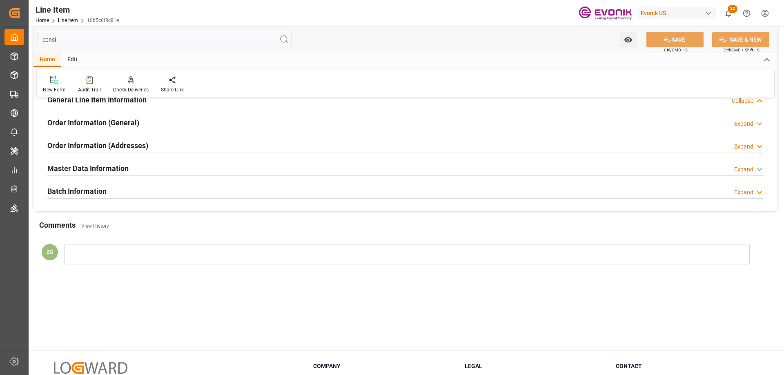
scroll to position [0, 0]
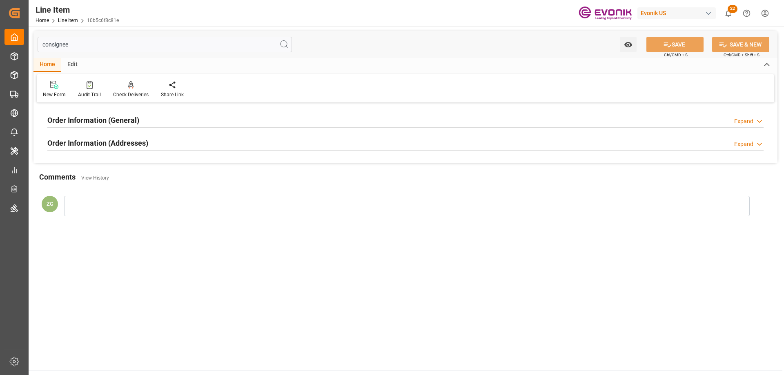
type input "consignee"
click at [109, 136] on div "Order Information (Addresses)" at bounding box center [97, 143] width 101 height 16
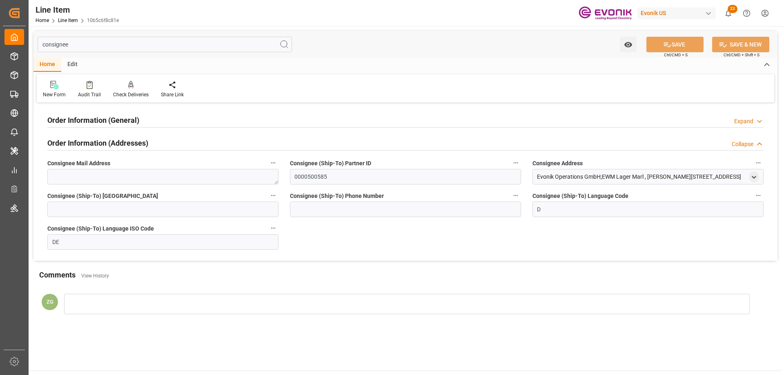
click at [107, 121] on h2 "Order Information (General)" at bounding box center [93, 120] width 92 height 11
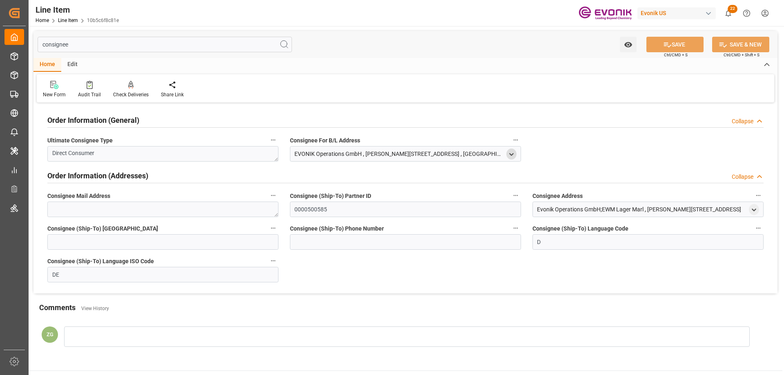
click at [510, 150] on div "open menu" at bounding box center [512, 154] width 10 height 11
click at [510, 152] on icon "open menu" at bounding box center [511, 154] width 7 height 7
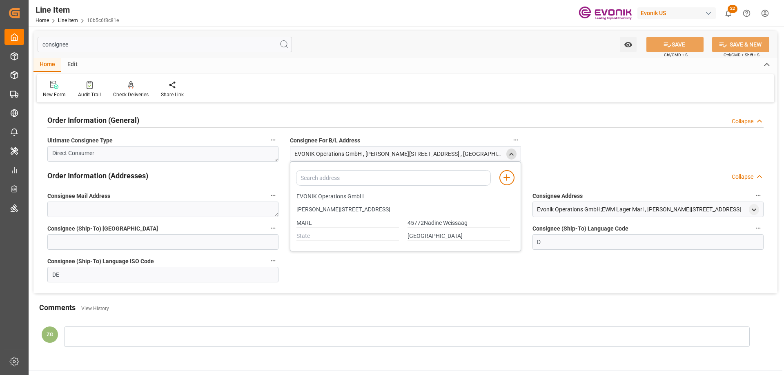
drag, startPoint x: 297, startPoint y: 195, endPoint x: 368, endPoint y: 195, distance: 70.7
click at [368, 195] on input "EVONIK Operations GmbH" at bounding box center [404, 196] width 214 height 9
click at [304, 226] on input "MARL" at bounding box center [348, 223] width 103 height 9
type input "45772Nadine Weissaag"
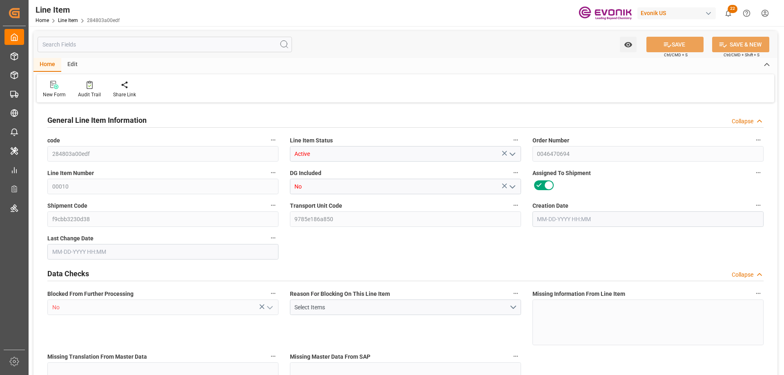
type input "20"
type input "11488"
type input "10000"
type input "24.6402"
type input "80"
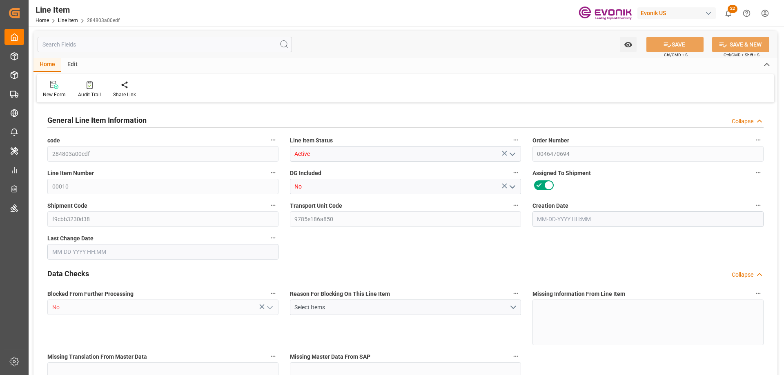
type input "119500"
type input "80"
type input "11488"
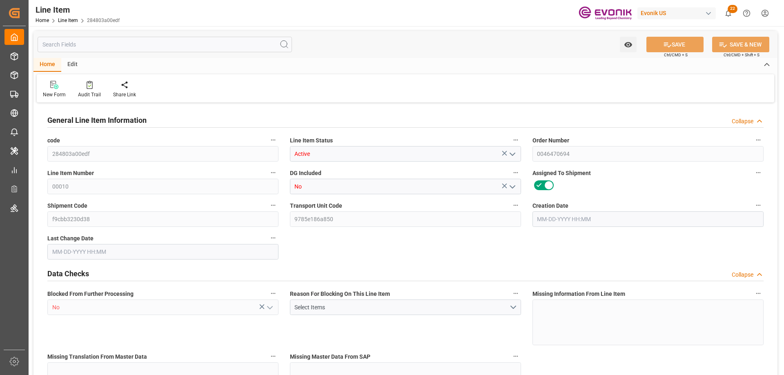
type input "11888"
type input "10000"
type input "24.6402"
type input "24640.24"
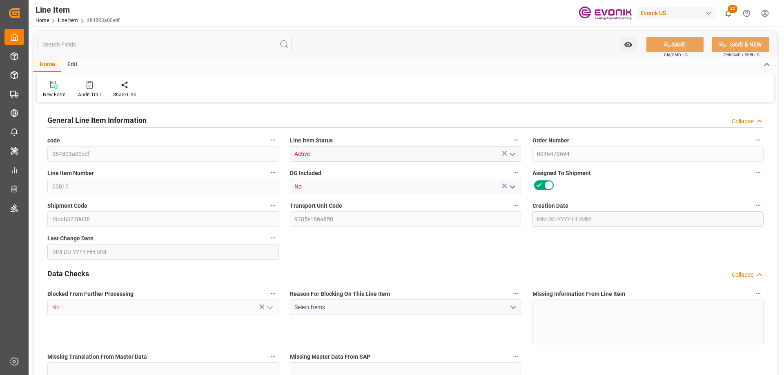
type input "0"
type input "09-09-2025 19:26"
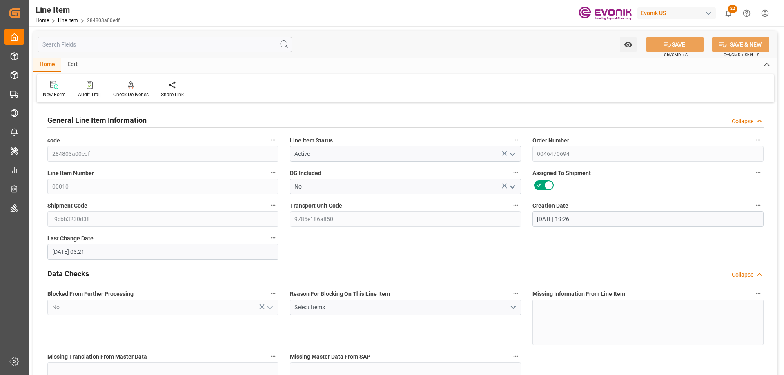
type input "09-10-2025 03:21"
type input "[DATE]"
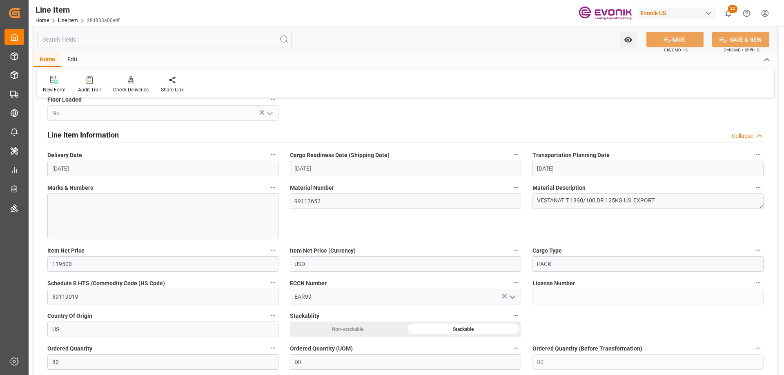
scroll to position [613, 0]
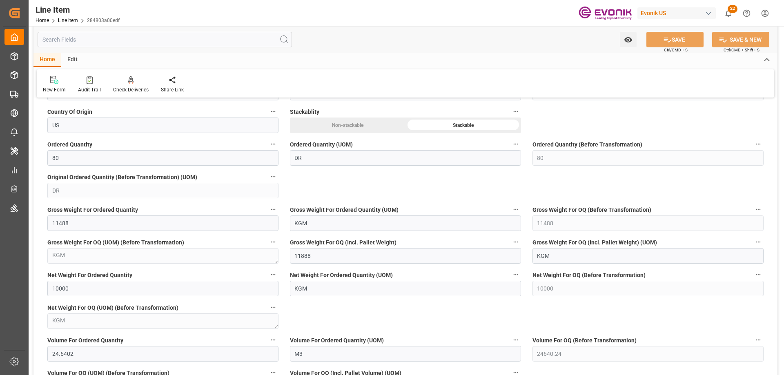
click at [109, 43] on input "text" at bounding box center [165, 40] width 255 height 16
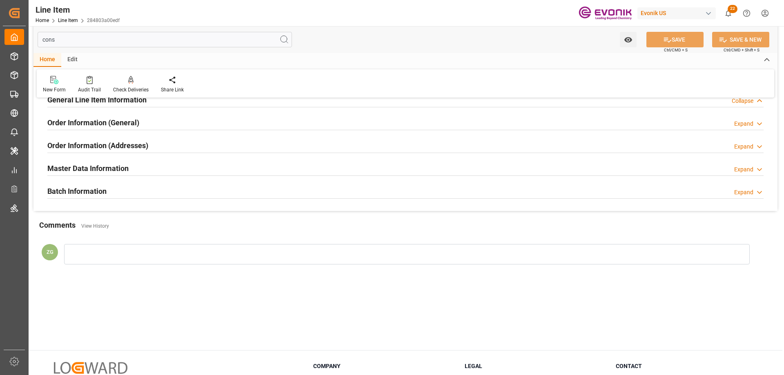
scroll to position [0, 0]
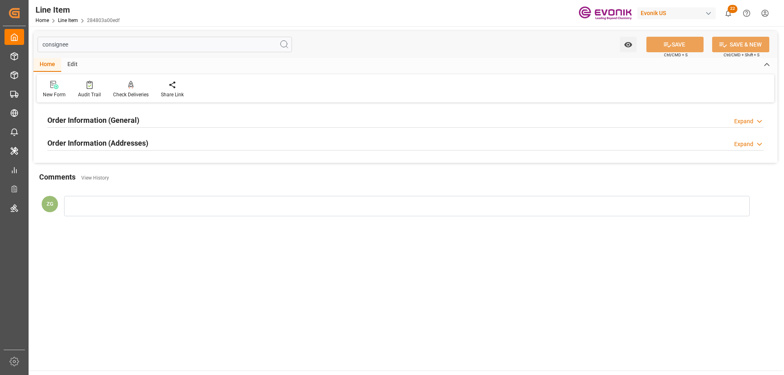
type input "consignee"
click at [108, 141] on h2 "Order Information (Addresses)" at bounding box center [97, 143] width 101 height 11
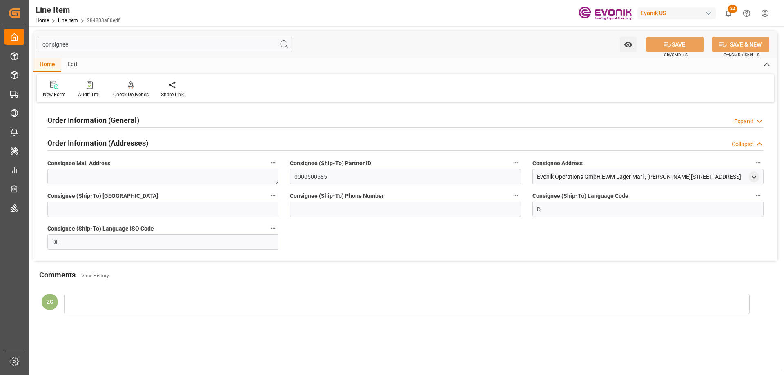
click at [106, 121] on h2 "Order Information (General)" at bounding box center [93, 120] width 92 height 11
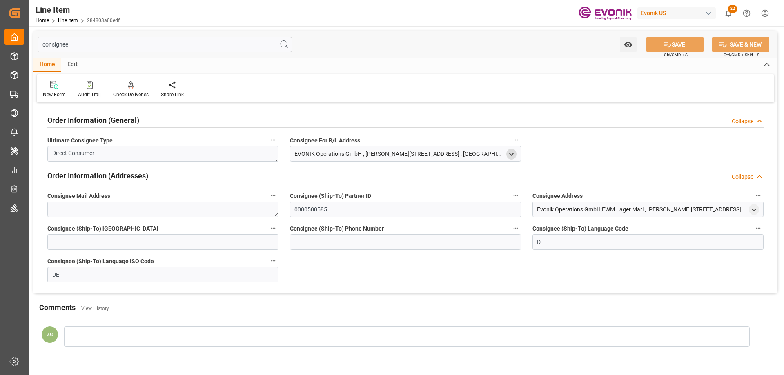
click at [514, 156] on icon "open menu" at bounding box center [511, 154] width 7 height 7
drag, startPoint x: 296, startPoint y: 198, endPoint x: 357, endPoint y: 198, distance: 61.7
click at [357, 198] on div "EVONIK Operations GmbH" at bounding box center [404, 196] width 222 height 13
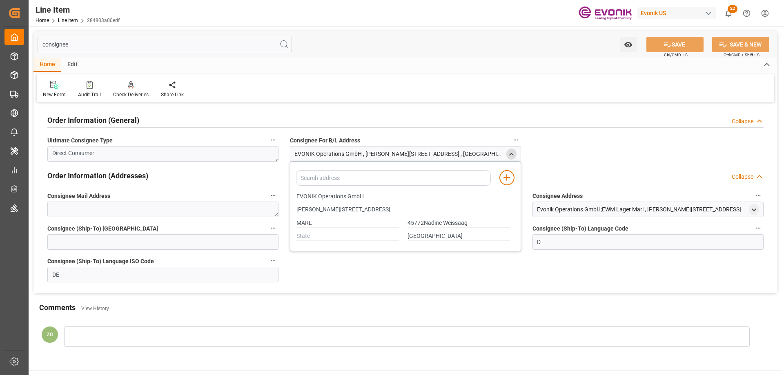
drag, startPoint x: 364, startPoint y: 196, endPoint x: 294, endPoint y: 196, distance: 69.9
click at [294, 196] on div "EVONIK Operations GmbH" at bounding box center [404, 196] width 222 height 13
click at [308, 223] on input "MARL" at bounding box center [348, 223] width 103 height 9
type input "45772Nadine Weissaag"
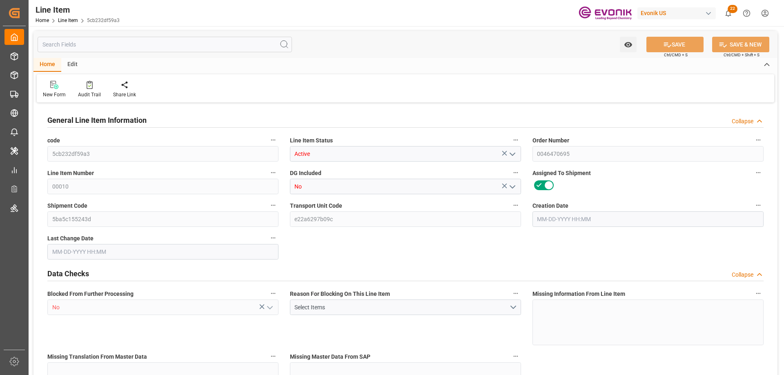
type input "20"
type input "11488"
type input "10000"
type input "24.6402"
type input "80"
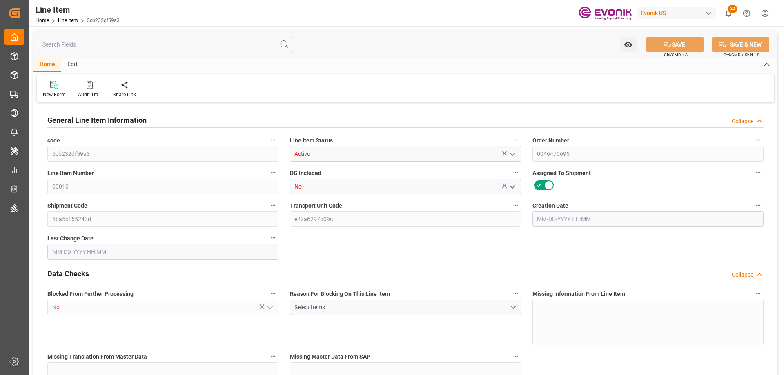
type input "119500"
type input "80"
type input "11488"
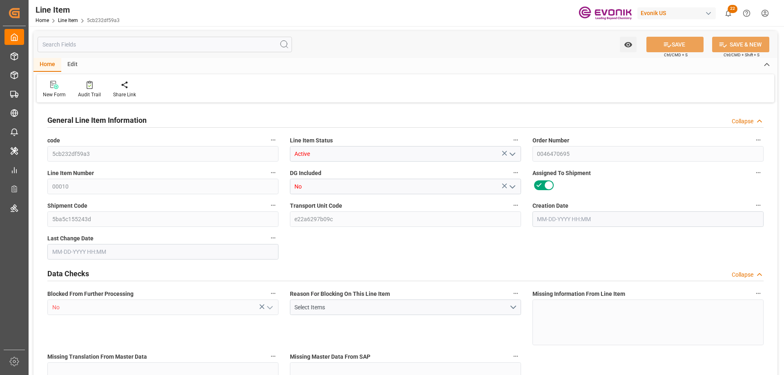
type input "11888"
type input "10000"
type input "24.6402"
type input "24640.24"
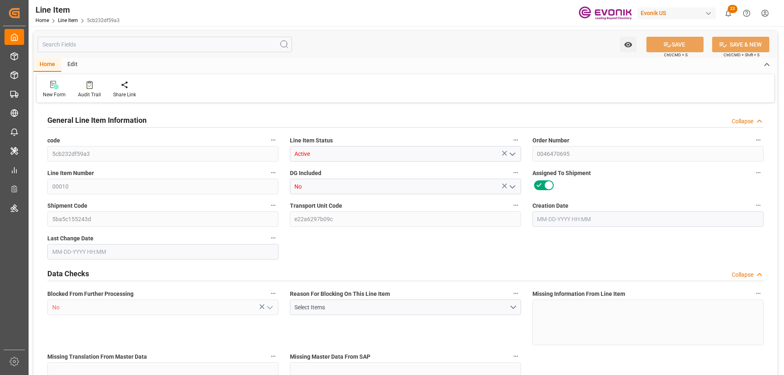
type input "0"
type input "09-09-2025 19:30"
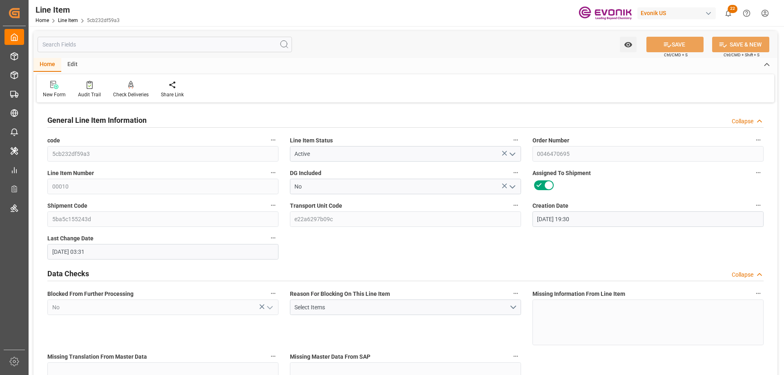
type input "09-10-2025 03:31"
type input "10-30-2025"
type input "09-22-2025"
type input "09-15-2025"
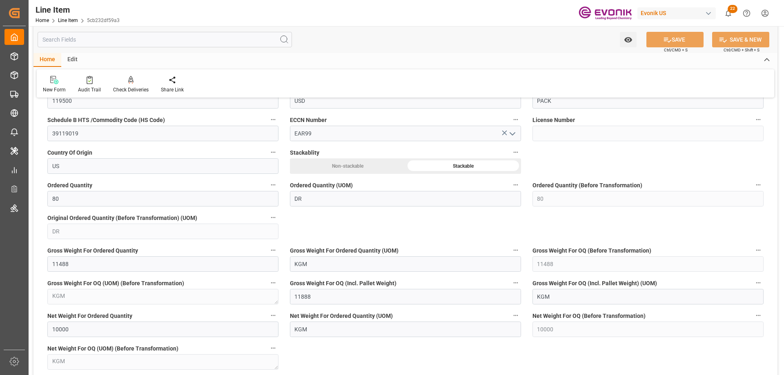
scroll to position [409, 0]
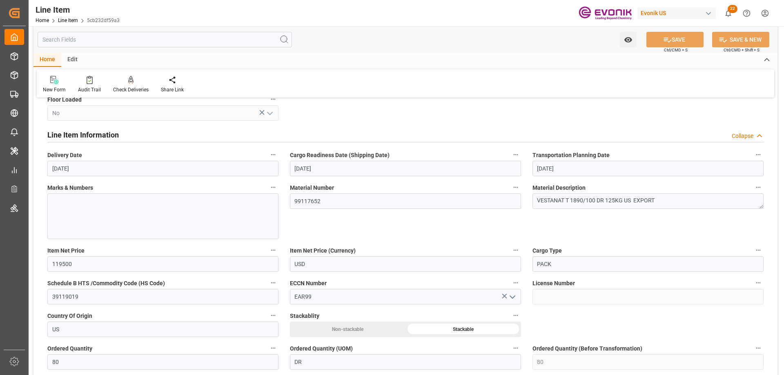
click at [116, 40] on input "text" at bounding box center [165, 40] width 255 height 16
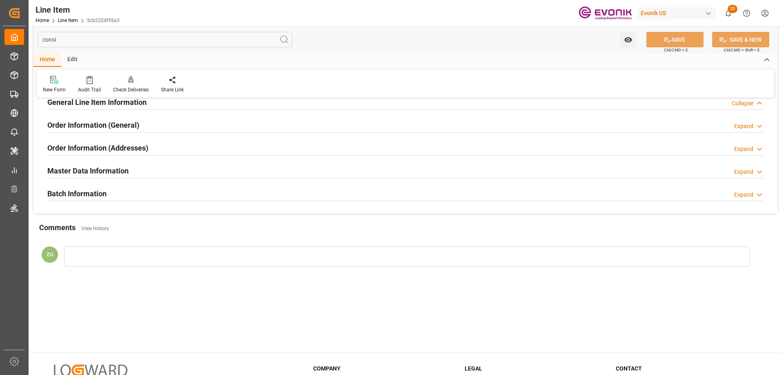
scroll to position [0, 0]
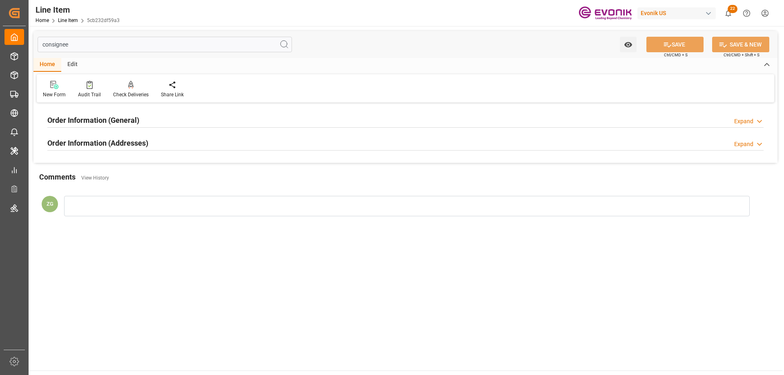
type input "consignee"
click at [117, 146] on h2 "Order Information (Addresses)" at bounding box center [97, 143] width 101 height 11
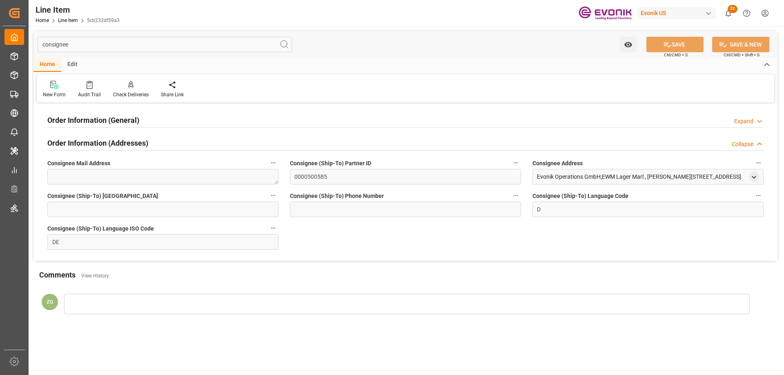
click at [114, 116] on h2 "Order Information (General)" at bounding box center [93, 120] width 92 height 11
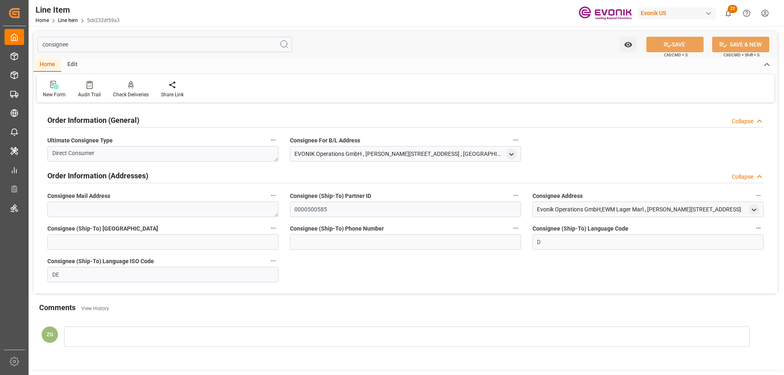
click at [517, 155] on div "EVONIK Operations GmbH , PAUL-BAUMANN-STRASSE 1 , MARL , GERMANY - 45772 Nadine…" at bounding box center [405, 154] width 231 height 16
click at [515, 154] on icon "open menu" at bounding box center [511, 154] width 7 height 7
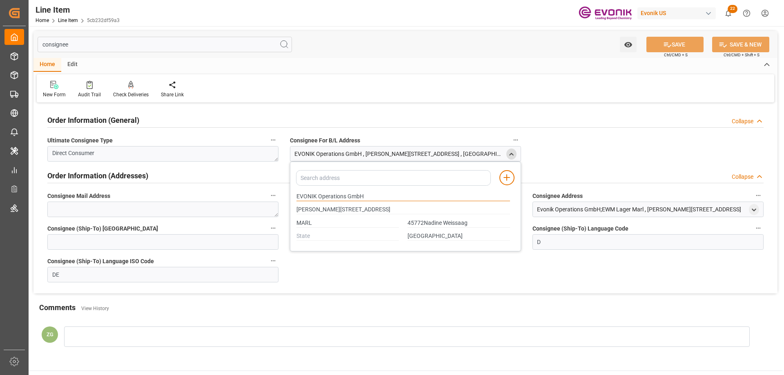
drag, startPoint x: 298, startPoint y: 195, endPoint x: 364, endPoint y: 199, distance: 65.9
click at [364, 199] on input "EVONIK Operations GmbH" at bounding box center [404, 196] width 214 height 9
click at [308, 221] on input "MARL" at bounding box center [348, 223] width 103 height 9
type input "45772Nadine Weissaag"
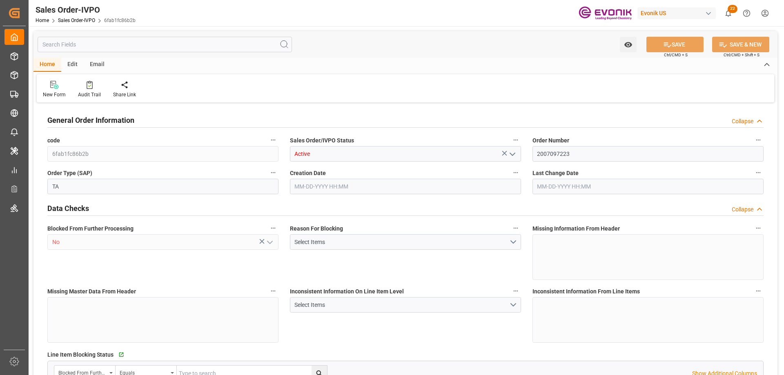
type input "KRPUS"
type input "noneTelephone No.: none"
type input "0"
type input "1"
type input "807"
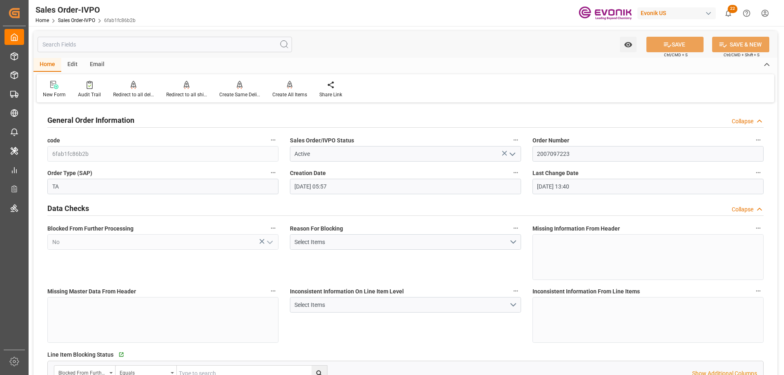
type input "[DATE] 05:57"
type input "[DATE] 13:40"
type input "noneTelephone No.: none"
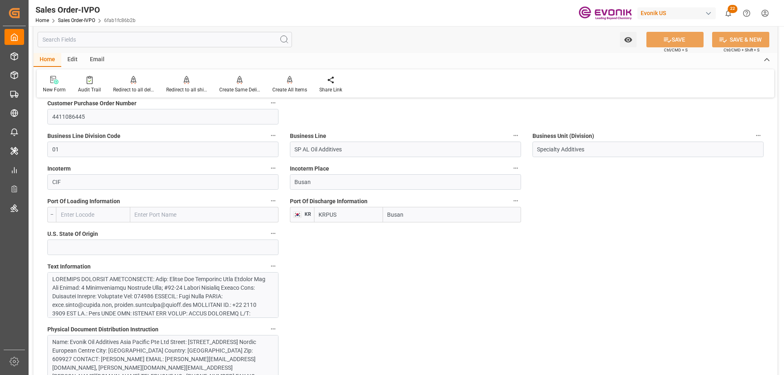
scroll to position [490, 0]
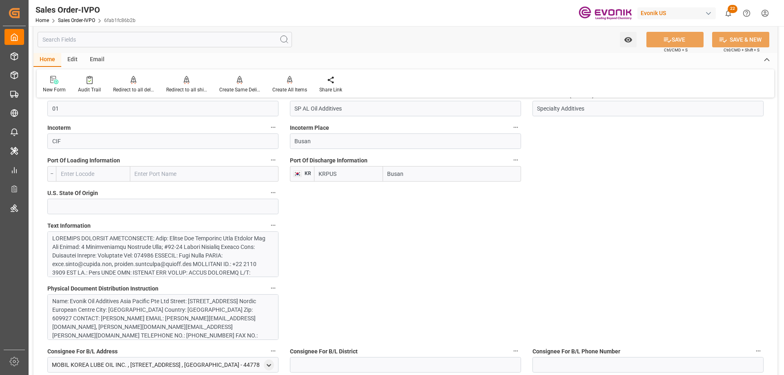
click at [120, 248] on div at bounding box center [159, 345] width 215 height 223
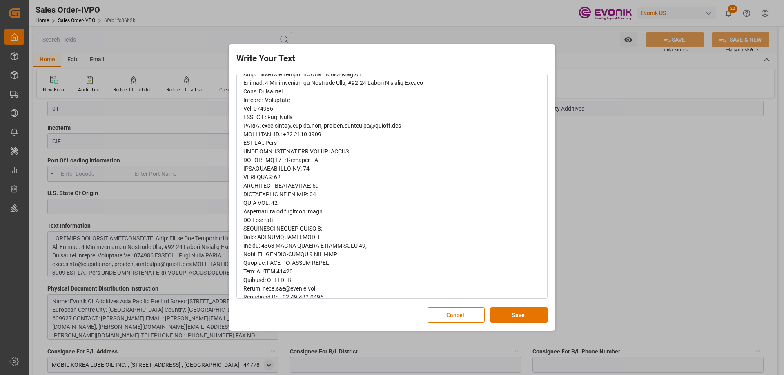
scroll to position [0, 0]
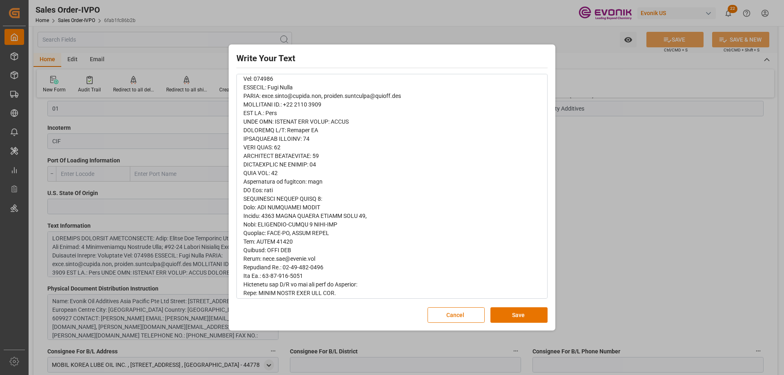
click at [663, 139] on div "Write Your Text Normal 14 Font Cancel Save" at bounding box center [392, 187] width 784 height 375
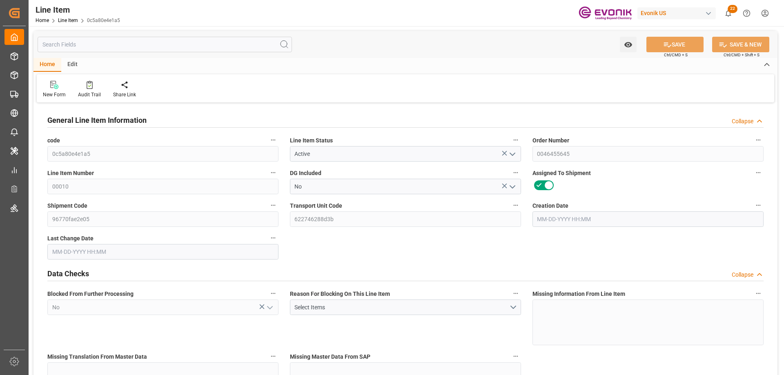
type input "16"
type input "12883.136"
type input "12352"
type input "18.5033"
type input "64"
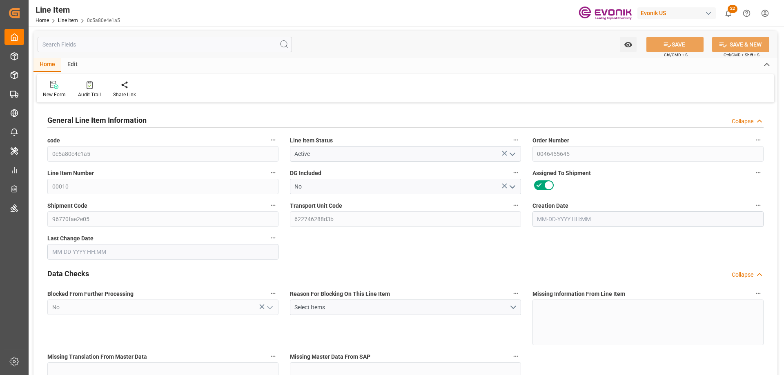
type input "69912.32"
type input "64"
type input "12352"
type input "12883.136"
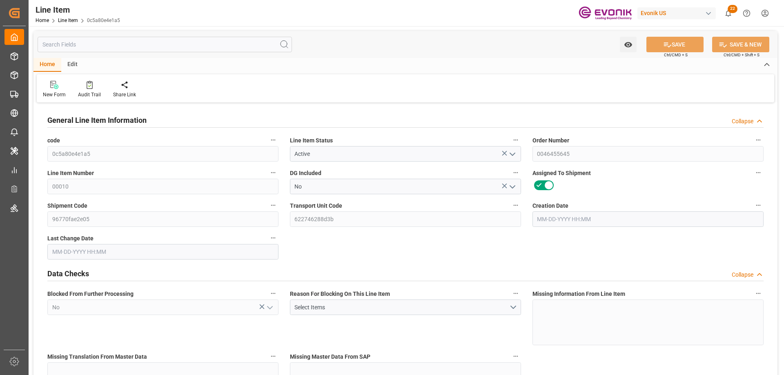
type input "13283.136"
type input "12352"
type input "18.5033"
type input "18503.296"
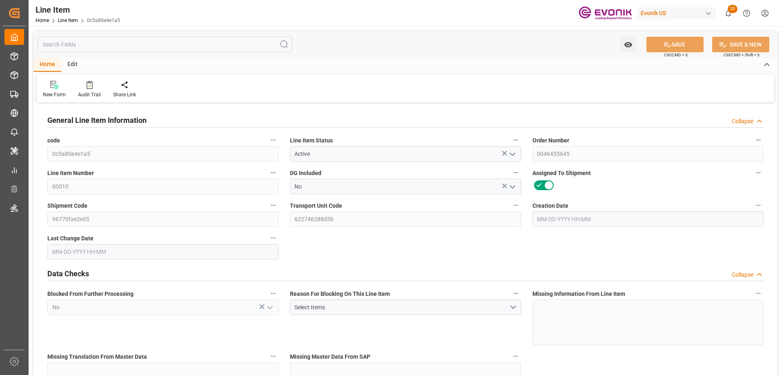
type input "0"
type input "[DATE] 16:52"
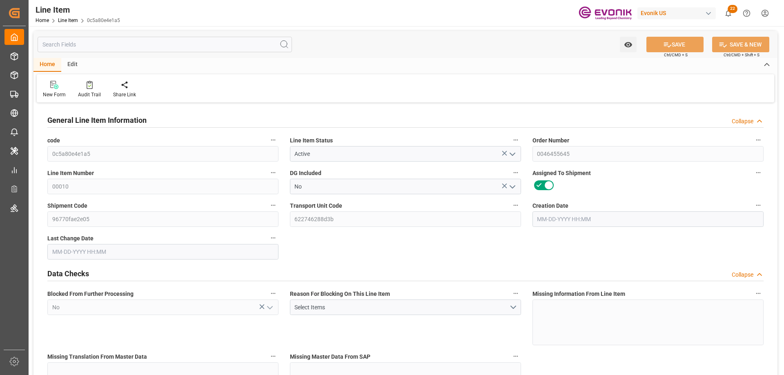
type input "[DATE] 02:46"
type input "[DATE]"
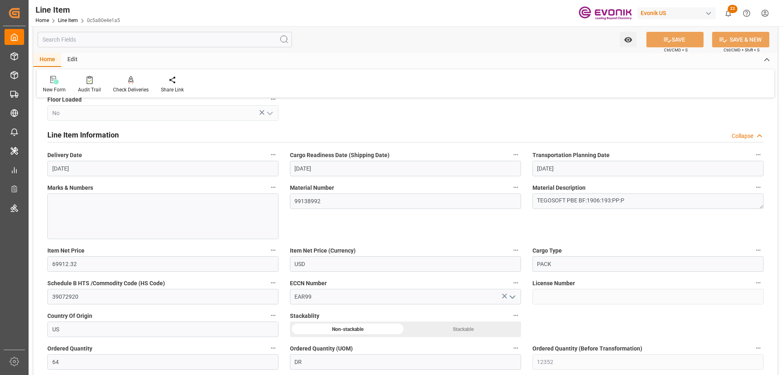
scroll to position [531, 0]
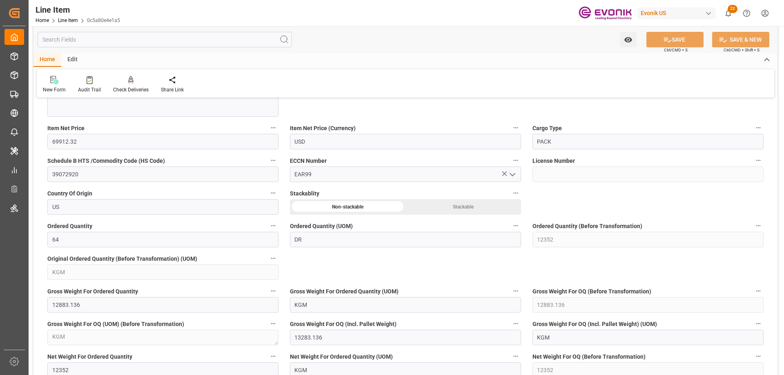
click at [138, 35] on input "text" at bounding box center [165, 40] width 255 height 16
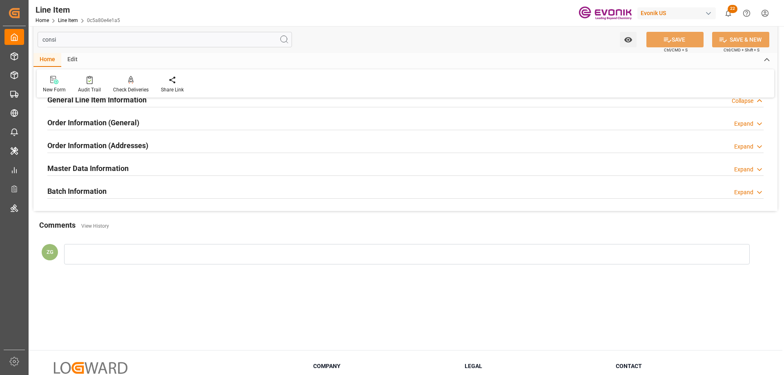
scroll to position [0, 0]
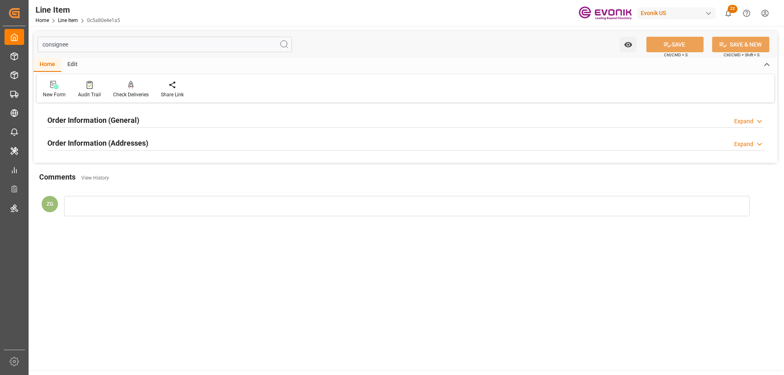
type input "consignee"
click at [114, 145] on h2 "Order Information (Addresses)" at bounding box center [97, 143] width 101 height 11
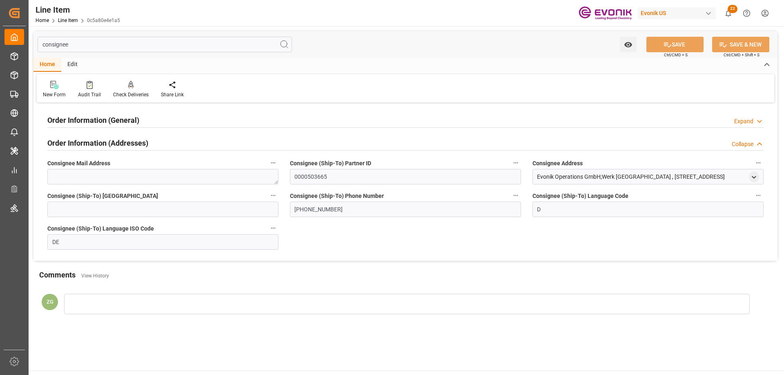
click at [109, 124] on h2 "Order Information (General)" at bounding box center [93, 120] width 92 height 11
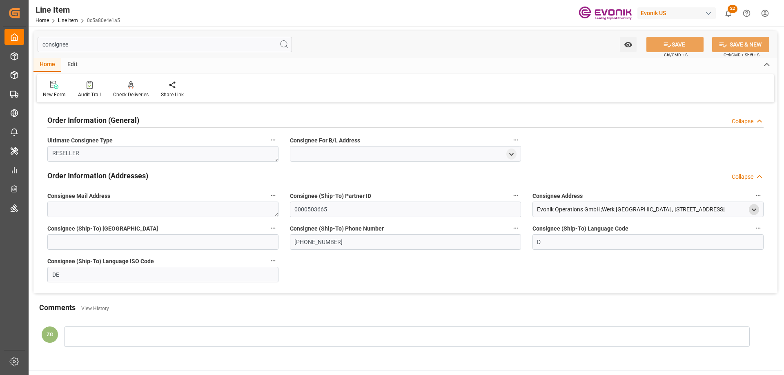
click at [755, 210] on polyline "open menu" at bounding box center [754, 210] width 4 height 2
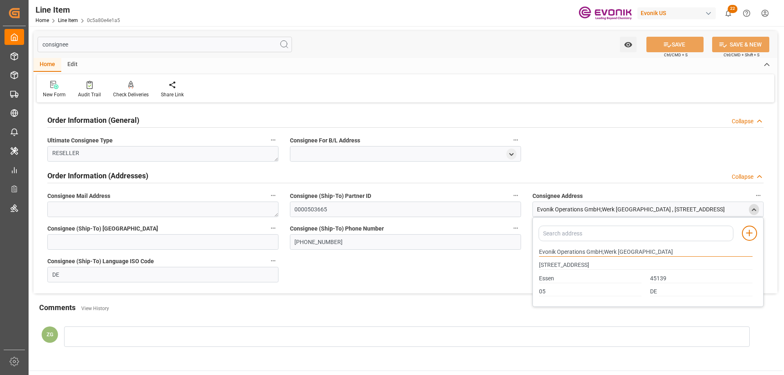
drag, startPoint x: 539, startPoint y: 252, endPoint x: 585, endPoint y: 252, distance: 46.2
click at [585, 252] on input "Evonik Operations GmbH;Werk [GEOGRAPHIC_DATA]" at bounding box center [646, 252] width 214 height 9
click at [544, 277] on input "Essen" at bounding box center [590, 279] width 103 height 9
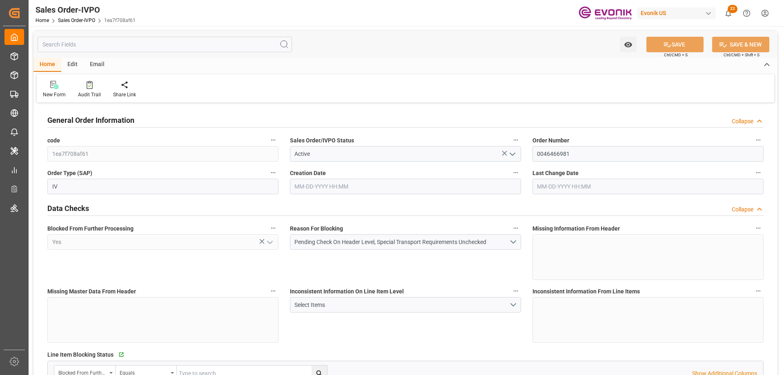
type input "NLRTM"
type input "0"
type input "1"
type input "2"
type input "17252"
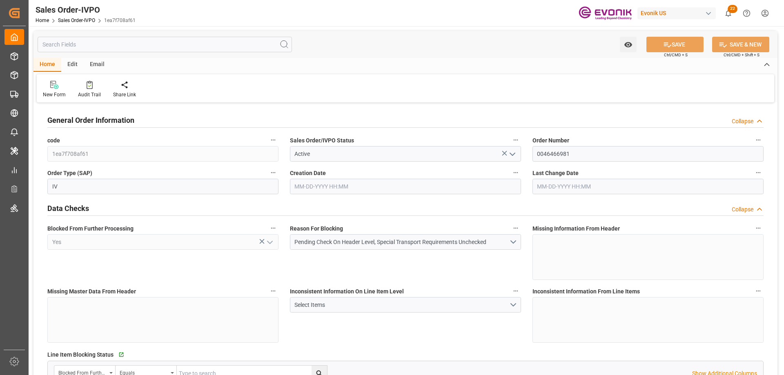
type input "0"
type input "17000"
type input "30"
type input "[DATE] 20:02"
type input "[DATE] 14:51"
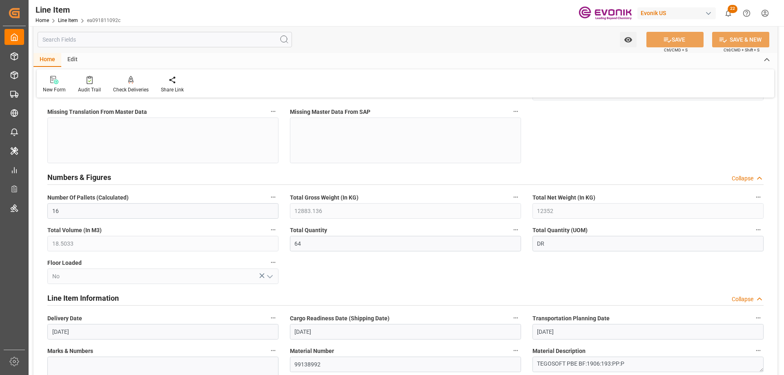
scroll to position [409, 0]
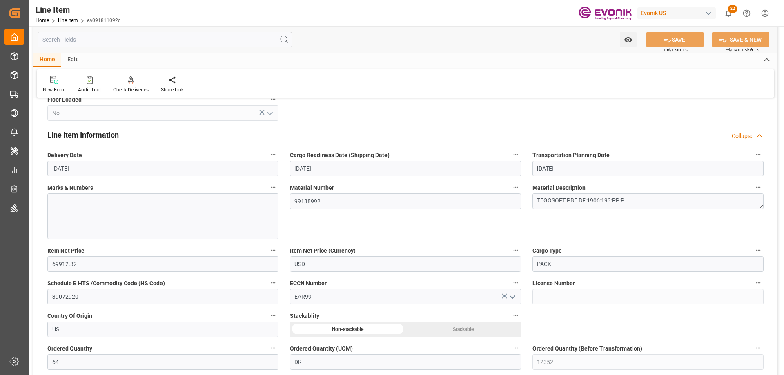
click at [87, 40] on input "text" at bounding box center [165, 40] width 255 height 16
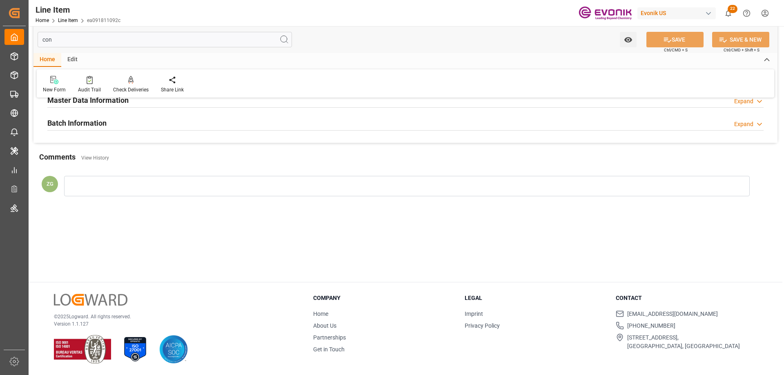
scroll to position [0, 0]
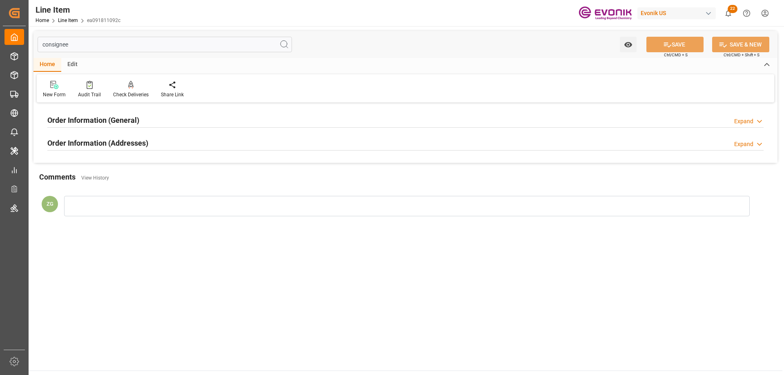
type input "consignee"
click at [97, 139] on h2 "Order Information (Addresses)" at bounding box center [97, 143] width 101 height 11
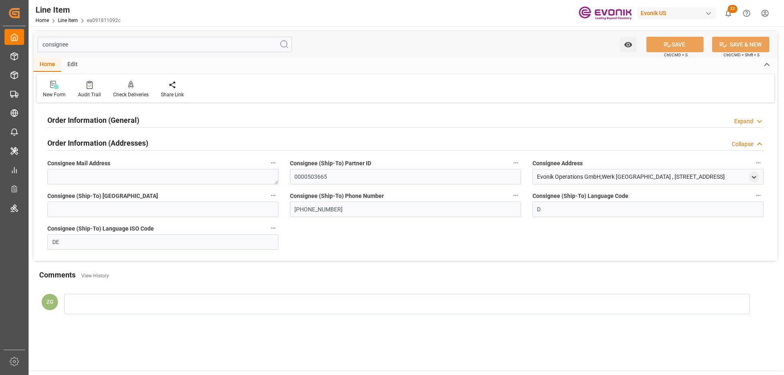
click at [97, 119] on h2 "Order Information (General)" at bounding box center [93, 120] width 92 height 11
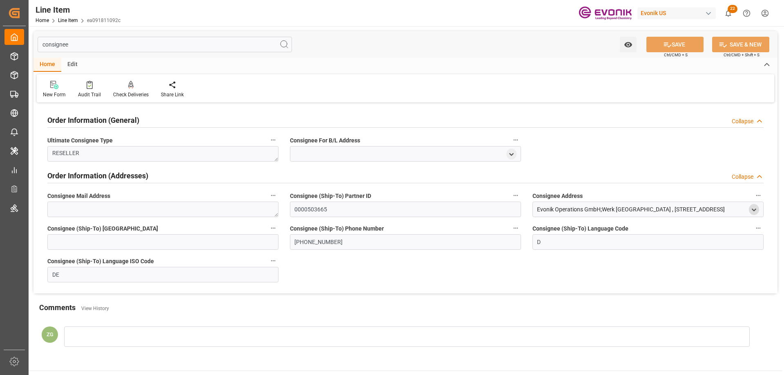
click at [756, 207] on icon "open menu" at bounding box center [754, 210] width 7 height 7
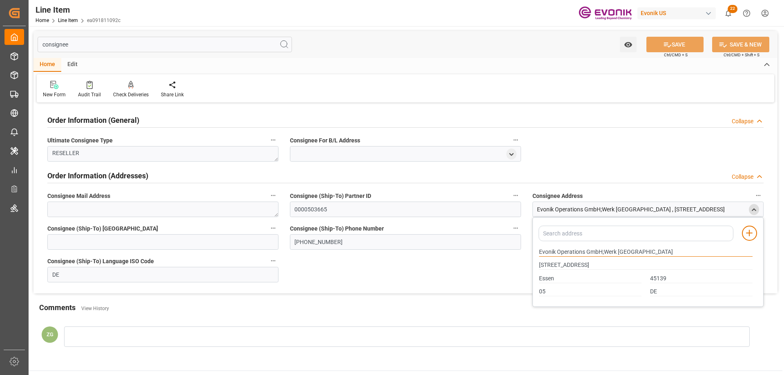
drag, startPoint x: 540, startPoint y: 251, endPoint x: 602, endPoint y: 251, distance: 61.3
click at [602, 251] on input "Evonik Operations GmbH;Werk Essen" at bounding box center [646, 252] width 214 height 9
click at [540, 279] on input "Essen" at bounding box center [590, 279] width 103 height 9
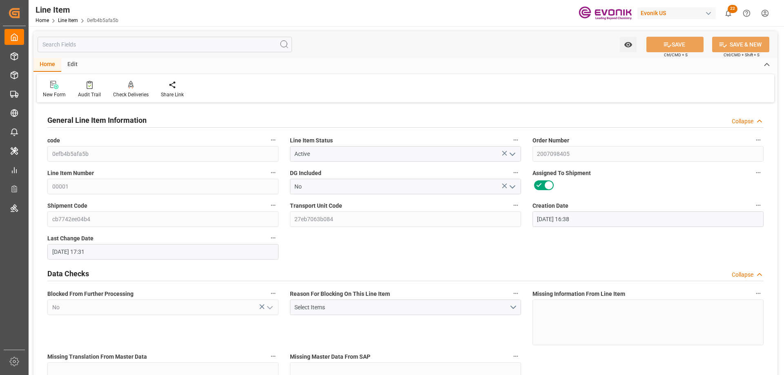
click at [146, 40] on input "text" at bounding box center [165, 45] width 255 height 16
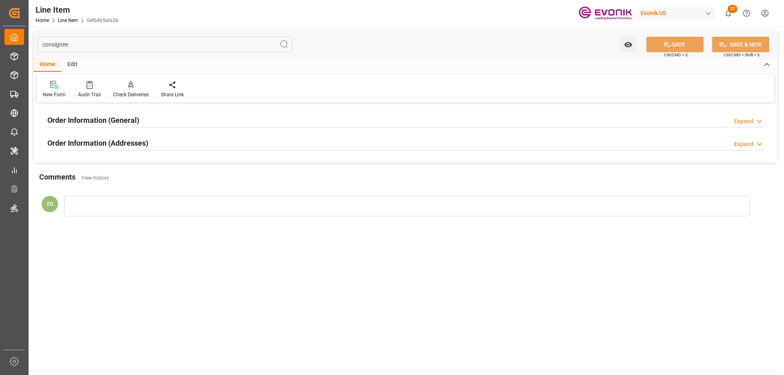
type input "consignee"
click at [130, 135] on div "Order Information (Addresses)" at bounding box center [97, 143] width 101 height 16
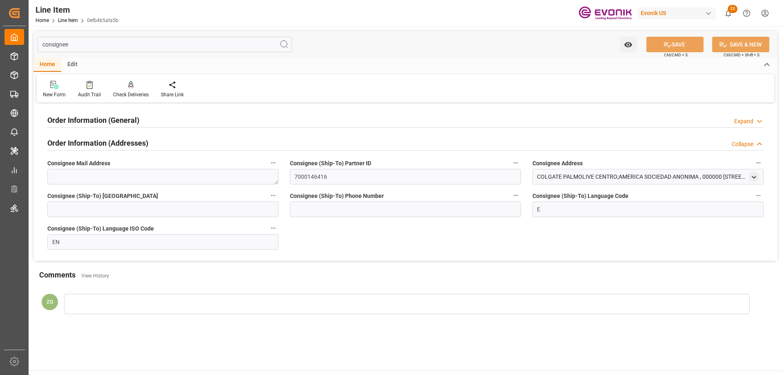
click at [125, 116] on h2 "Order Information (General)" at bounding box center [93, 120] width 92 height 11
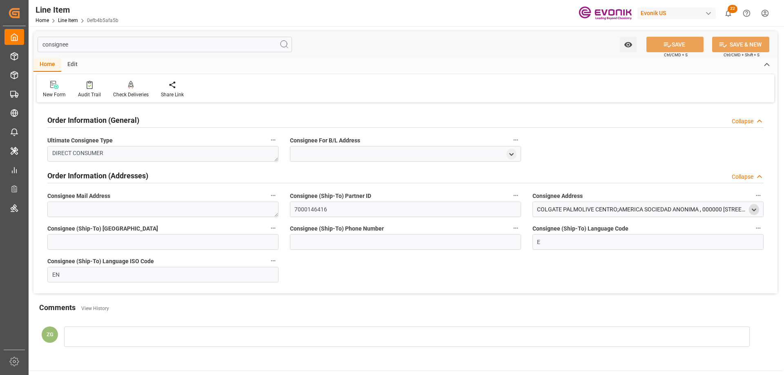
click at [754, 213] on icon "open menu" at bounding box center [754, 210] width 7 height 7
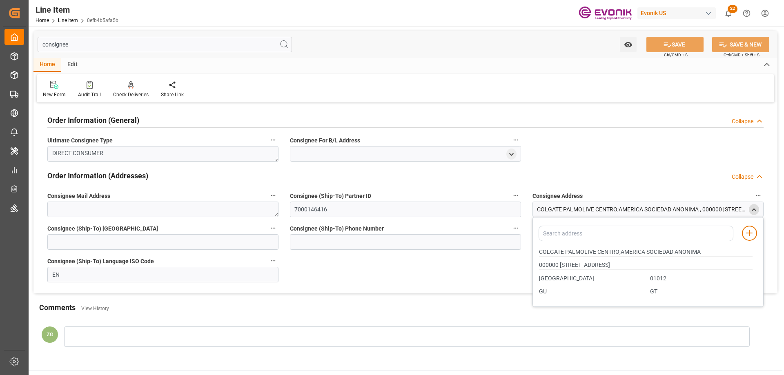
scroll to position [41, 0]
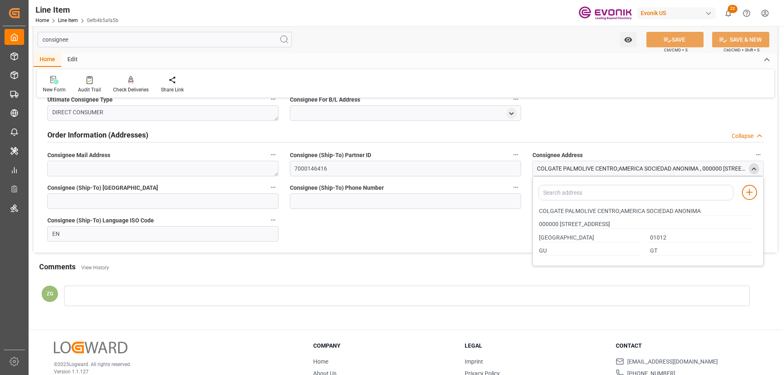
click at [539, 212] on div "COLGATE PALMOLIVE CENTRO;AMERICA SOCIEDAD ANONIMA" at bounding box center [646, 211] width 222 height 13
drag, startPoint x: 540, startPoint y: 211, endPoint x: 594, endPoint y: 206, distance: 54.6
click at [594, 206] on div "COLGATE PALMOLIVE CENTRO;AMERICA SOCIEDAD ANONIMA" at bounding box center [646, 211] width 222 height 13
click at [613, 212] on input "COLGATE PALMOLIVE CENTRO;AMERICA SOCIEDAD ANONIMA" at bounding box center [646, 211] width 214 height 9
